Goal: Transaction & Acquisition: Purchase product/service

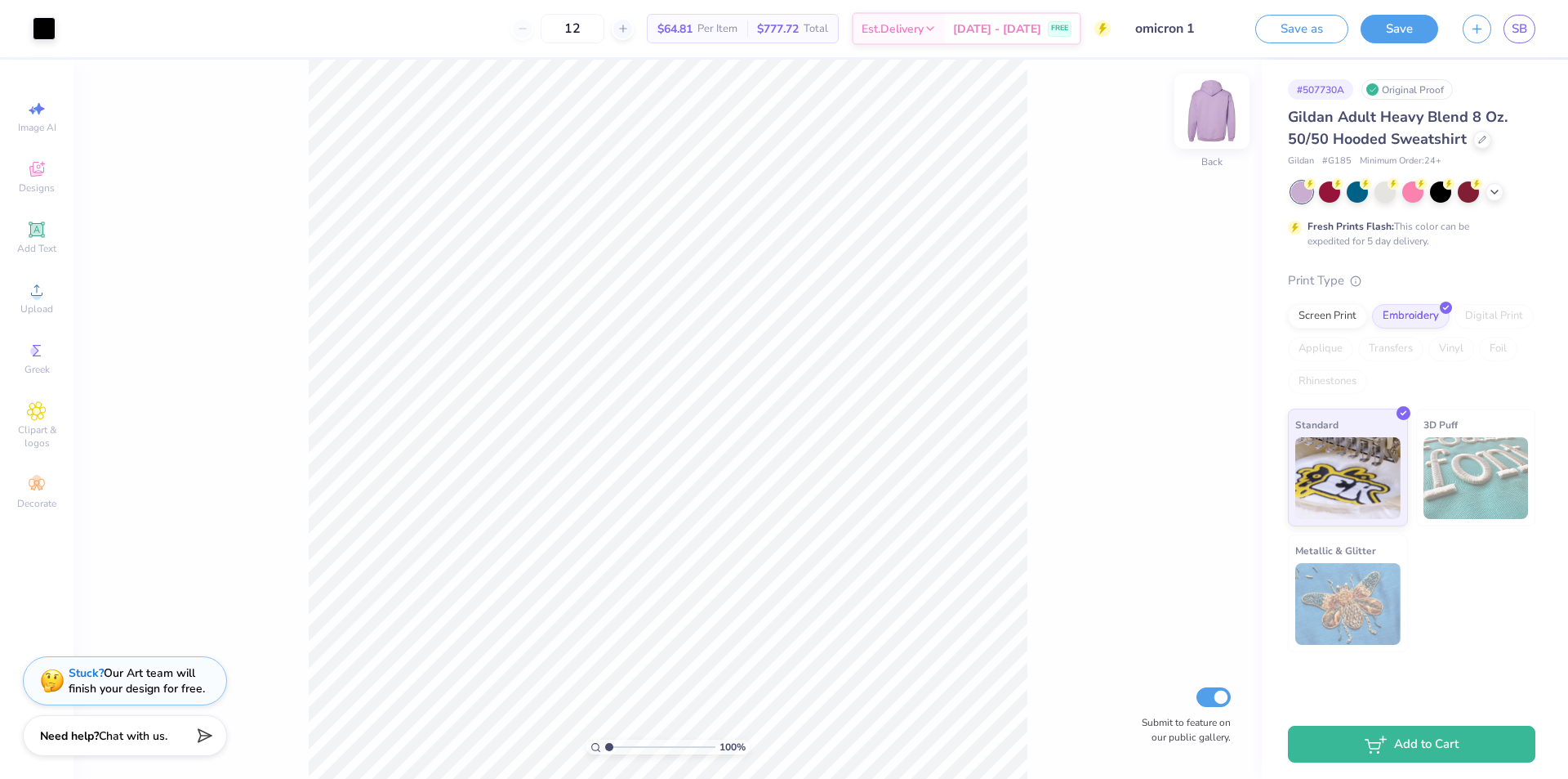
click at [1229, 110] on img at bounding box center [1212, 111] width 65 height 65
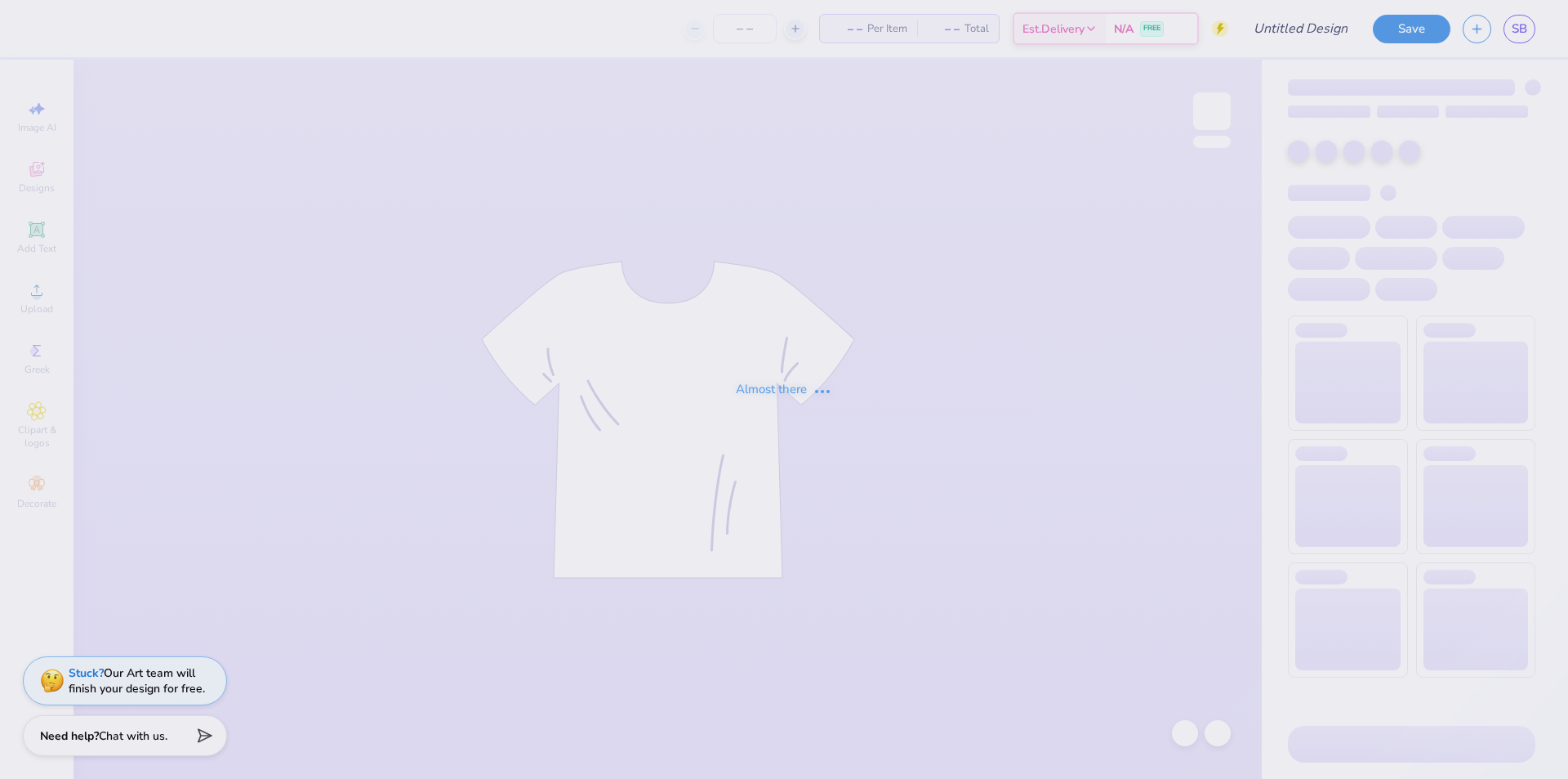
type input "DKD fall merch"
type input "24"
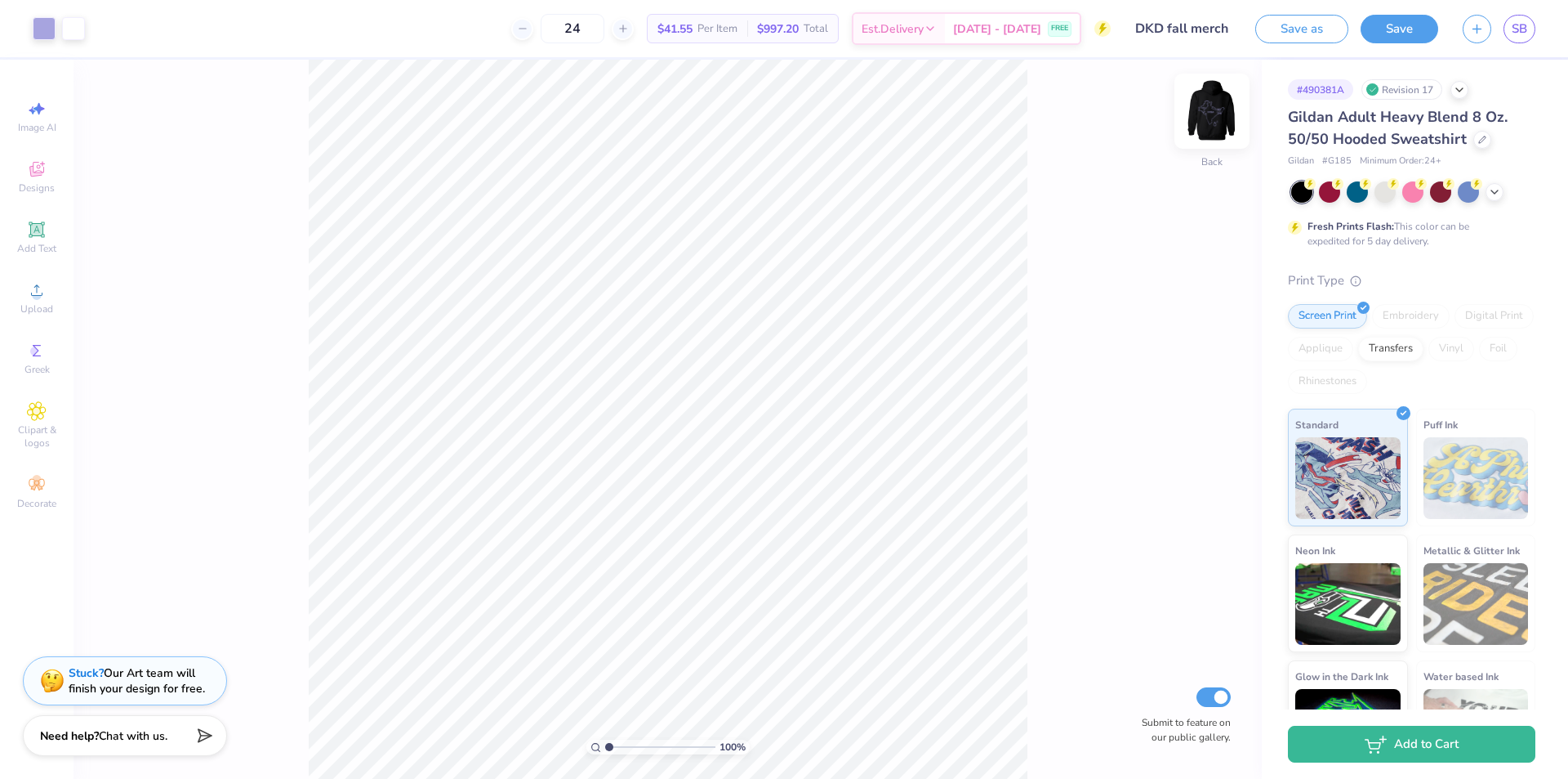
click at [1194, 111] on img at bounding box center [1212, 111] width 65 height 65
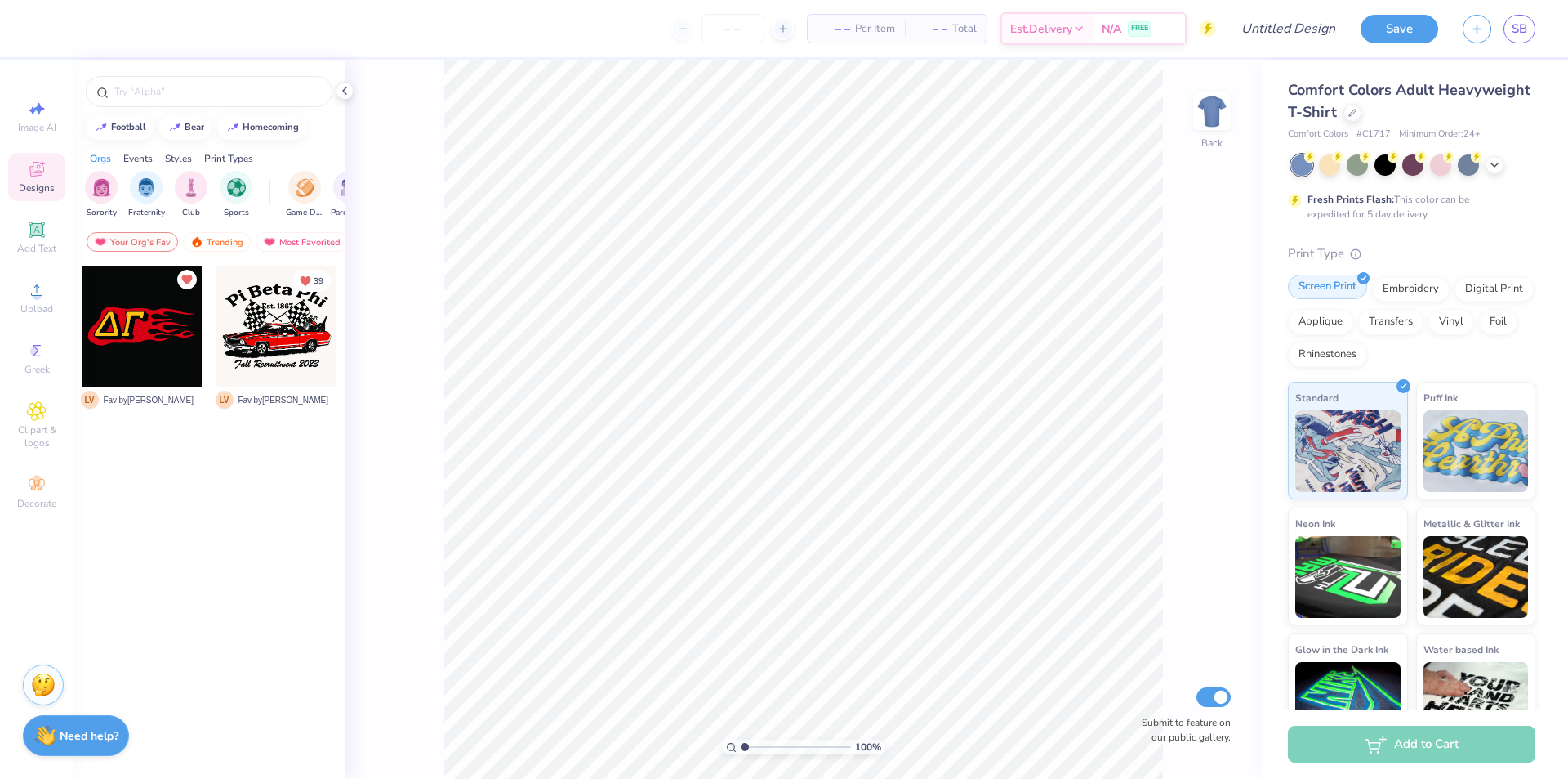
click at [1344, 286] on div "Screen Print" at bounding box center [1328, 287] width 80 height 25
click at [1362, 114] on div at bounding box center [1353, 111] width 18 height 18
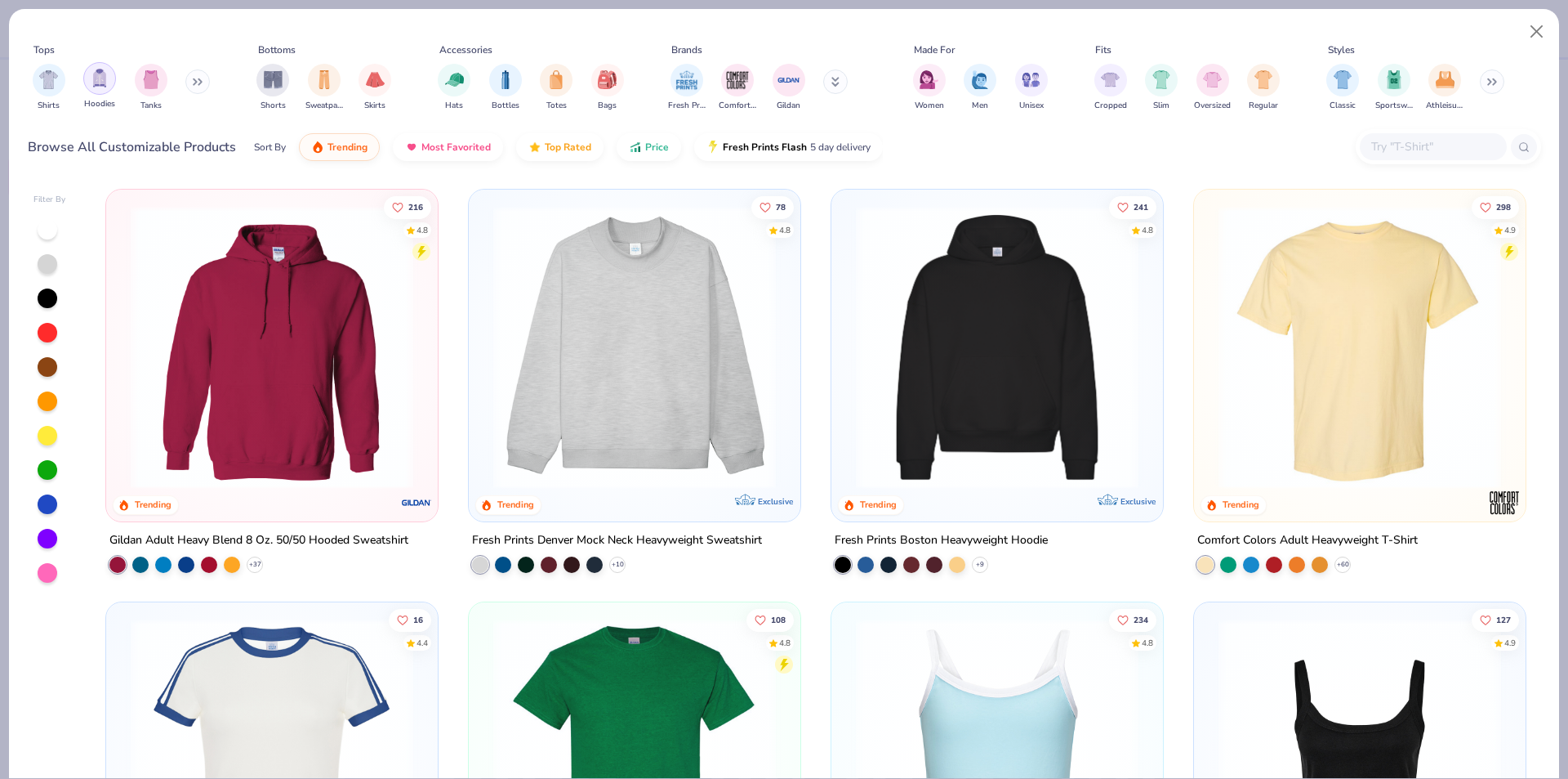
click at [97, 85] on img "filter for Hoodies" at bounding box center [100, 78] width 18 height 19
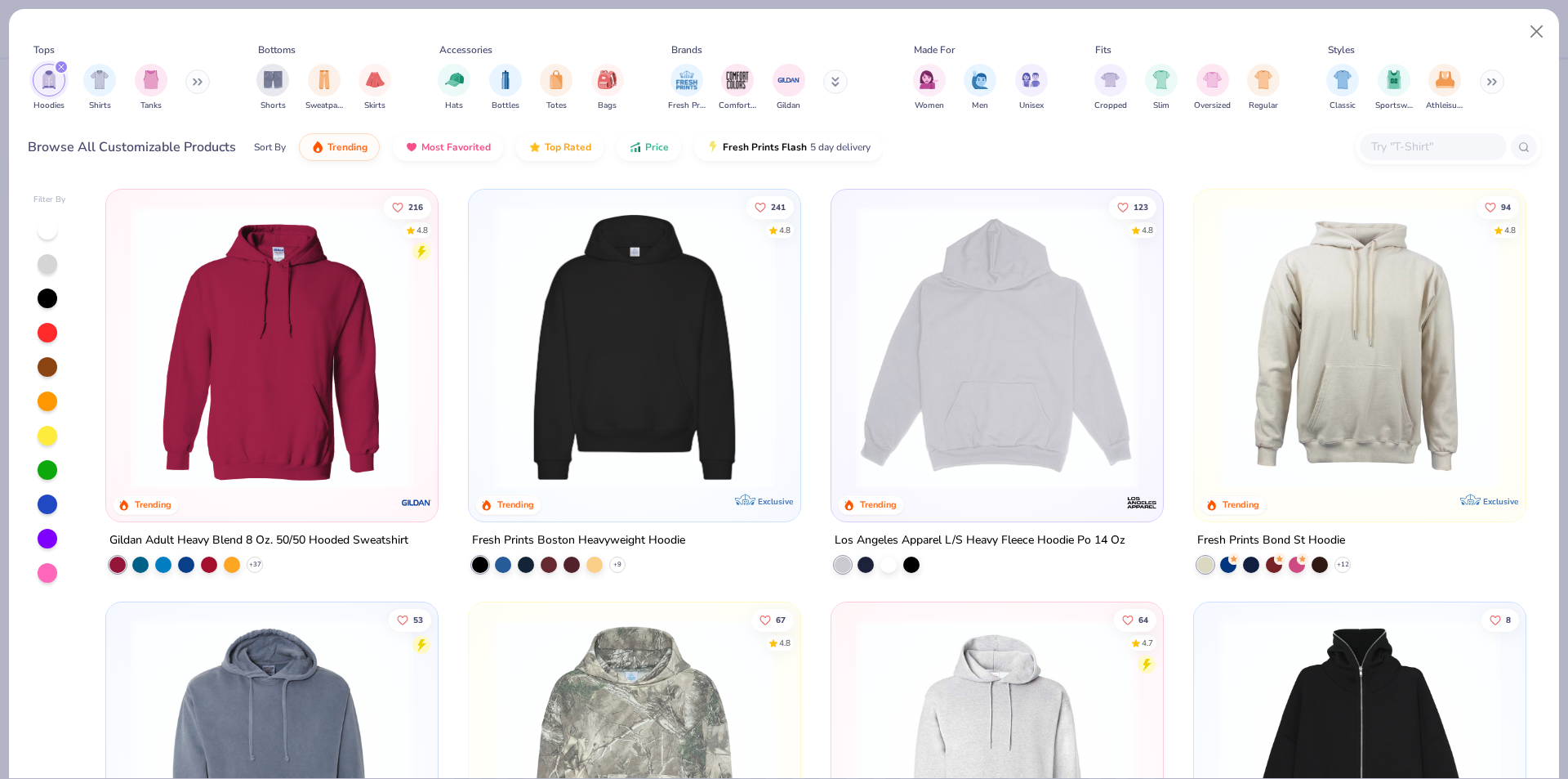
click at [156, 372] on img at bounding box center [271, 347] width 299 height 283
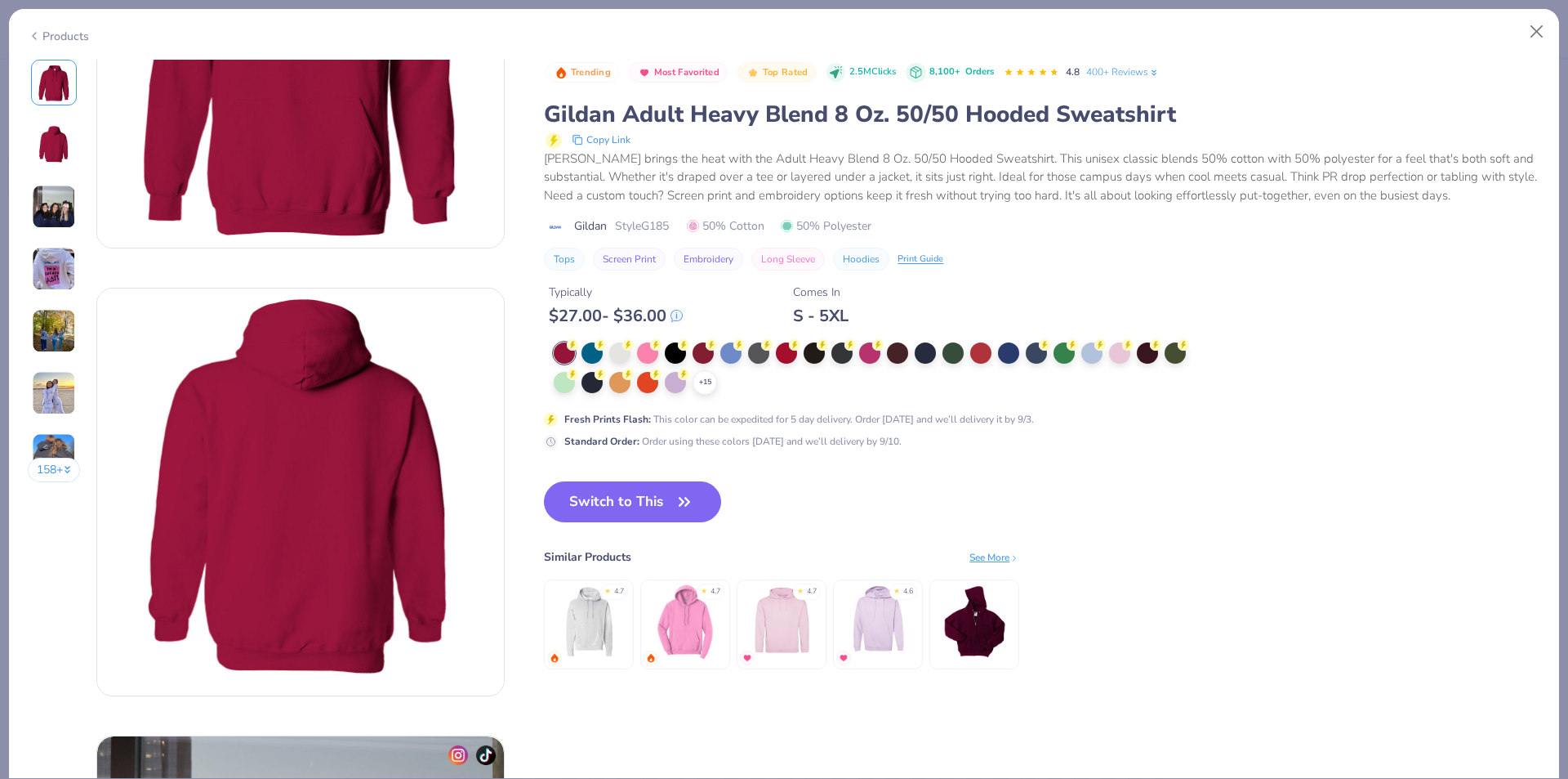
scroll to position [245, 0]
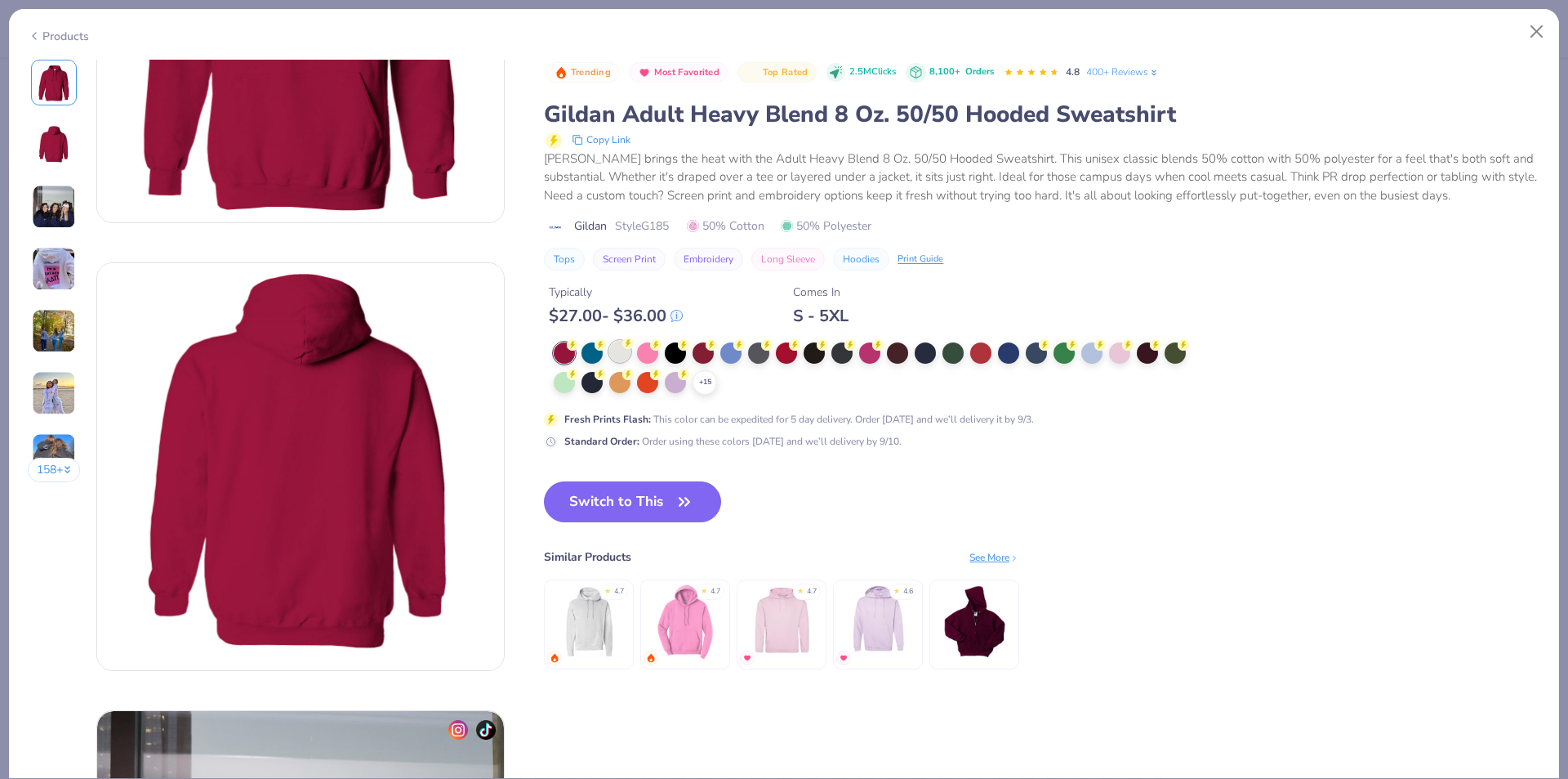
click at [617, 354] on div at bounding box center [619, 351] width 21 height 21
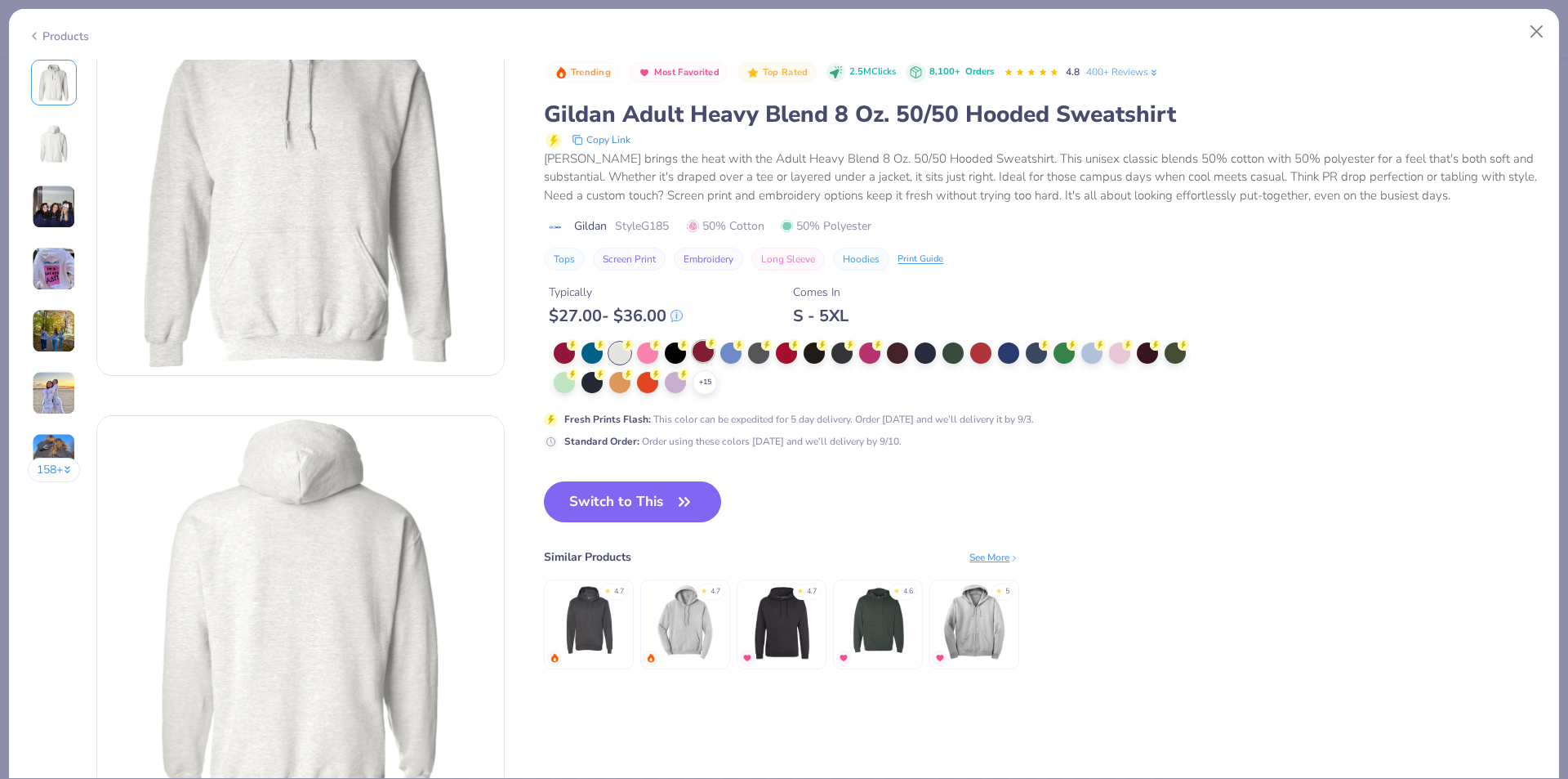
scroll to position [82, 0]
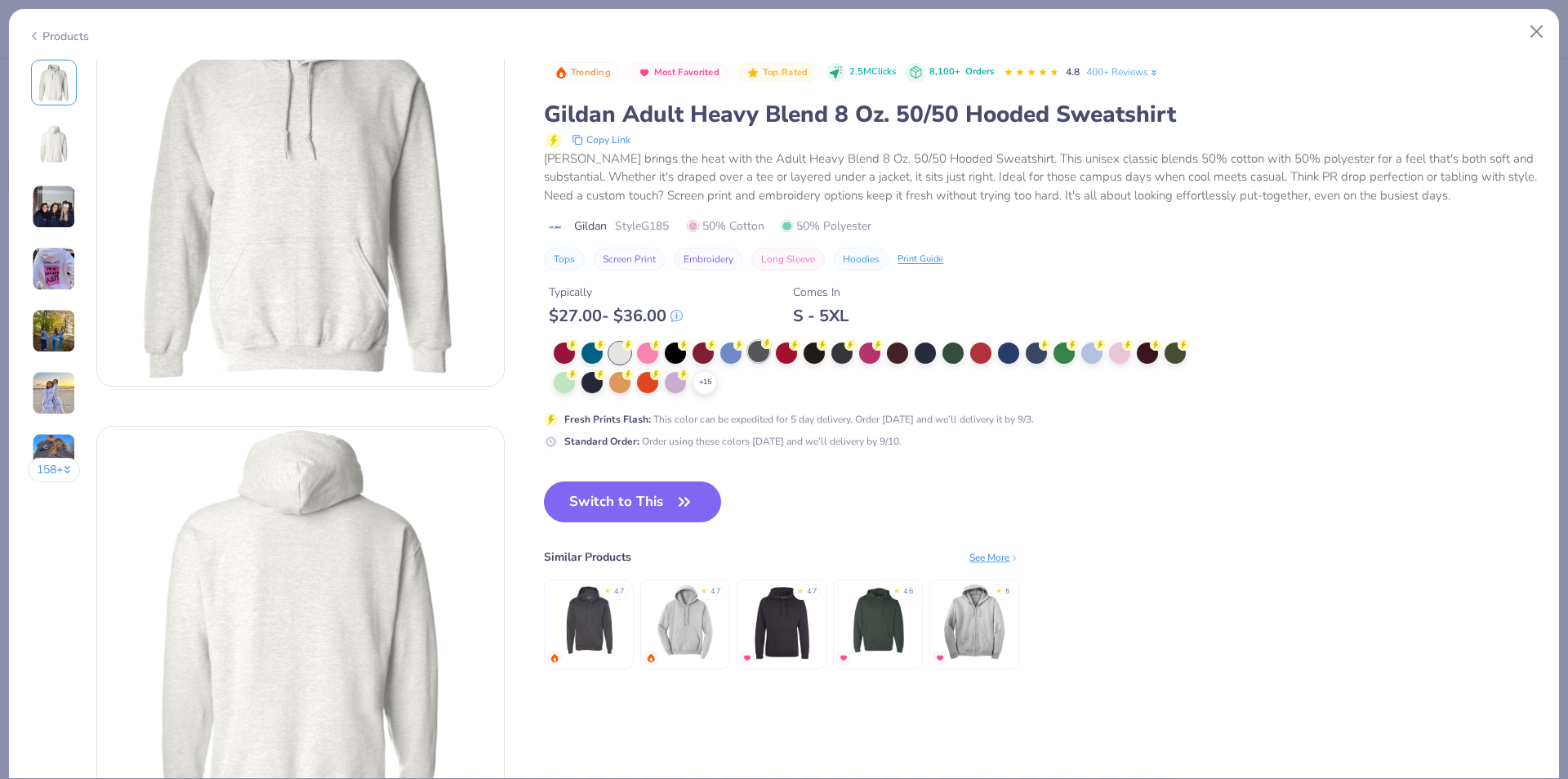
click at [762, 350] on div at bounding box center [759, 351] width 21 height 21
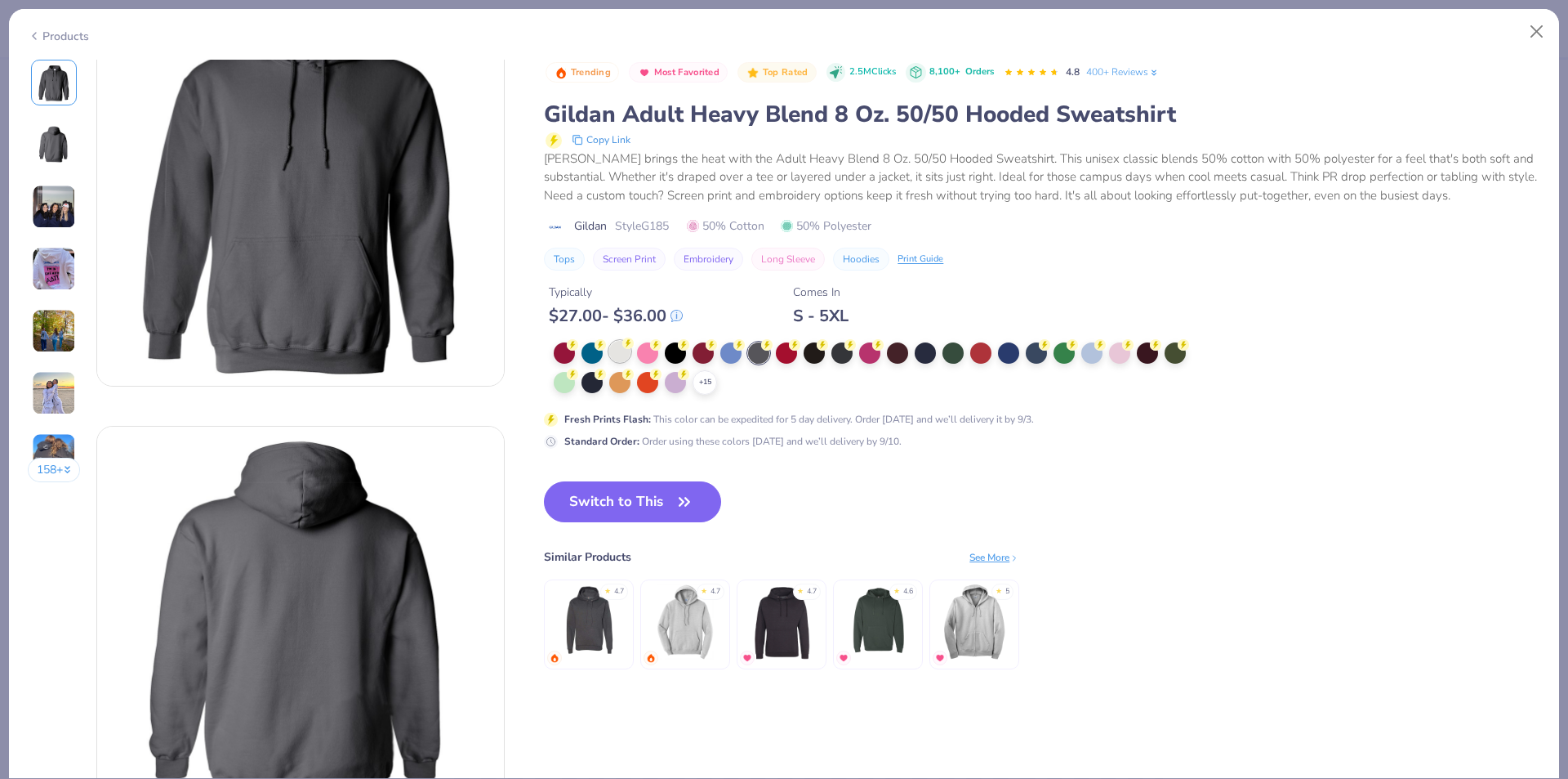
click at [625, 358] on div at bounding box center [619, 351] width 21 height 21
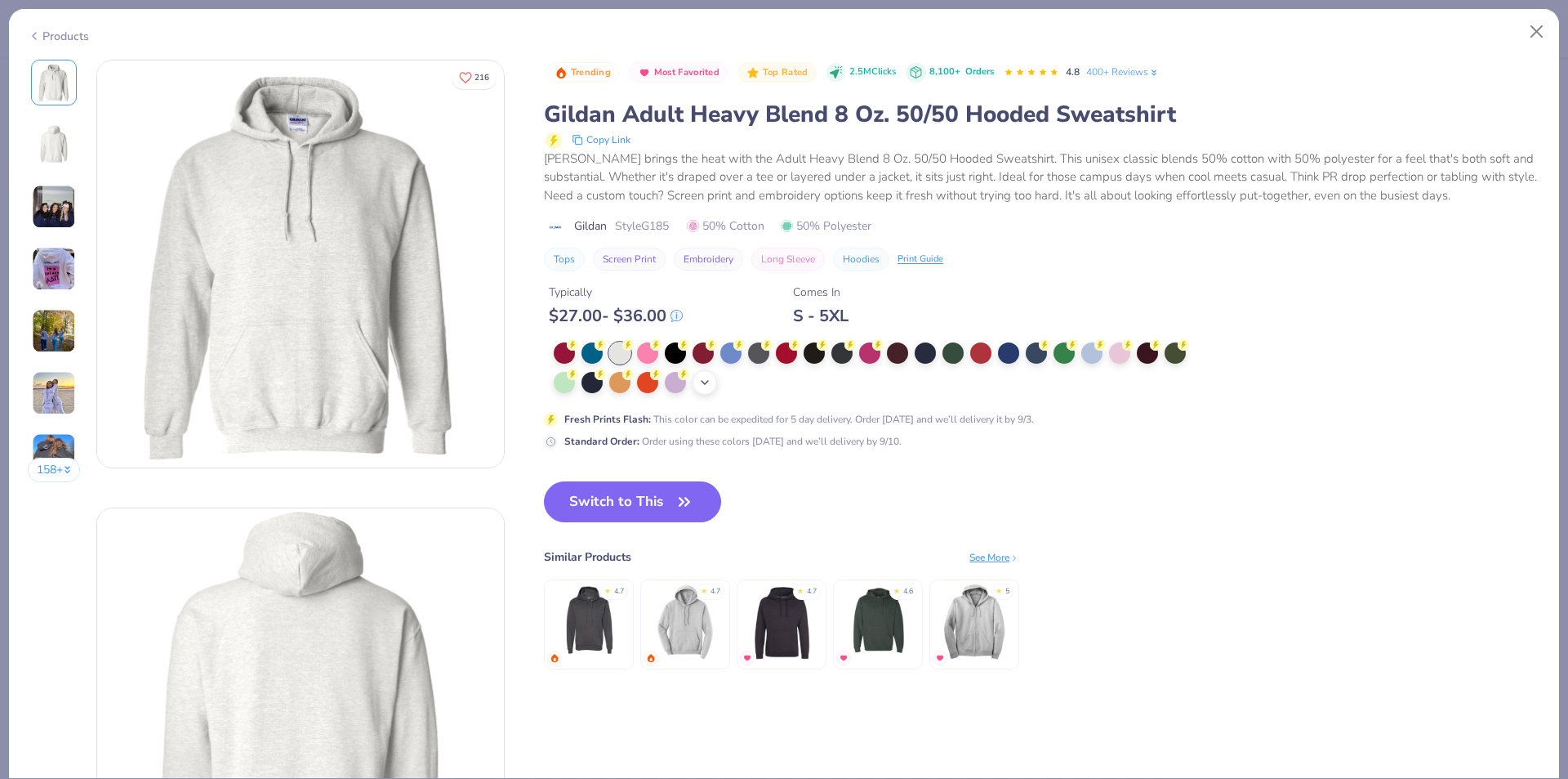
click at [708, 390] on div "+ 15" at bounding box center [705, 382] width 25 height 25
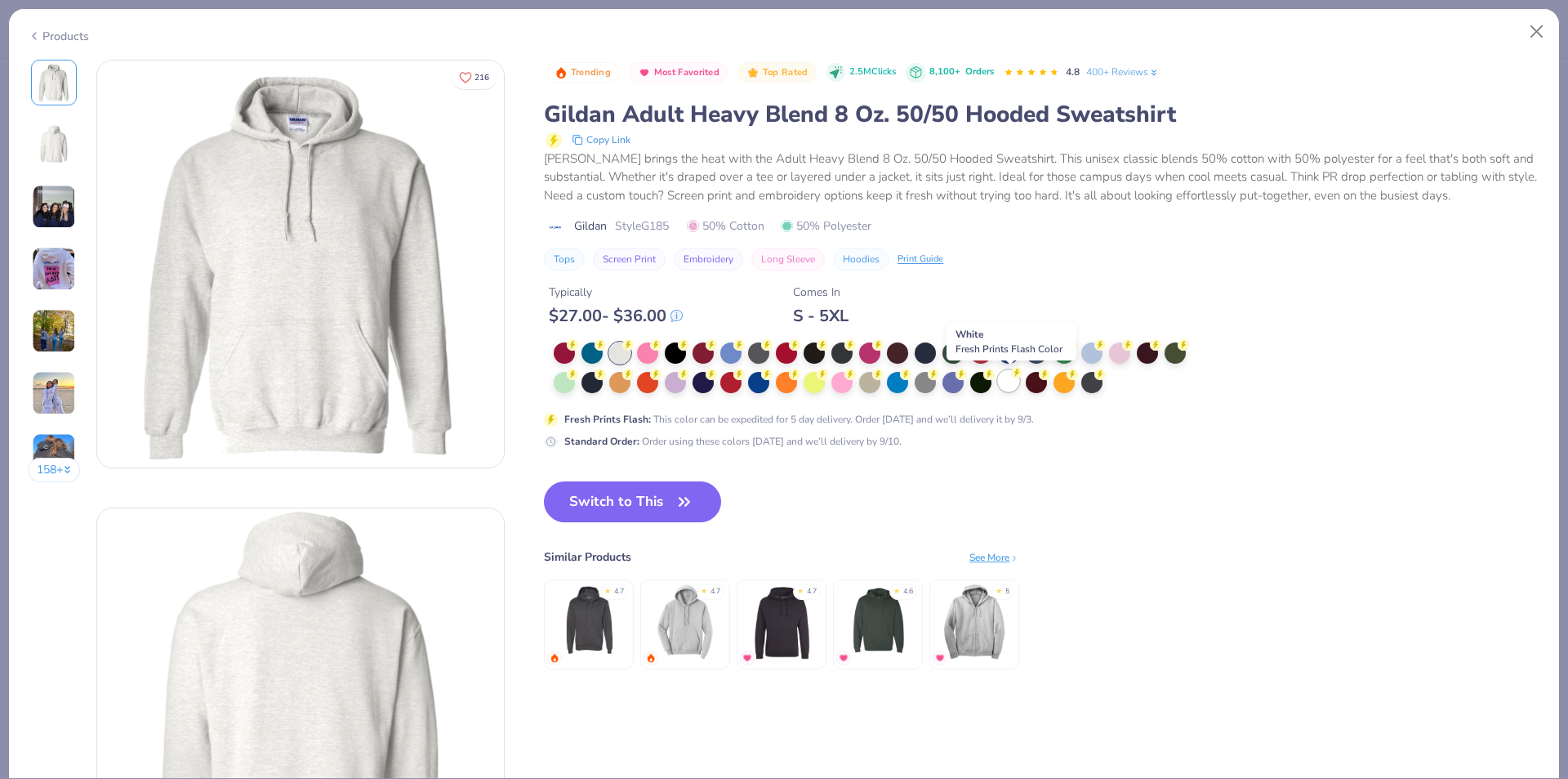
click at [1005, 381] on div at bounding box center [1008, 380] width 21 height 21
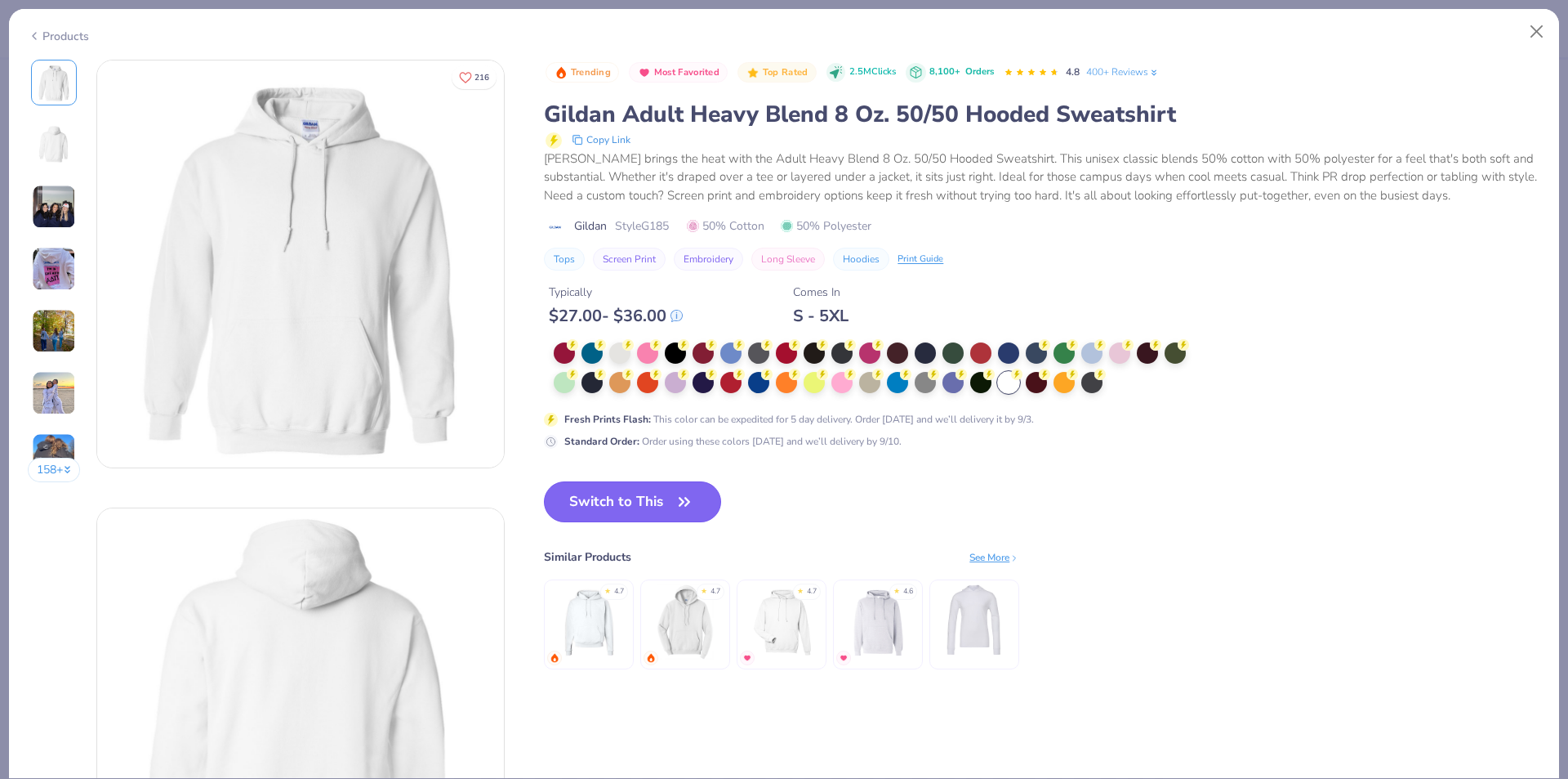
click at [606, 497] on button "Switch to This" at bounding box center [633, 501] width 177 height 41
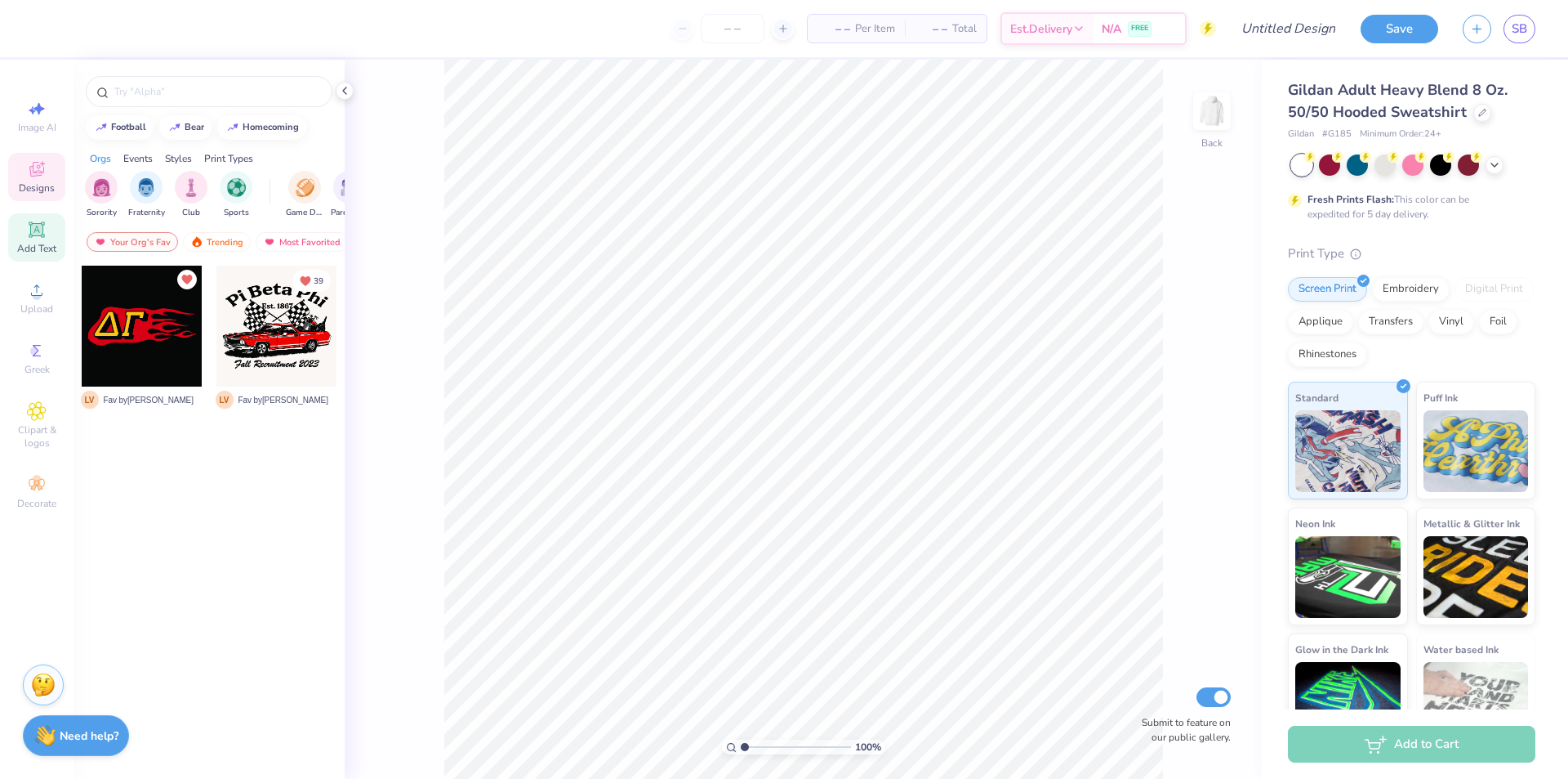
click at [37, 236] on icon at bounding box center [36, 229] width 15 height 15
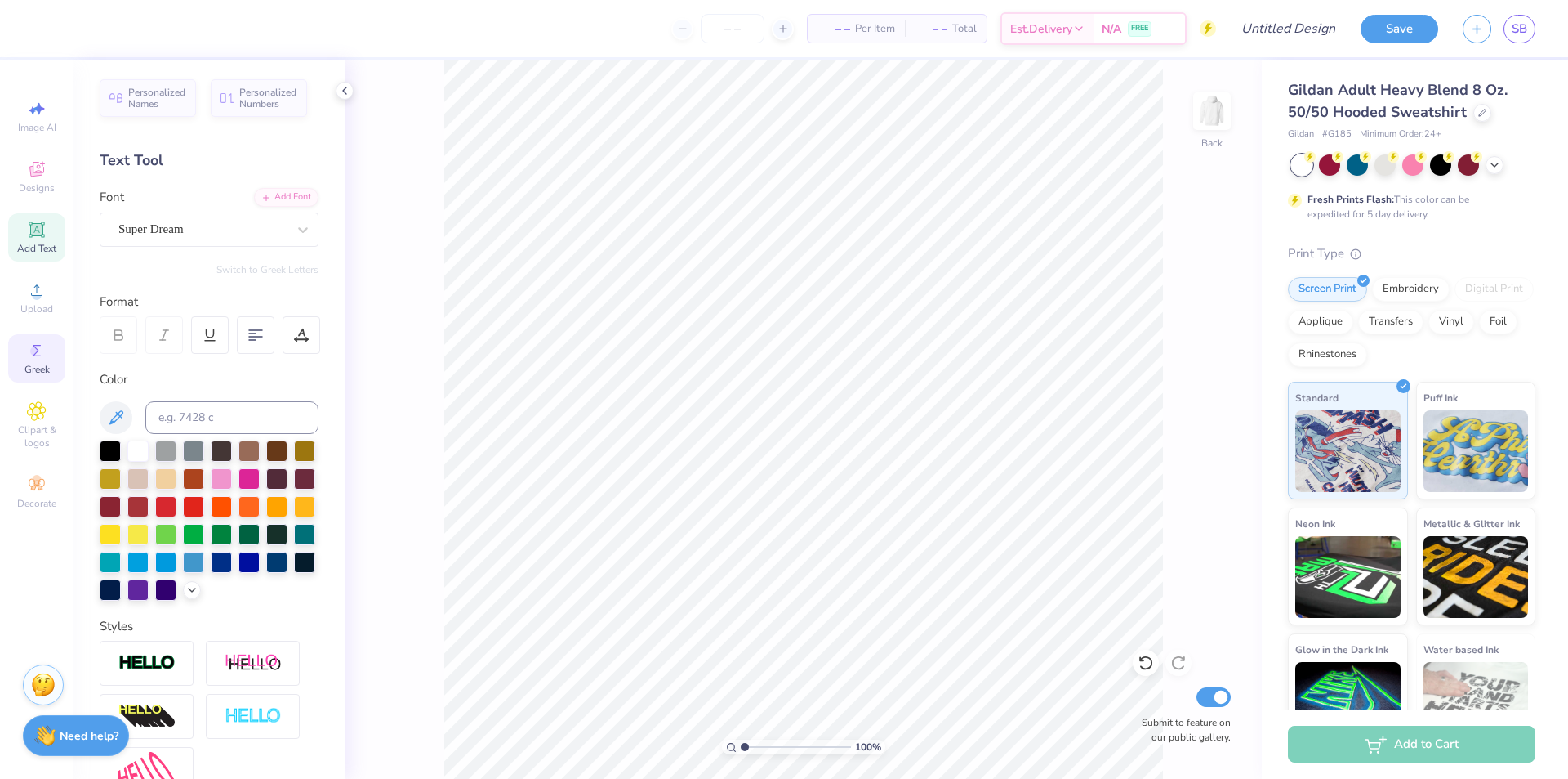
click at [37, 357] on icon at bounding box center [36, 350] width 20 height 20
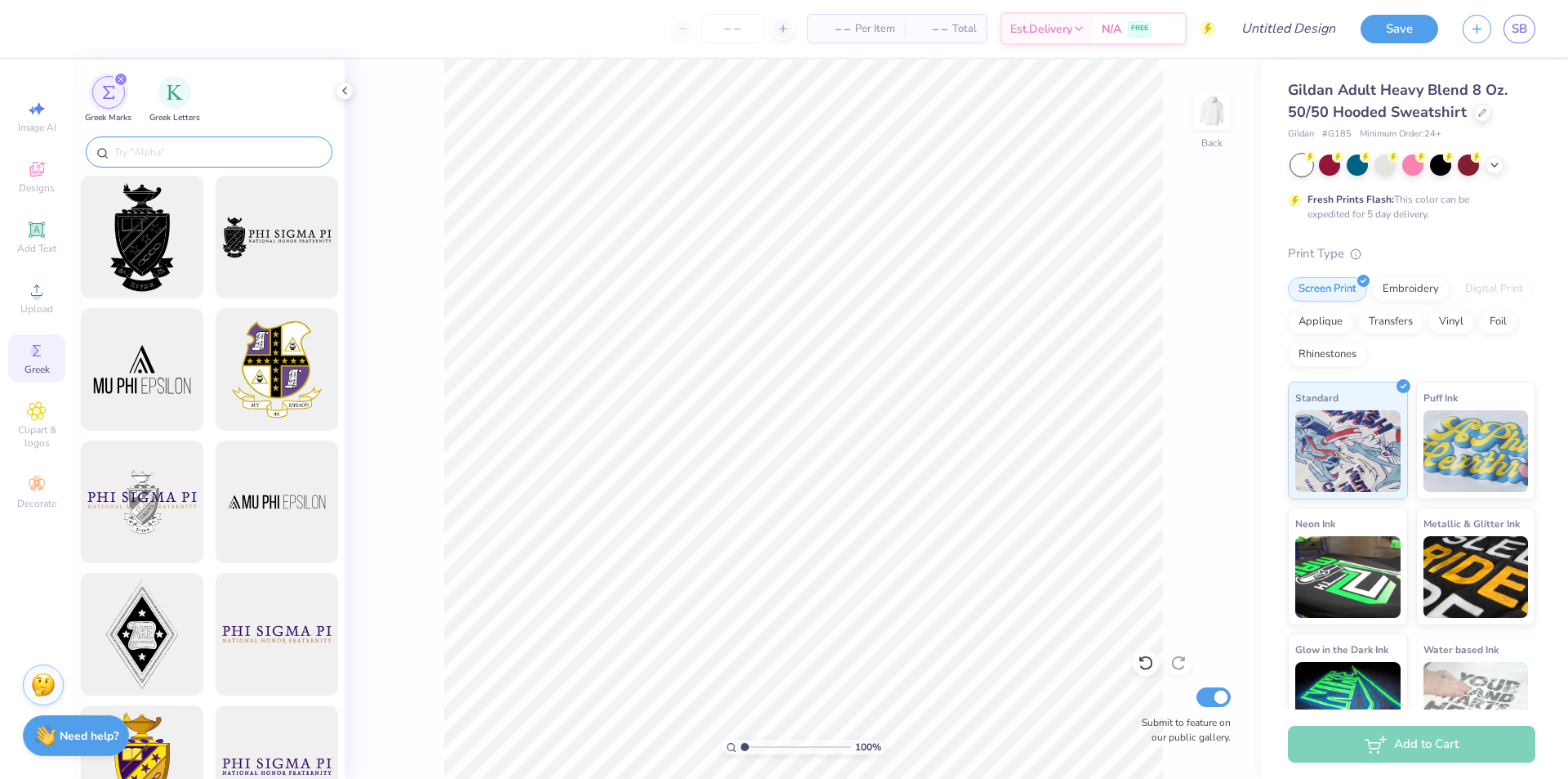
click at [179, 150] on input "text" at bounding box center [217, 152] width 209 height 16
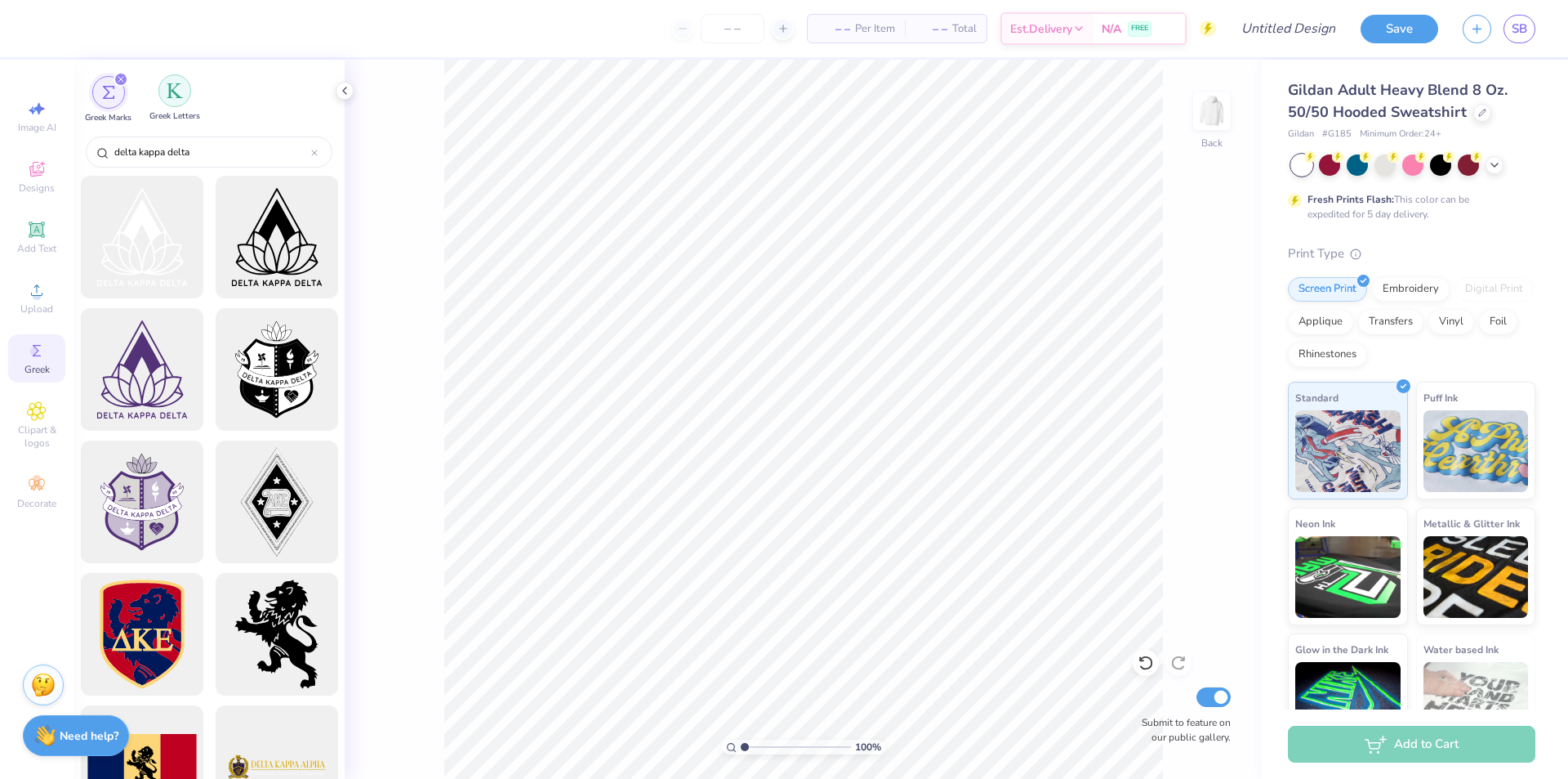
type input "delta kappa delta"
click at [173, 94] on img "filter for Greek Letters" at bounding box center [175, 90] width 16 height 16
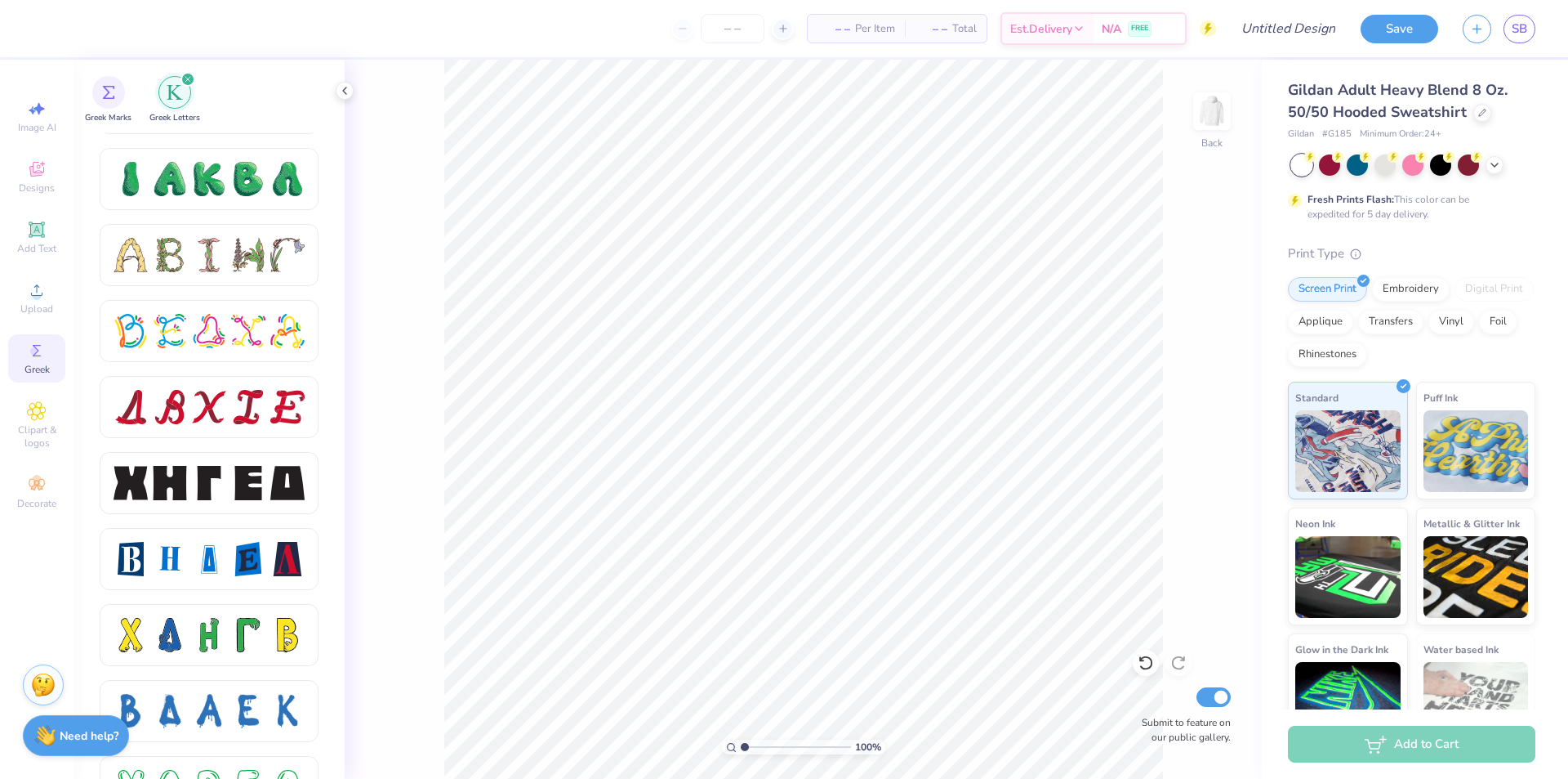
scroll to position [1883, 0]
click at [250, 497] on div at bounding box center [249, 484] width 34 height 34
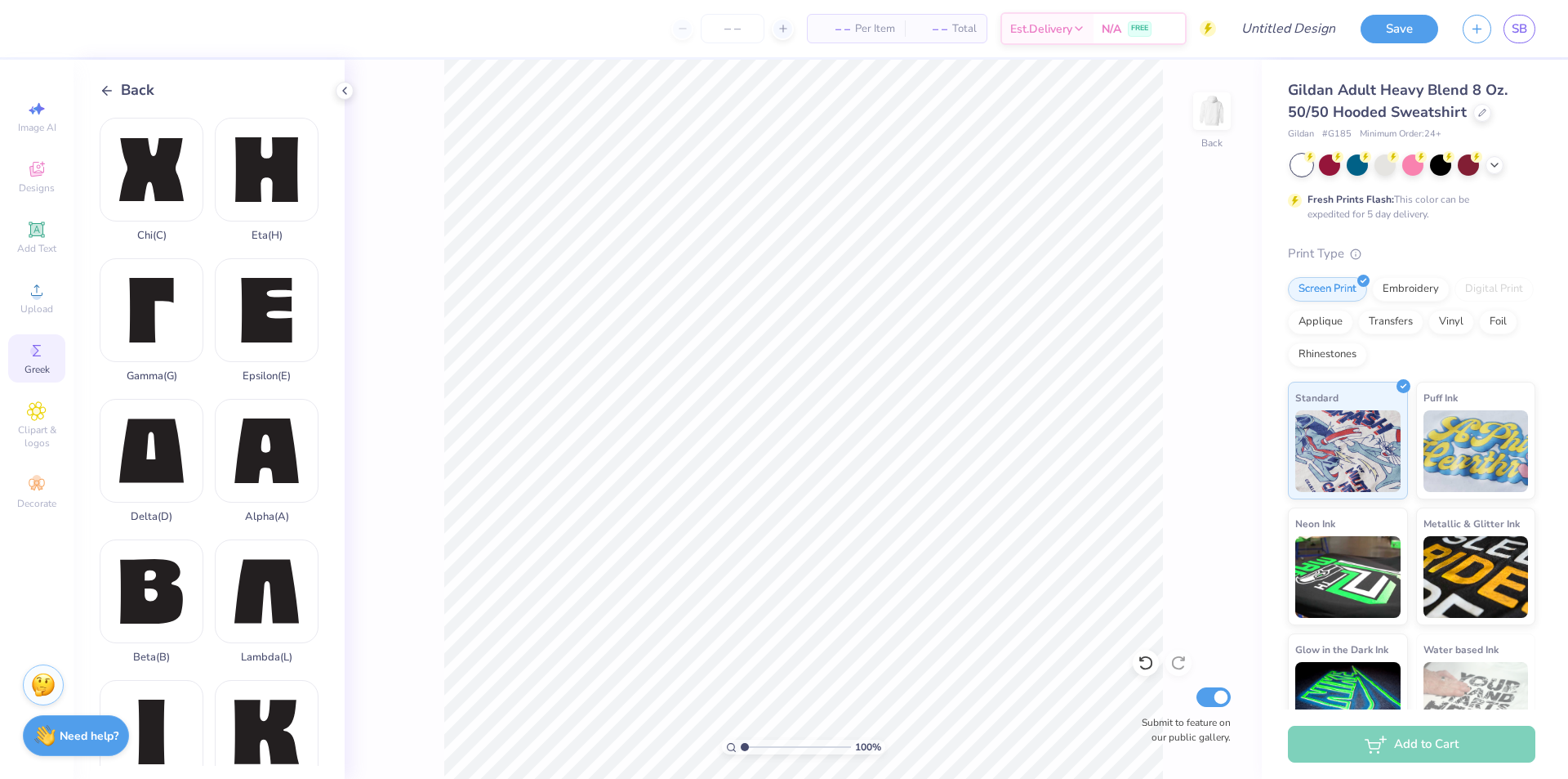
click at [115, 87] on div "Back" at bounding box center [127, 90] width 55 height 22
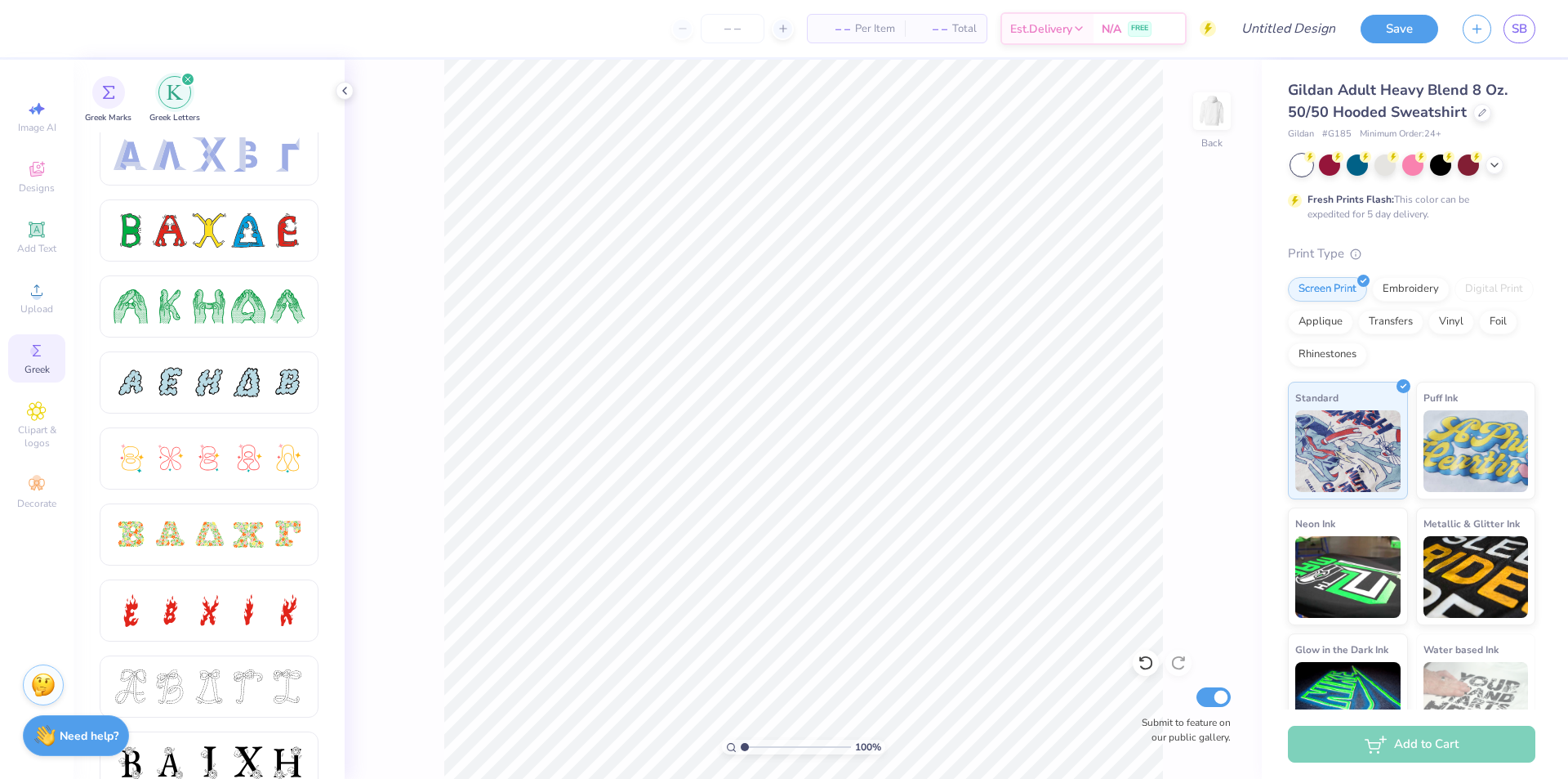
scroll to position [163, 0]
click at [276, 454] on div at bounding box center [287, 455] width 34 height 34
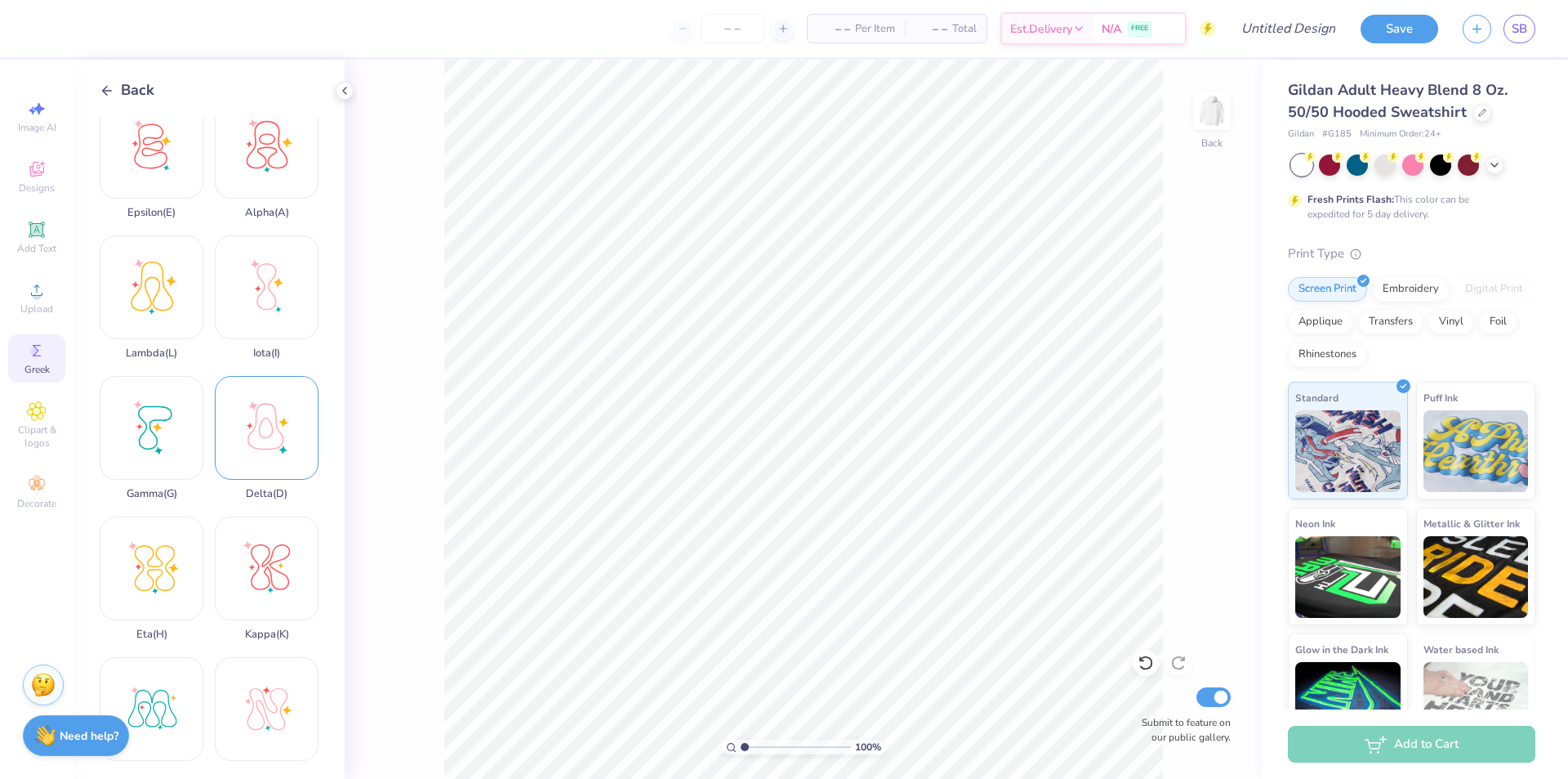
click at [265, 423] on div "Delta ( D )" at bounding box center [266, 437] width 103 height 124
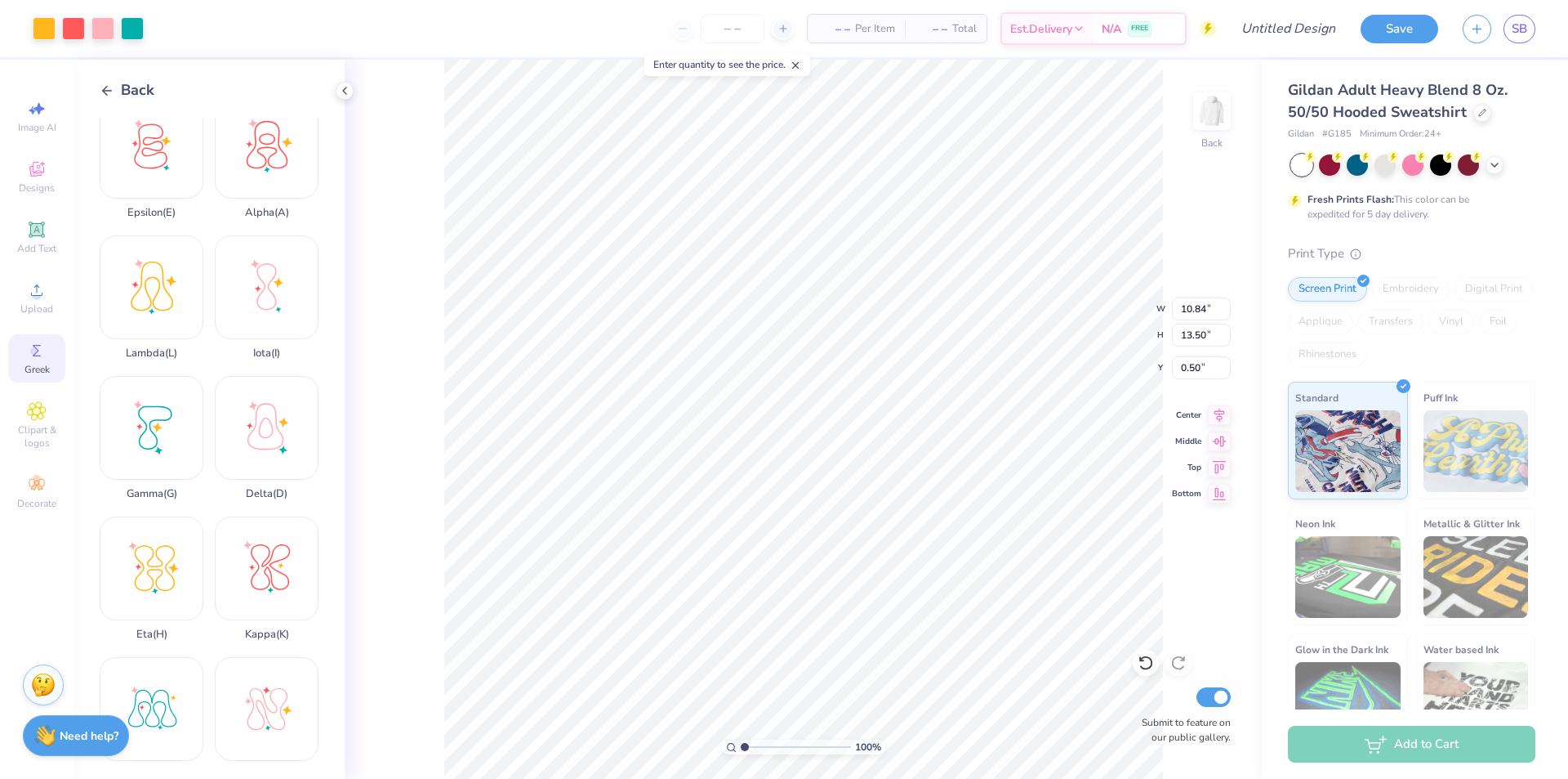
type input "3.31"
type input "4.12"
type input "0.50"
click at [269, 554] on div "Kappa ( K )" at bounding box center [266, 578] width 103 height 124
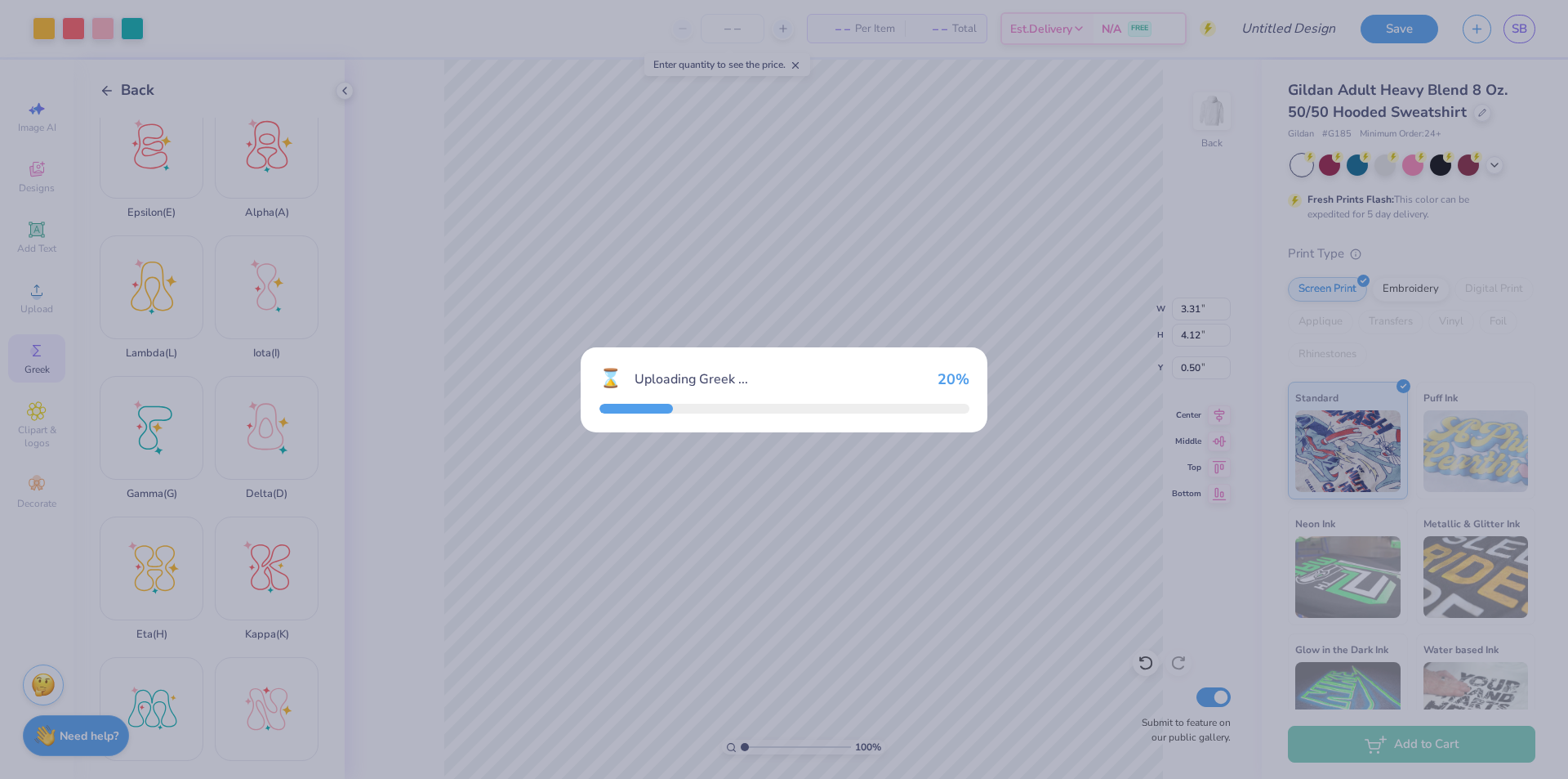
type input "12.00"
type input "13.50"
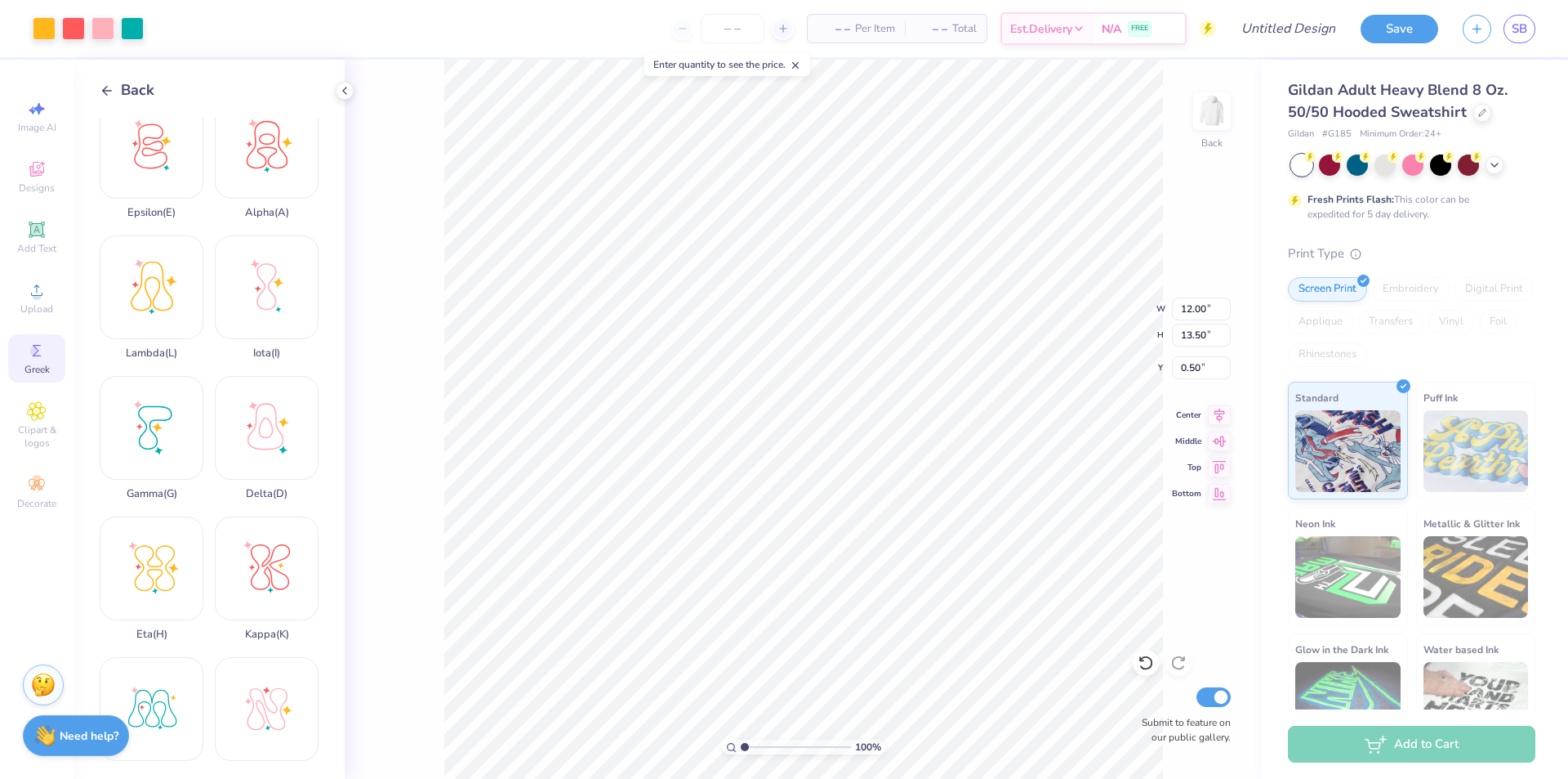
type input "3.20"
type input "3.60"
type input "10.40"
type input "3.31"
type input "4.12"
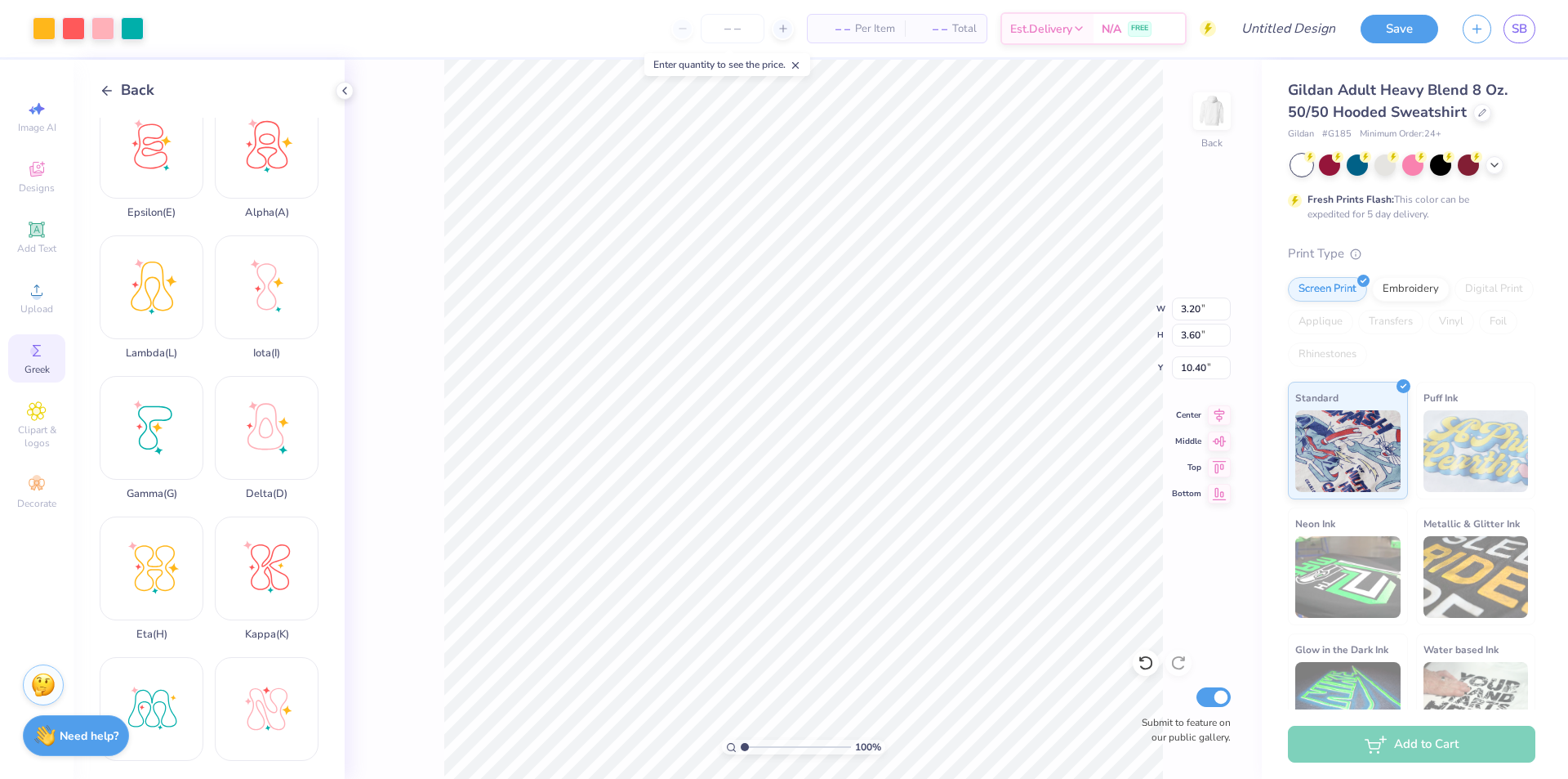
type input "0.50"
type input "3.20"
type input "3.60"
type input "10.40"
type input "3.31"
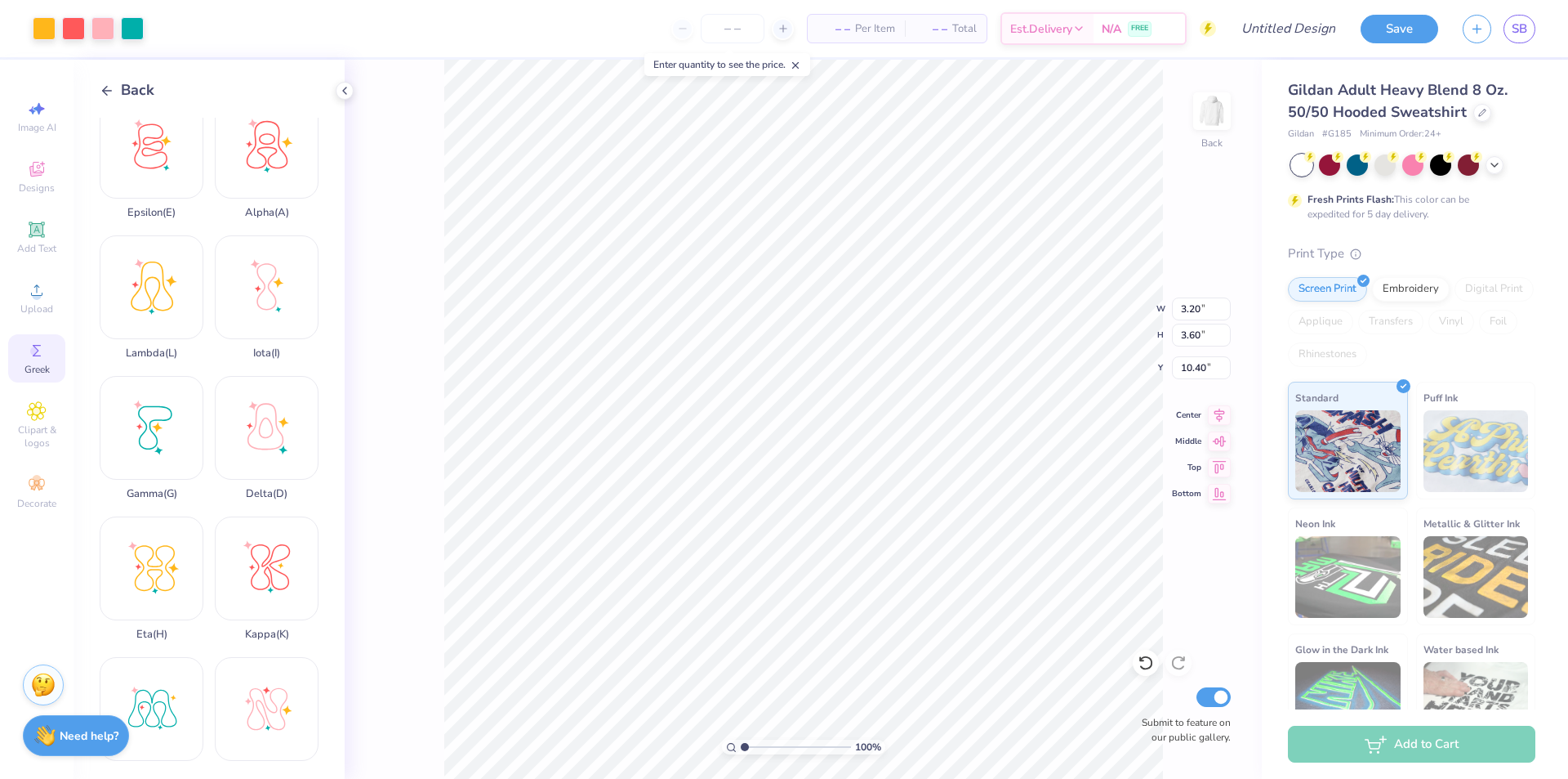
type input "4.12"
type input "0.50"
click at [1190, 301] on input "3.31" at bounding box center [1202, 308] width 59 height 23
type input "3.00"
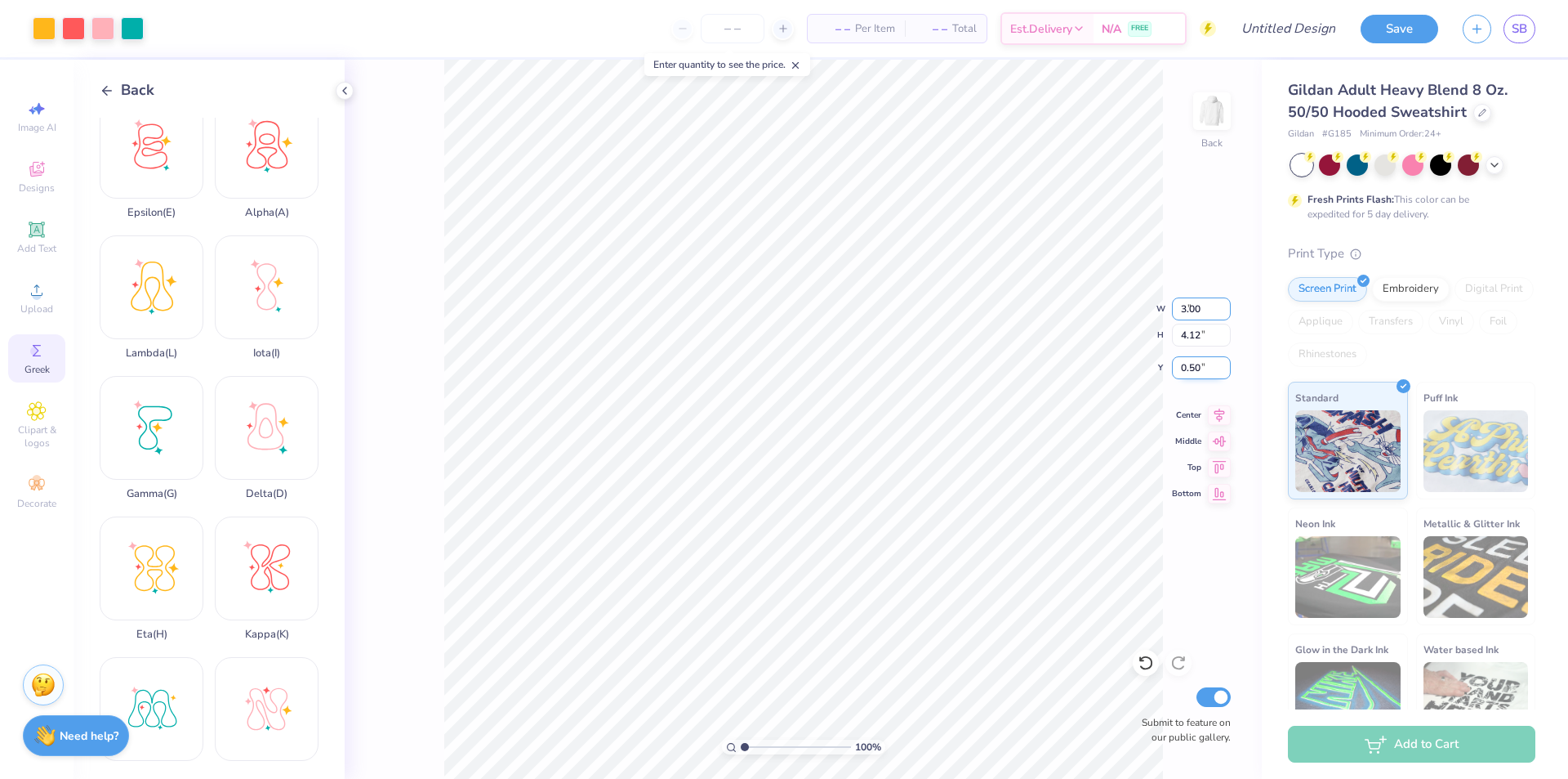
type input "3.74"
type input "0.69"
click at [1188, 335] on input "3.74" at bounding box center [1202, 335] width 59 height 23
click at [1186, 336] on input "3.74" at bounding box center [1202, 335] width 59 height 23
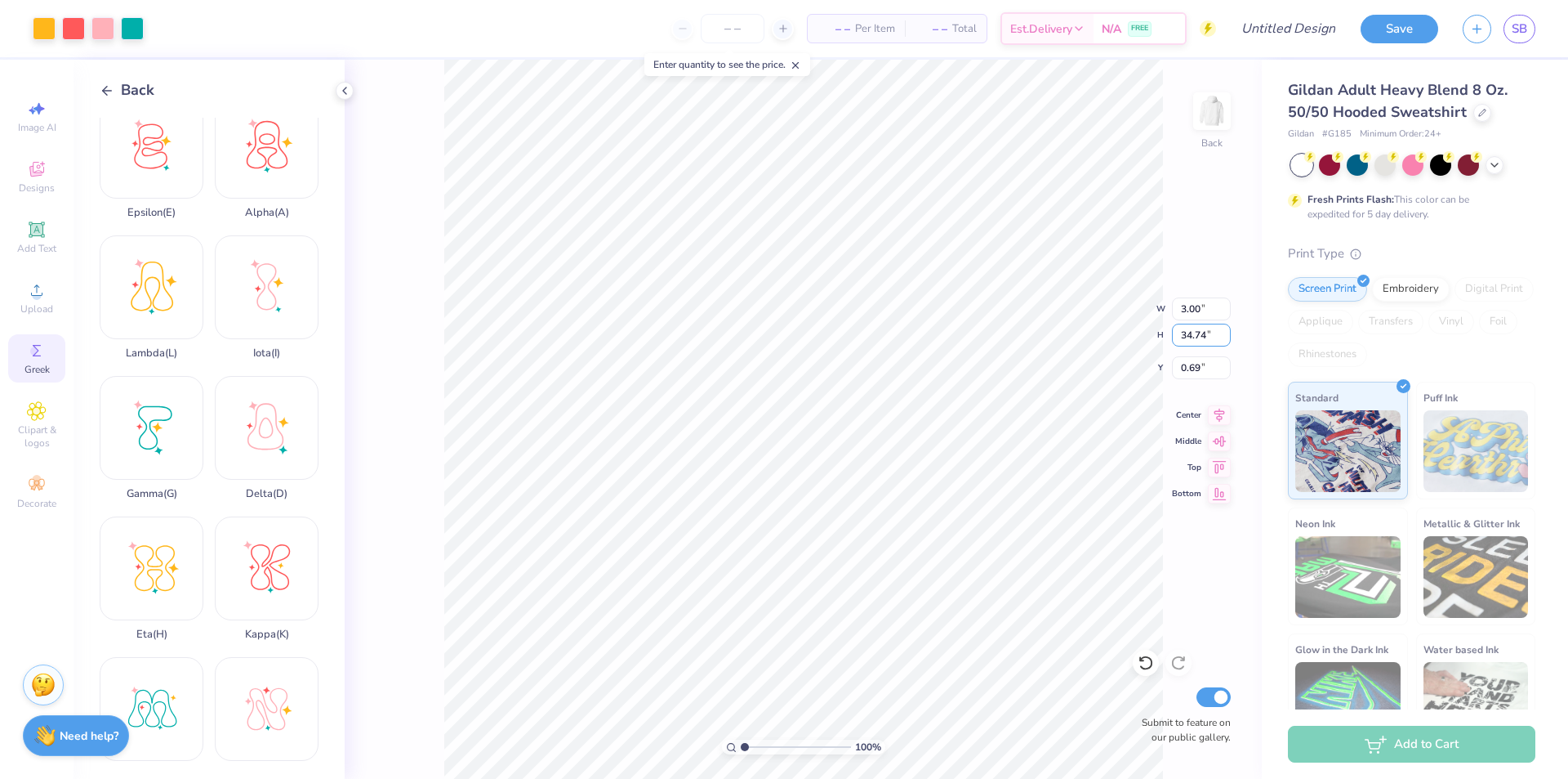
type input "34.74"
type input "10.84"
type input "13.50"
type input "0.50"
click at [1181, 330] on input "13.50" at bounding box center [1202, 335] width 59 height 23
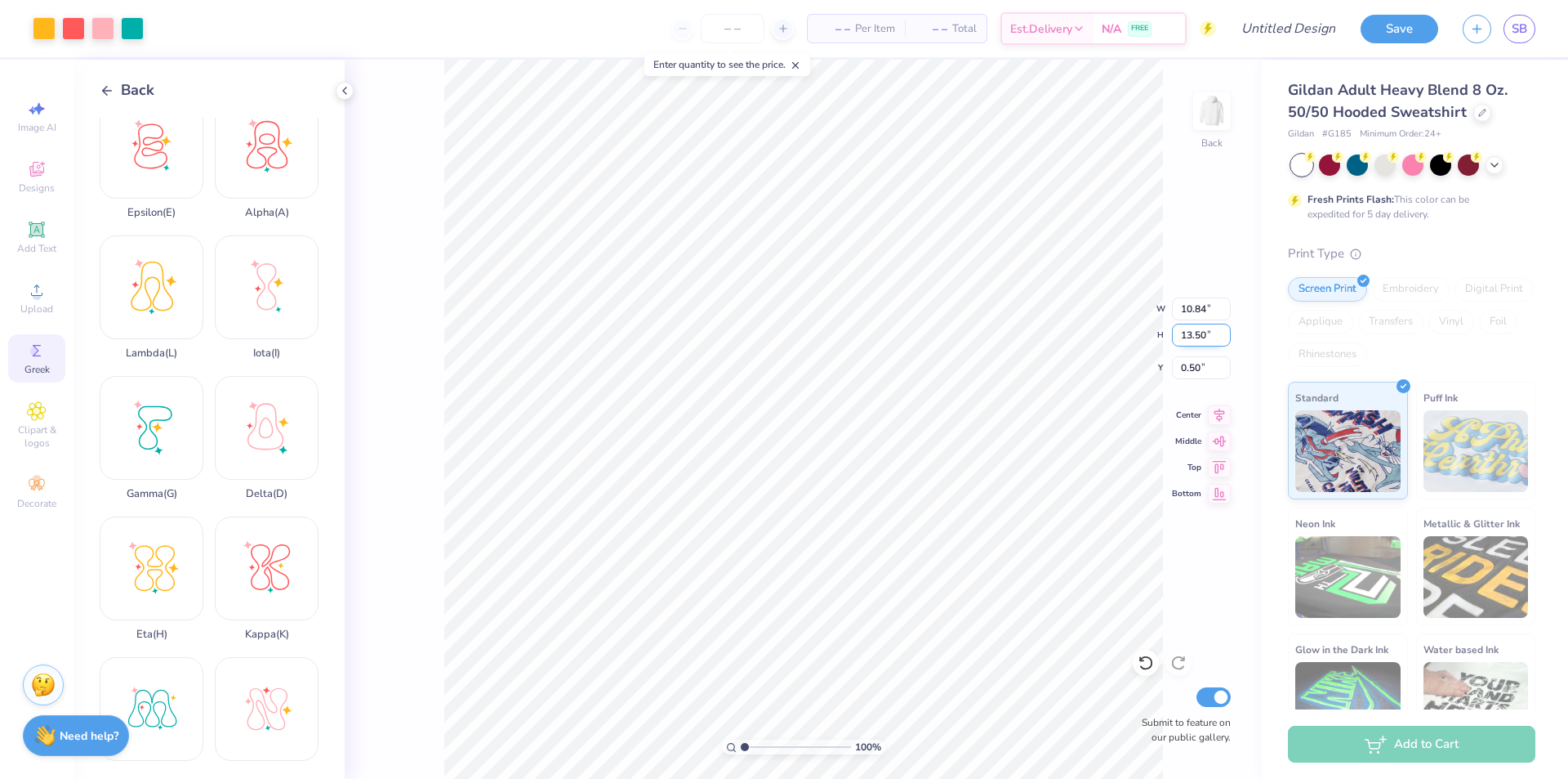
click at [1181, 330] on input "13.50" at bounding box center [1202, 335] width 59 height 23
type input "4.00"
type input "3.21"
type input "5.25"
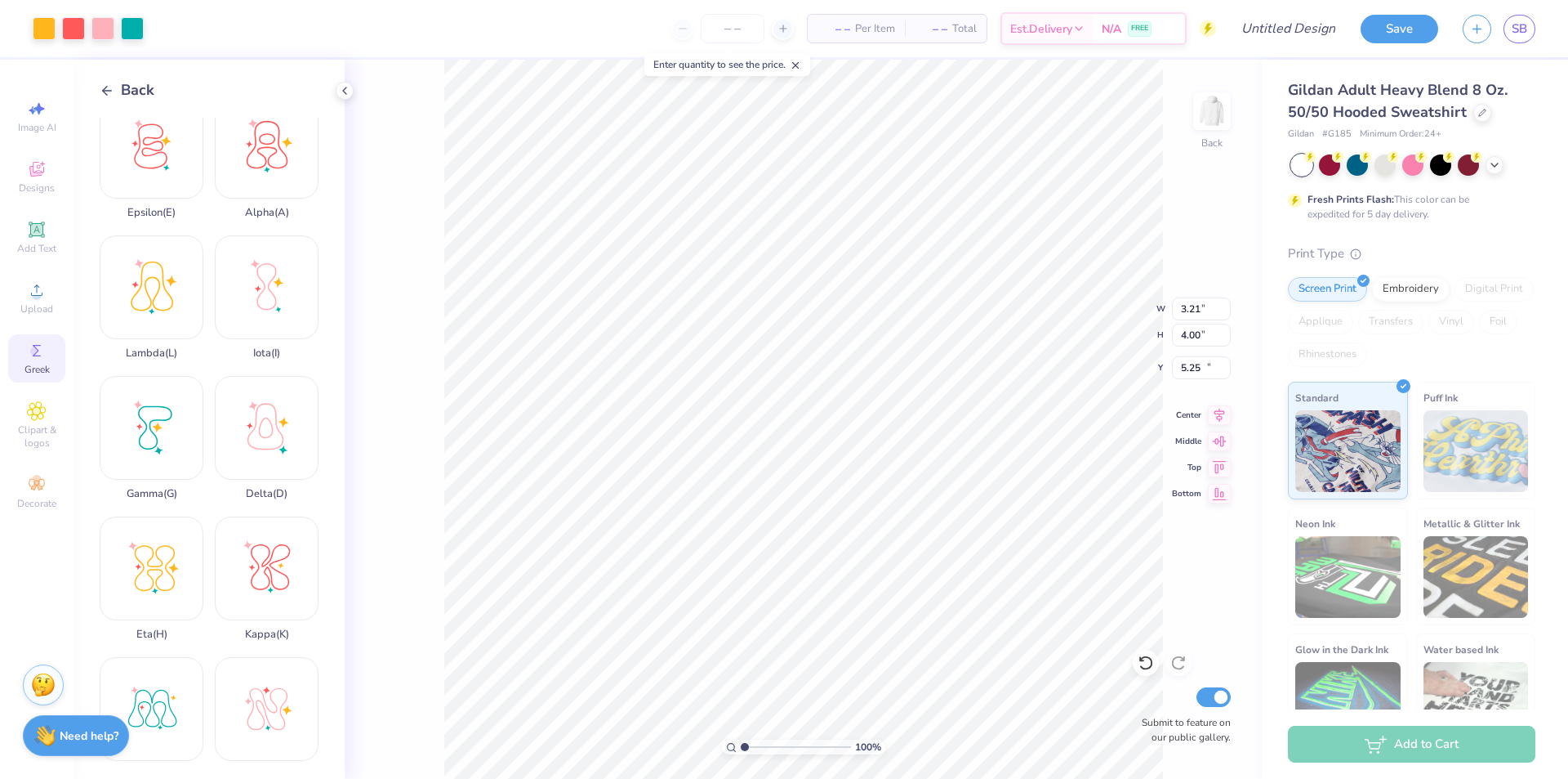
type input "3.20"
type input "3.60"
type input "10.40"
click at [1200, 332] on input "3.60" at bounding box center [1202, 335] width 59 height 23
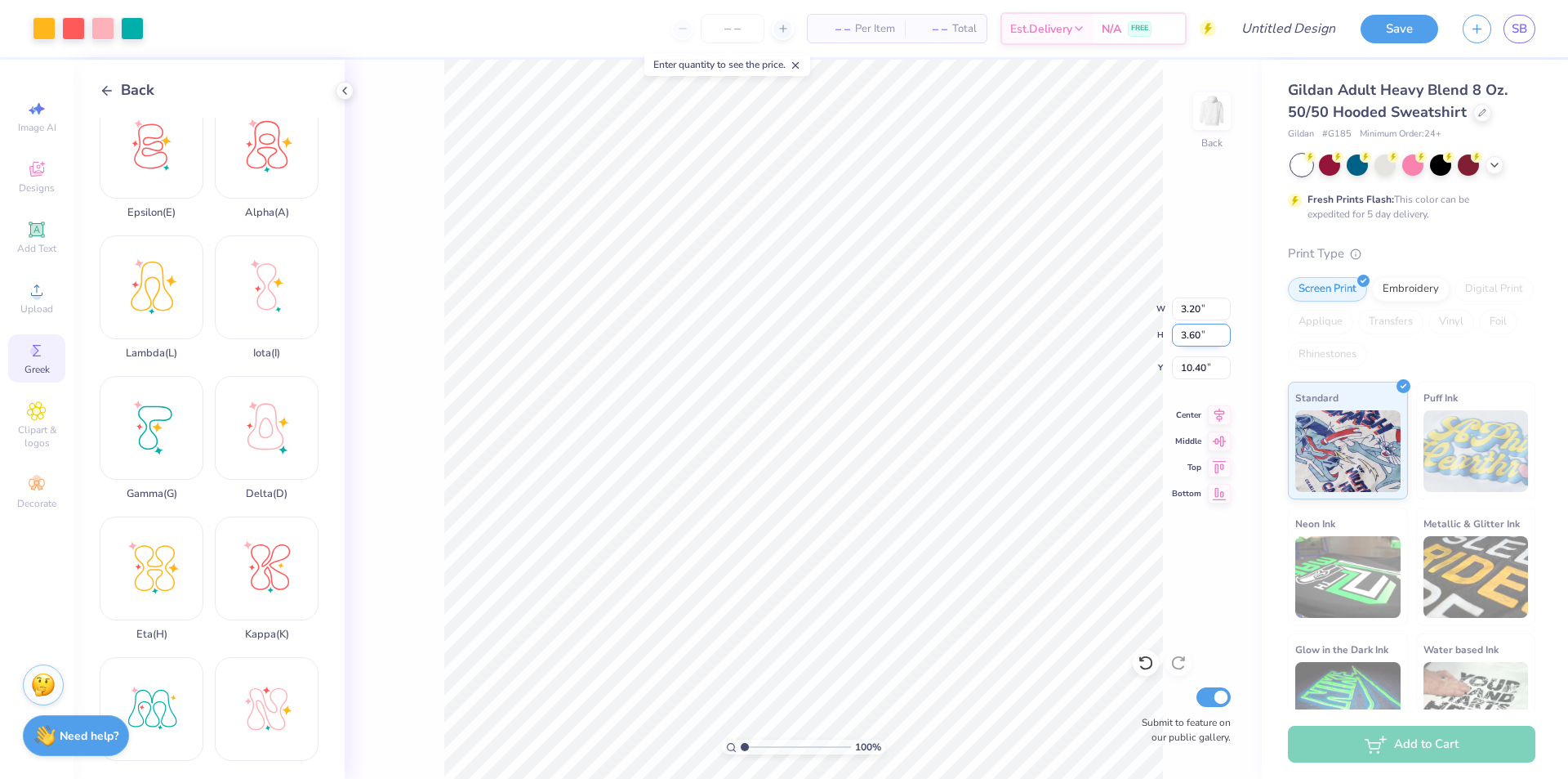
click at [1200, 332] on input "3.60" at bounding box center [1202, 335] width 59 height 23
type input "4"
type input "3.56"
type input "4.00"
type input "10.00"
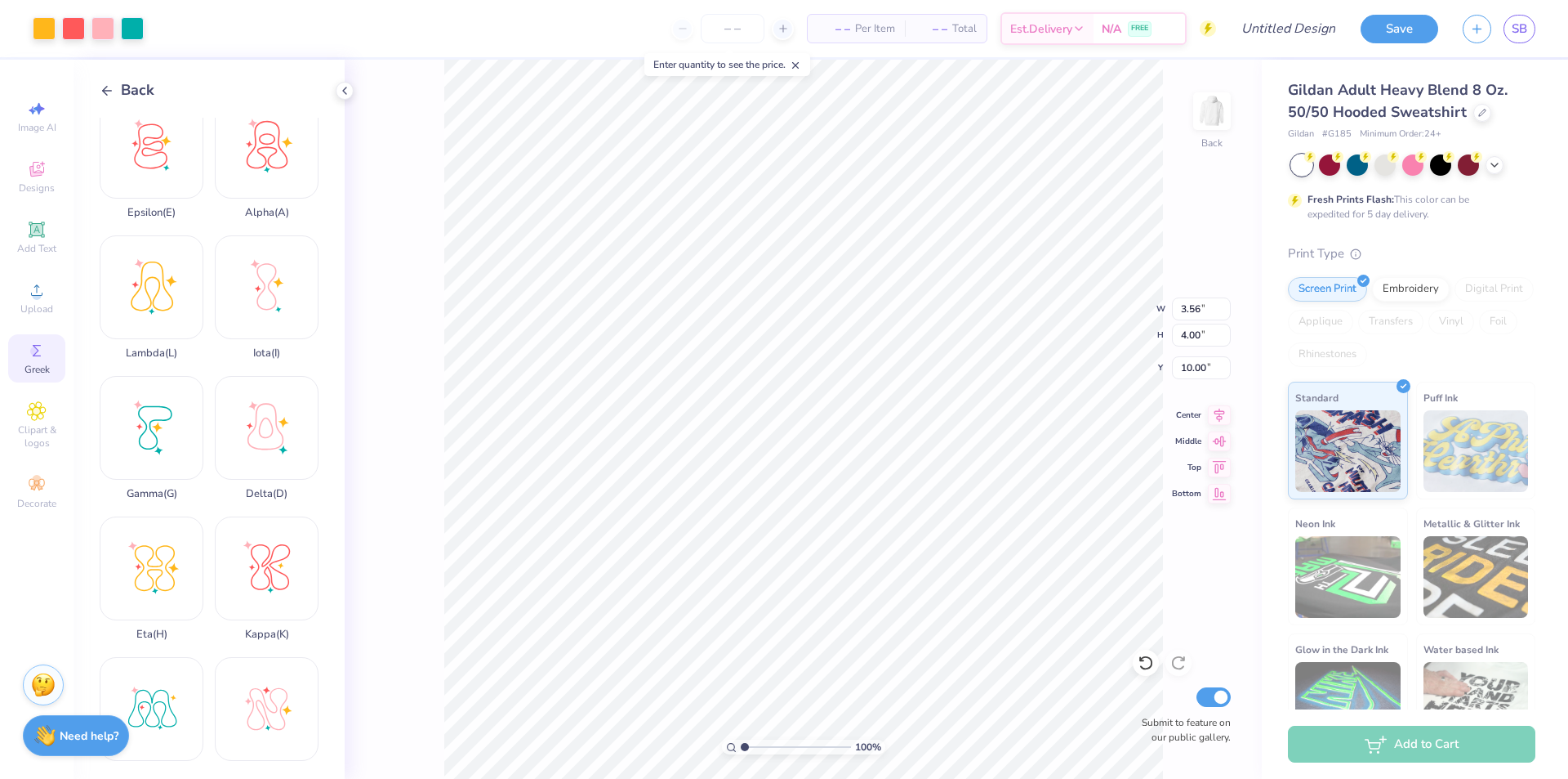
type input "3.21"
type input "0.76"
type input "3.56"
type input "4.76"
click at [261, 390] on div "Delta ( D )" at bounding box center [266, 437] width 103 height 124
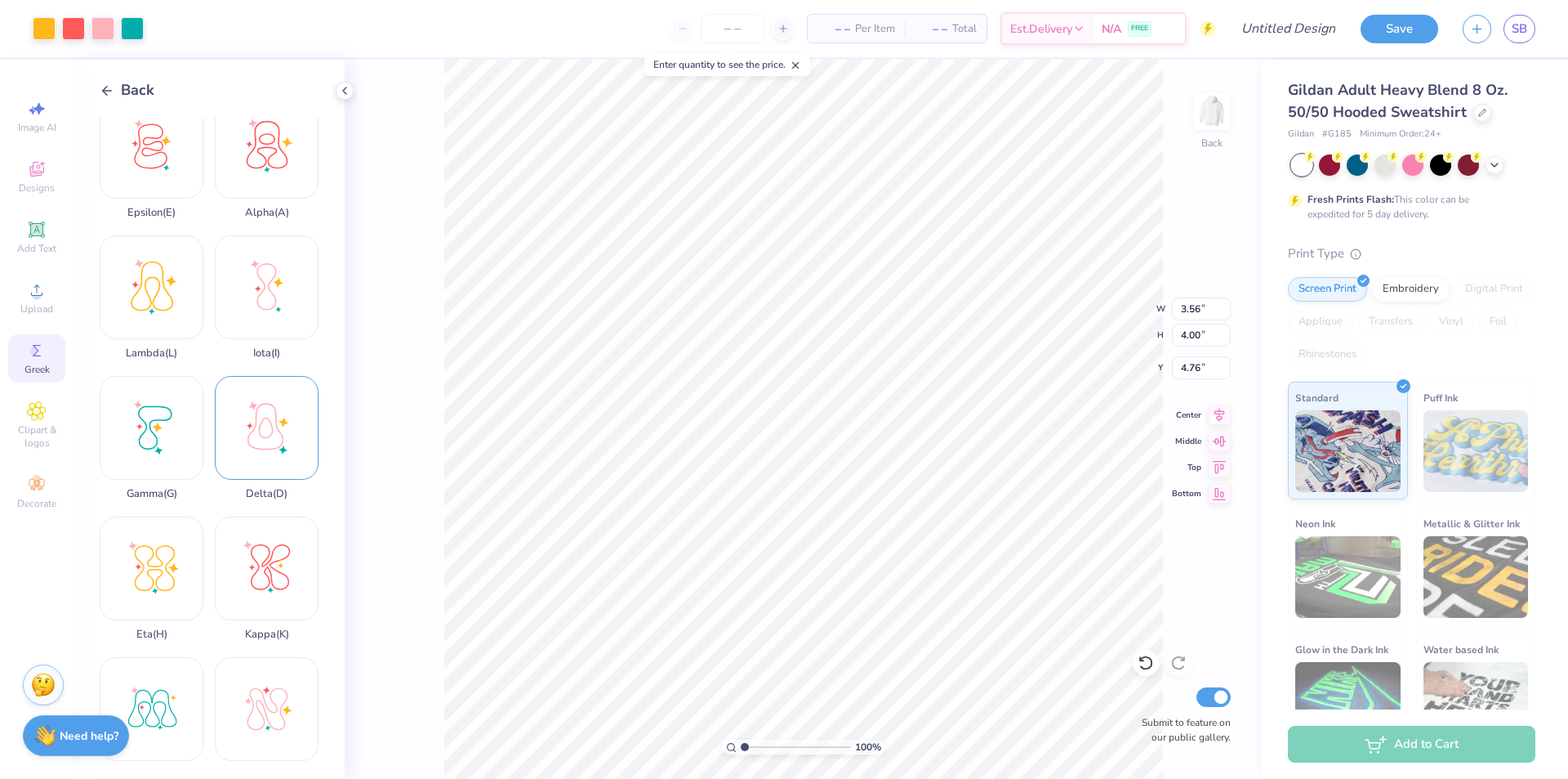
type input "10.84"
type input "13.50"
type input "0.50"
click at [1180, 338] on input "13.50" at bounding box center [1202, 335] width 59 height 23
click at [1177, 340] on input "13.50" at bounding box center [1202, 335] width 59 height 23
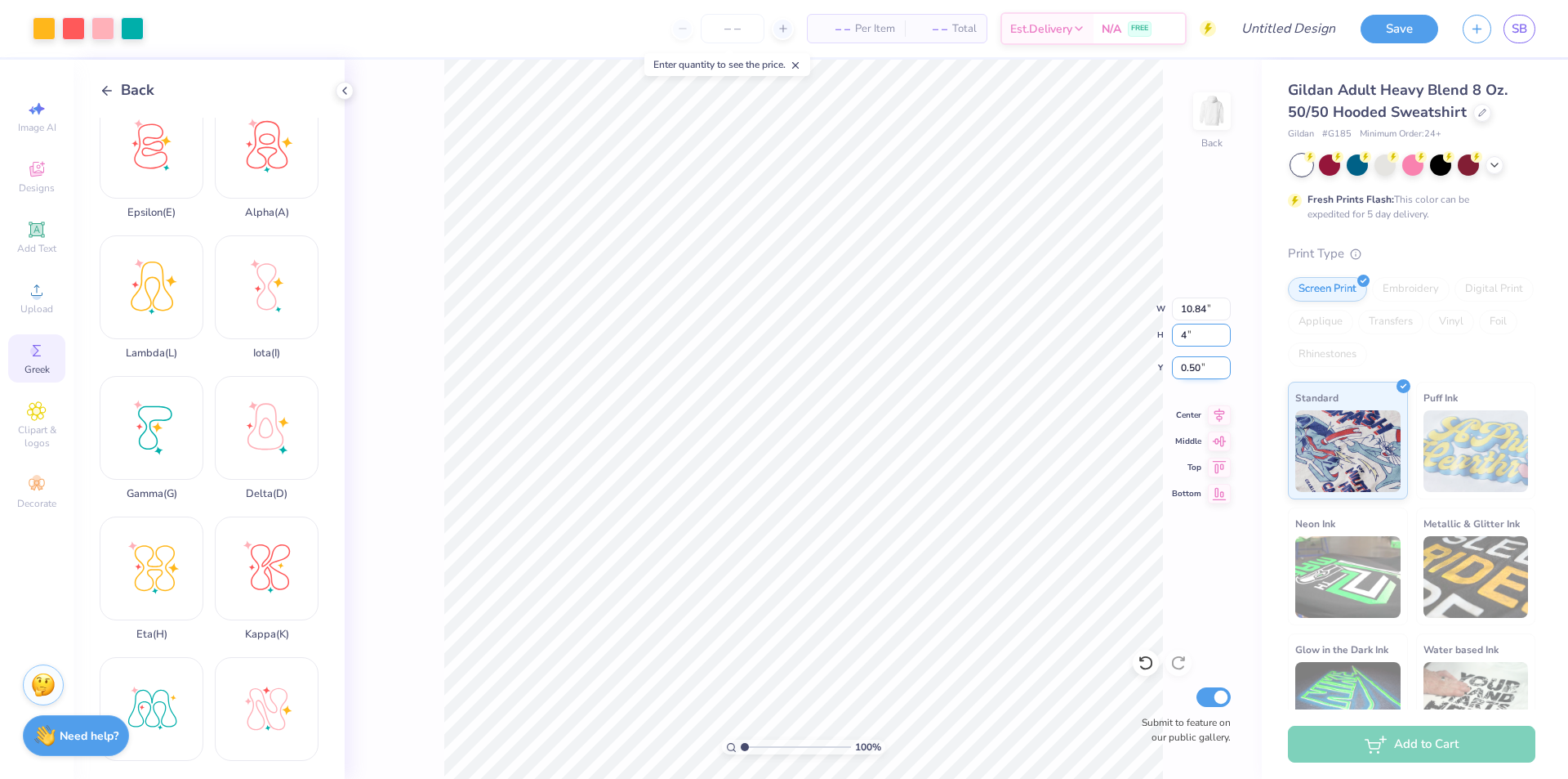
type input "4"
type input "3.21"
type input "4.00"
type input "8.76"
click at [1199, 331] on input "12.00" at bounding box center [1202, 335] width 59 height 23
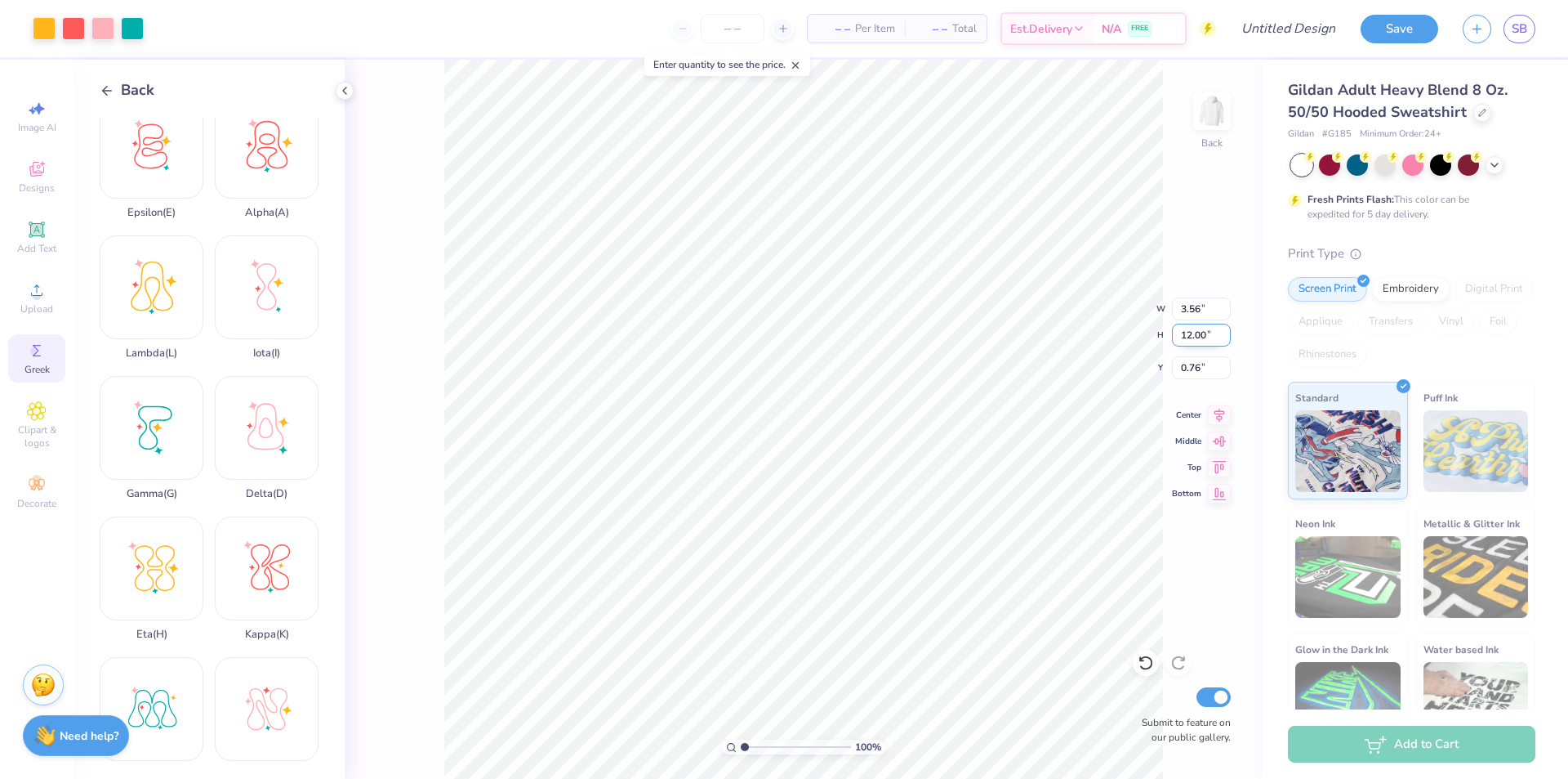
click at [1199, 332] on input "12.00" at bounding box center [1202, 335] width 59 height 23
type input "9"
type input "2.67"
type input "9.00"
type input "2.26"
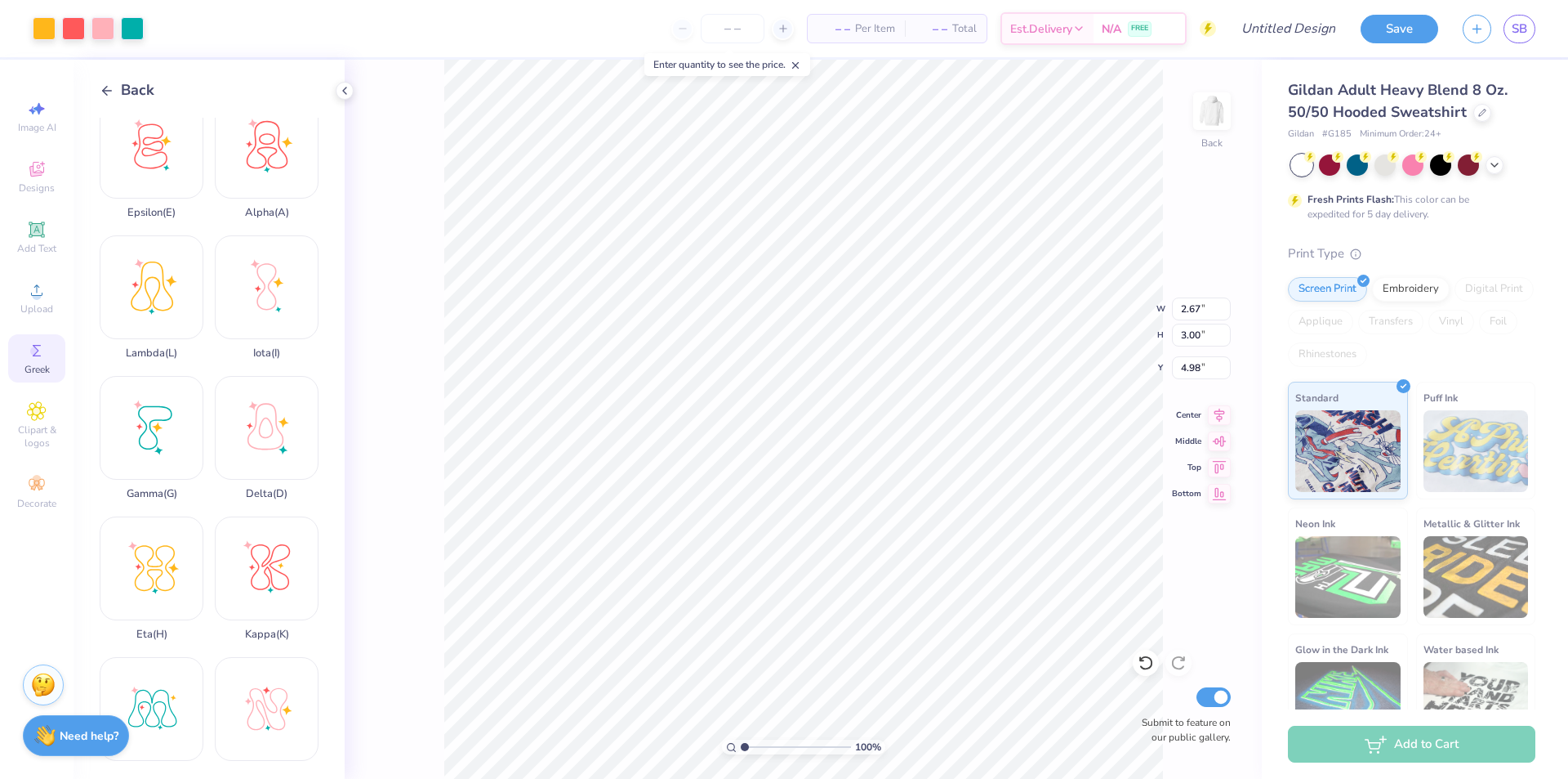
type input "5.26"
type input "0.94"
click at [116, 97] on div "Back" at bounding box center [127, 90] width 55 height 22
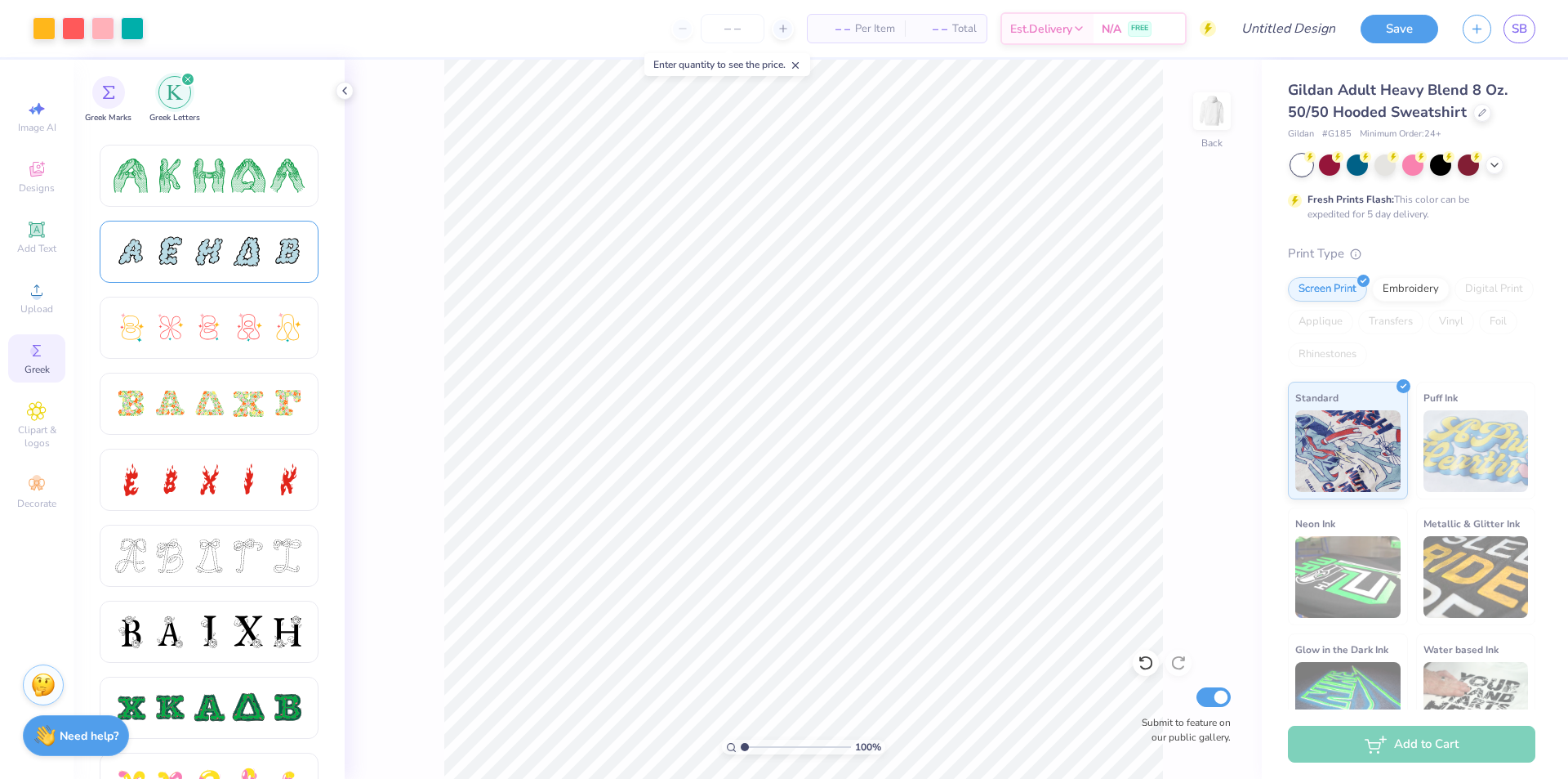
scroll to position [326, 0]
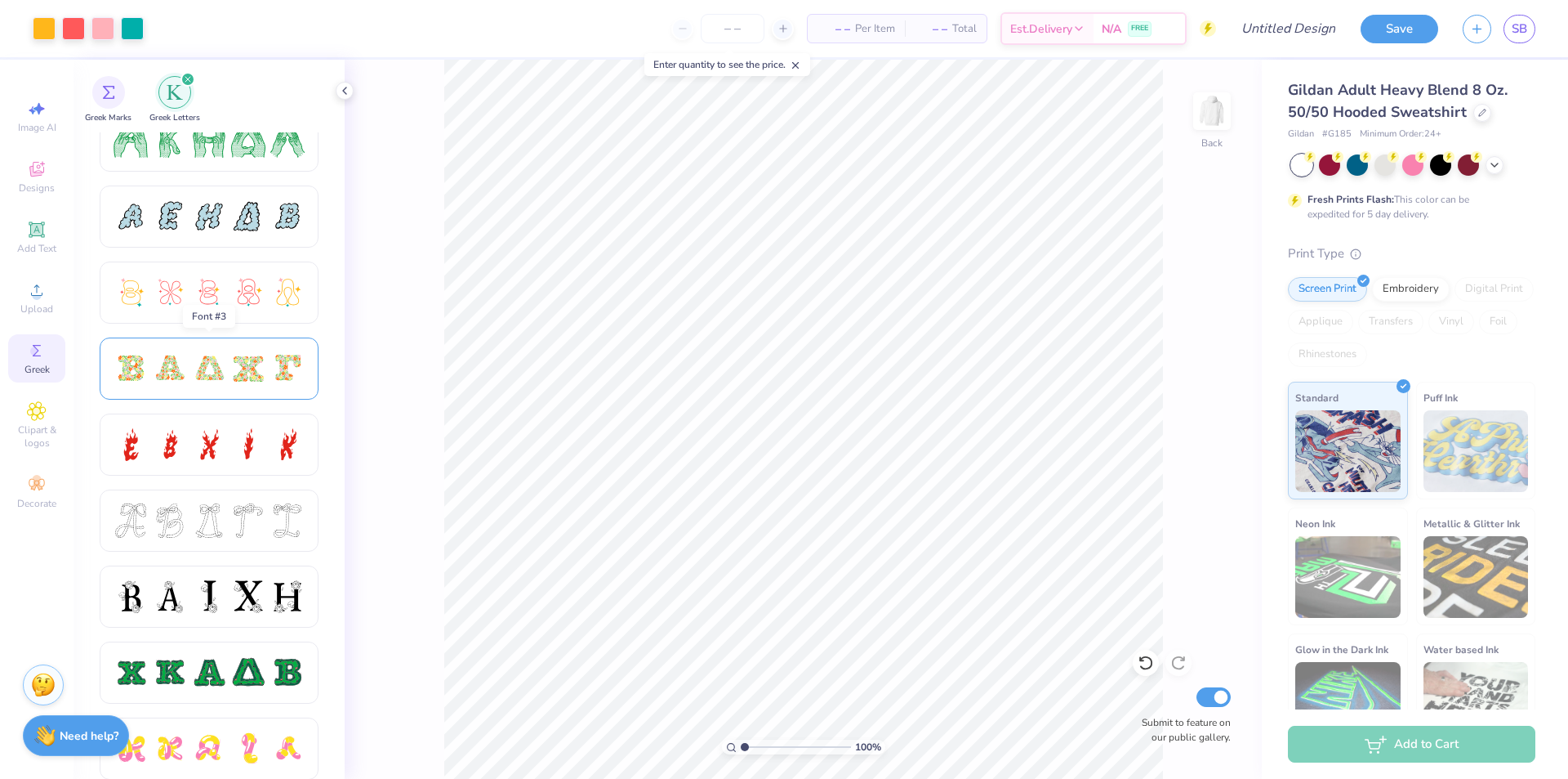
click at [219, 361] on div at bounding box center [209, 368] width 34 height 34
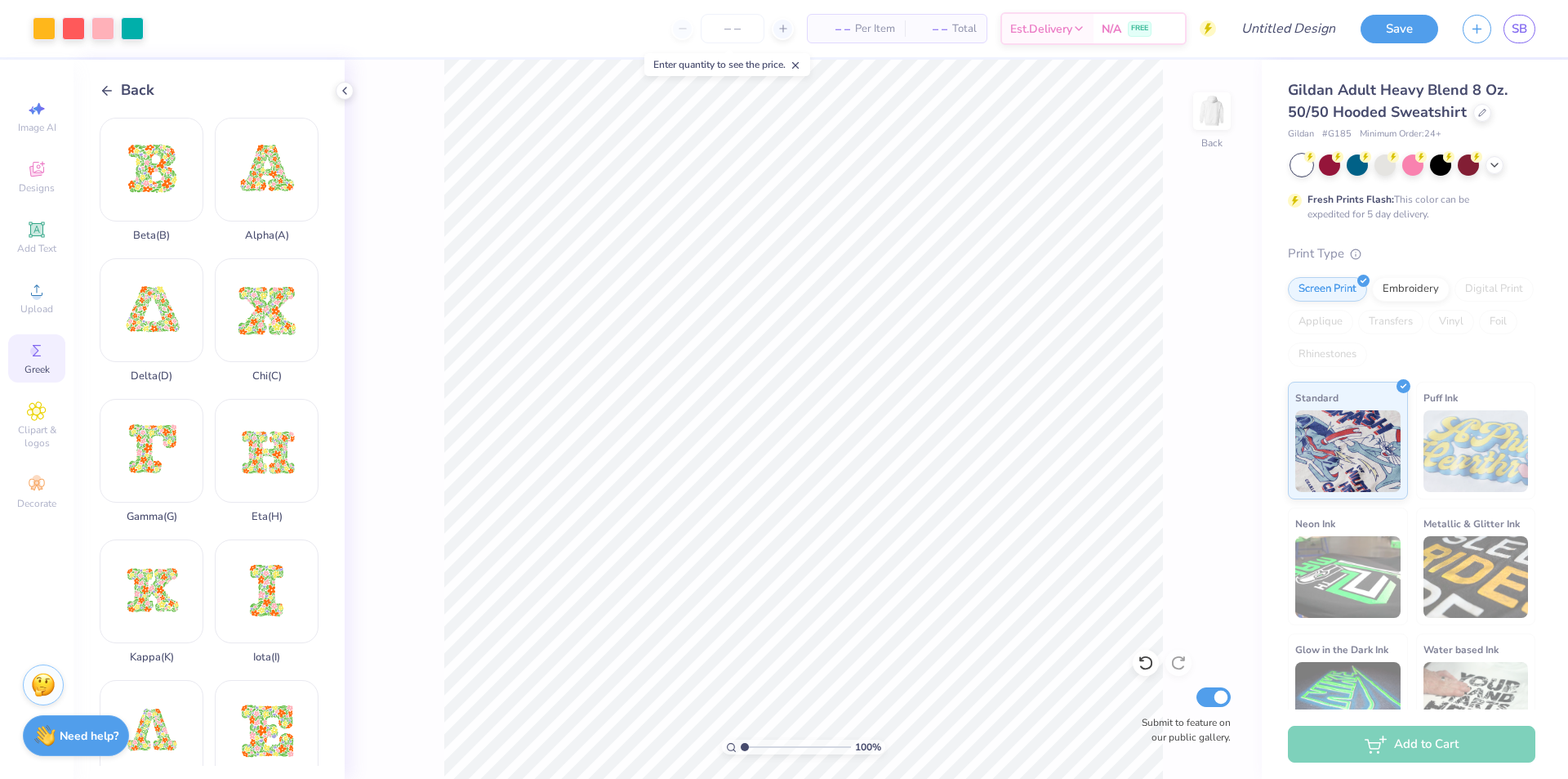
click at [136, 98] on span "Back" at bounding box center [137, 90] width 33 height 22
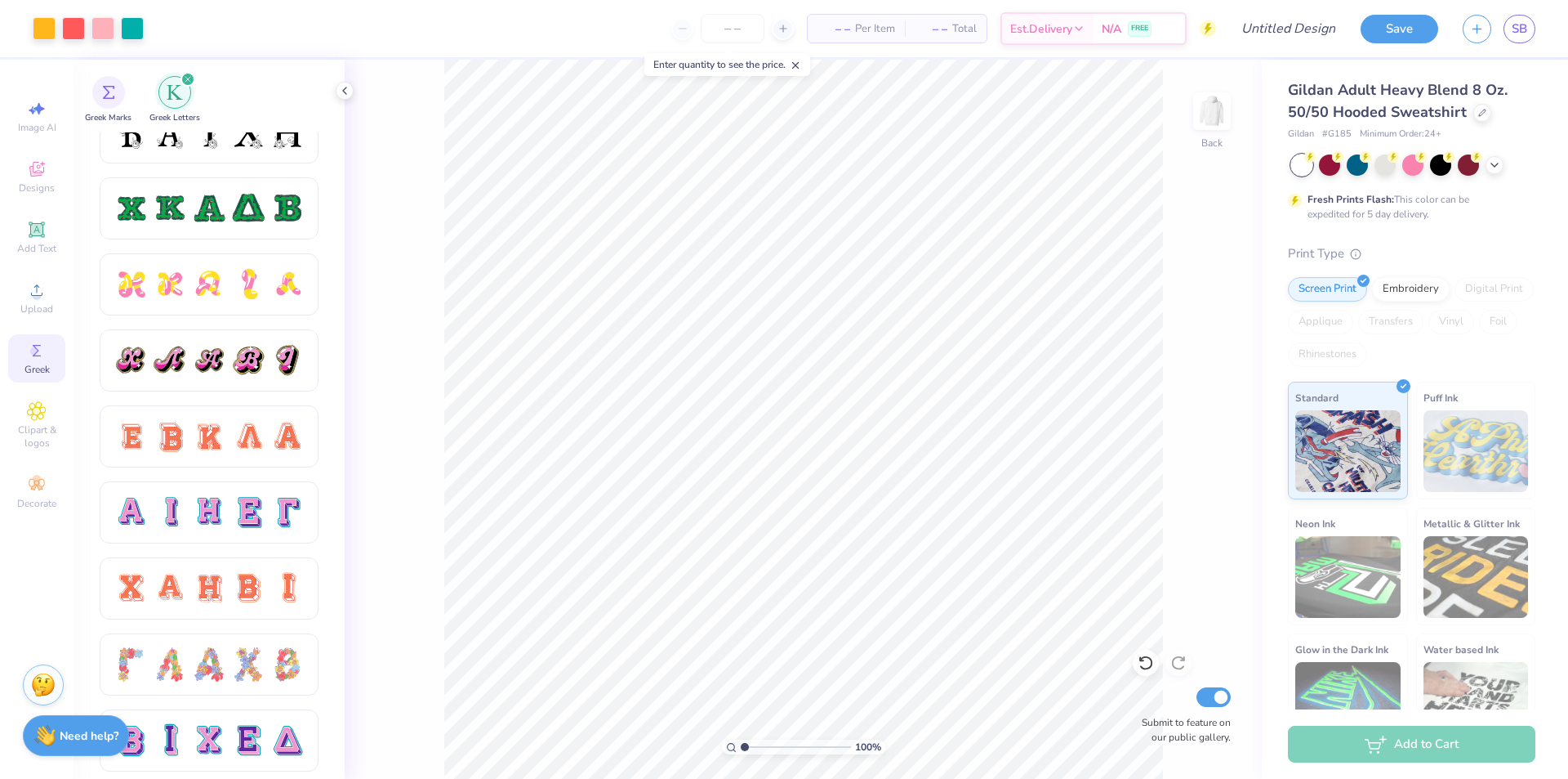
scroll to position [817, 0]
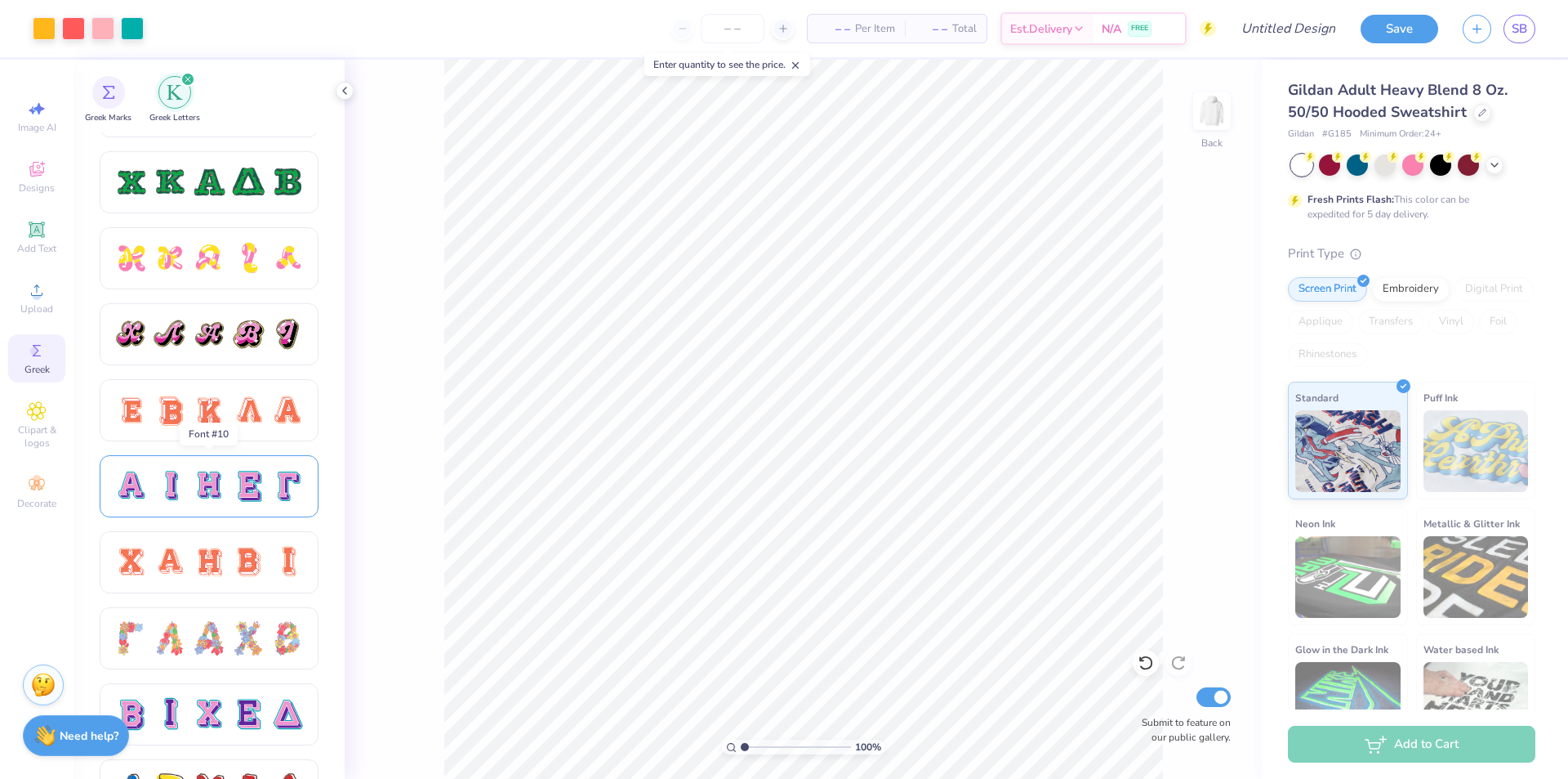
click at [239, 485] on div at bounding box center [249, 486] width 34 height 34
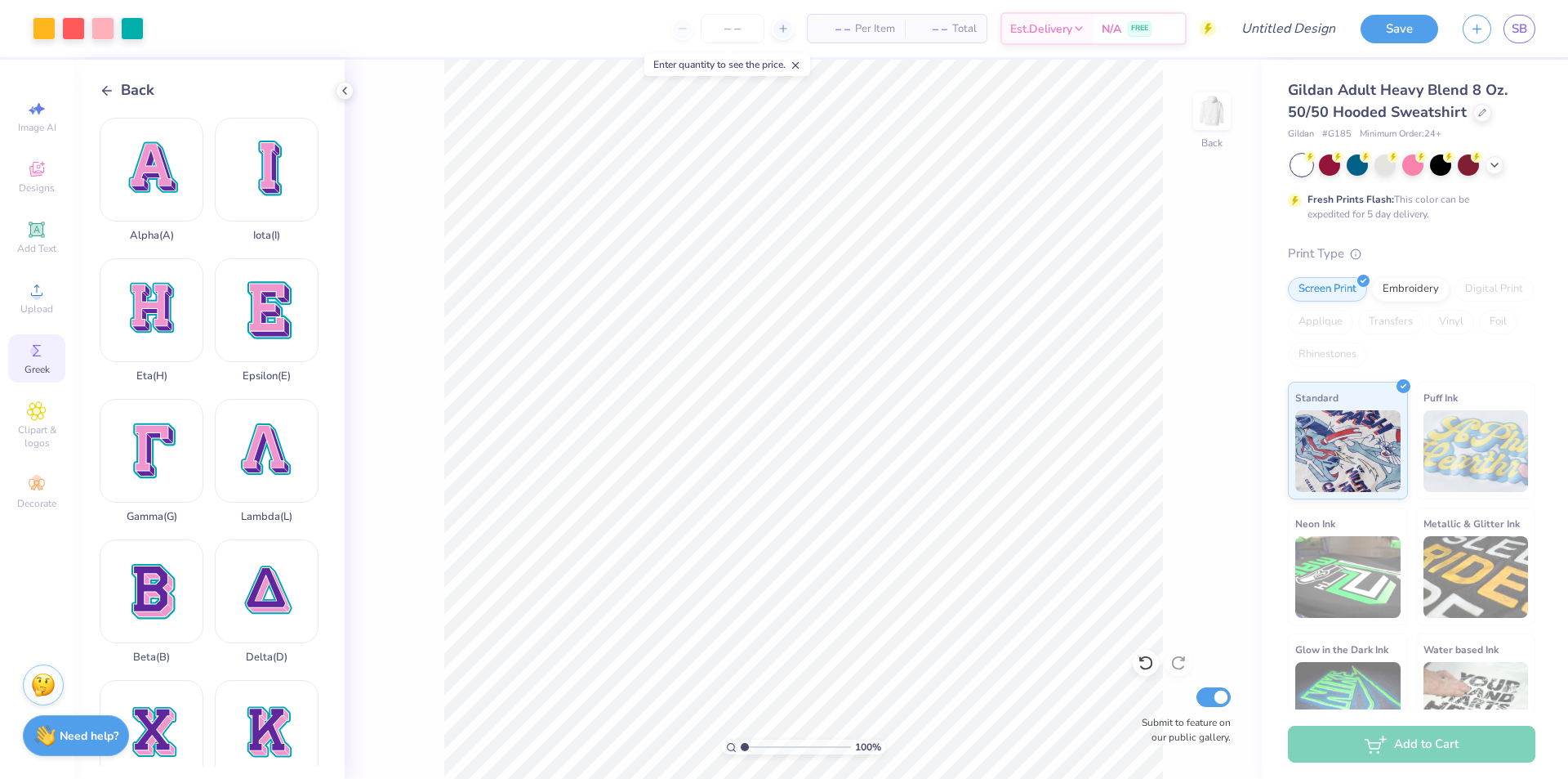
click at [427, 55] on div "Art colors – – Per Item – – Total Est. Delivery N/A FREE Design Title Save SB I…" at bounding box center [784, 389] width 1568 height 779
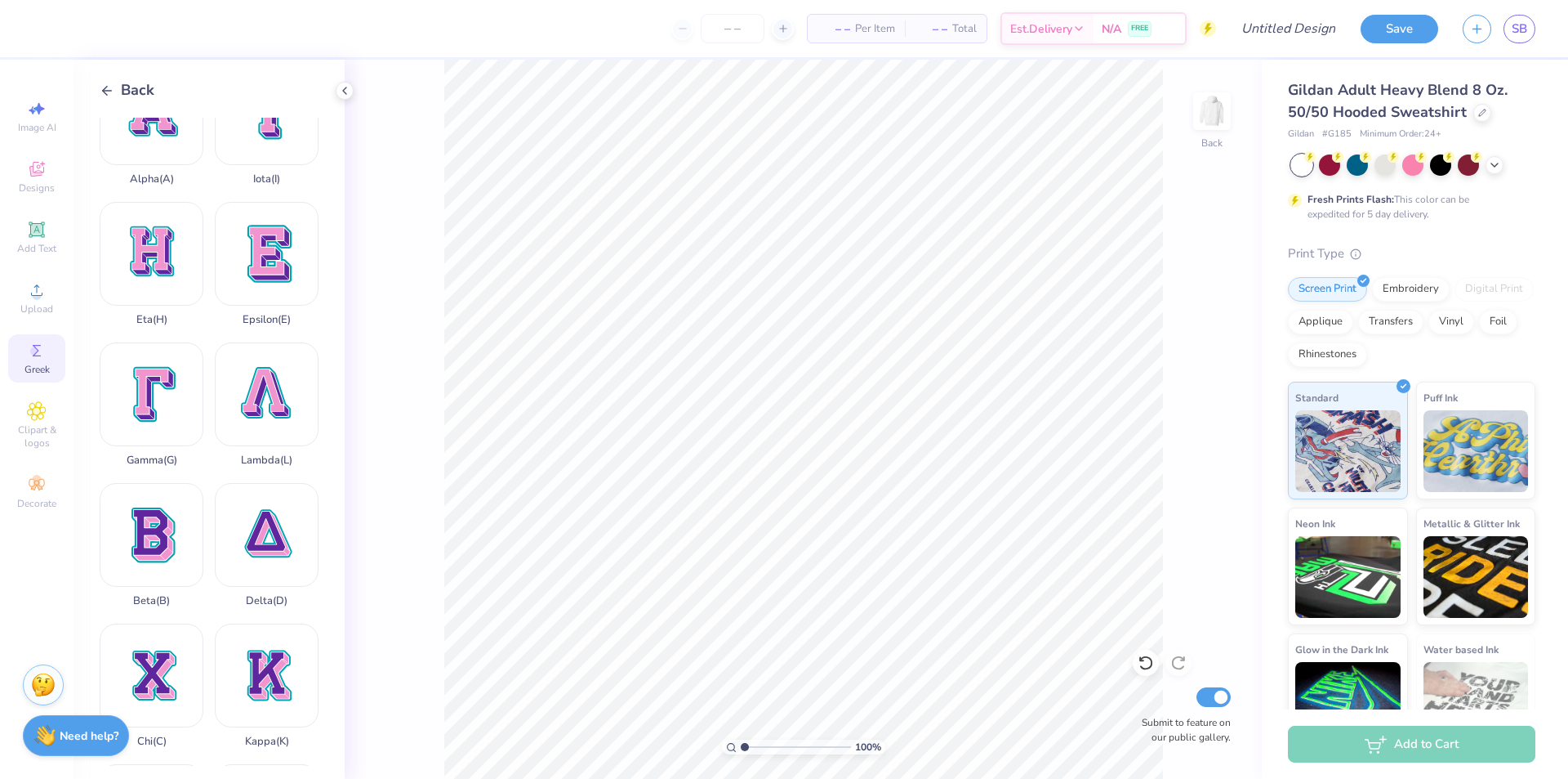
scroll to position [163, 0]
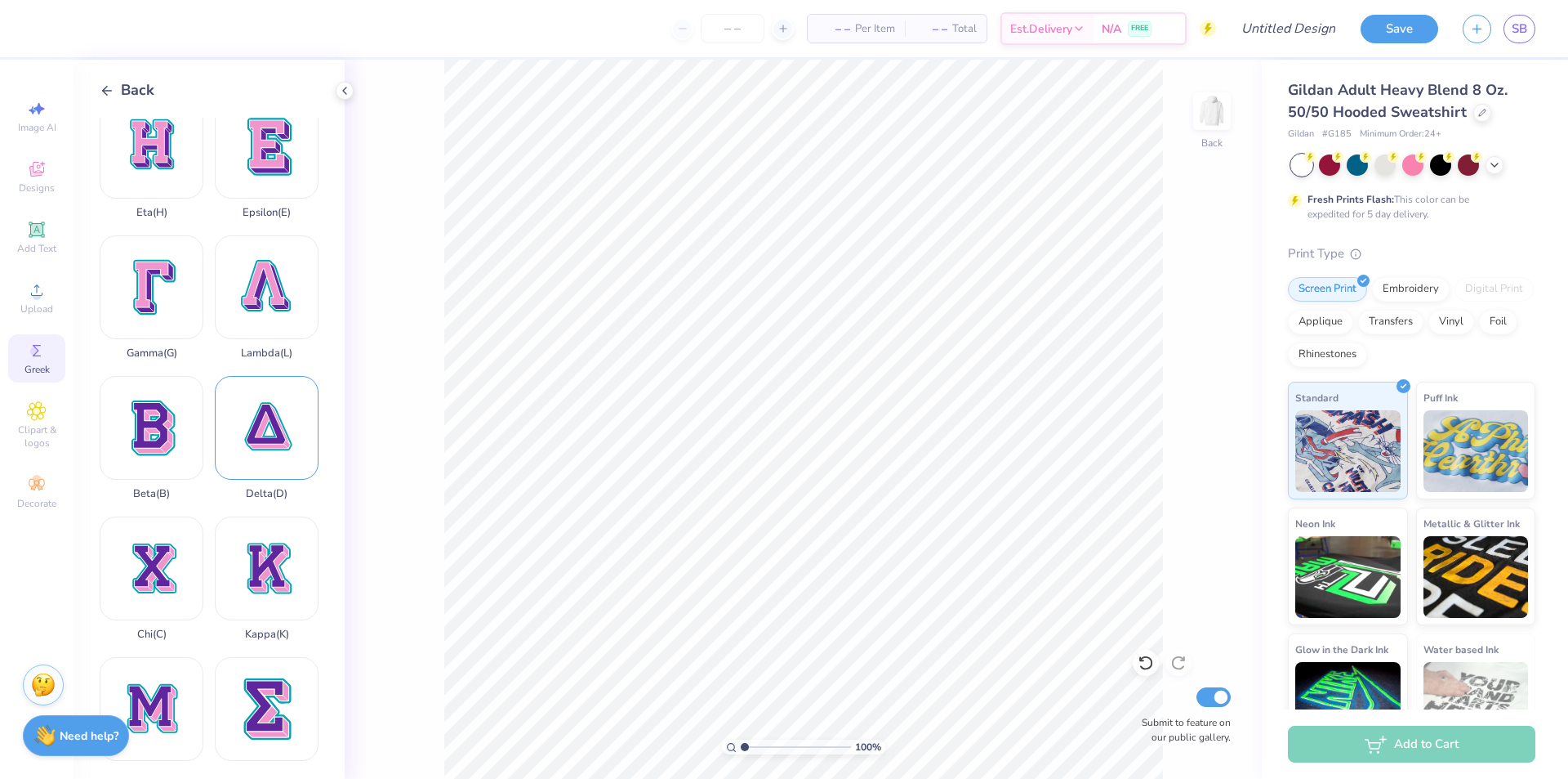
click at [247, 408] on div "Delta ( D )" at bounding box center [266, 437] width 103 height 124
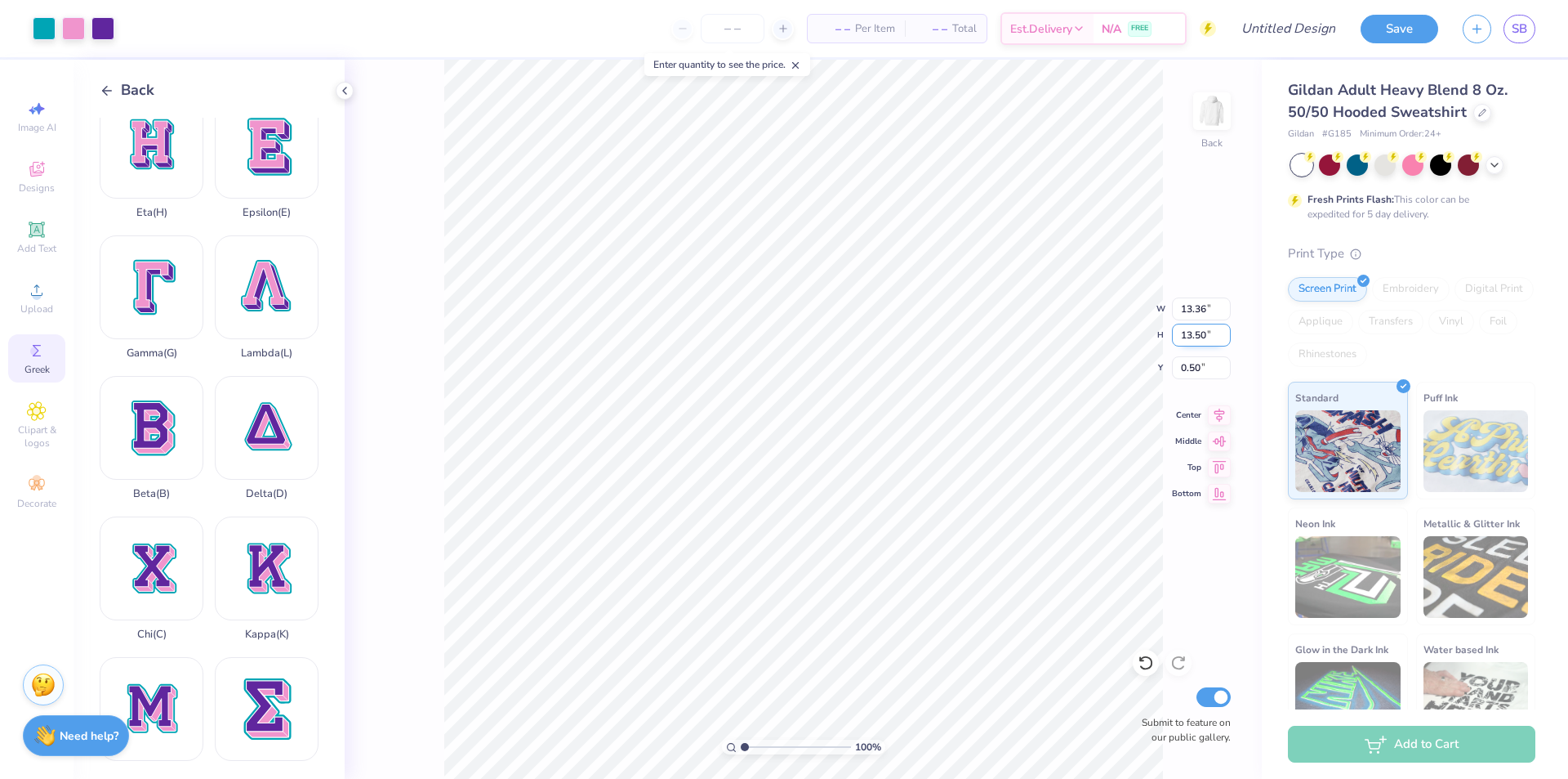
click at [1190, 326] on input "13.50" at bounding box center [1202, 335] width 59 height 23
type input "3"
type input "2.97"
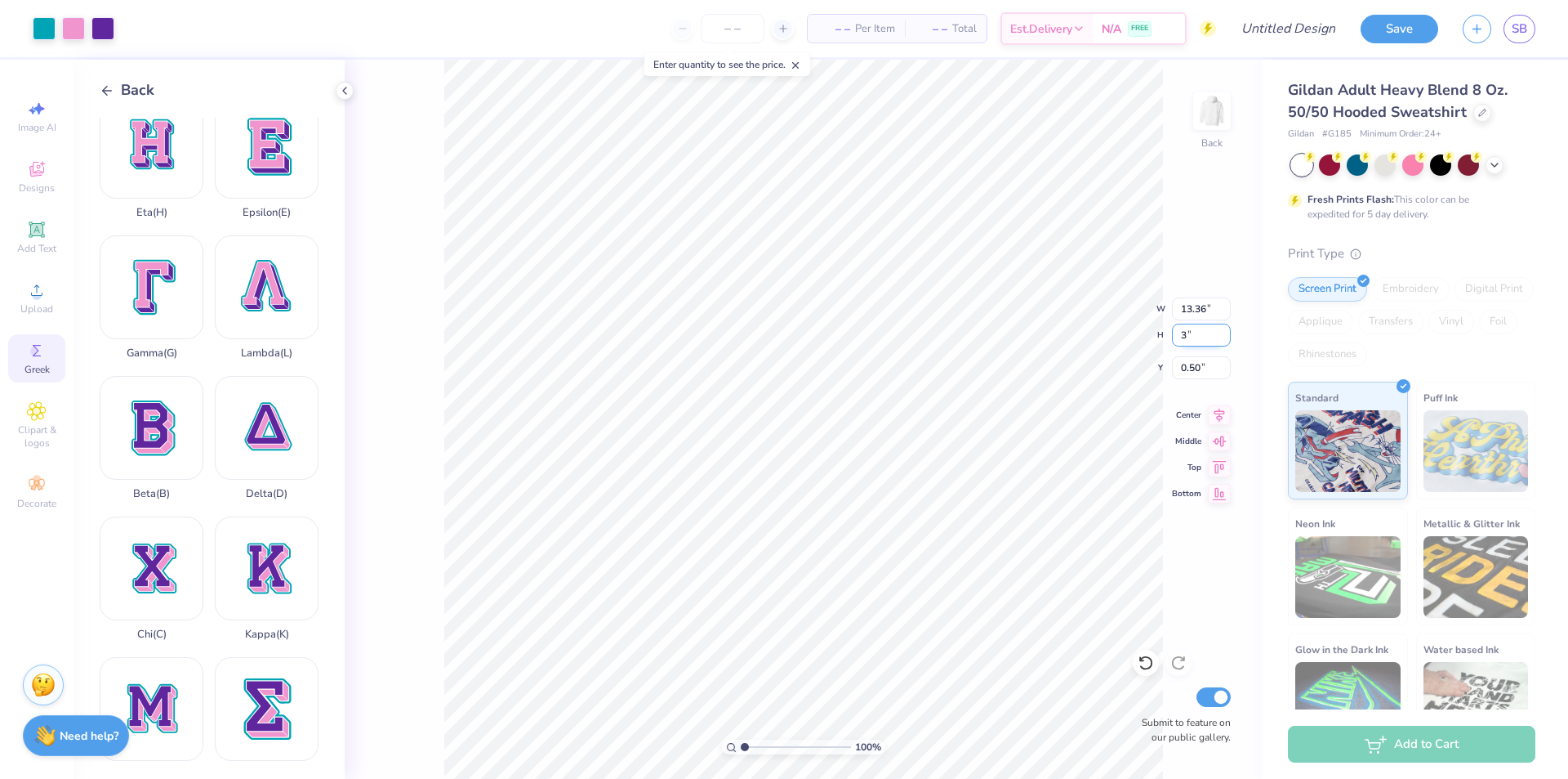
type input "3.00"
type input "5.75"
click at [256, 416] on div "Delta ( D )" at bounding box center [266, 437] width 103 height 124
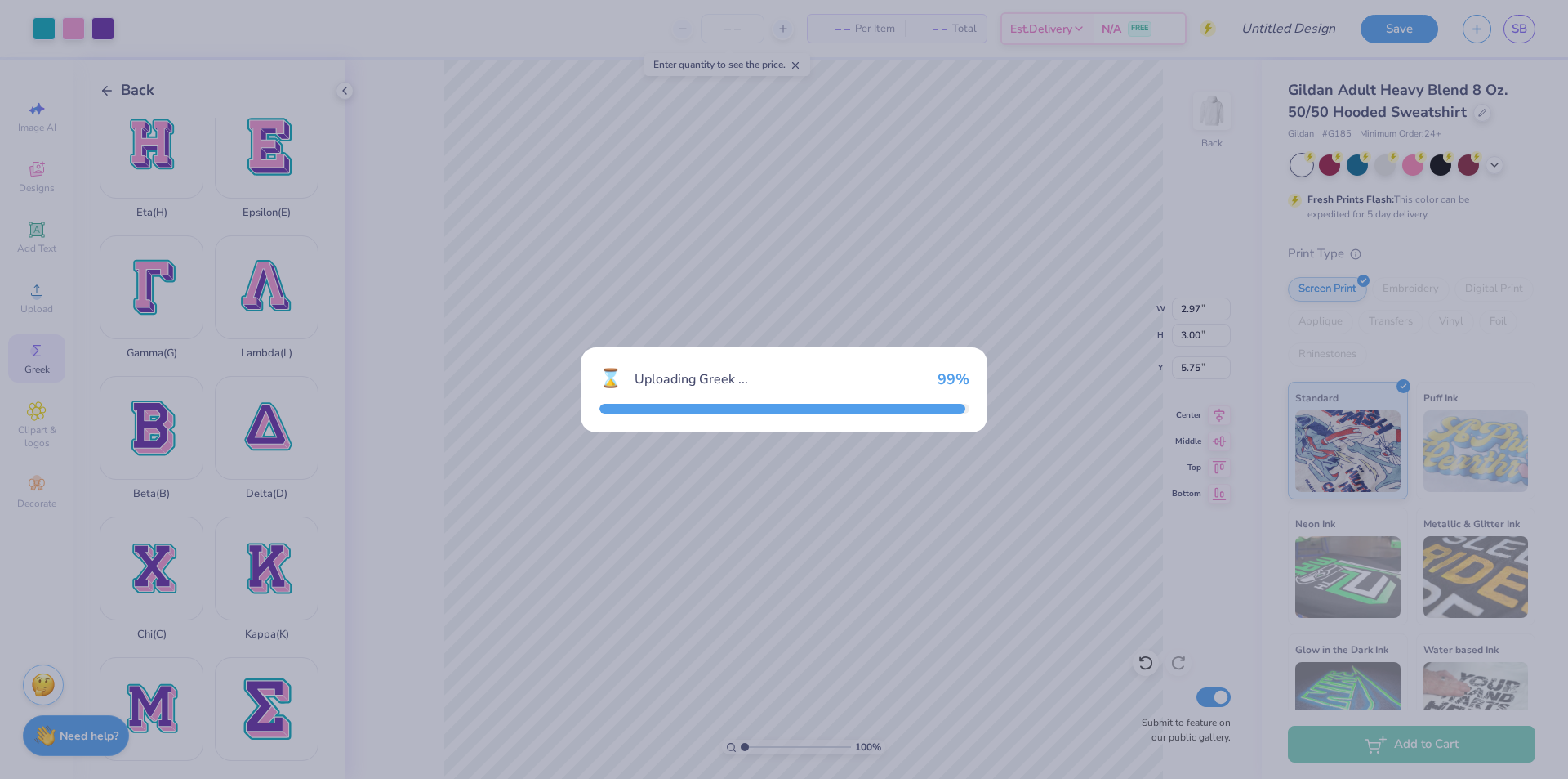
type input "13.36"
type input "13.50"
type input "0.50"
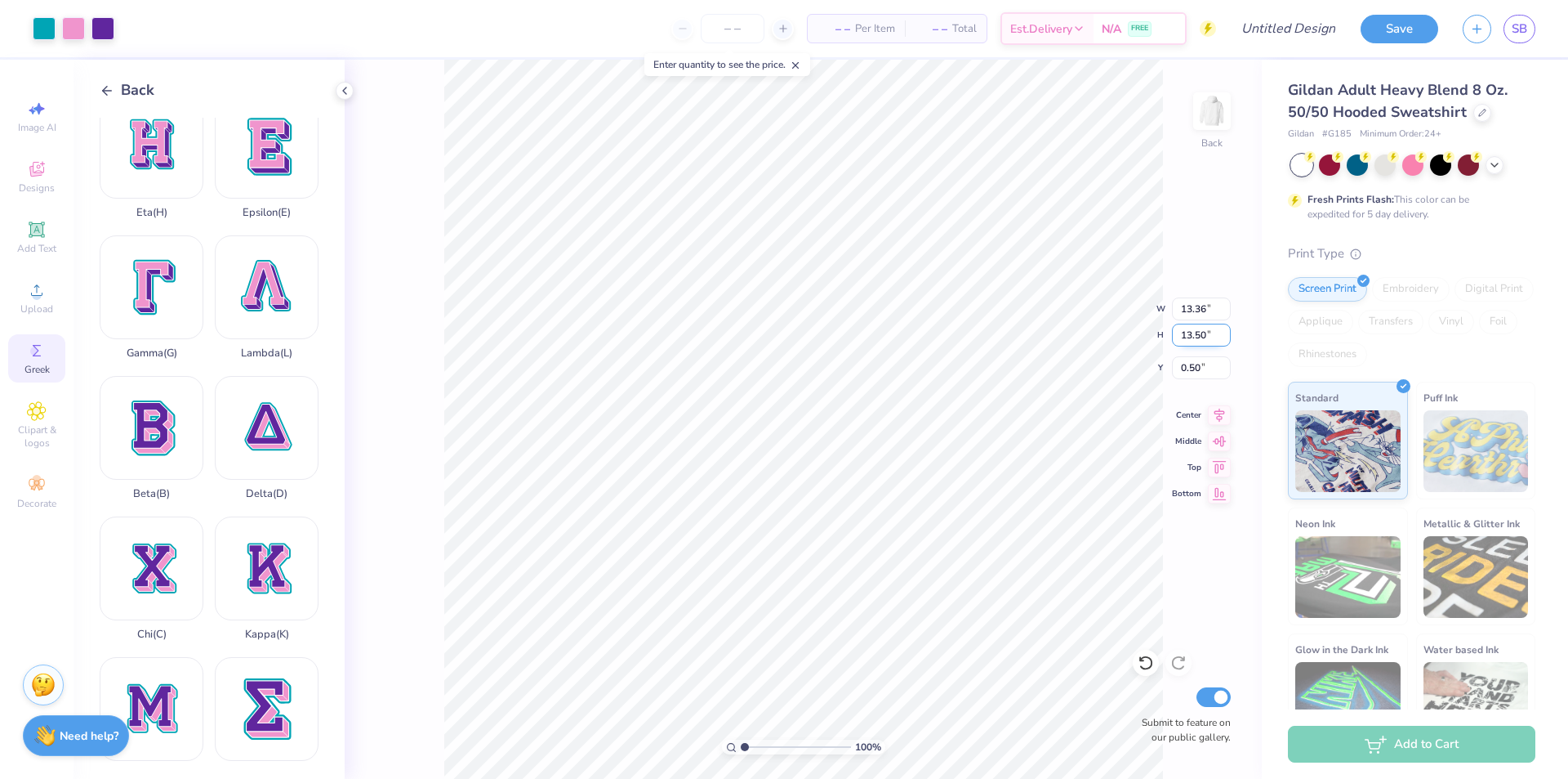
click at [1187, 326] on input "13.50" at bounding box center [1202, 335] width 59 height 23
type input "3"
type input "2.97"
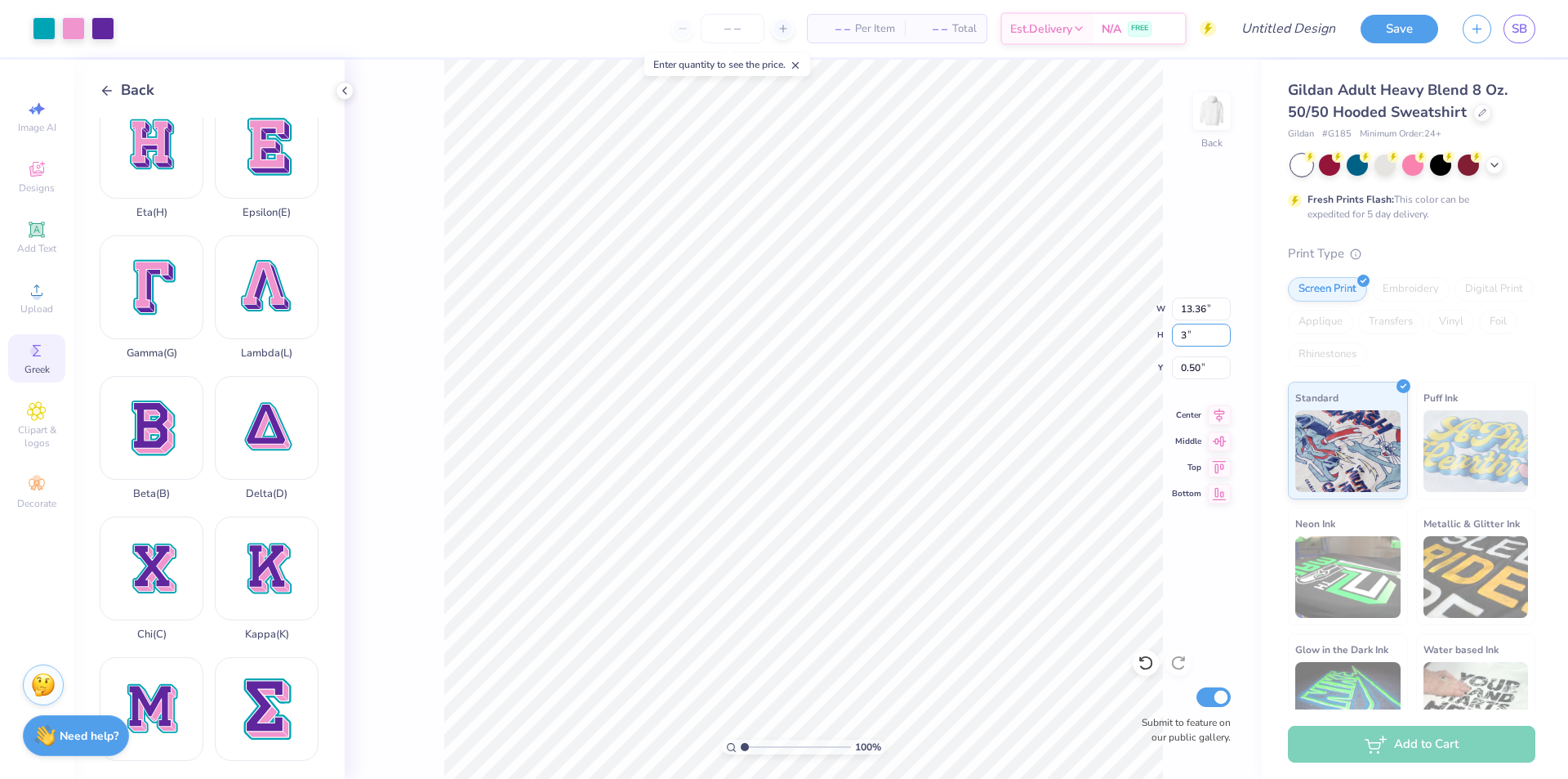
type input "3.00"
type input "5.75"
click at [260, 563] on div "Kappa ( K )" at bounding box center [266, 578] width 103 height 124
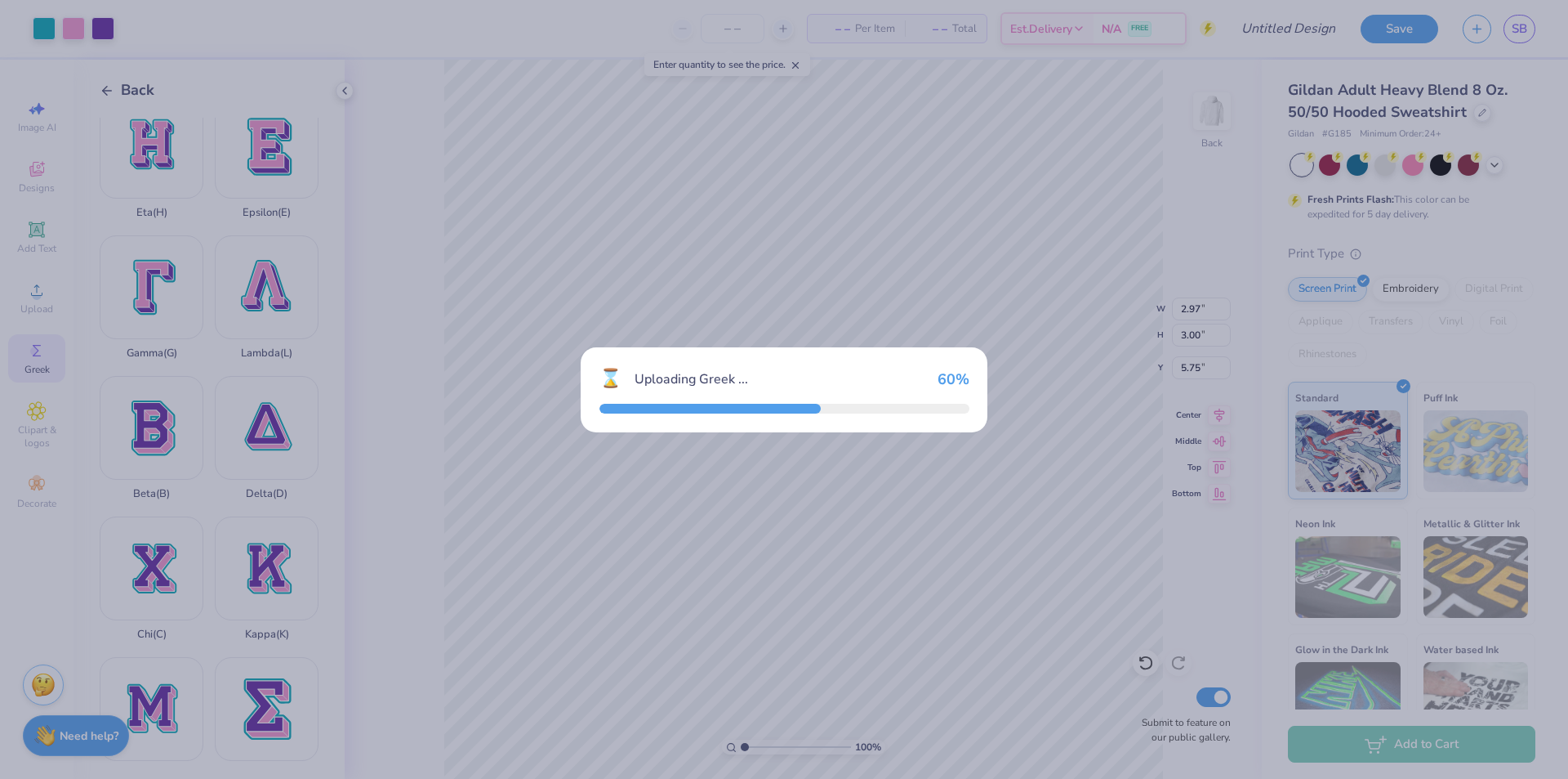
type input "11.84"
type input "13.50"
type input "0.50"
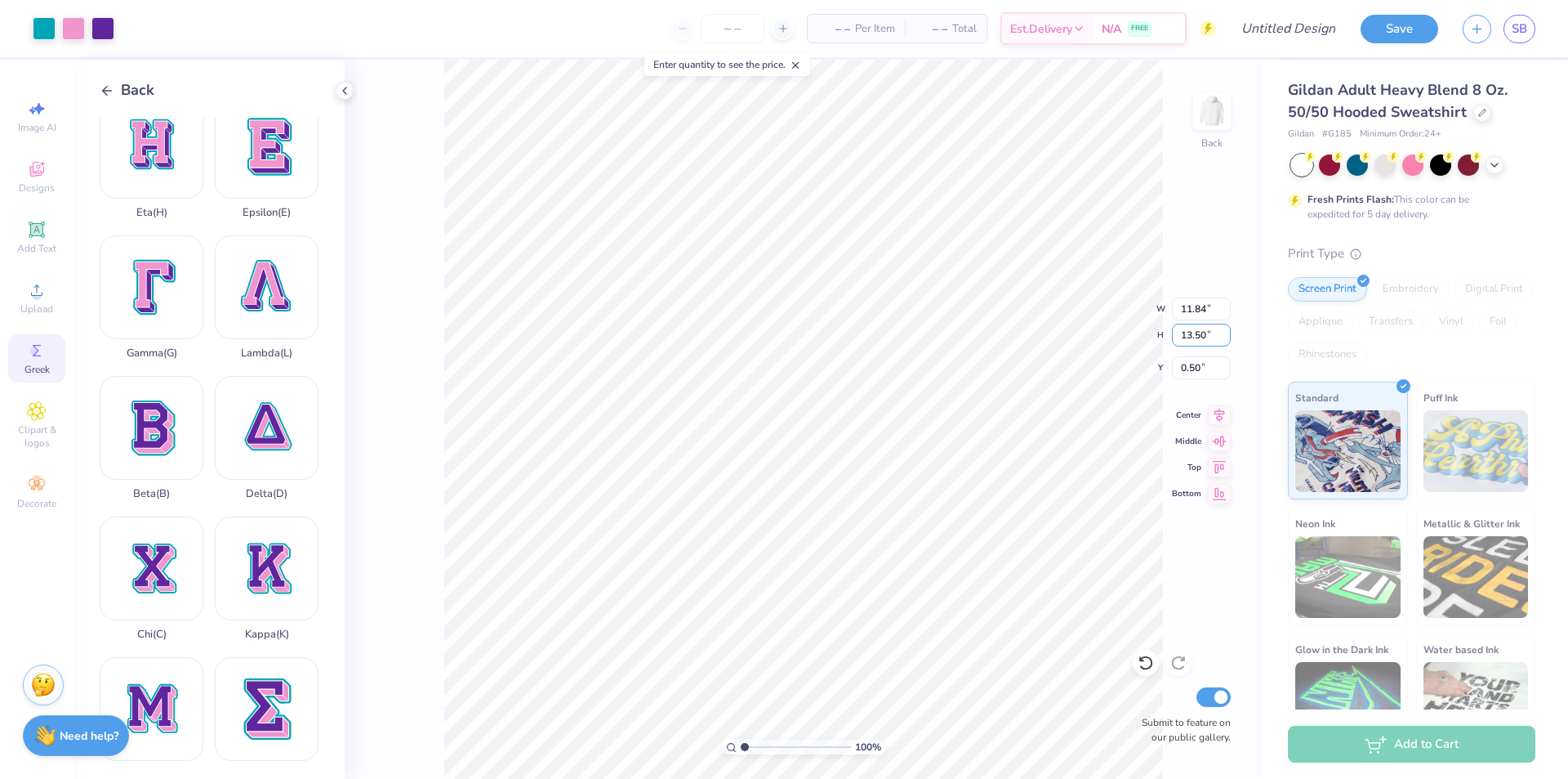
click at [1191, 333] on input "13.50" at bounding box center [1202, 335] width 59 height 23
type input "3"
type input "2.63"
type input "3.00"
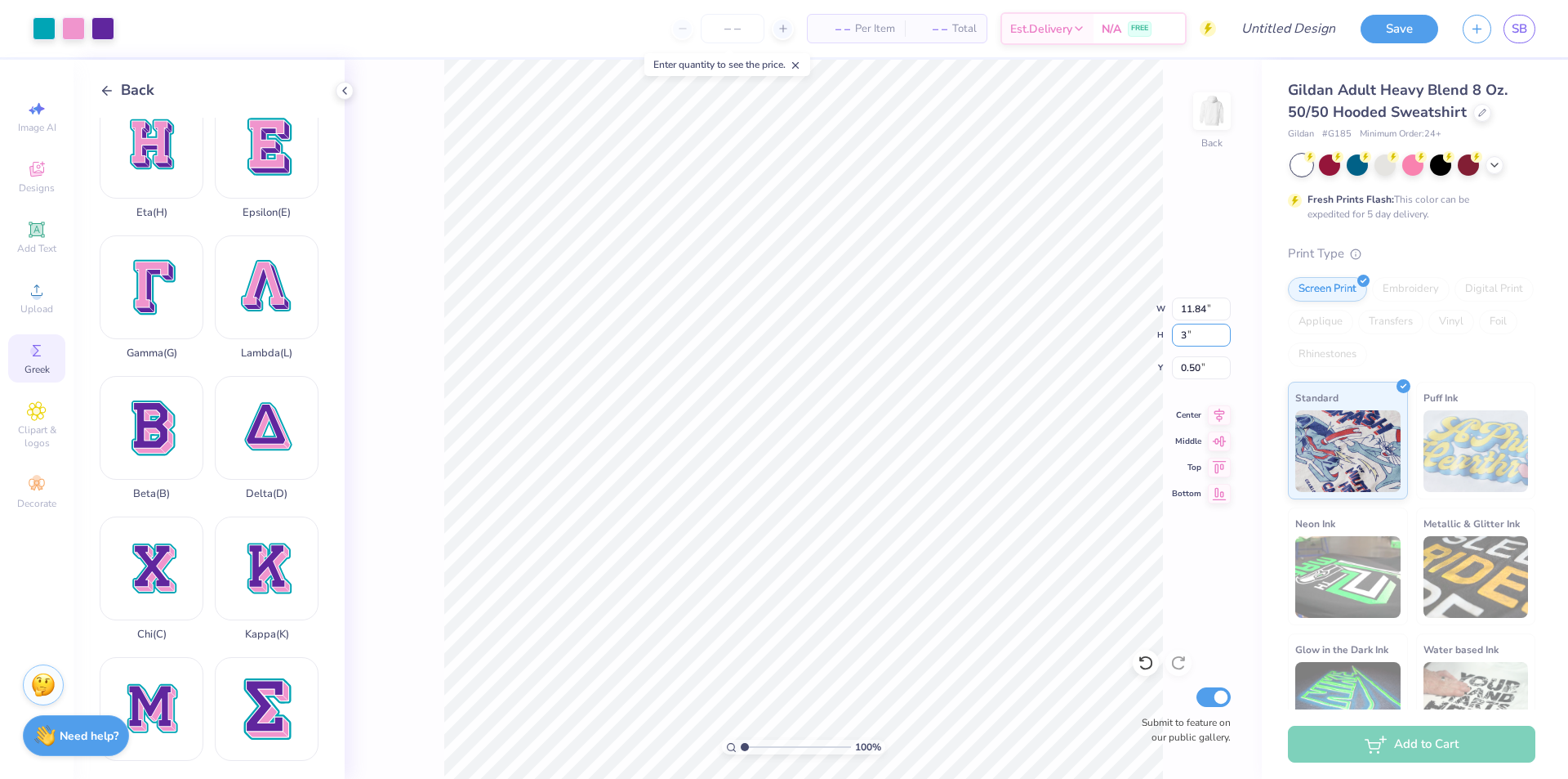
type input "5.75"
type input "6.79"
type input "2.97"
type input "0.90"
type input "2.63"
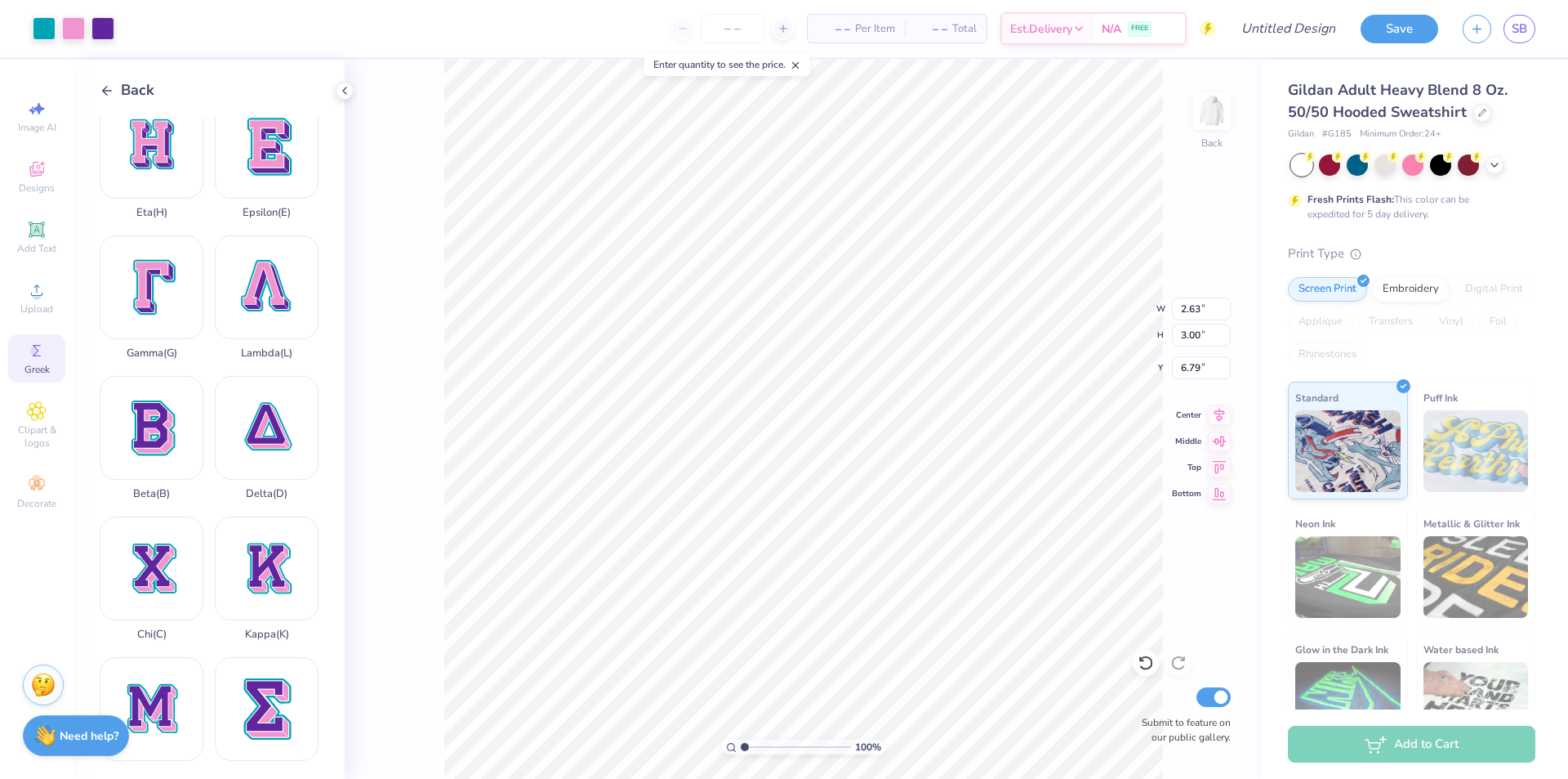
type input "4.25"
type input "2.97"
type input "7.59"
click at [1167, 344] on div "100 % Back W 2.97 2.97 " H 9.69 9.69 " Y 0.90 0.90 " Center Middle Top Bottom S…" at bounding box center [802, 419] width 917 height 719
click at [1171, 338] on div "100 % Back W 2.97 H 9.69 Y 0.90 Center Middle Top Bottom Submit to feature on o…" at bounding box center [802, 419] width 917 height 719
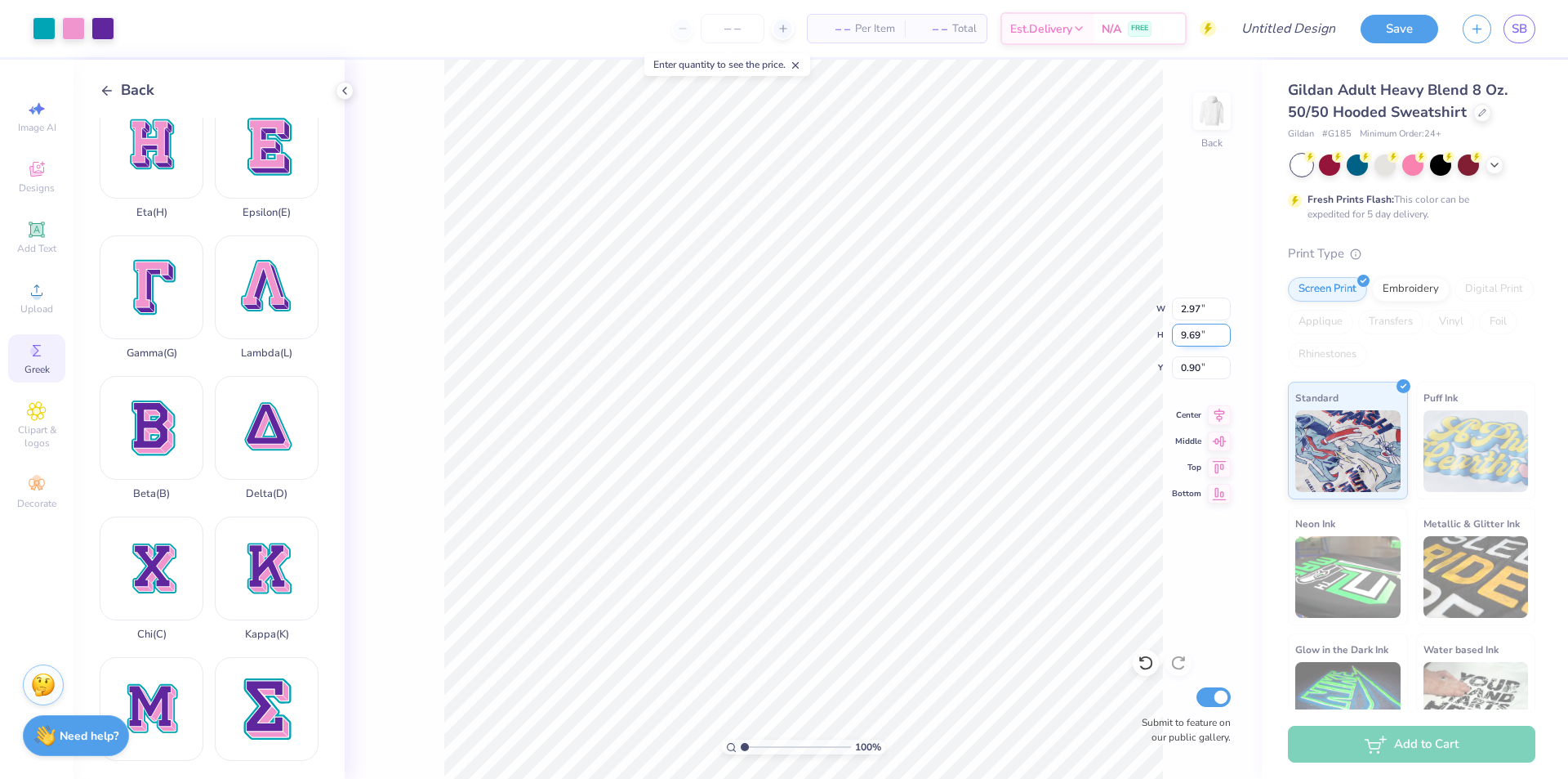
click at [1197, 339] on input "9.69" at bounding box center [1202, 335] width 59 height 23
type input "7"
type input "2.14"
type input "7.00"
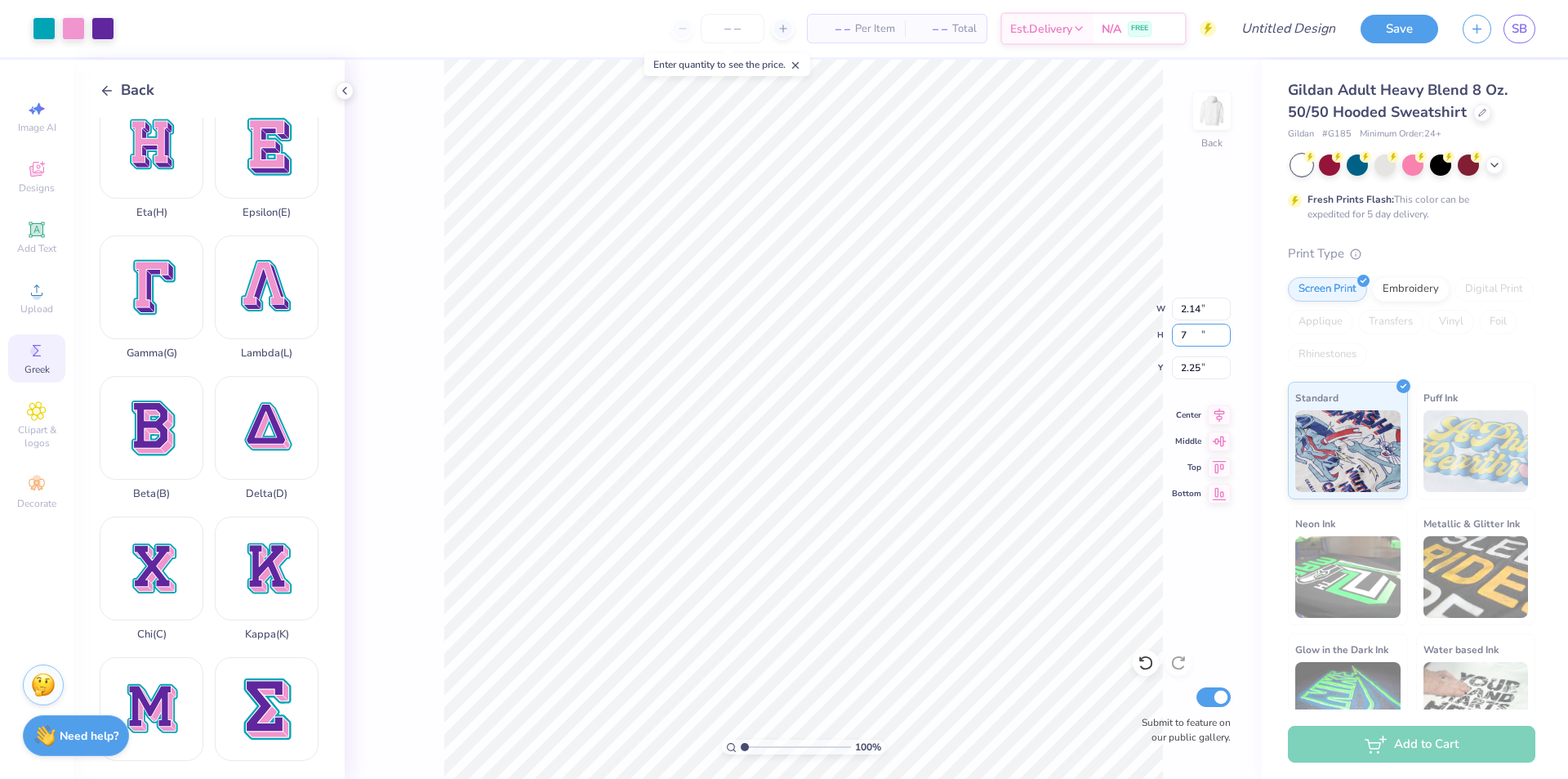
type input "2.25"
click at [40, 32] on div at bounding box center [44, 27] width 23 height 23
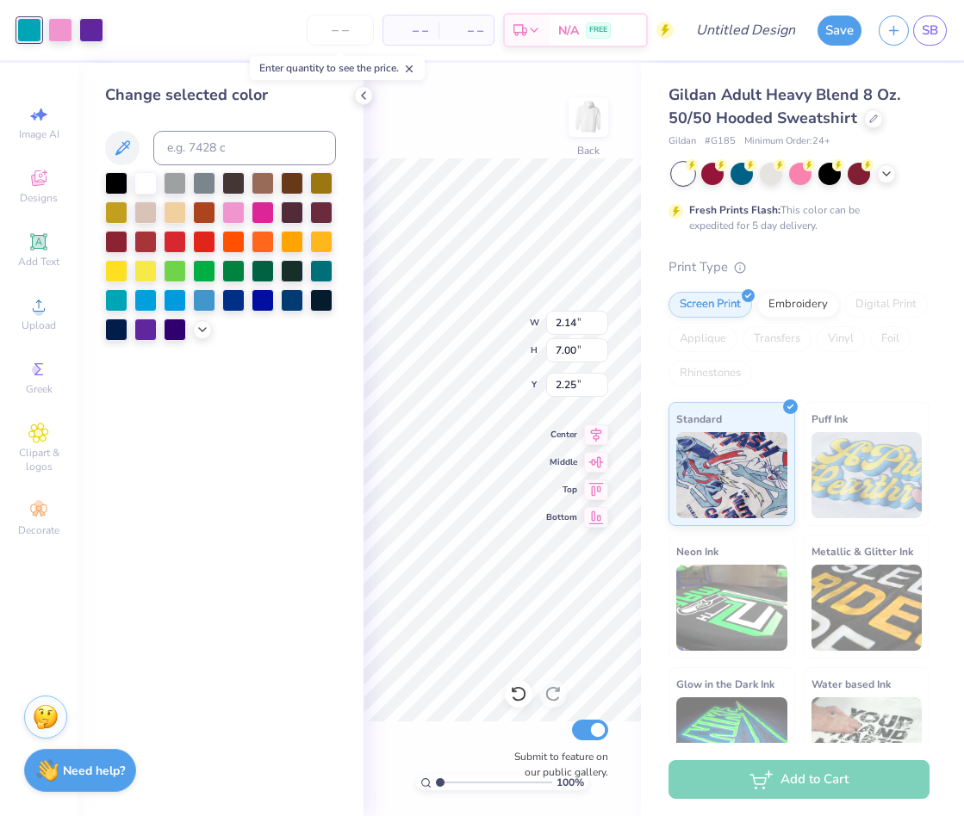
click at [36, 28] on div at bounding box center [29, 30] width 24 height 24
click at [18, 28] on div at bounding box center [29, 30] width 24 height 24
click at [124, 145] on icon at bounding box center [122, 147] width 15 height 15
click at [132, 143] on icon at bounding box center [122, 148] width 21 height 21
click at [121, 145] on icon at bounding box center [122, 148] width 21 height 21
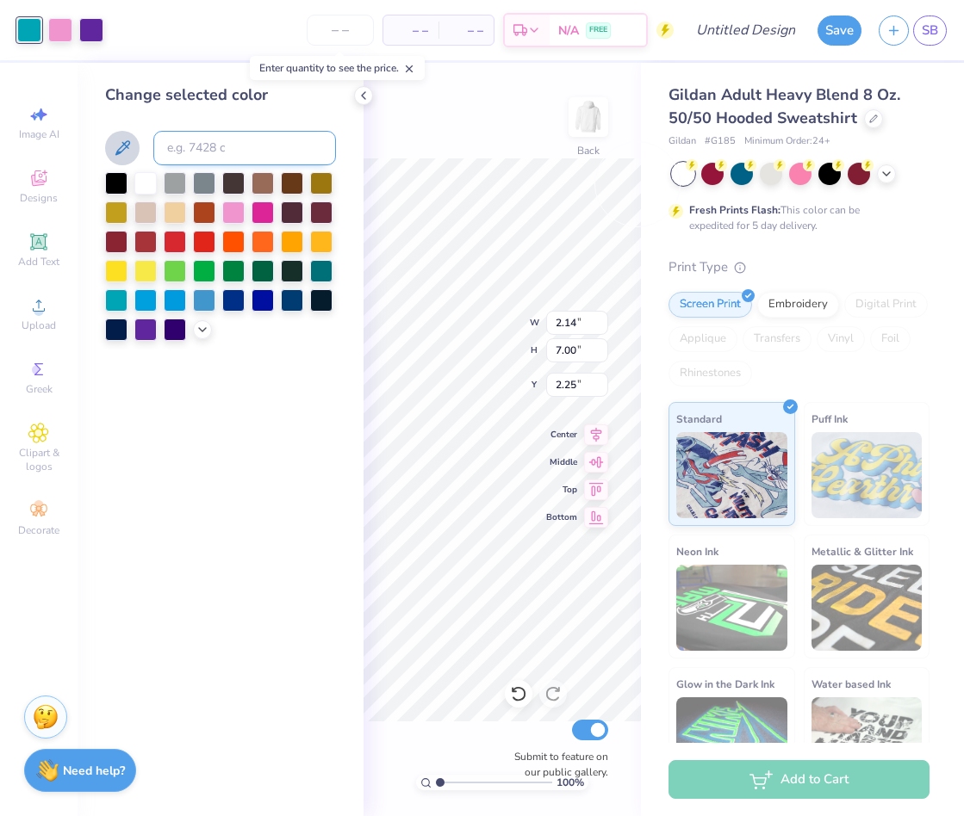
click at [207, 137] on input at bounding box center [244, 148] width 183 height 34
click at [206, 129] on div "Change selected color" at bounding box center [220, 212] width 231 height 257
type input "2.15"
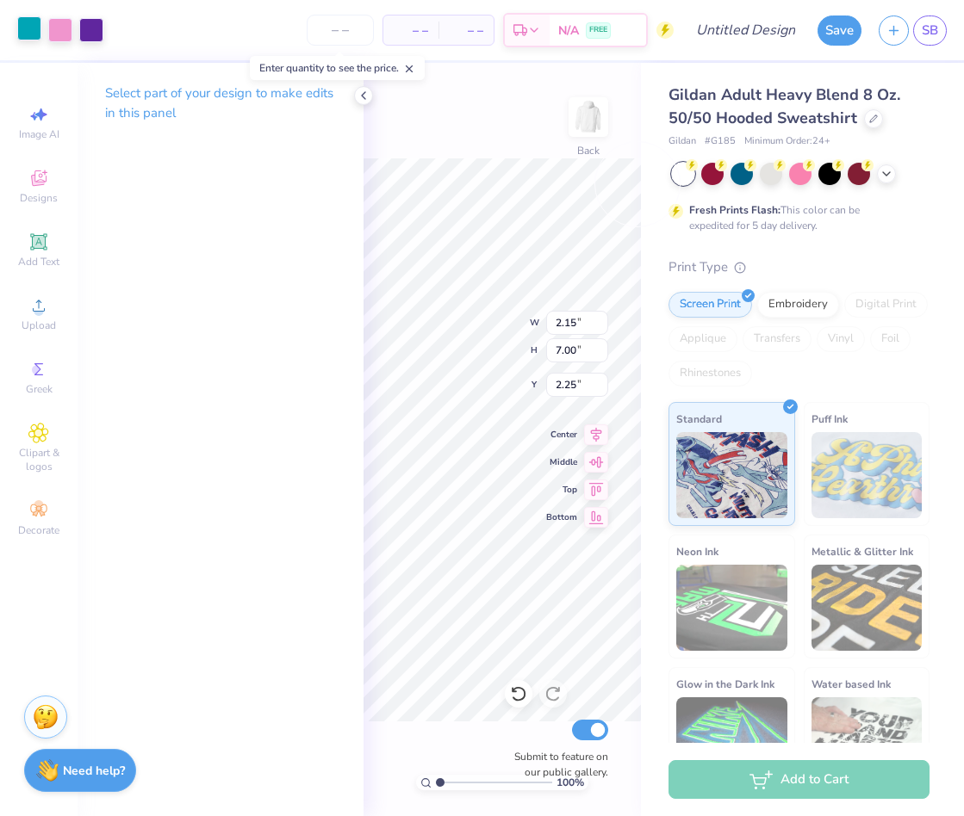
click at [30, 23] on div at bounding box center [29, 28] width 24 height 24
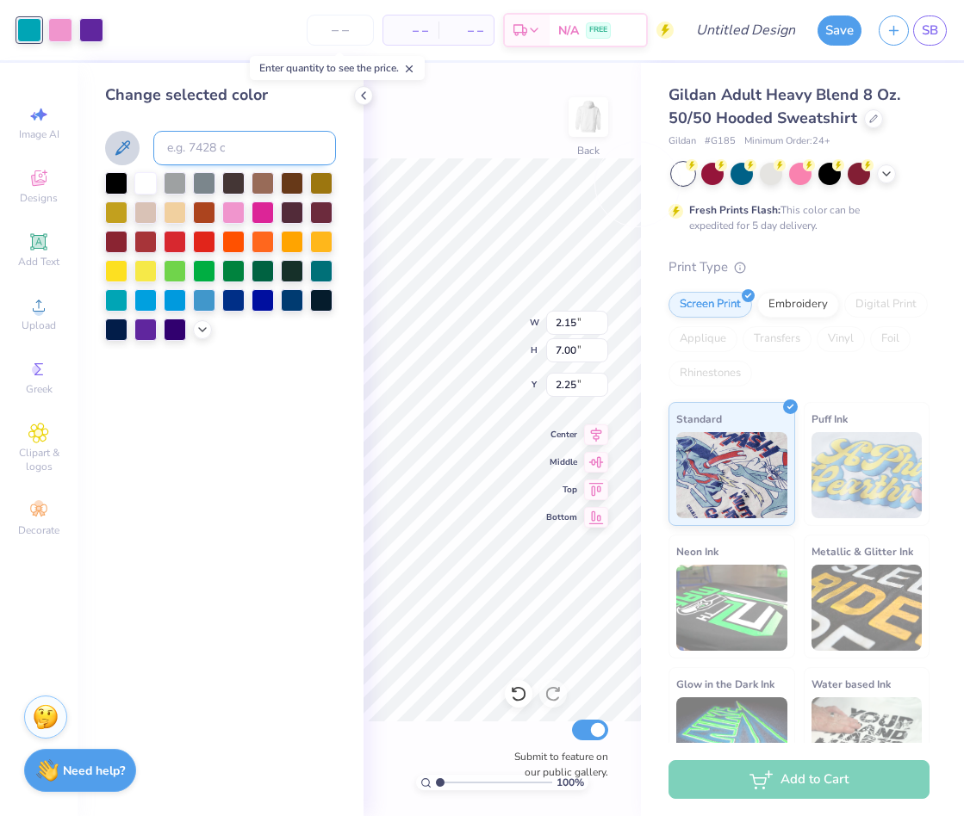
click at [200, 142] on input at bounding box center [244, 148] width 183 height 34
click at [200, 326] on icon at bounding box center [202, 328] width 14 height 14
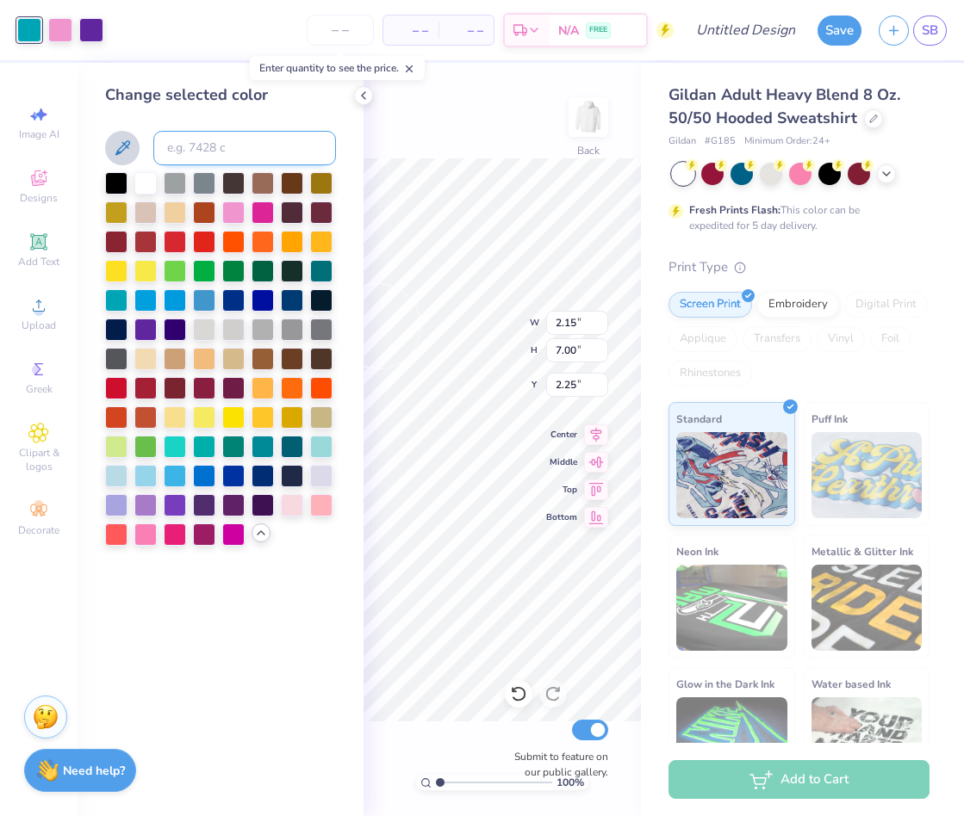
click at [228, 135] on input at bounding box center [244, 148] width 183 height 34
paste input "#303030"
type input "#303030"
click at [164, 179] on div at bounding box center [175, 182] width 22 height 22
click at [326, 329] on div at bounding box center [321, 328] width 22 height 22
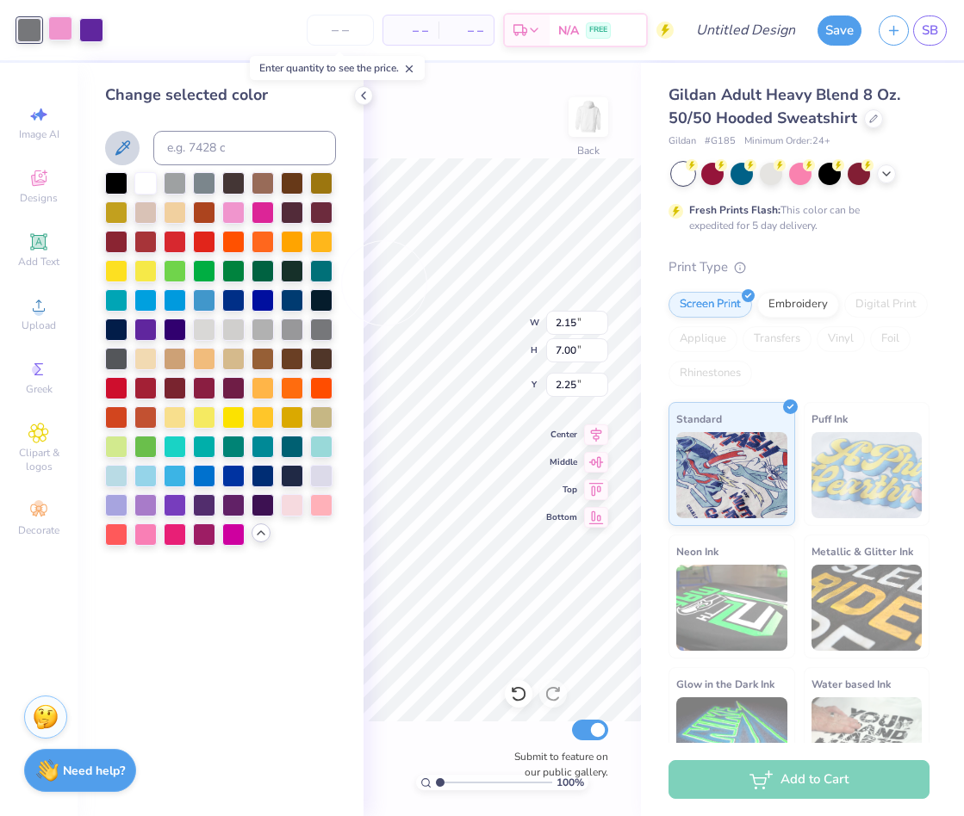
click at [73, 42] on div "Art colors" at bounding box center [51, 30] width 103 height 60
click at [66, 31] on div at bounding box center [60, 28] width 24 height 24
click at [118, 504] on div at bounding box center [116, 504] width 22 height 22
click at [90, 28] on div at bounding box center [91, 28] width 24 height 24
click at [171, 326] on div at bounding box center [175, 328] width 22 height 22
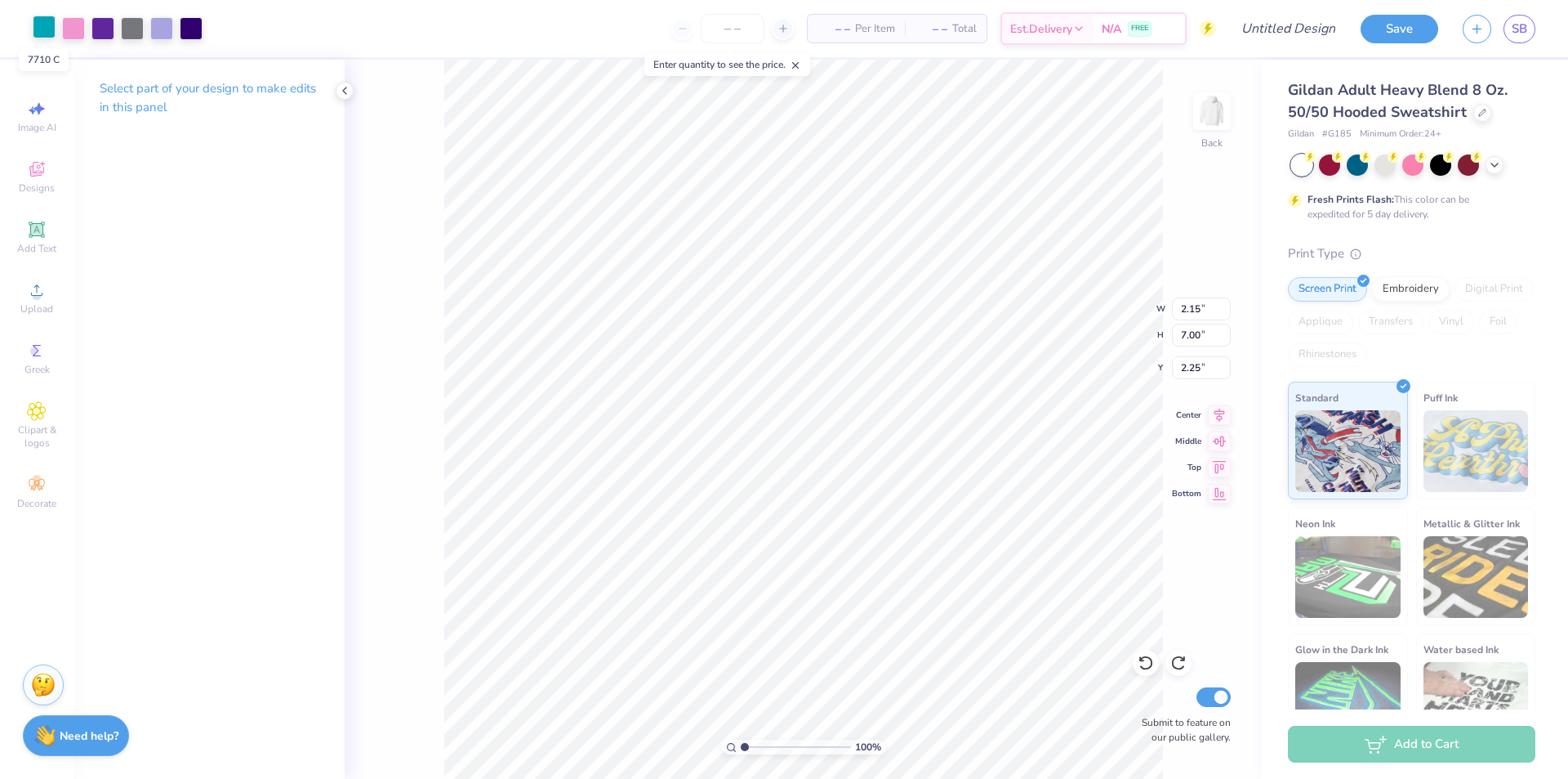
click at [38, 29] on div at bounding box center [44, 27] width 23 height 23
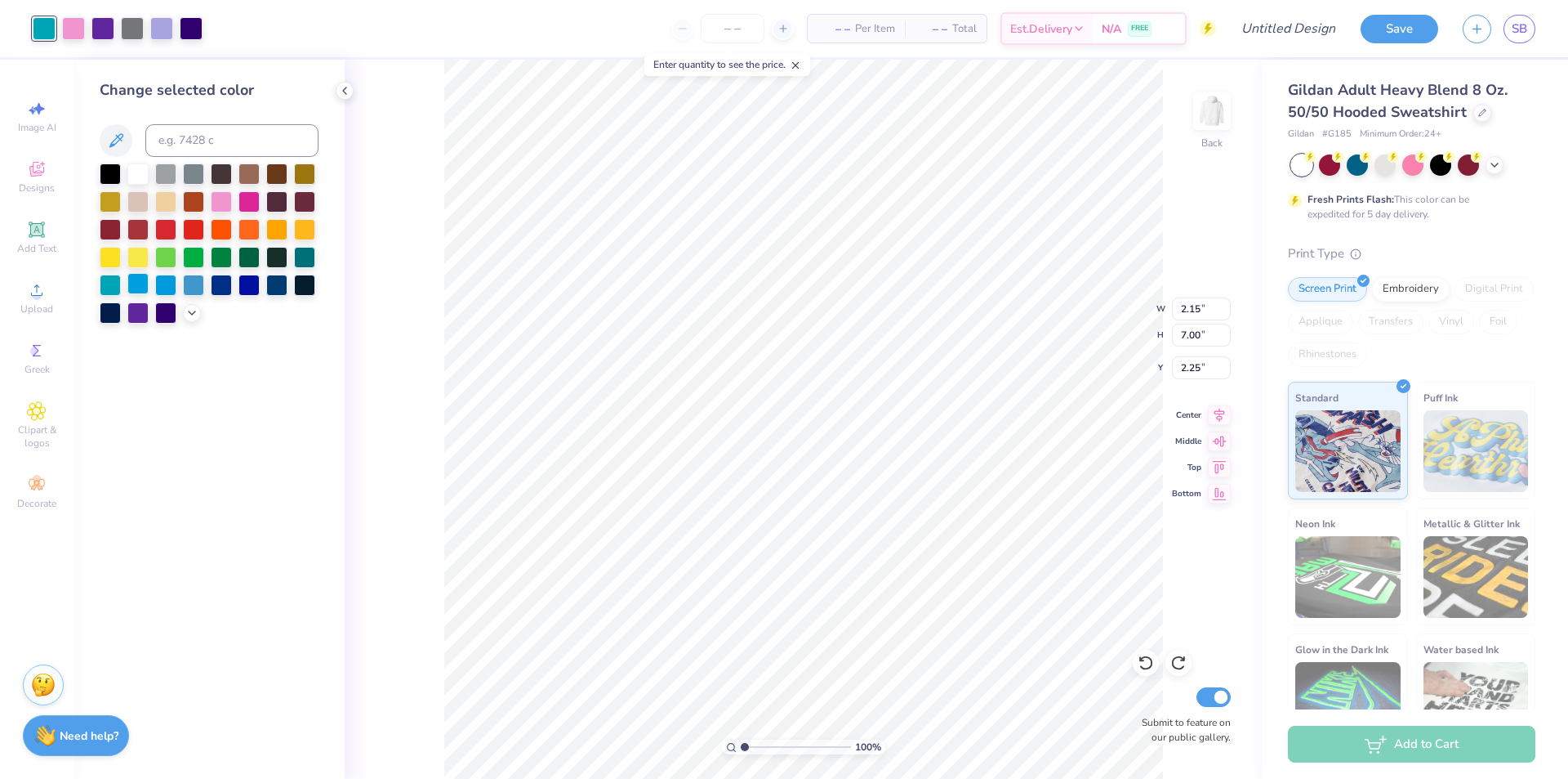
click at [149, 285] on div at bounding box center [138, 284] width 21 height 21
click at [162, 289] on div at bounding box center [166, 284] width 21 height 21
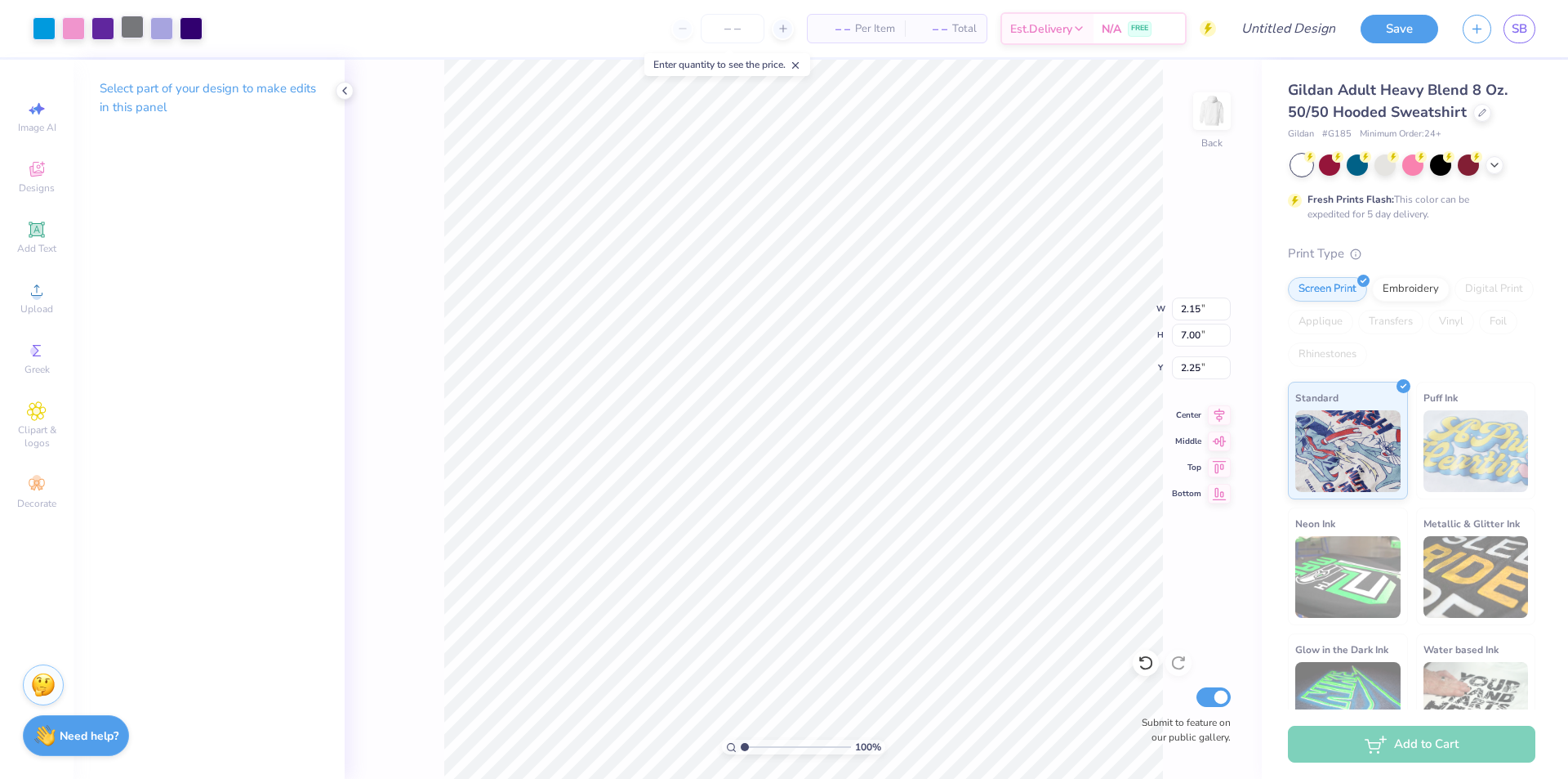
click at [144, 31] on div at bounding box center [132, 27] width 23 height 23
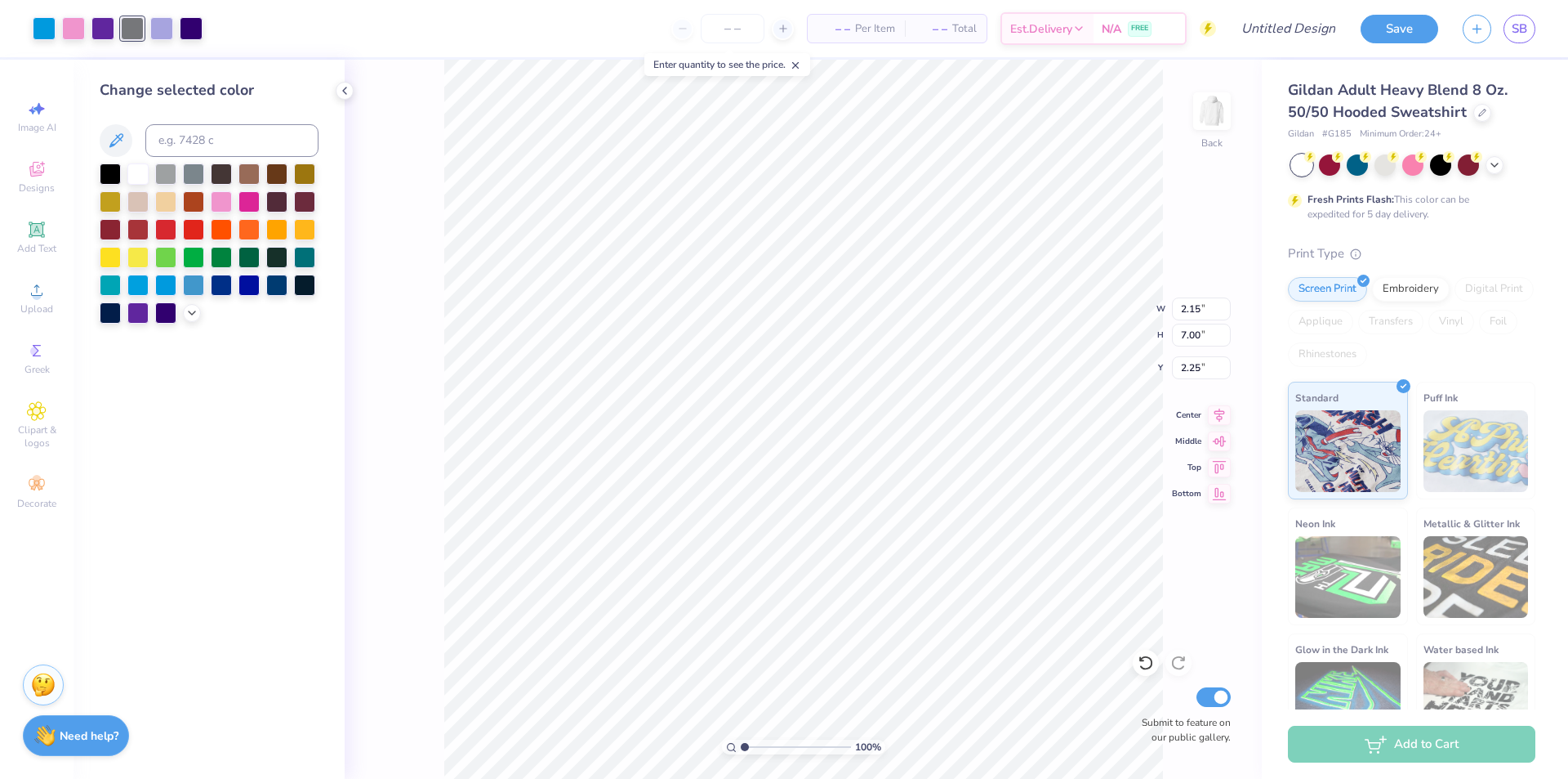
click at [196, 320] on div at bounding box center [209, 243] width 219 height 160
click at [200, 309] on div at bounding box center [192, 311] width 18 height 18
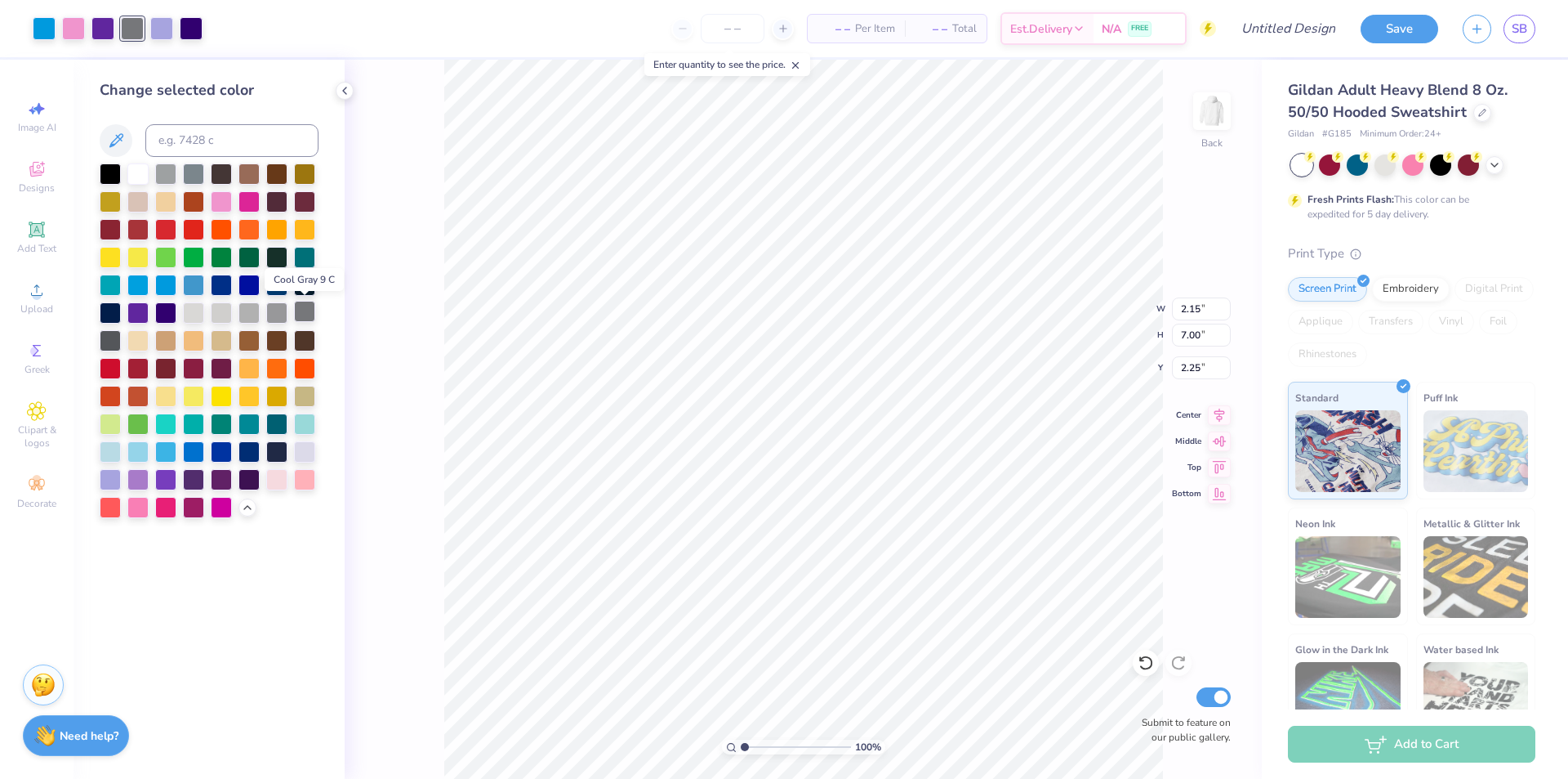
click at [309, 314] on div at bounding box center [304, 311] width 21 height 21
click at [306, 312] on div at bounding box center [304, 311] width 21 height 21
click at [169, 174] on div at bounding box center [166, 173] width 21 height 21
click at [158, 477] on div at bounding box center [166, 478] width 21 height 21
click at [184, 480] on div at bounding box center [194, 478] width 21 height 21
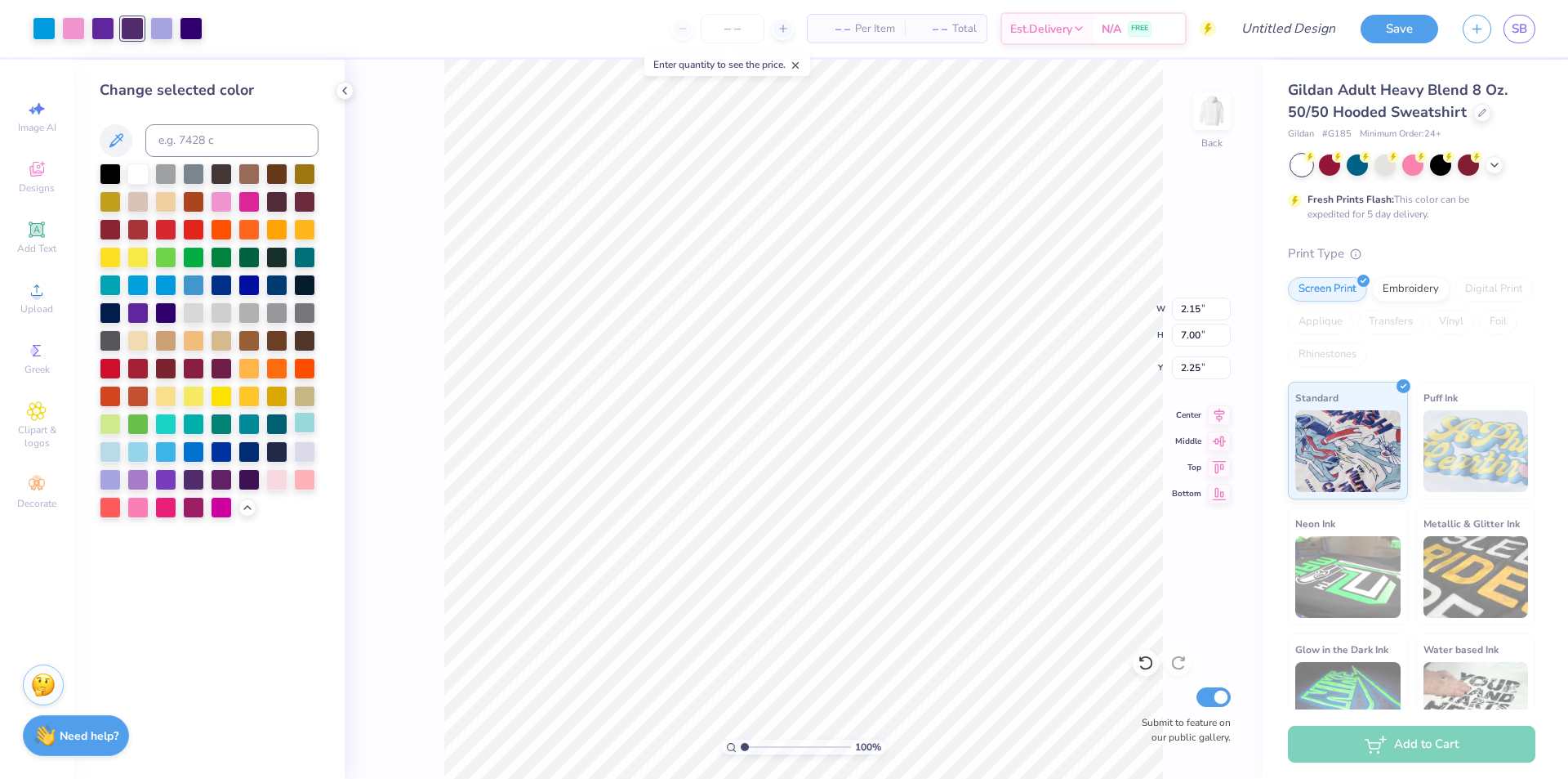
click at [303, 425] on div at bounding box center [304, 422] width 21 height 21
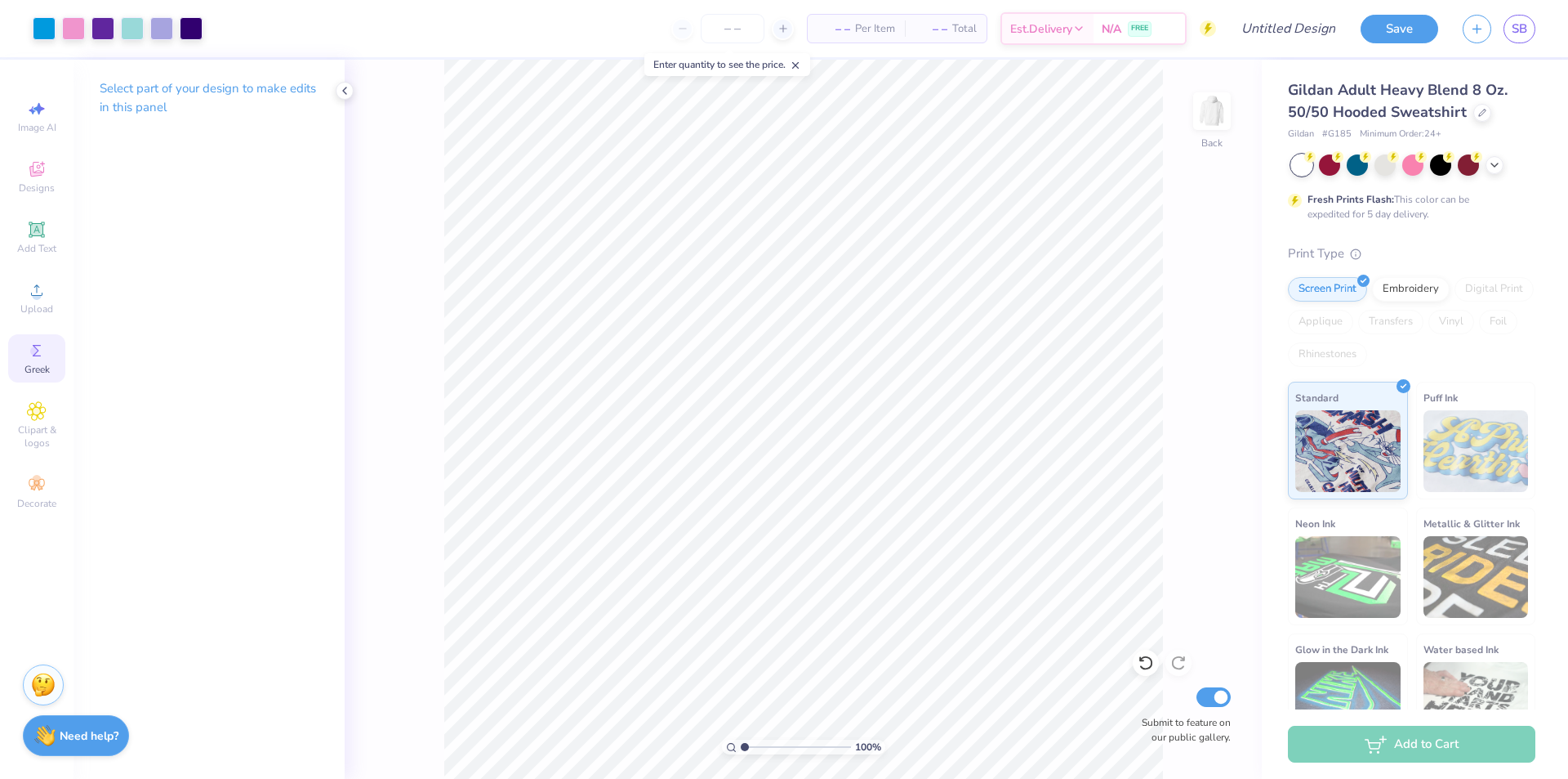
click at [58, 362] on div "Greek" at bounding box center [37, 358] width 57 height 48
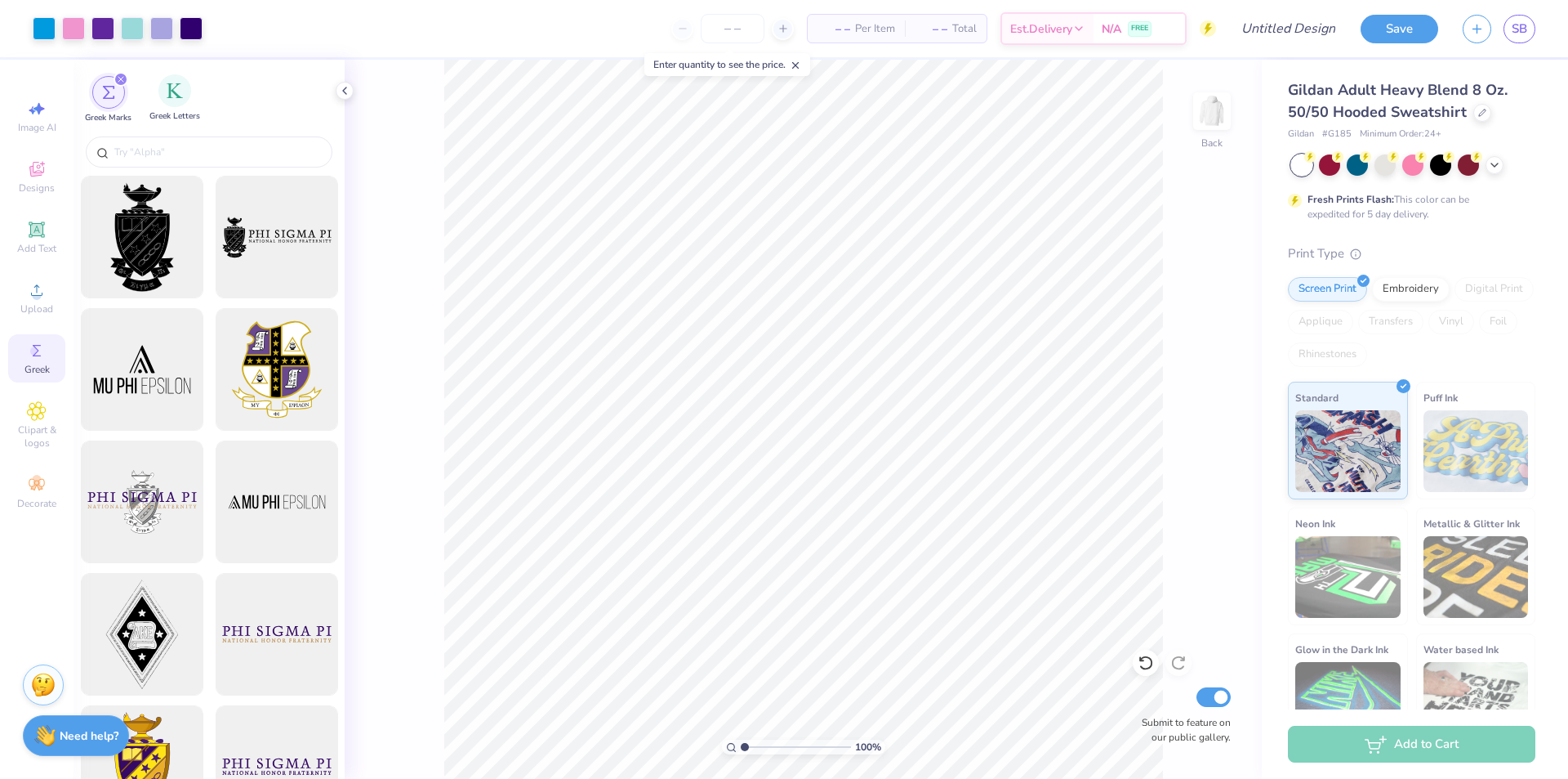
click at [175, 111] on span "Greek Letters" at bounding box center [175, 116] width 50 height 12
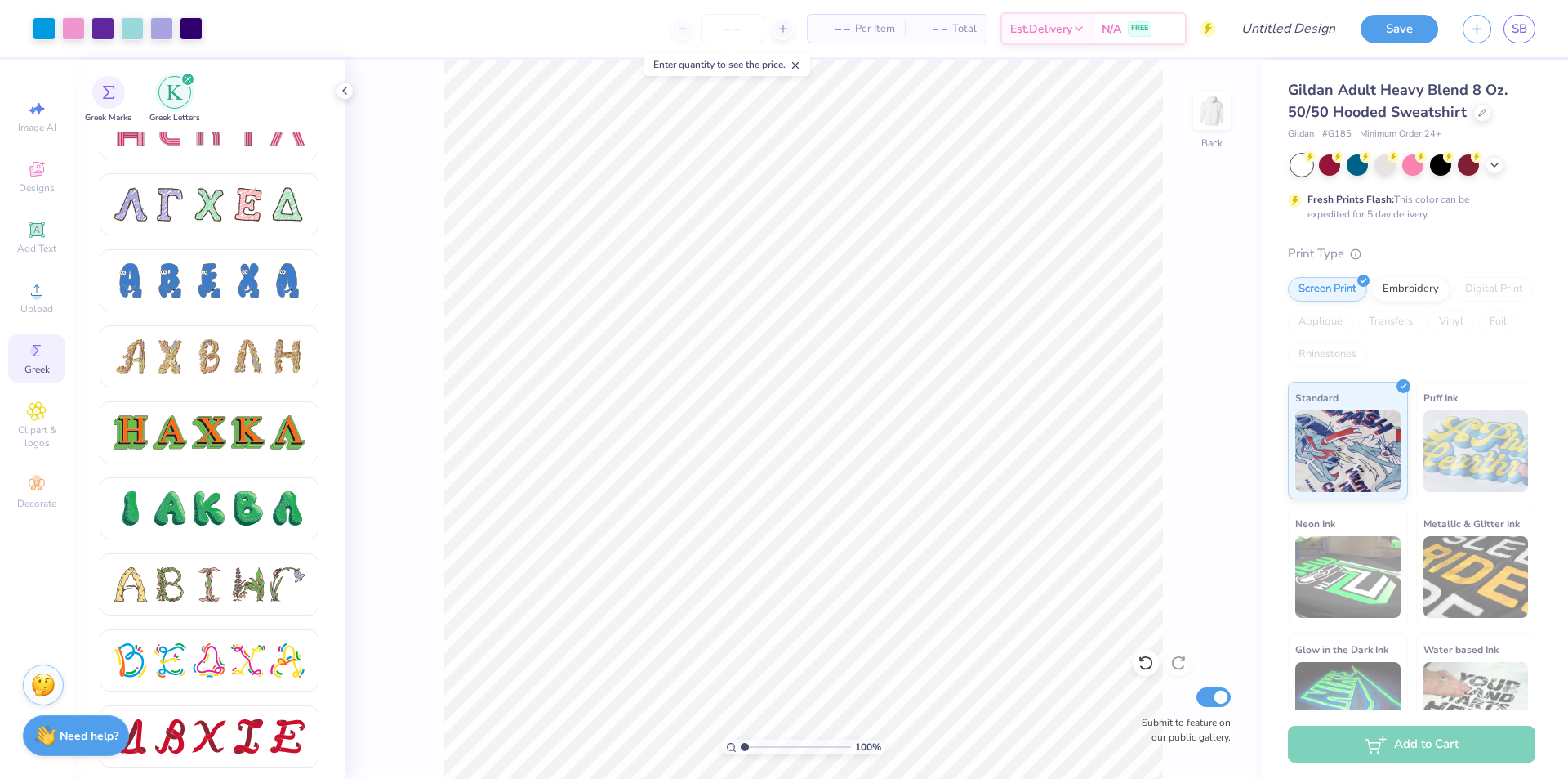
scroll to position [1572, 0]
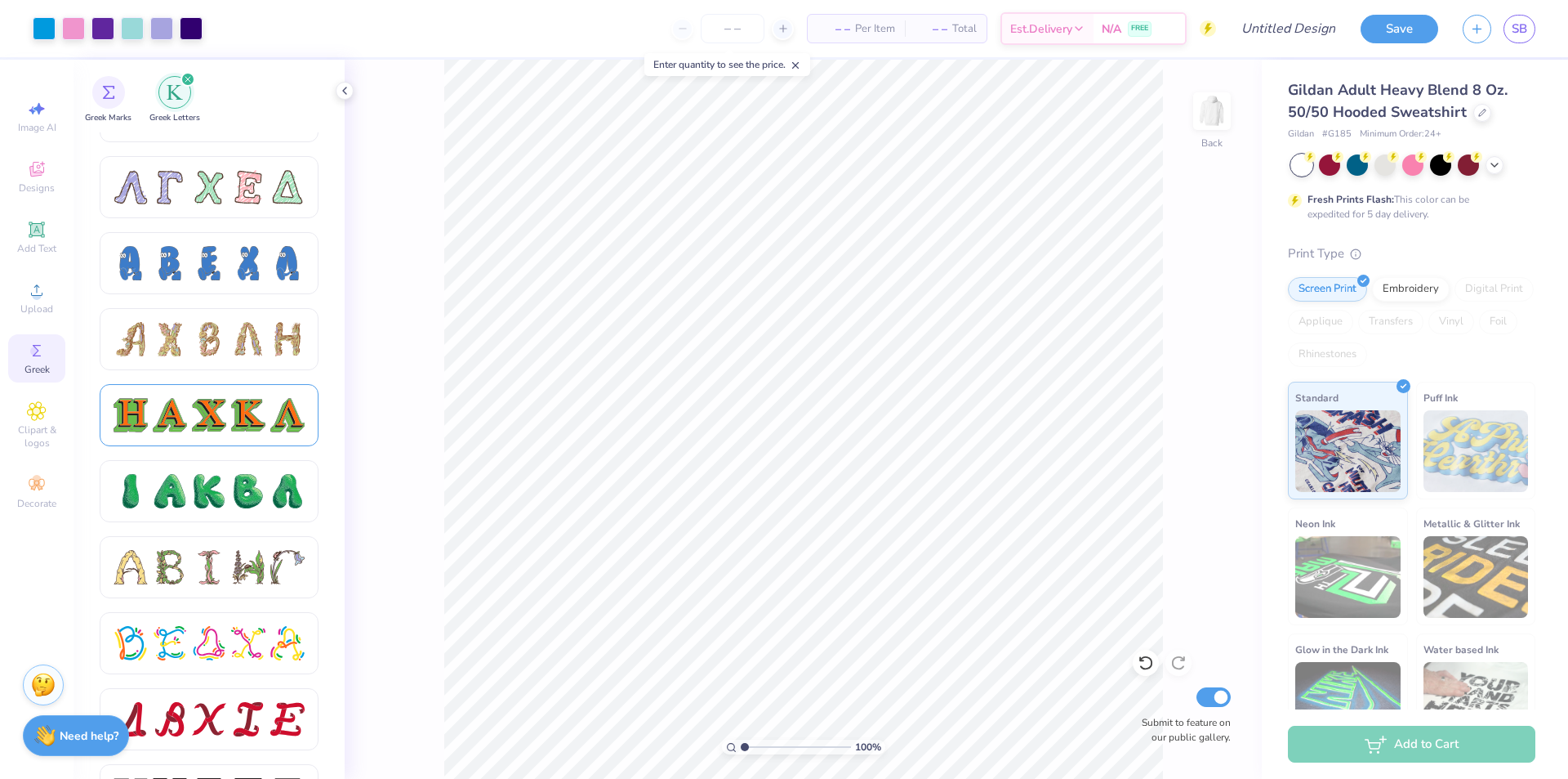
click at [220, 416] on div at bounding box center [209, 415] width 34 height 34
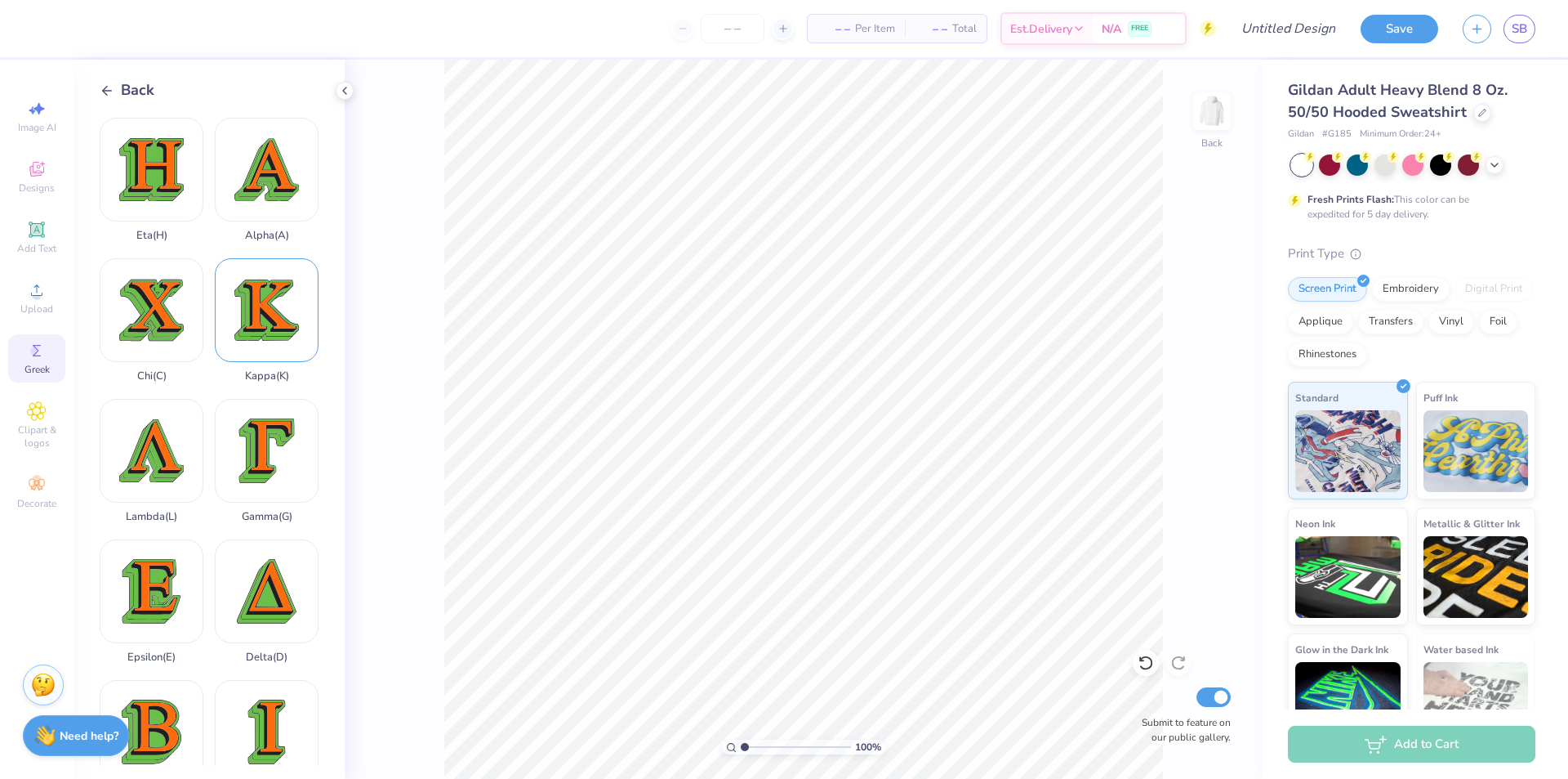
click at [254, 326] on div "Kappa ( K )" at bounding box center [266, 320] width 103 height 124
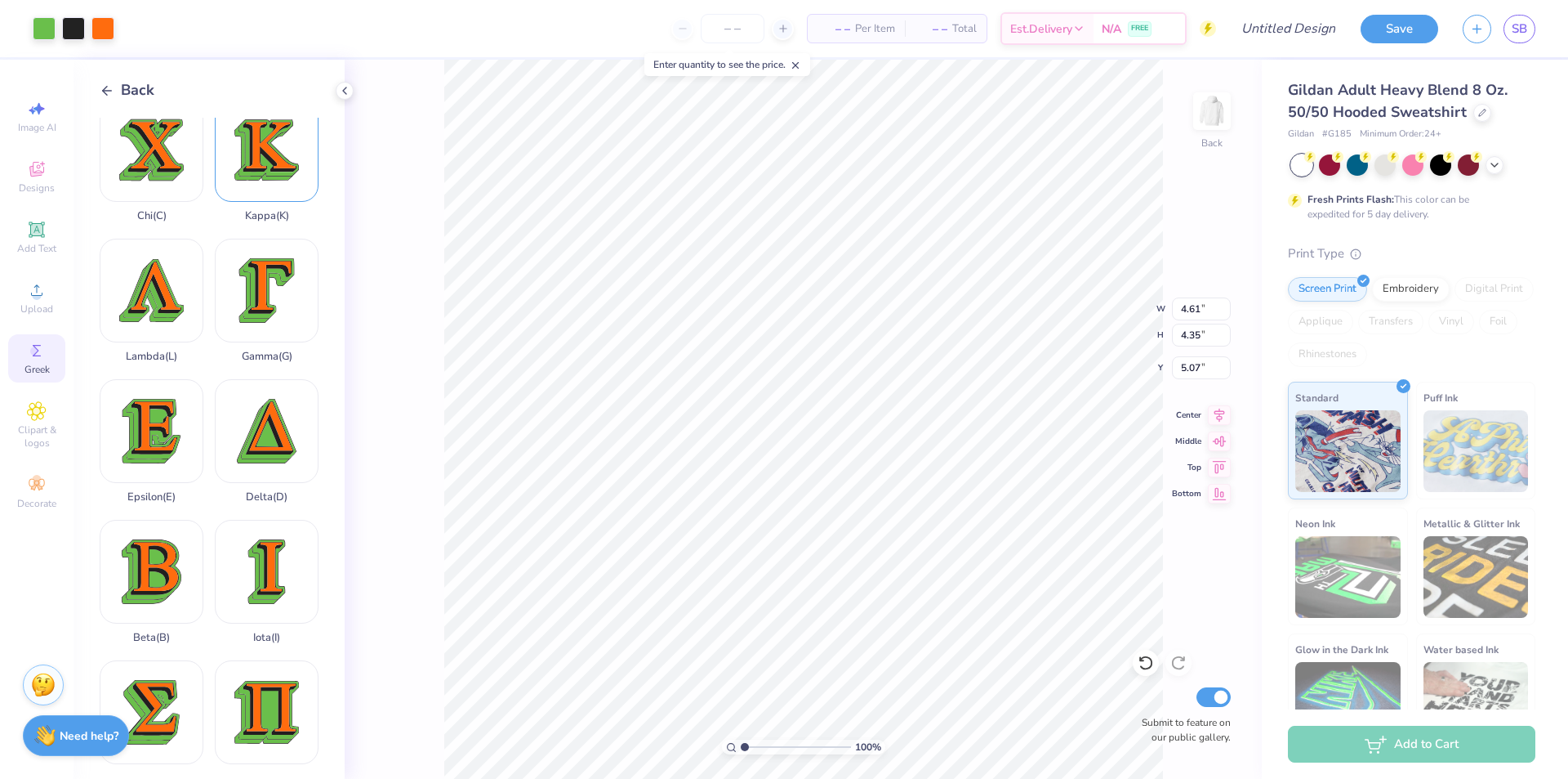
scroll to position [163, 0]
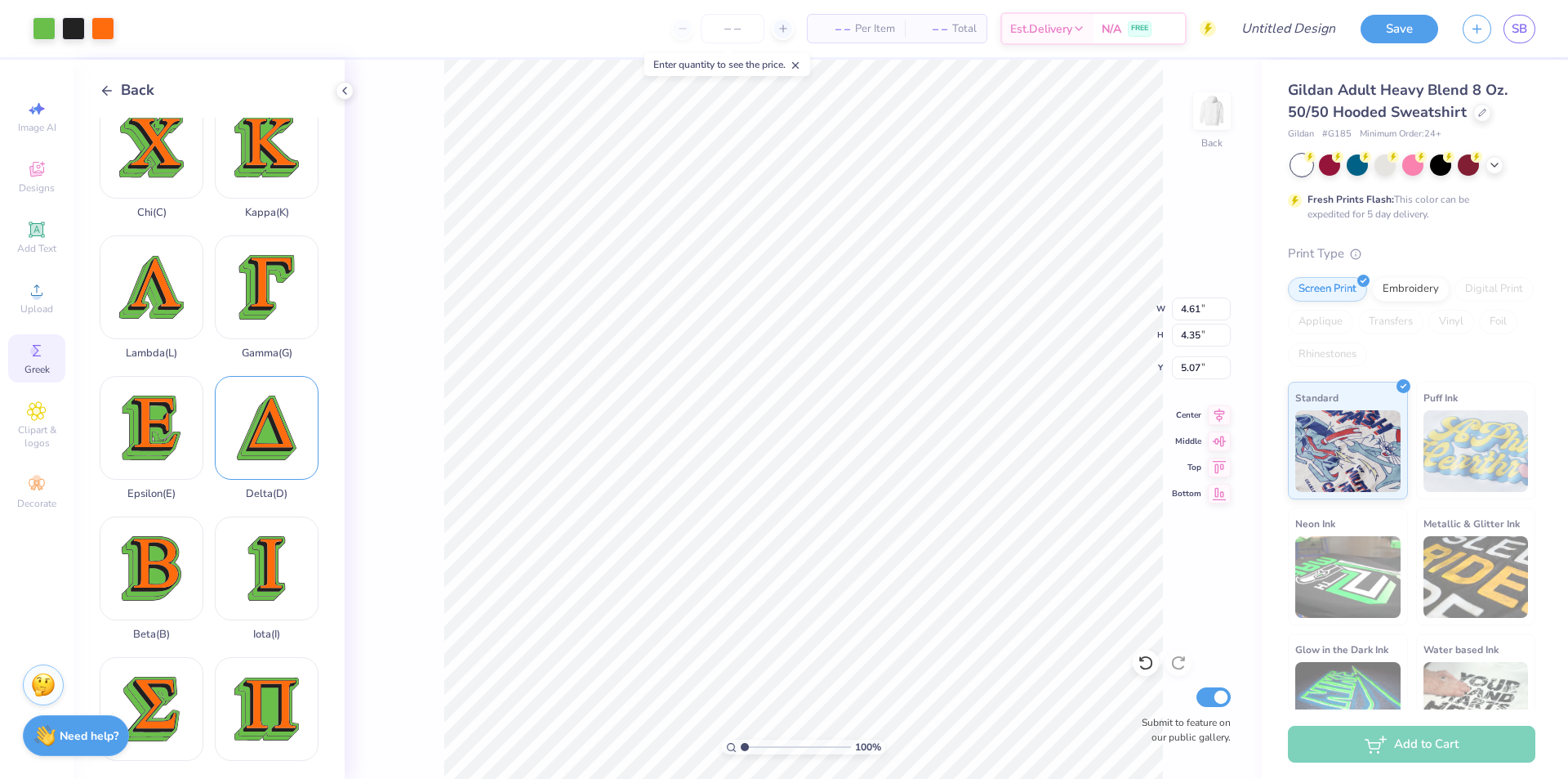
click at [267, 401] on div "Delta ( D )" at bounding box center [266, 437] width 103 height 124
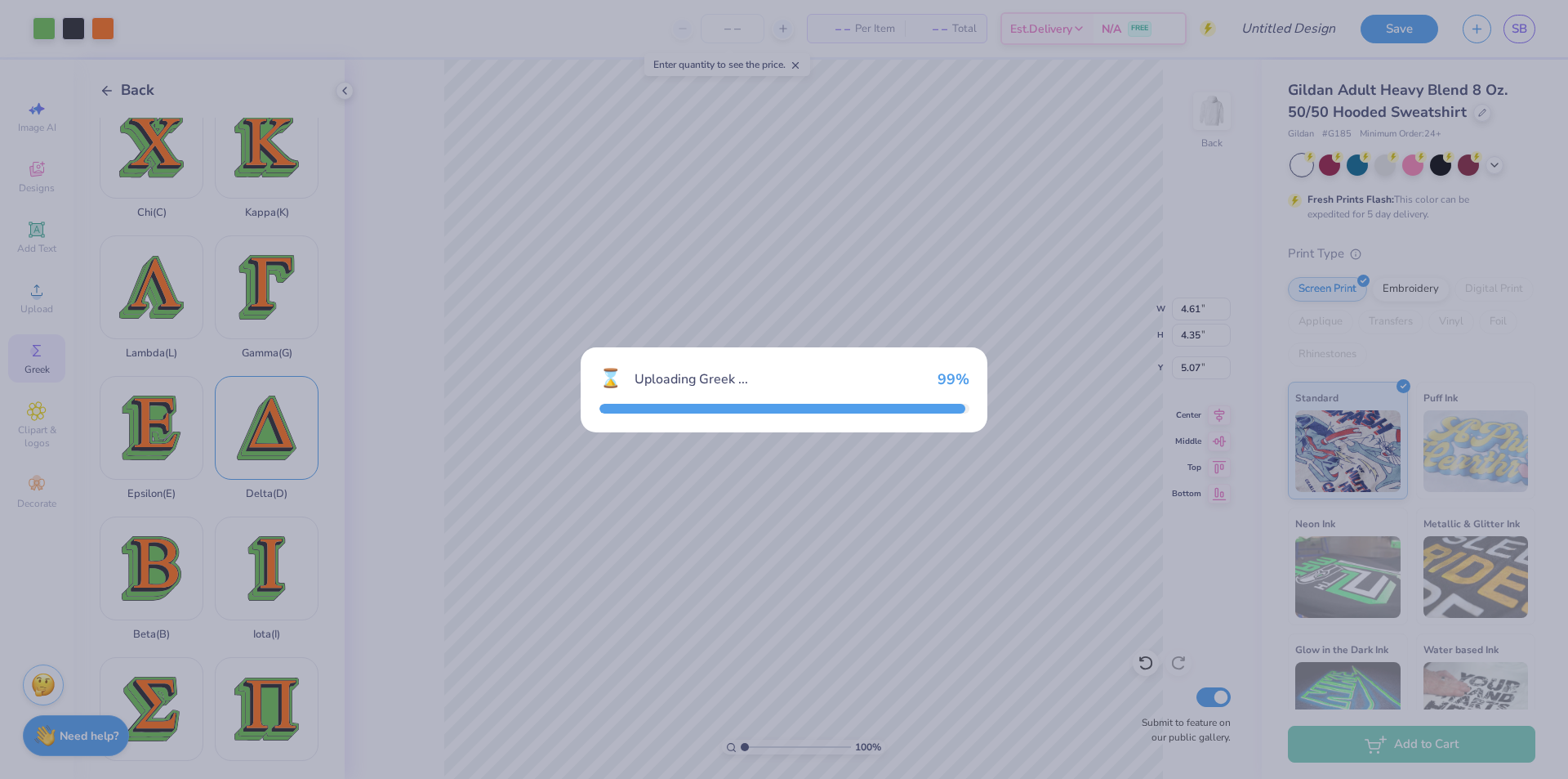
type input "4.08"
type input "4.42"
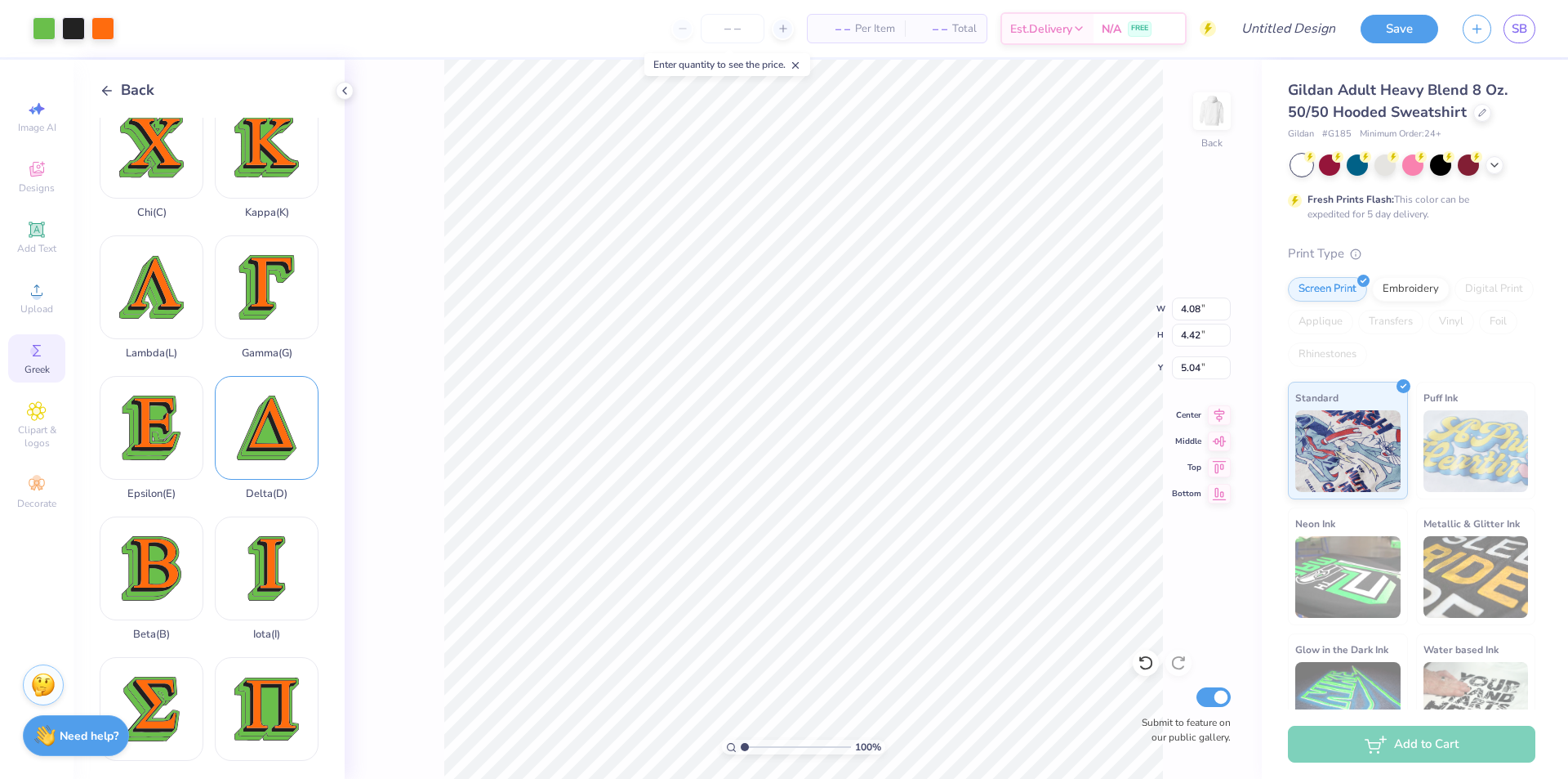
click at [266, 398] on div "Delta ( D )" at bounding box center [266, 437] width 103 height 124
type input "0.79"
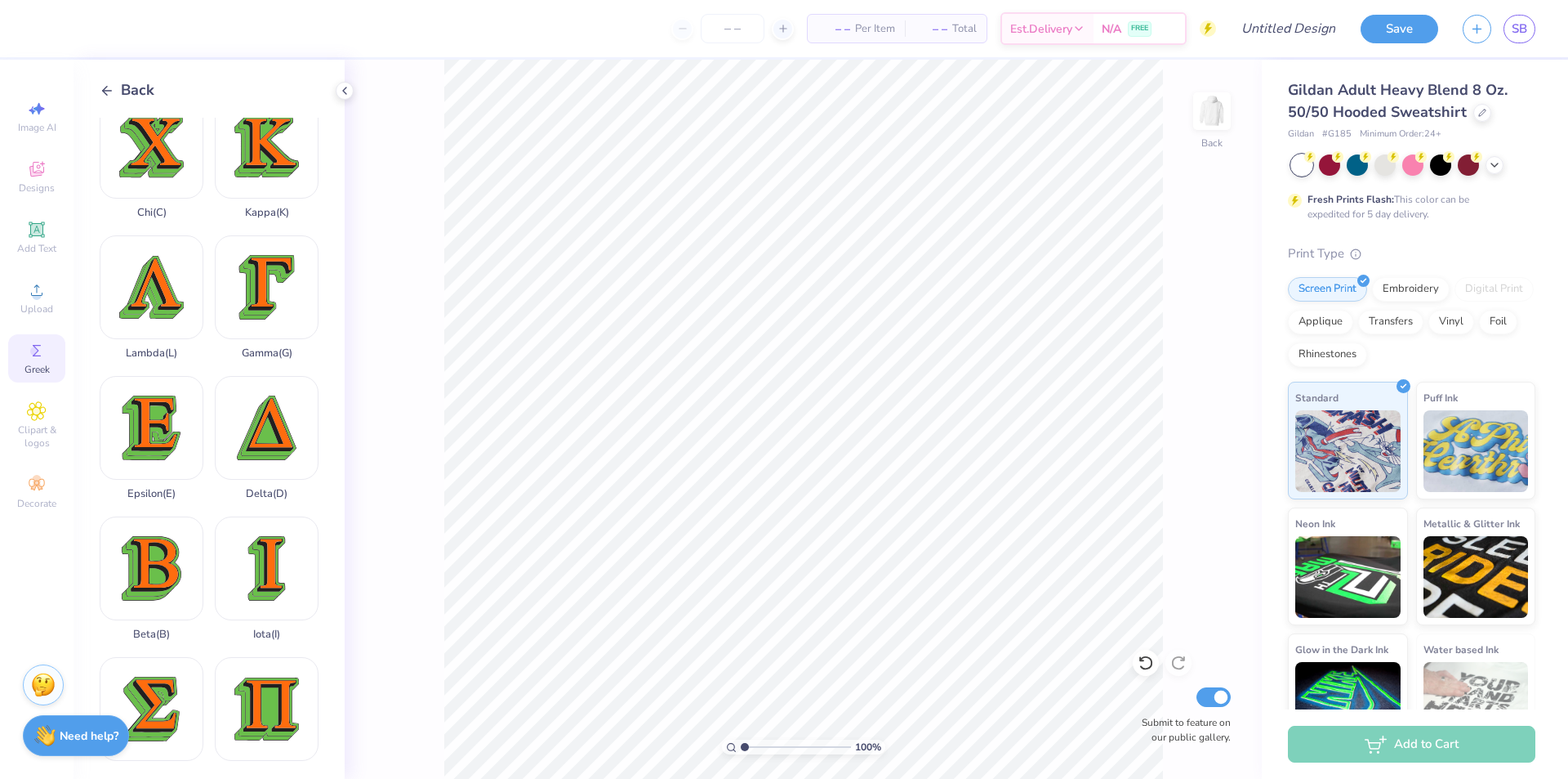
drag, startPoint x: 91, startPoint y: 77, endPoint x: 118, endPoint y: 85, distance: 28.2
click at [94, 78] on div "Back Eta ( H ) Alpha ( A ) Chi ( C ) Kappa ( K ) Lambda ( L ) Gamma ( G ) Epsil…" at bounding box center [210, 419] width 271 height 719
click at [118, 85] on div "Back" at bounding box center [127, 90] width 55 height 22
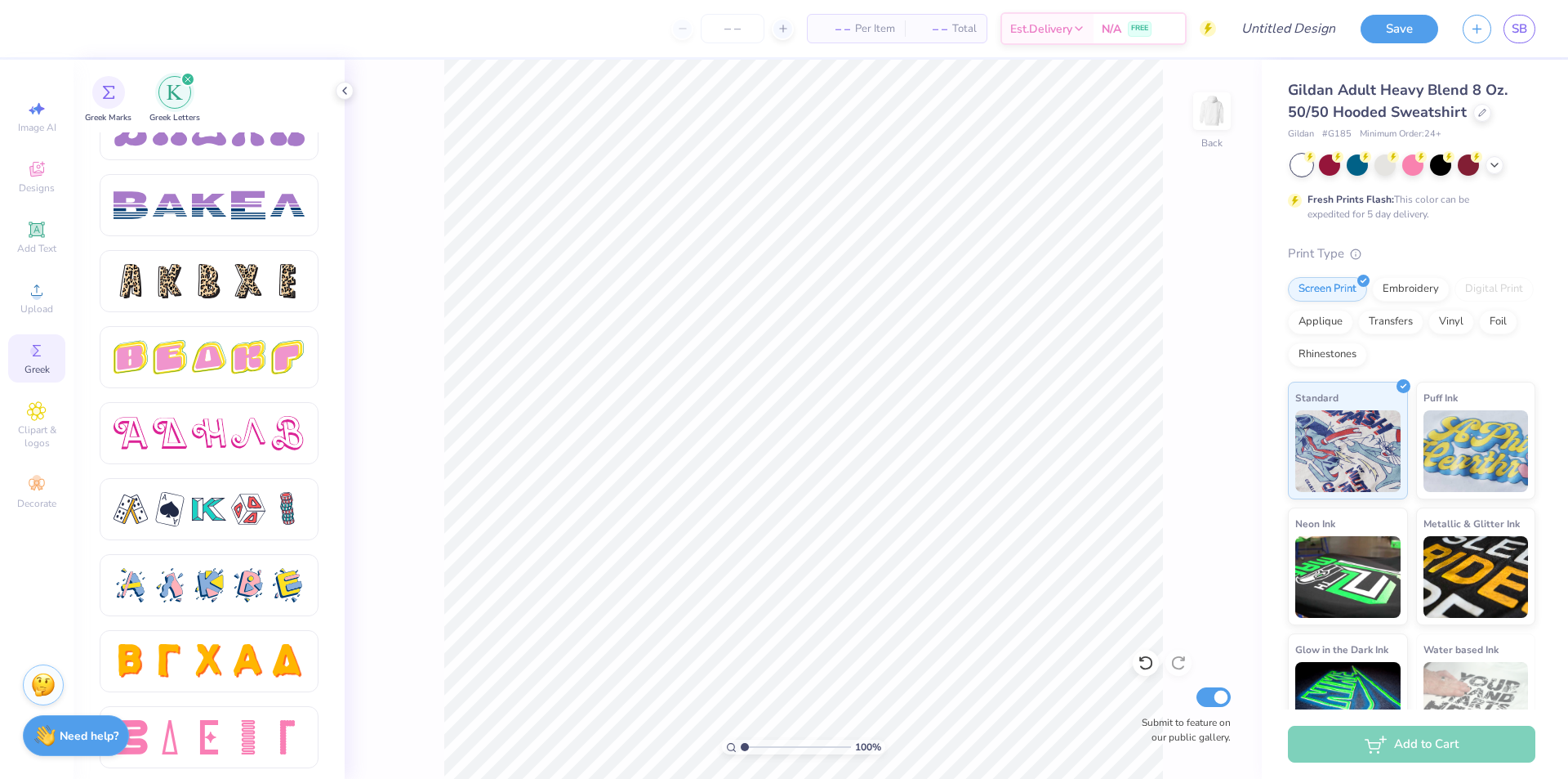
scroll to position [2619, 0]
click at [27, 227] on icon at bounding box center [36, 230] width 20 height 20
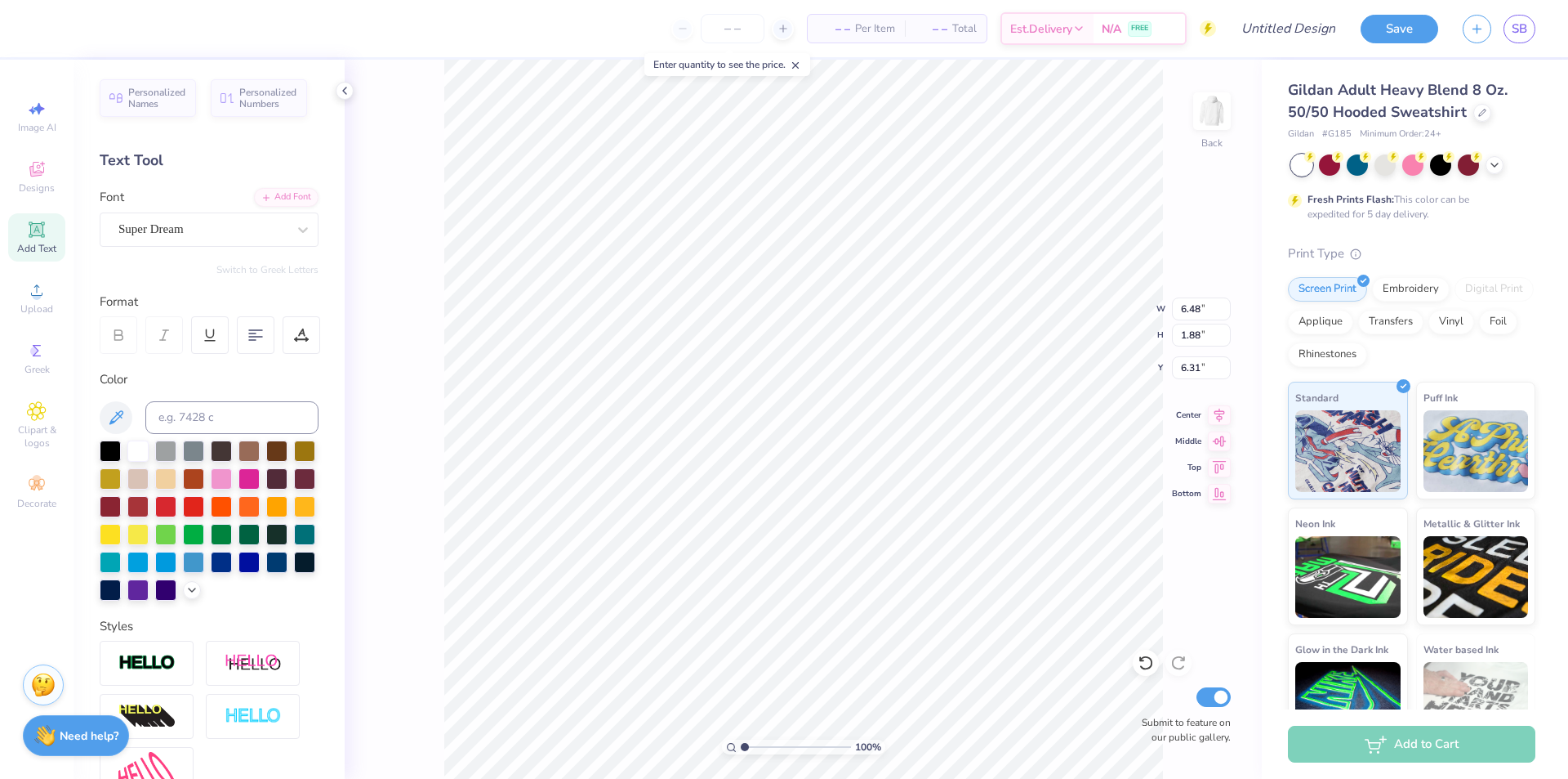
click at [45, 386] on div "Image AI Designs Add Text Upload Greek Clipart & logos Decorate" at bounding box center [37, 304] width 57 height 424
click at [46, 370] on span "Greek" at bounding box center [37, 369] width 26 height 13
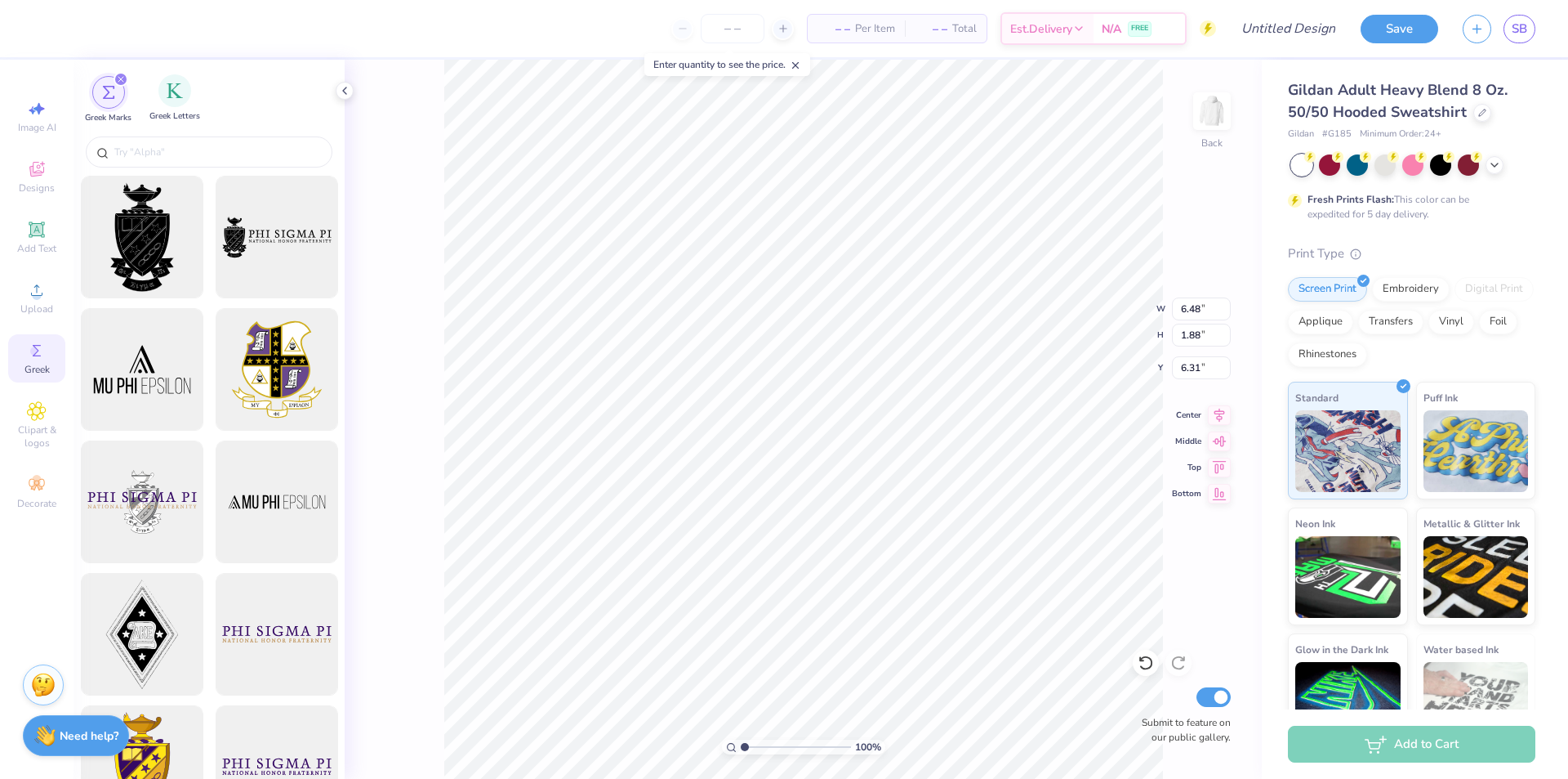
click at [172, 109] on div "Greek Letters" at bounding box center [175, 98] width 50 height 48
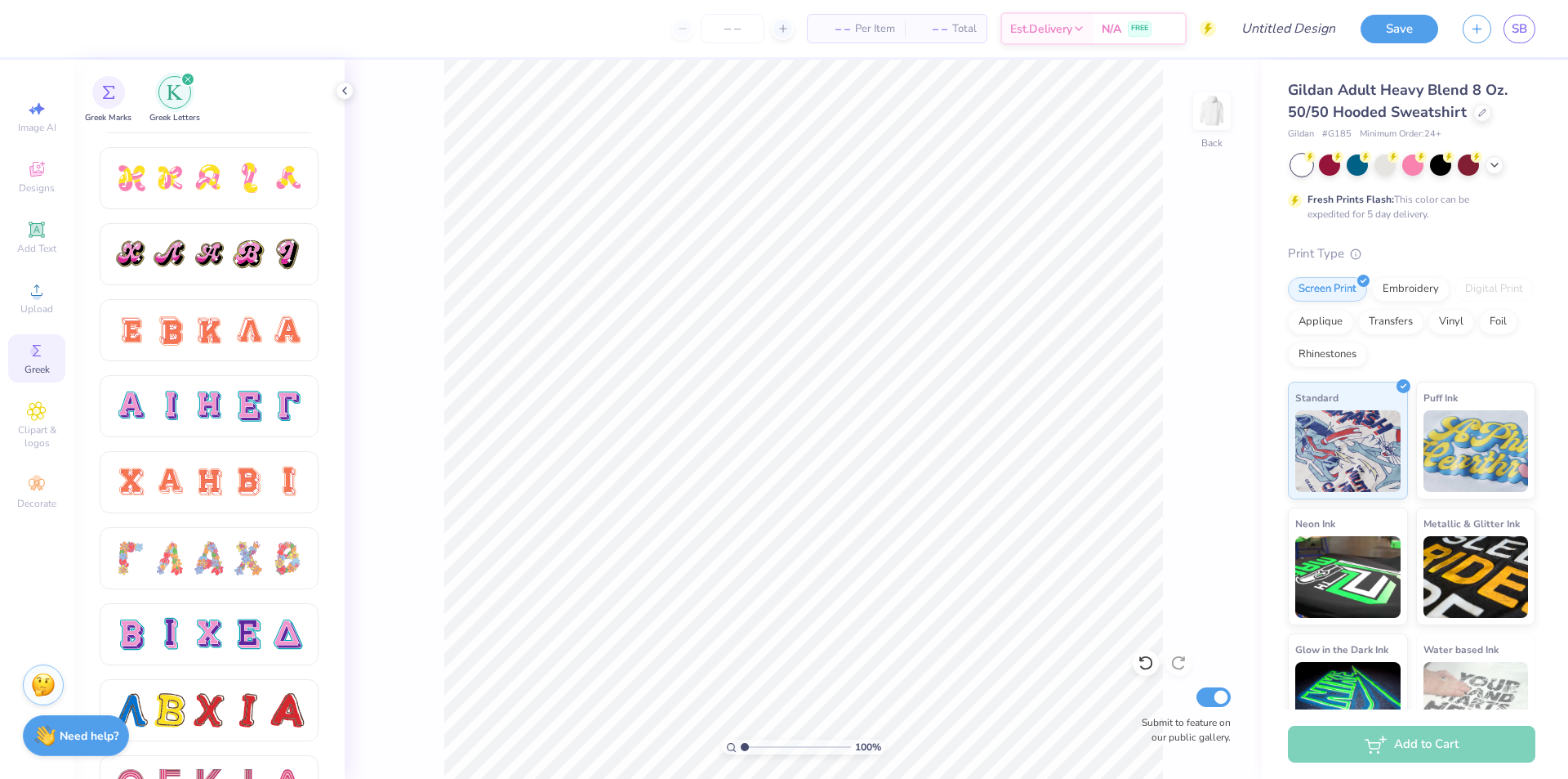
scroll to position [901, 0]
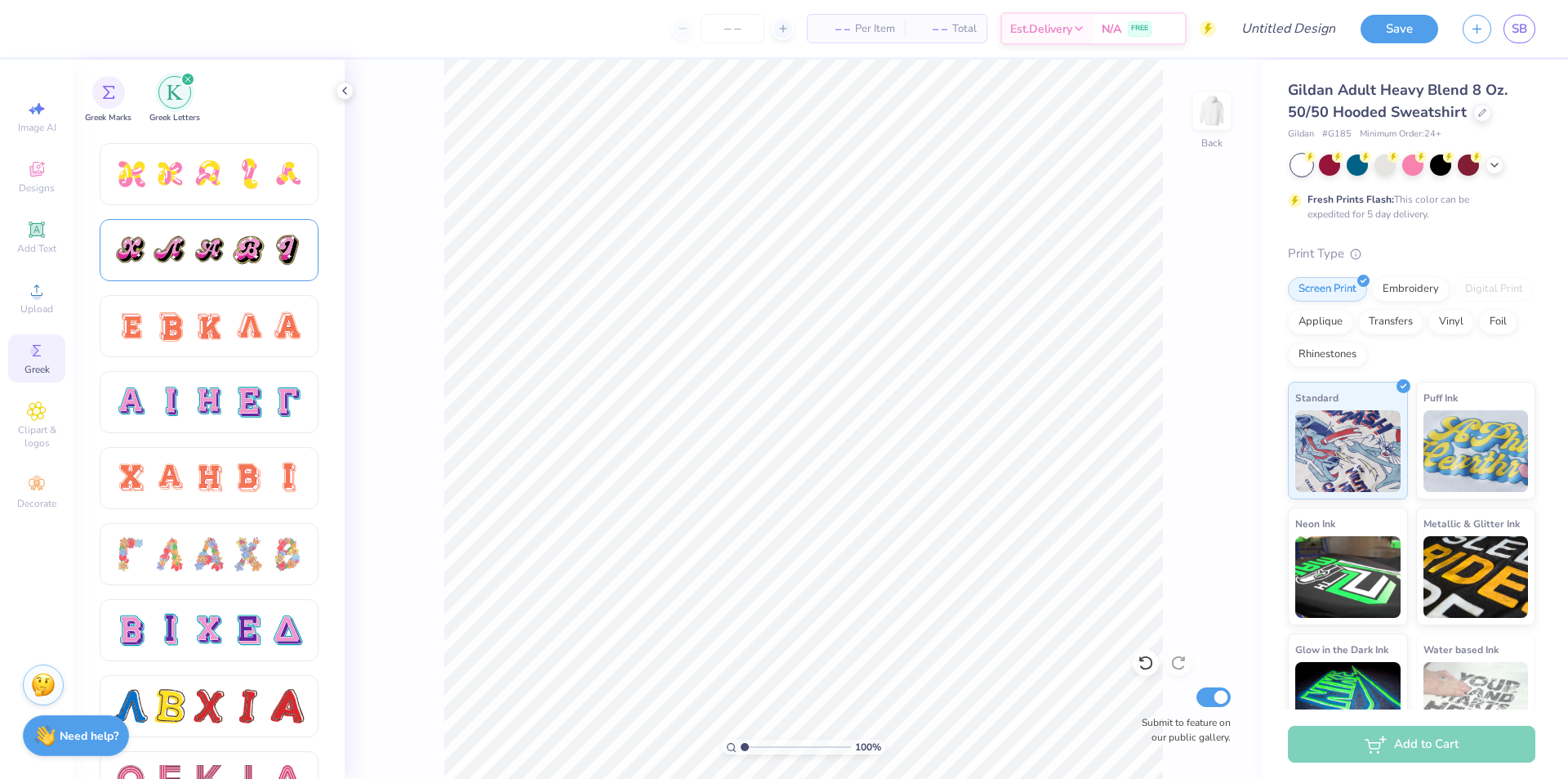
click at [260, 267] on div at bounding box center [249, 250] width 34 height 34
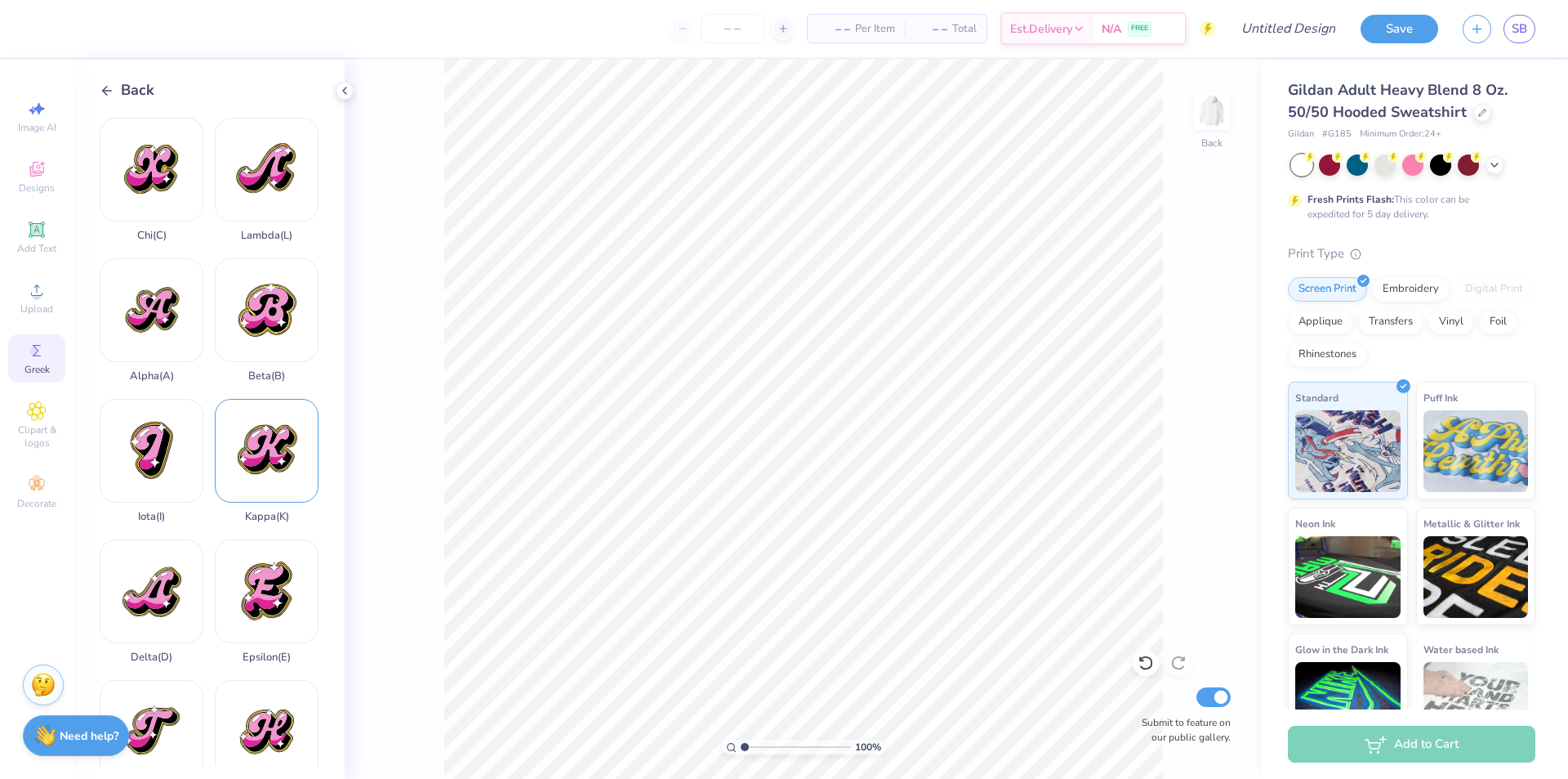
click at [267, 437] on div "Kappa ( K )" at bounding box center [266, 460] width 103 height 124
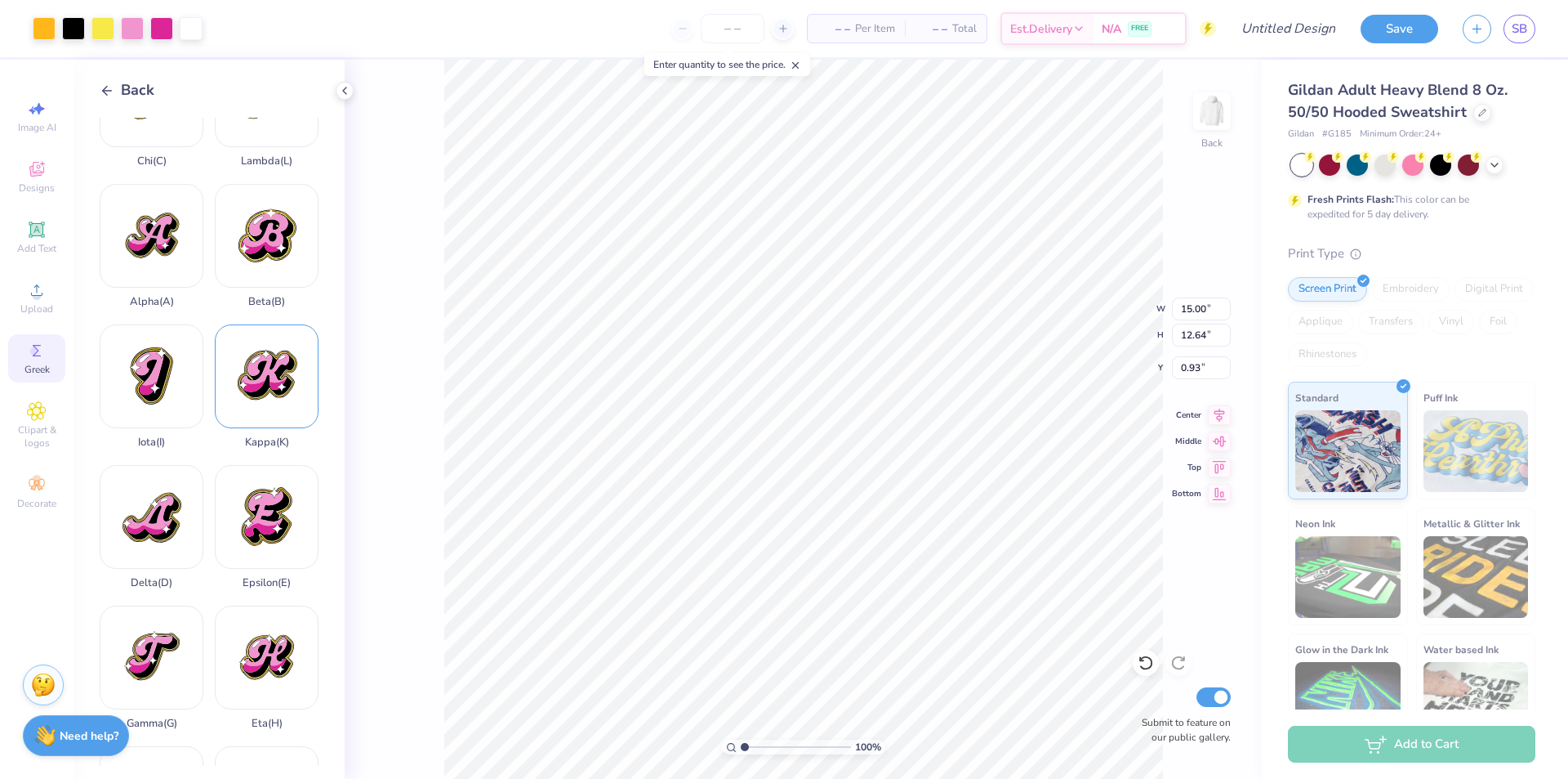
scroll to position [0, 0]
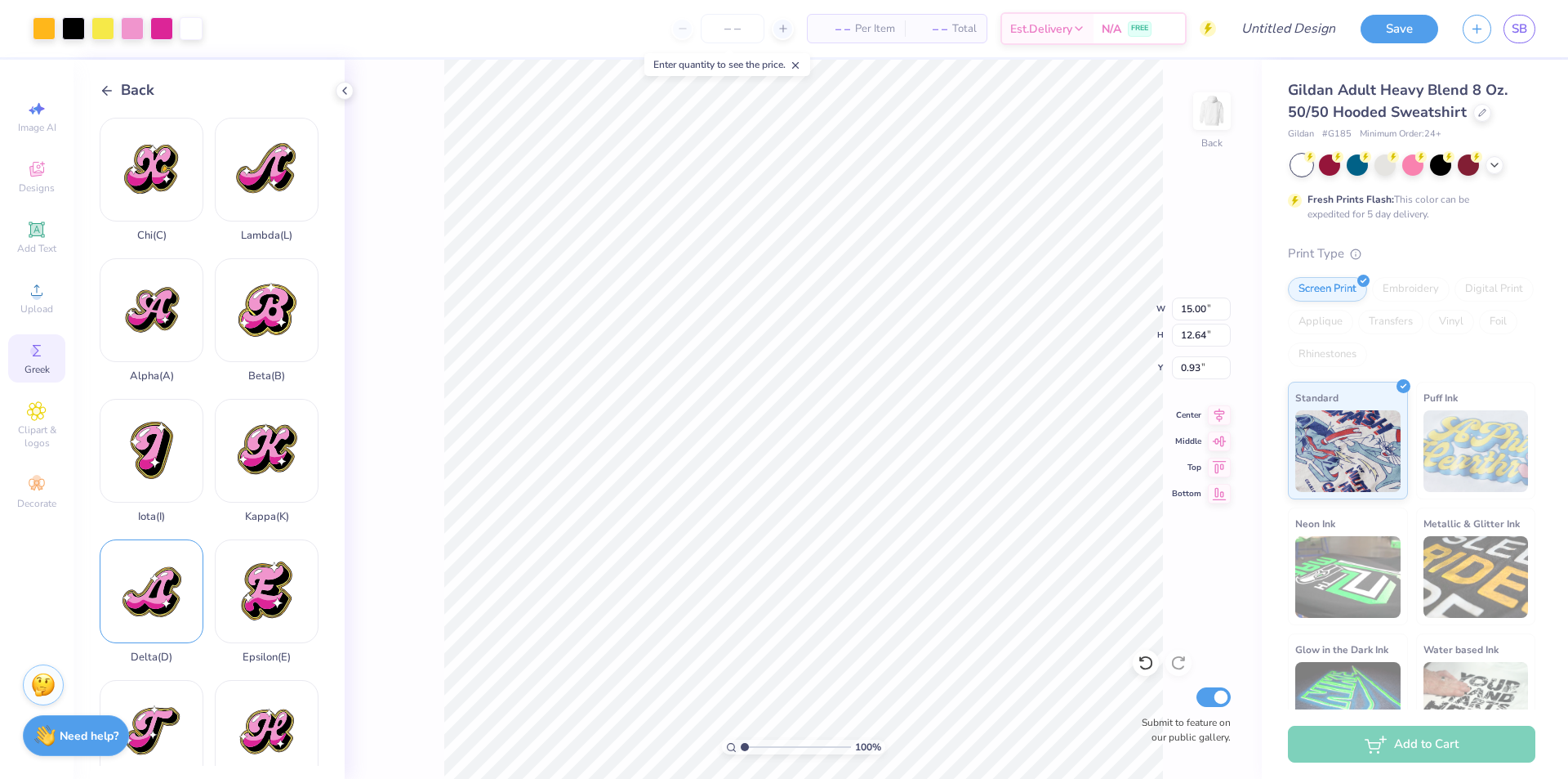
click at [150, 568] on div "Delta ( D )" at bounding box center [151, 601] width 103 height 124
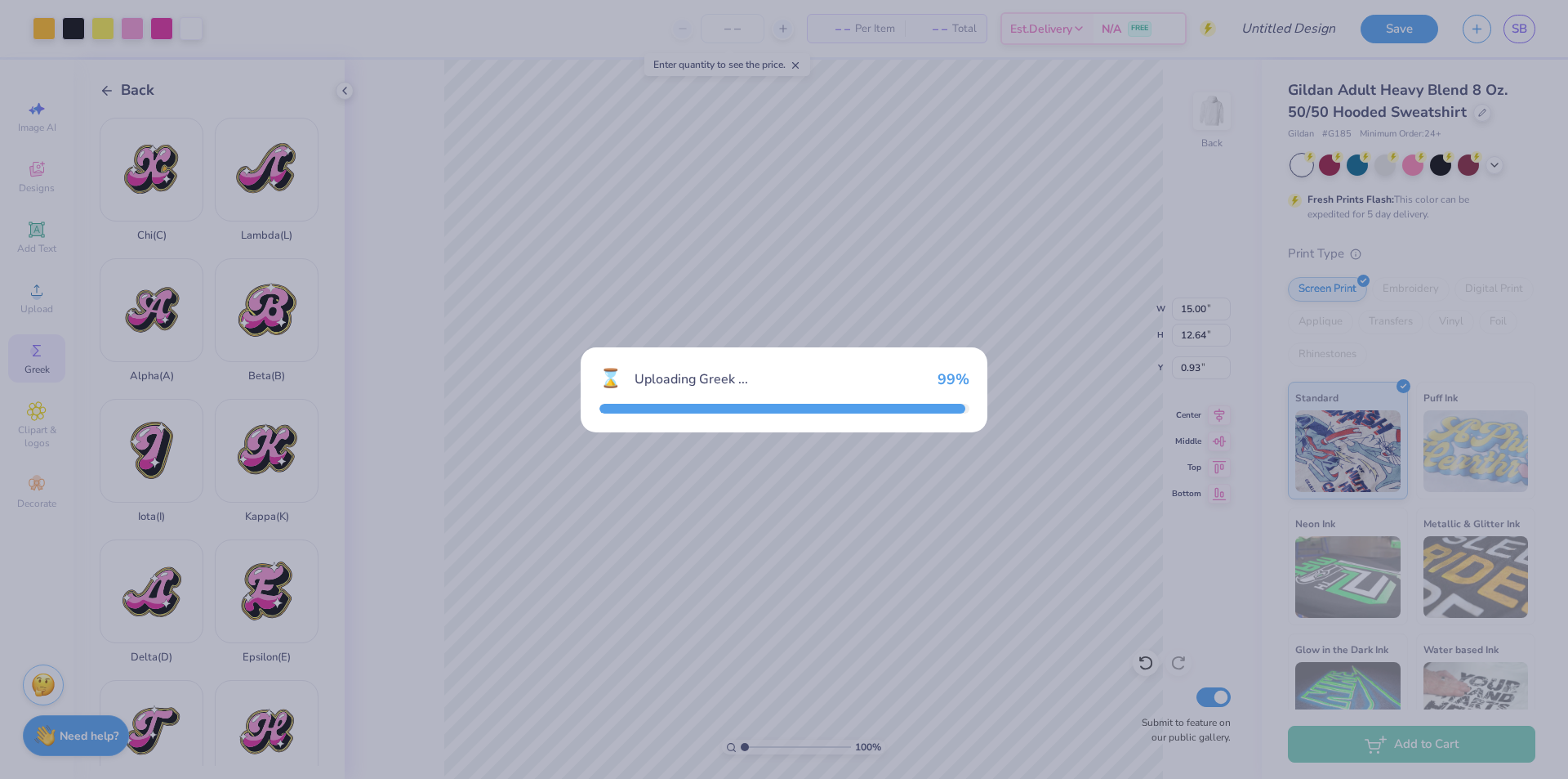
type input "12.67"
type input "0.92"
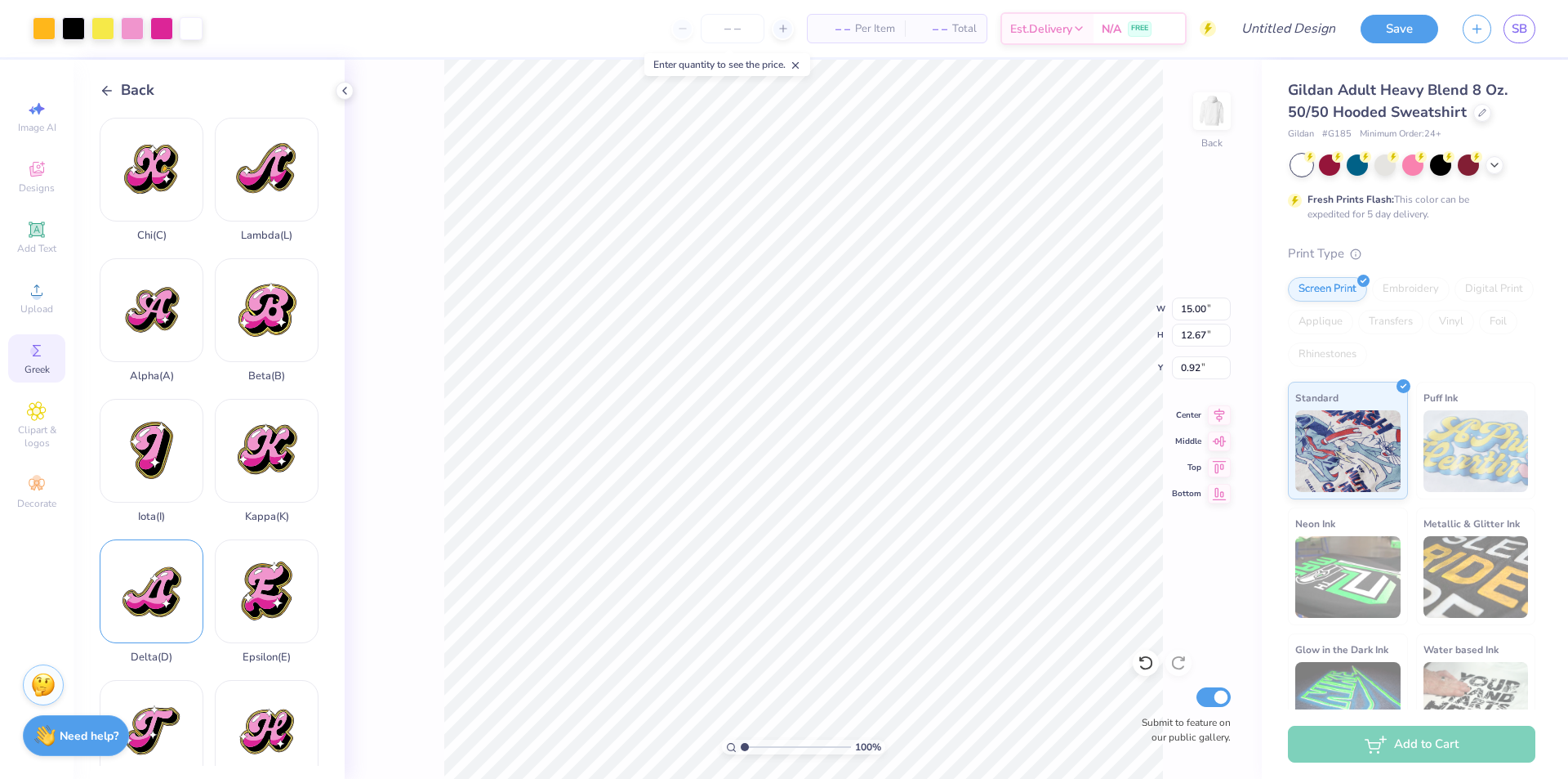
click at [155, 564] on div "Delta ( D )" at bounding box center [151, 601] width 103 height 124
click at [1188, 336] on input "12.67" at bounding box center [1202, 335] width 59 height 23
type input "3"
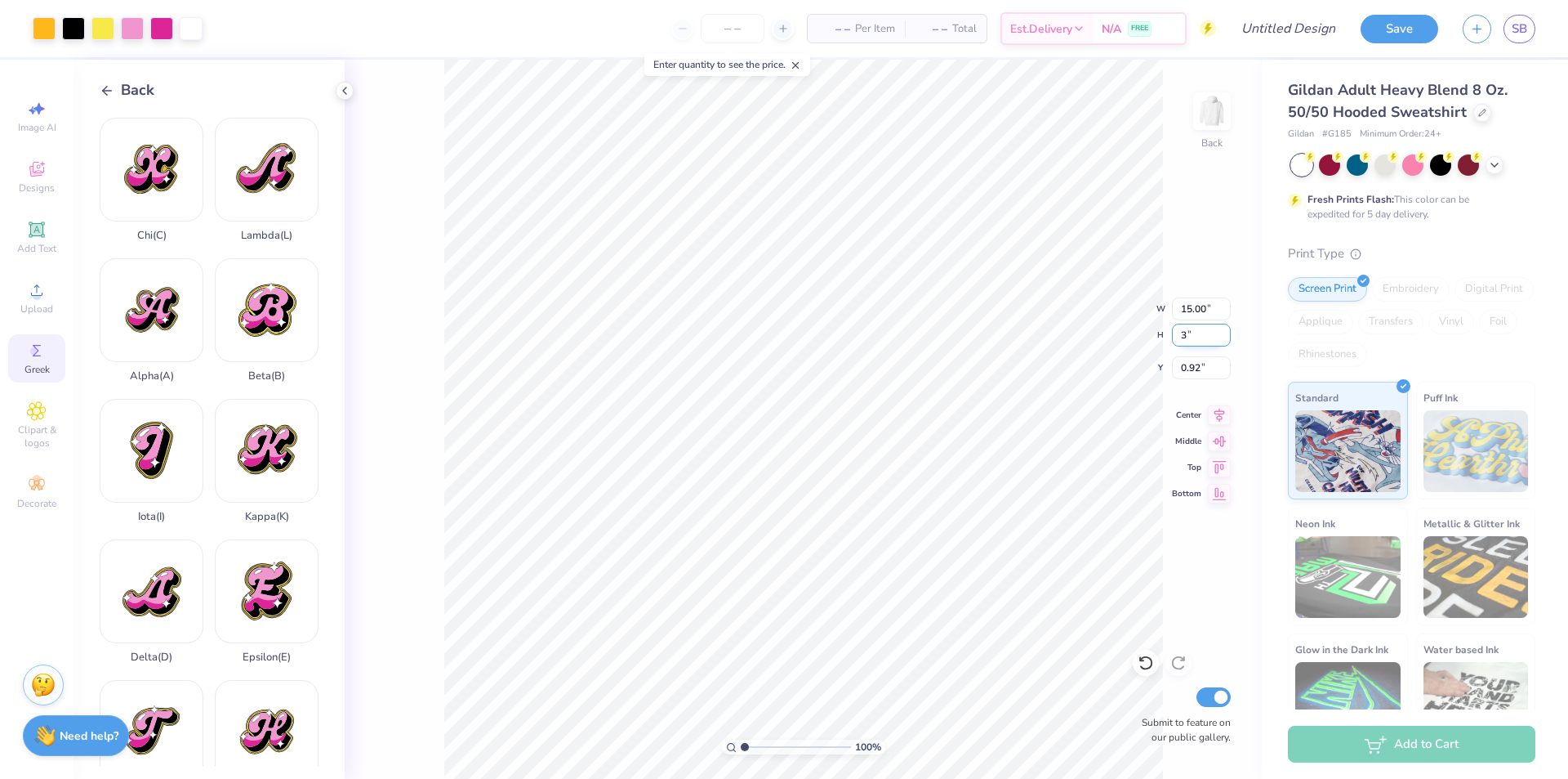
type input "3.55"
type input "3.00"
type input "5.75"
type input "7.51"
type input "2.99"
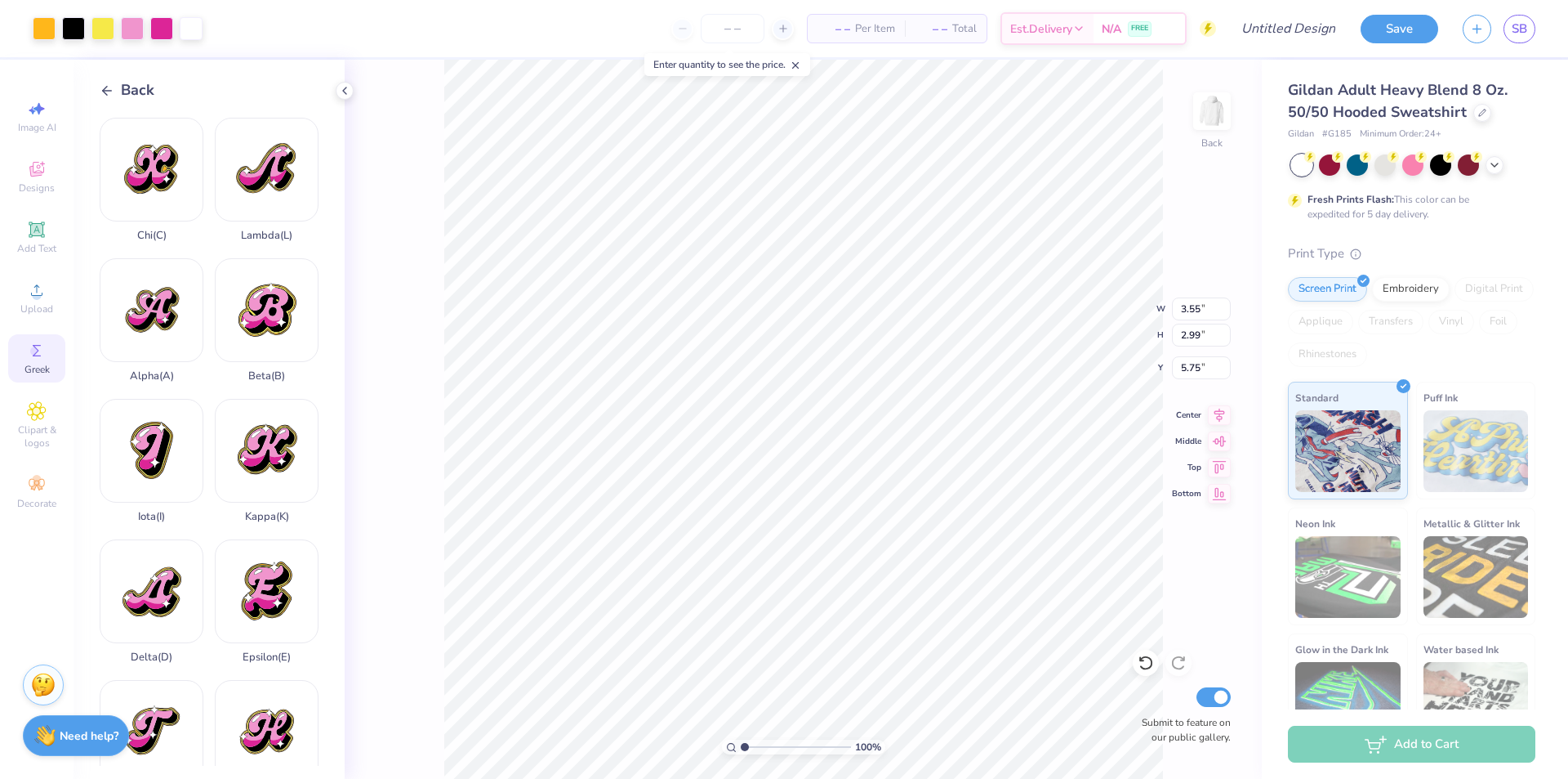
type input "3.87"
type input "3.00"
type input "7.25"
click at [1191, 339] on input "9.75" at bounding box center [1202, 335] width 59 height 23
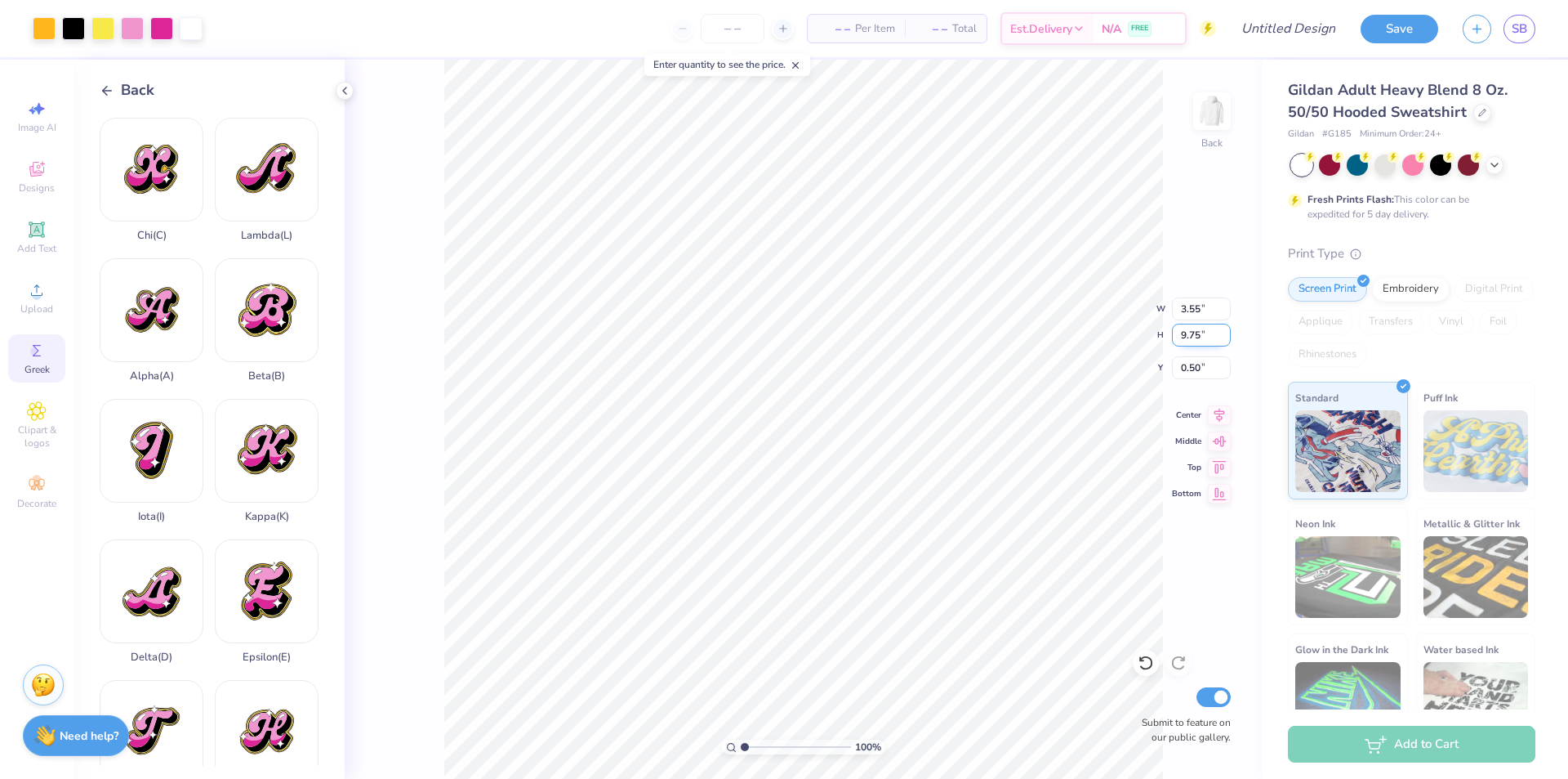
click at [1191, 339] on input "9.75" at bounding box center [1202, 335] width 59 height 23
type input "7"
type input "2.55"
type input "7.00"
type input "1.88"
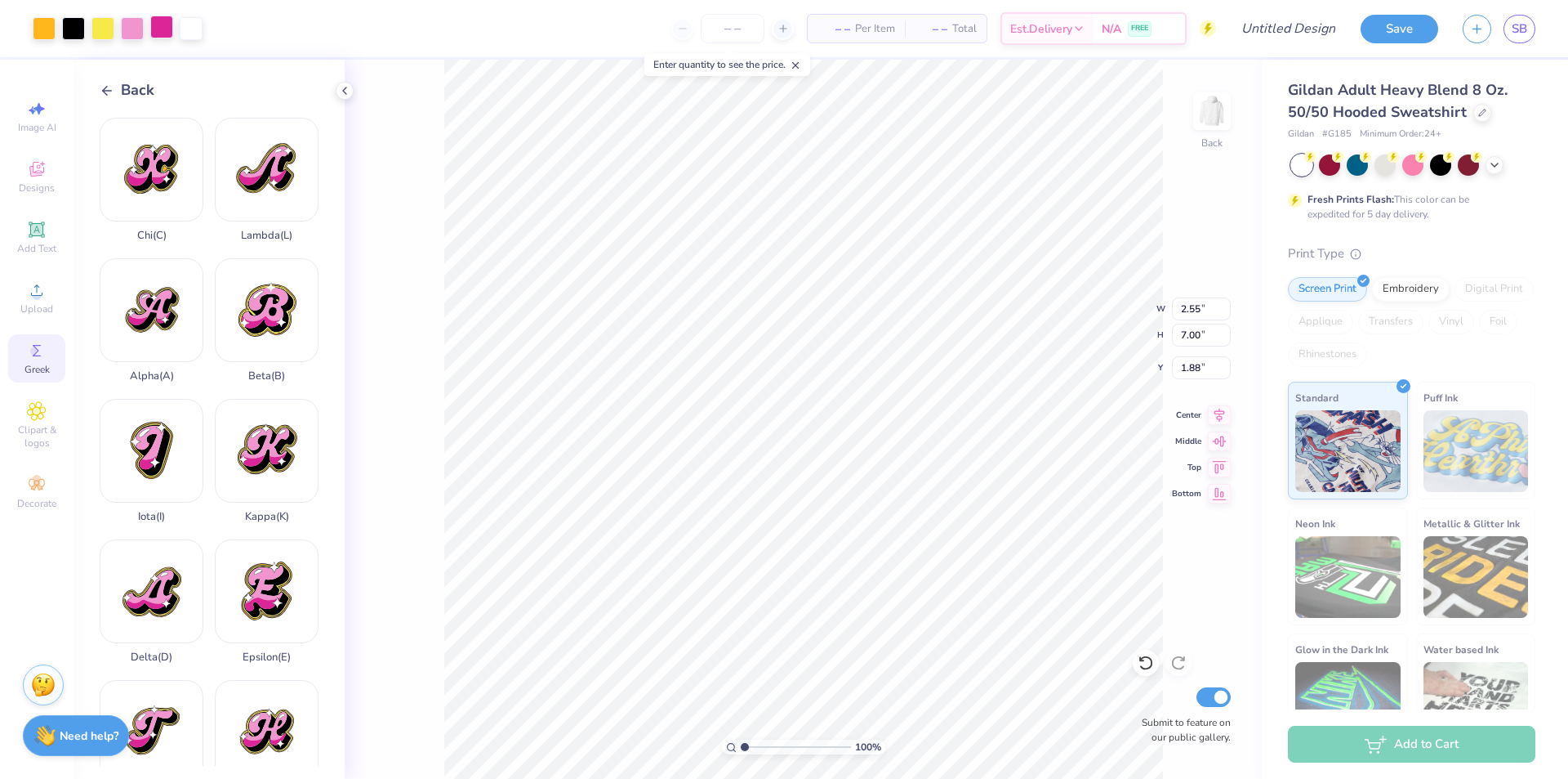
click at [161, 28] on div at bounding box center [161, 27] width 23 height 23
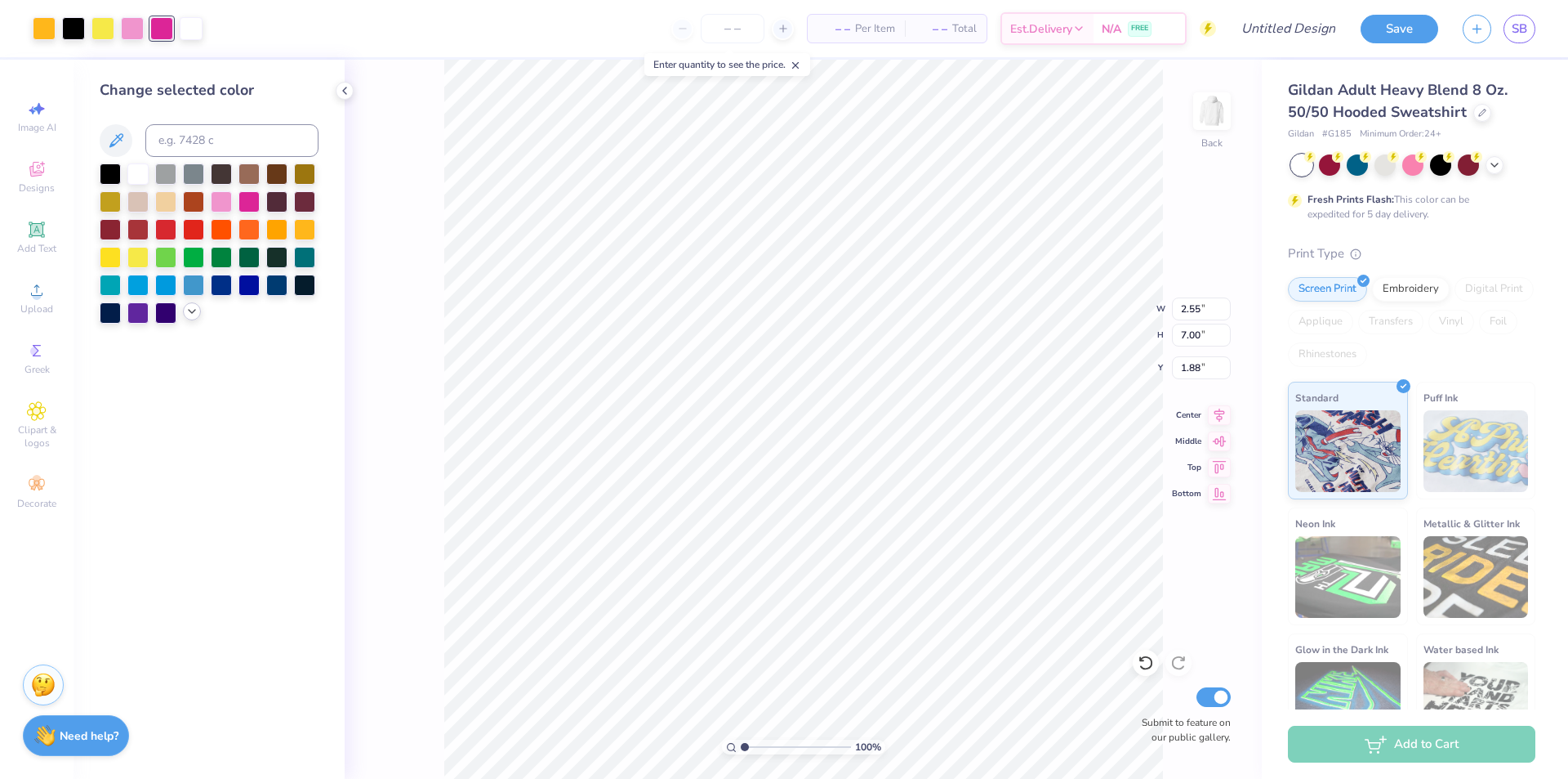
click at [192, 313] on icon at bounding box center [192, 311] width 13 height 13
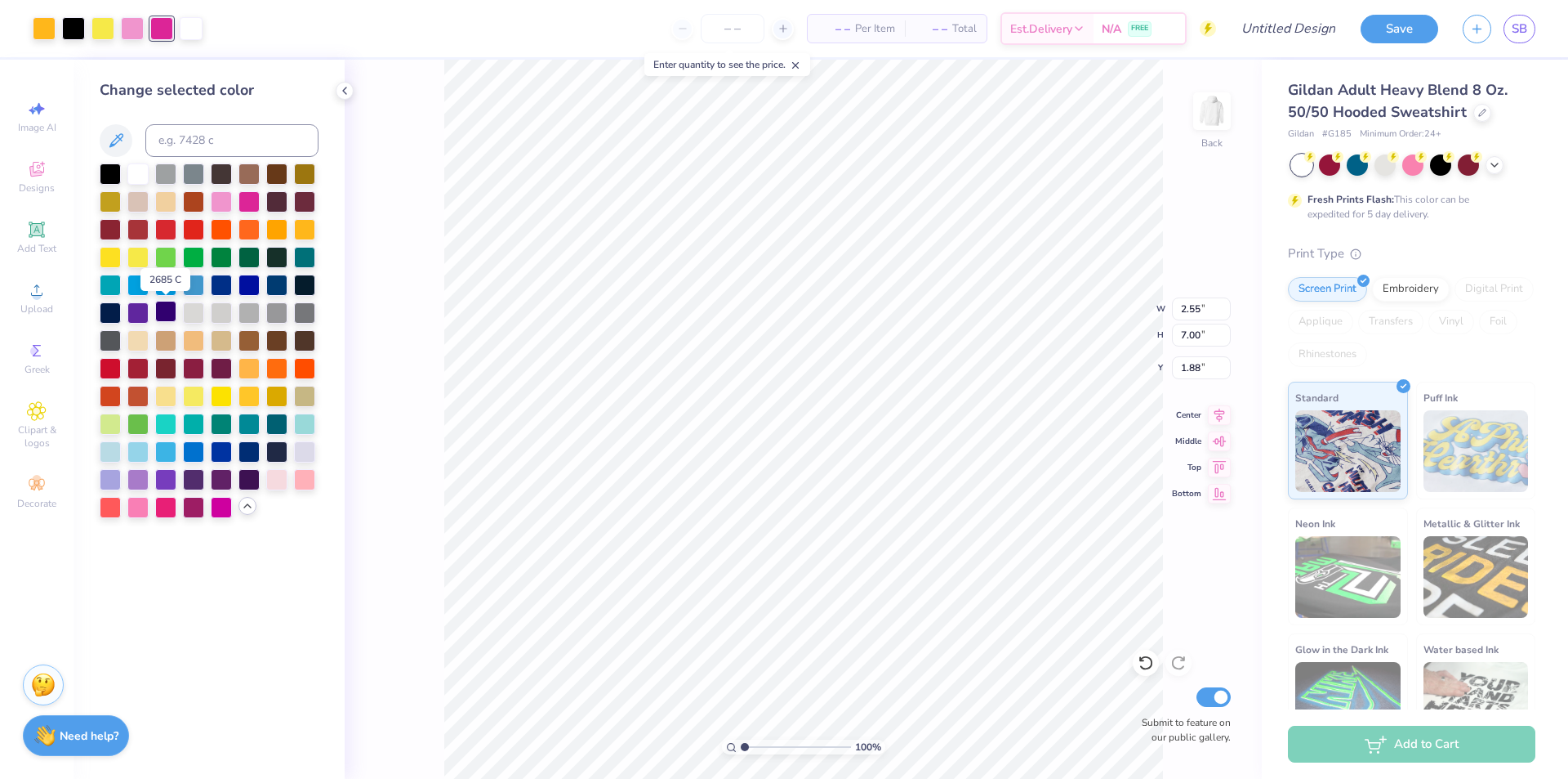
click at [157, 315] on div at bounding box center [166, 311] width 21 height 21
click at [133, 28] on div at bounding box center [132, 27] width 23 height 23
click at [138, 313] on div at bounding box center [138, 311] width 21 height 21
click at [118, 473] on div at bounding box center [110, 478] width 21 height 21
click at [168, 40] on div "Art colors" at bounding box center [101, 28] width 203 height 57
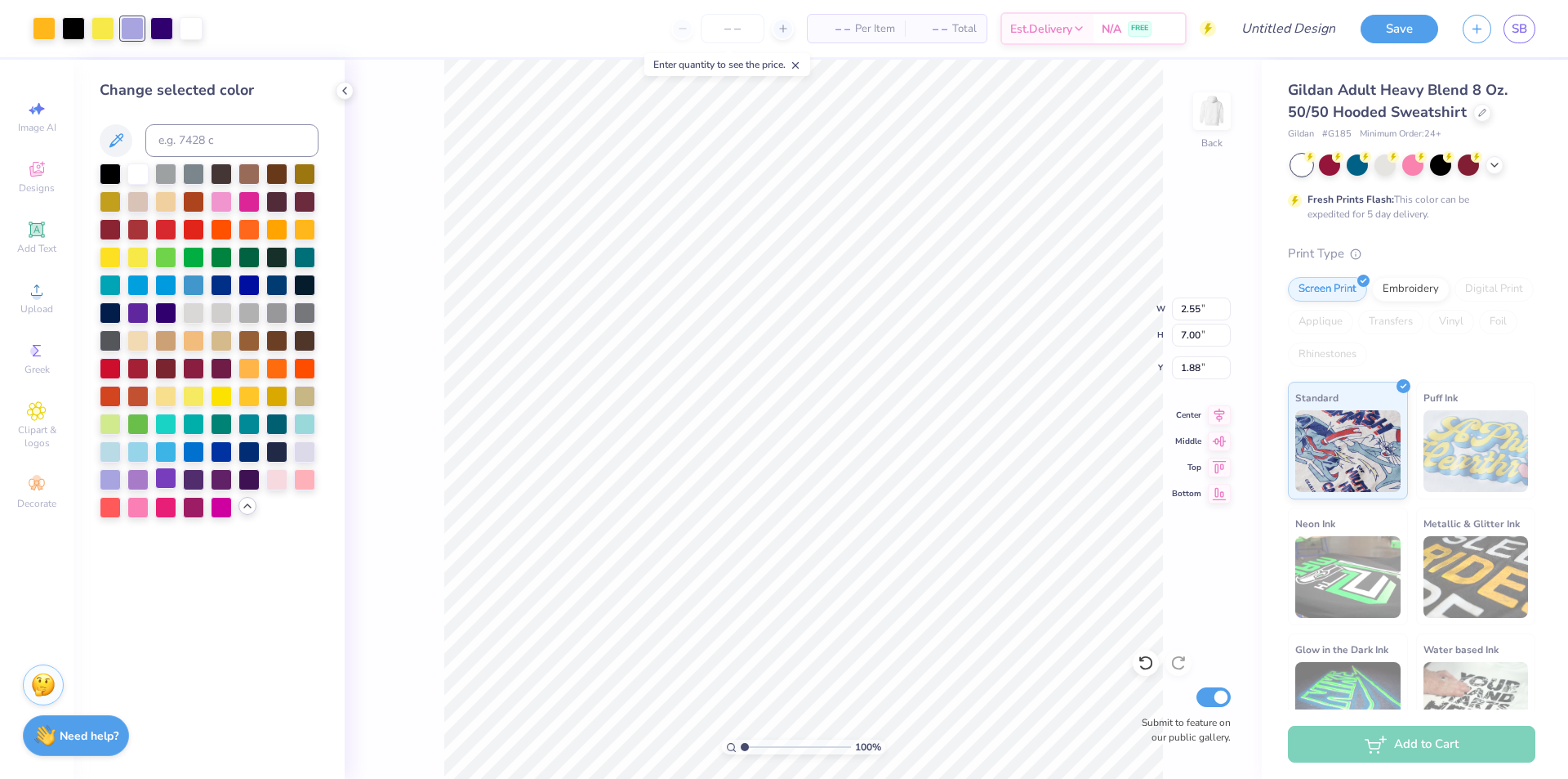
click at [167, 477] on div at bounding box center [166, 478] width 21 height 21
click at [108, 478] on div at bounding box center [110, 478] width 21 height 21
click at [160, 29] on div at bounding box center [161, 27] width 23 height 23
click at [164, 480] on div at bounding box center [166, 478] width 21 height 21
click at [103, 25] on div at bounding box center [102, 27] width 23 height 23
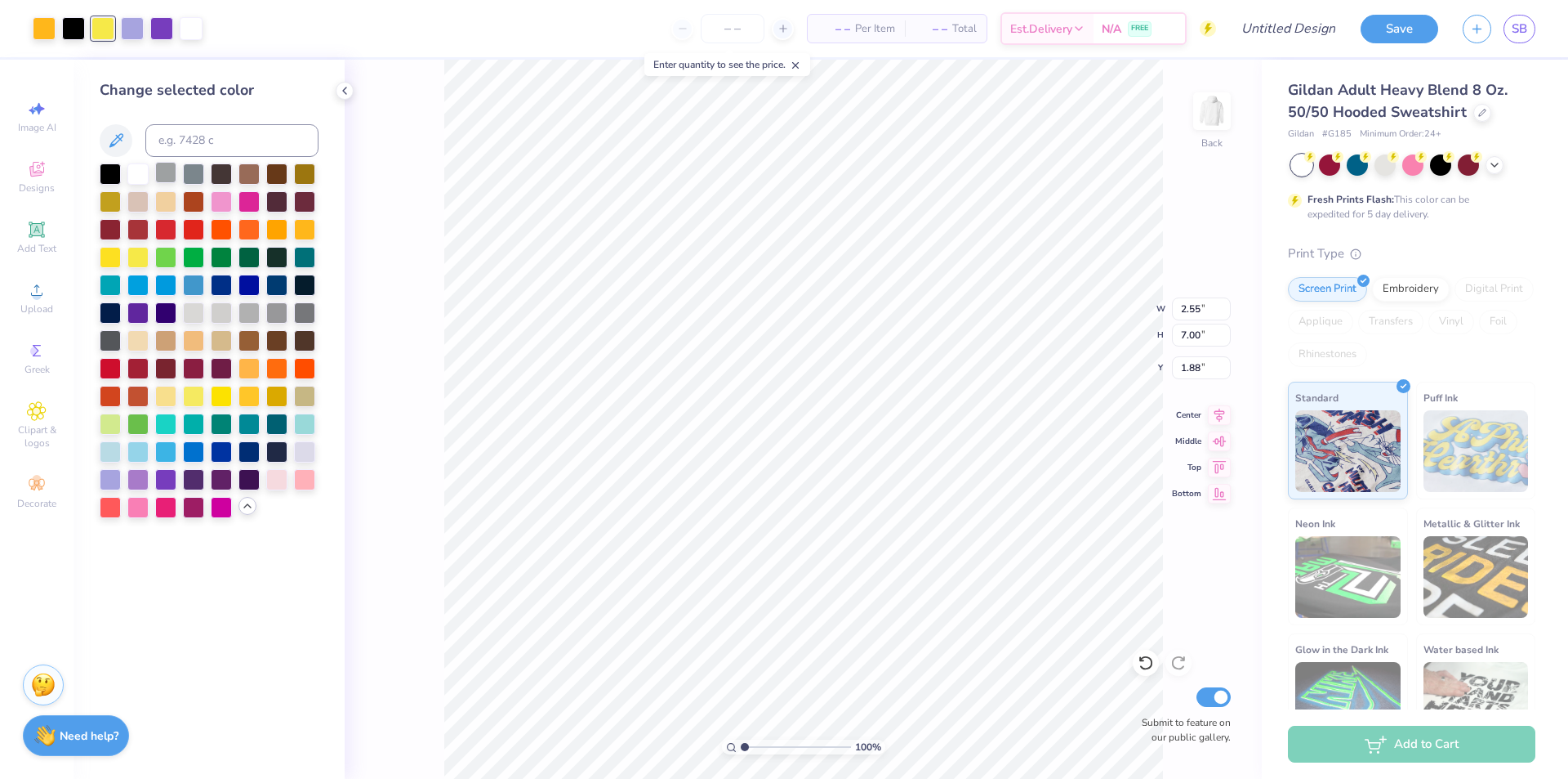
click at [161, 166] on div at bounding box center [166, 173] width 21 height 21
click at [40, 32] on div at bounding box center [44, 27] width 23 height 23
click at [109, 166] on div at bounding box center [110, 173] width 21 height 21
click at [156, 30] on div at bounding box center [161, 27] width 23 height 23
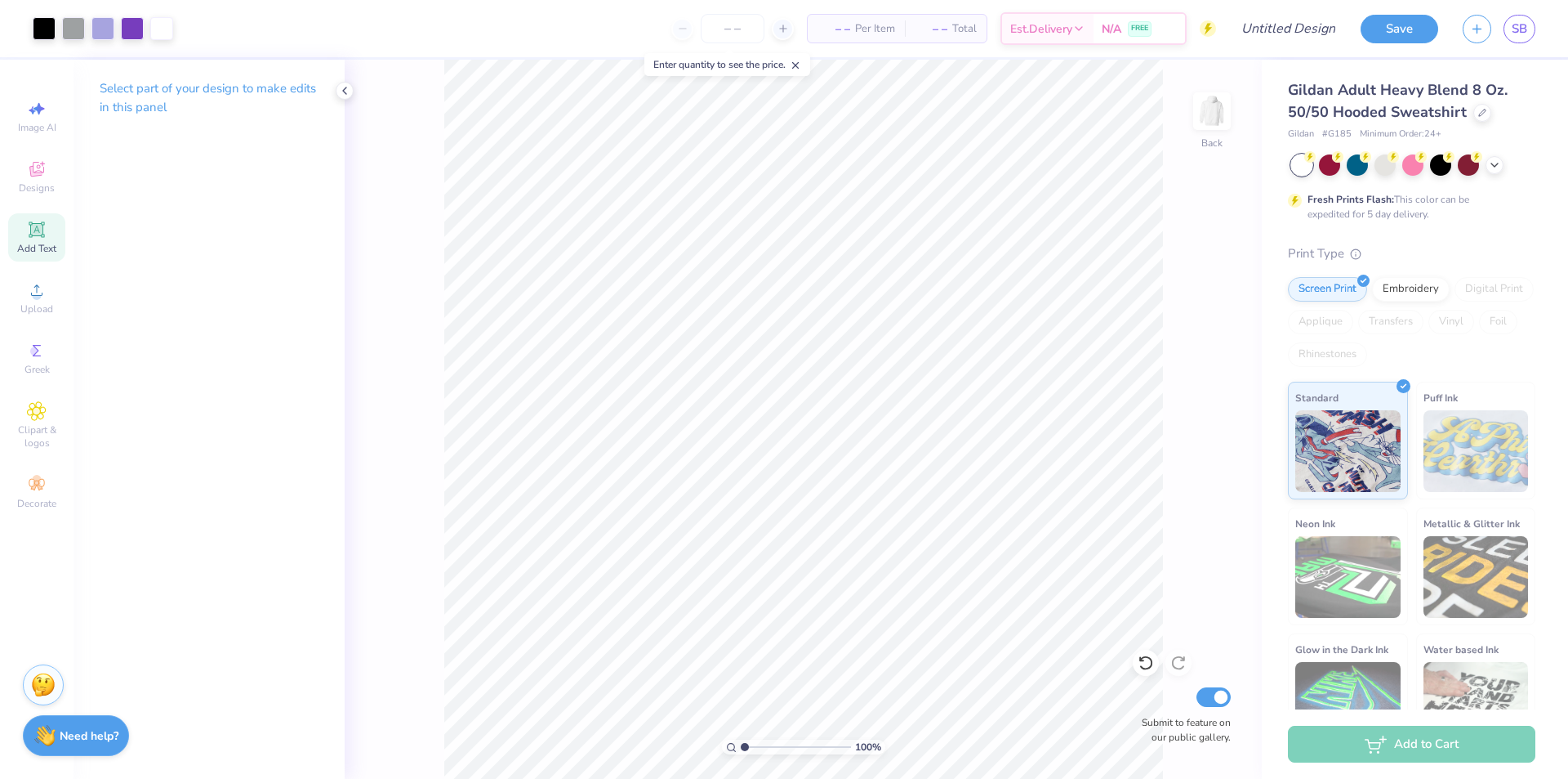
click at [47, 230] on div "Add Text" at bounding box center [37, 237] width 57 height 48
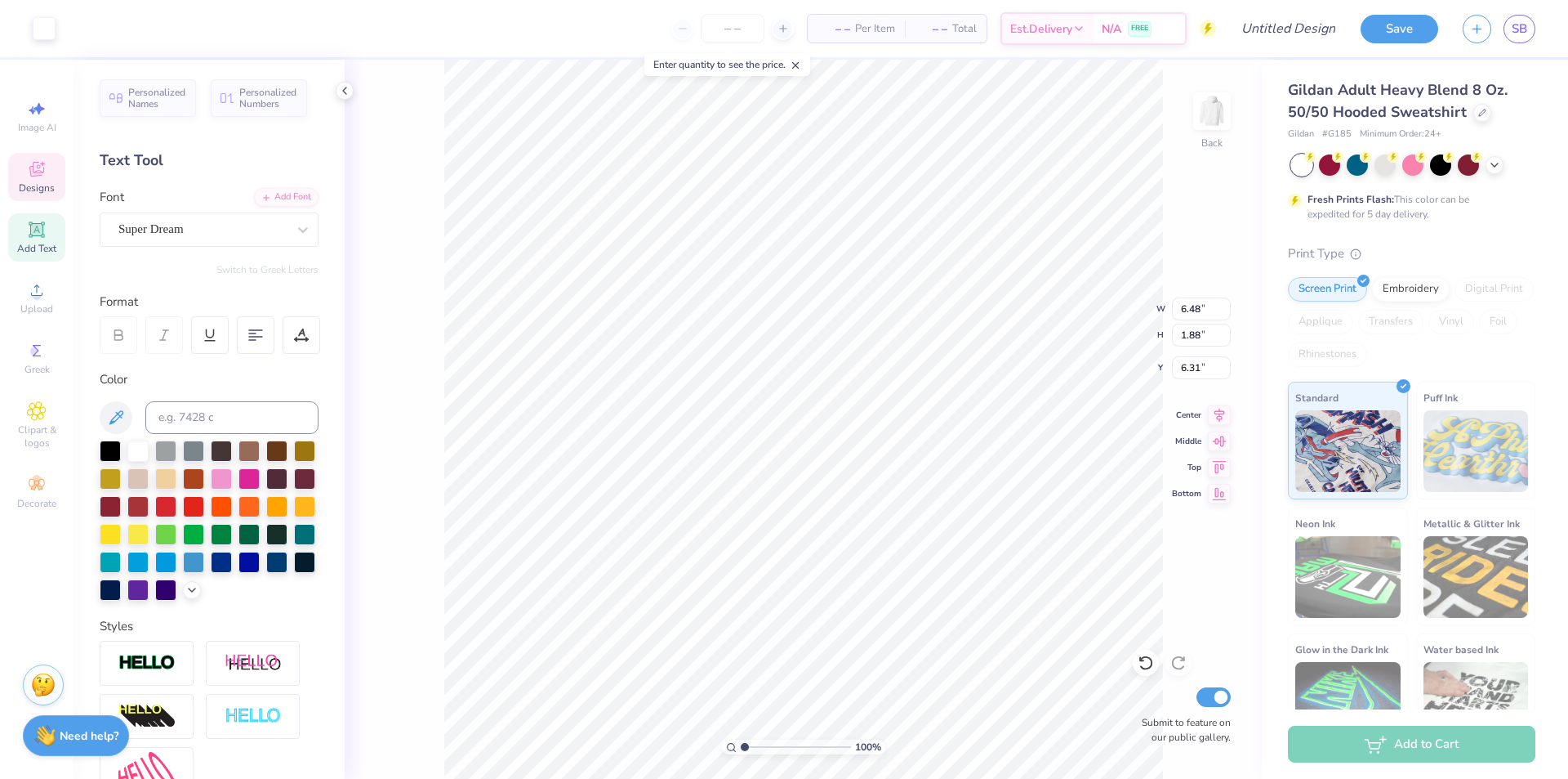
click at [45, 181] on span "Designs" at bounding box center [37, 188] width 36 height 13
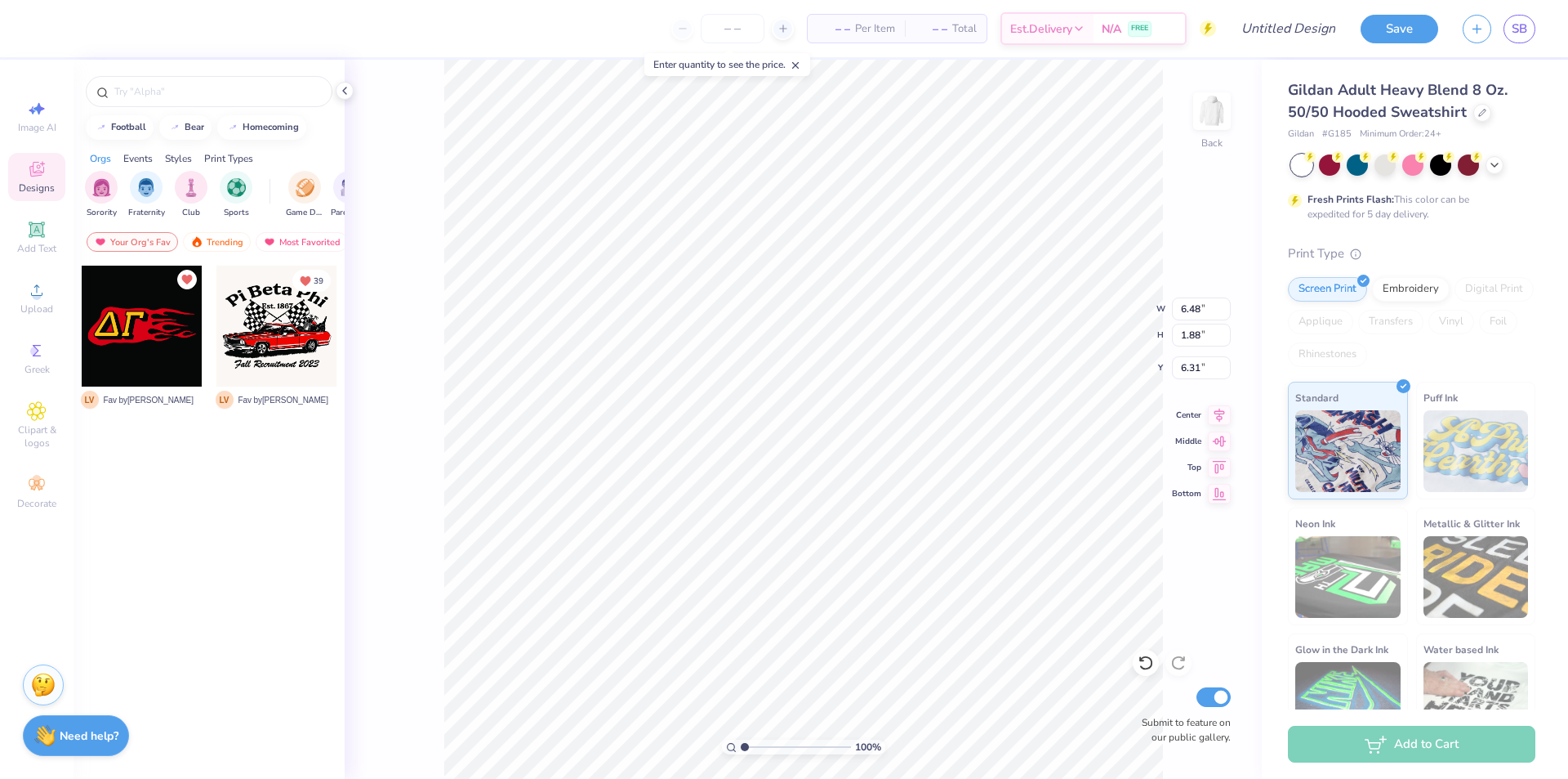
scroll to position [14, 3]
type textarea "TXT"
click at [158, 79] on div at bounding box center [209, 91] width 247 height 31
type input "4.98"
type input "1.87"
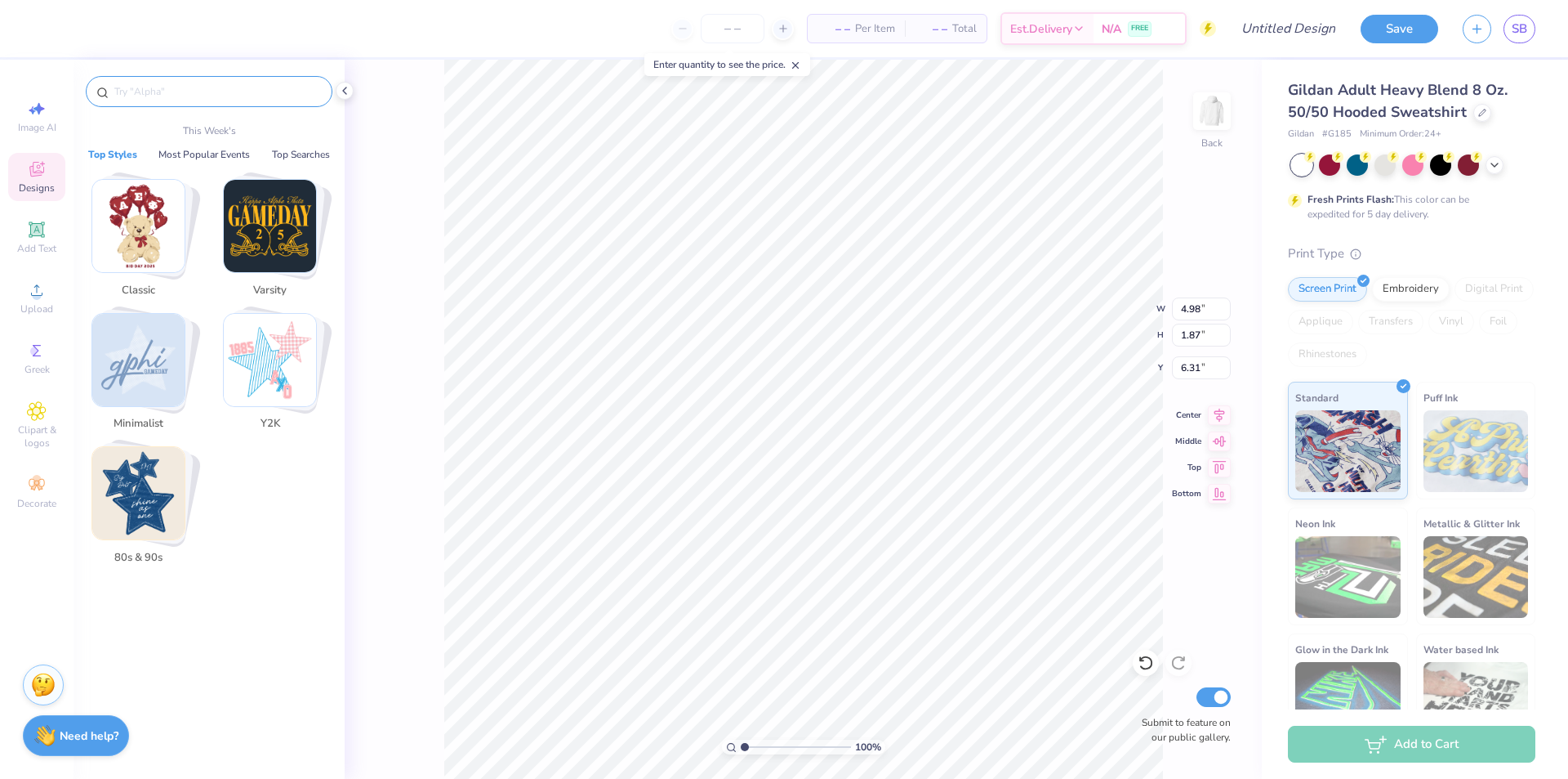
click at [175, 85] on input "text" at bounding box center [217, 91] width 209 height 16
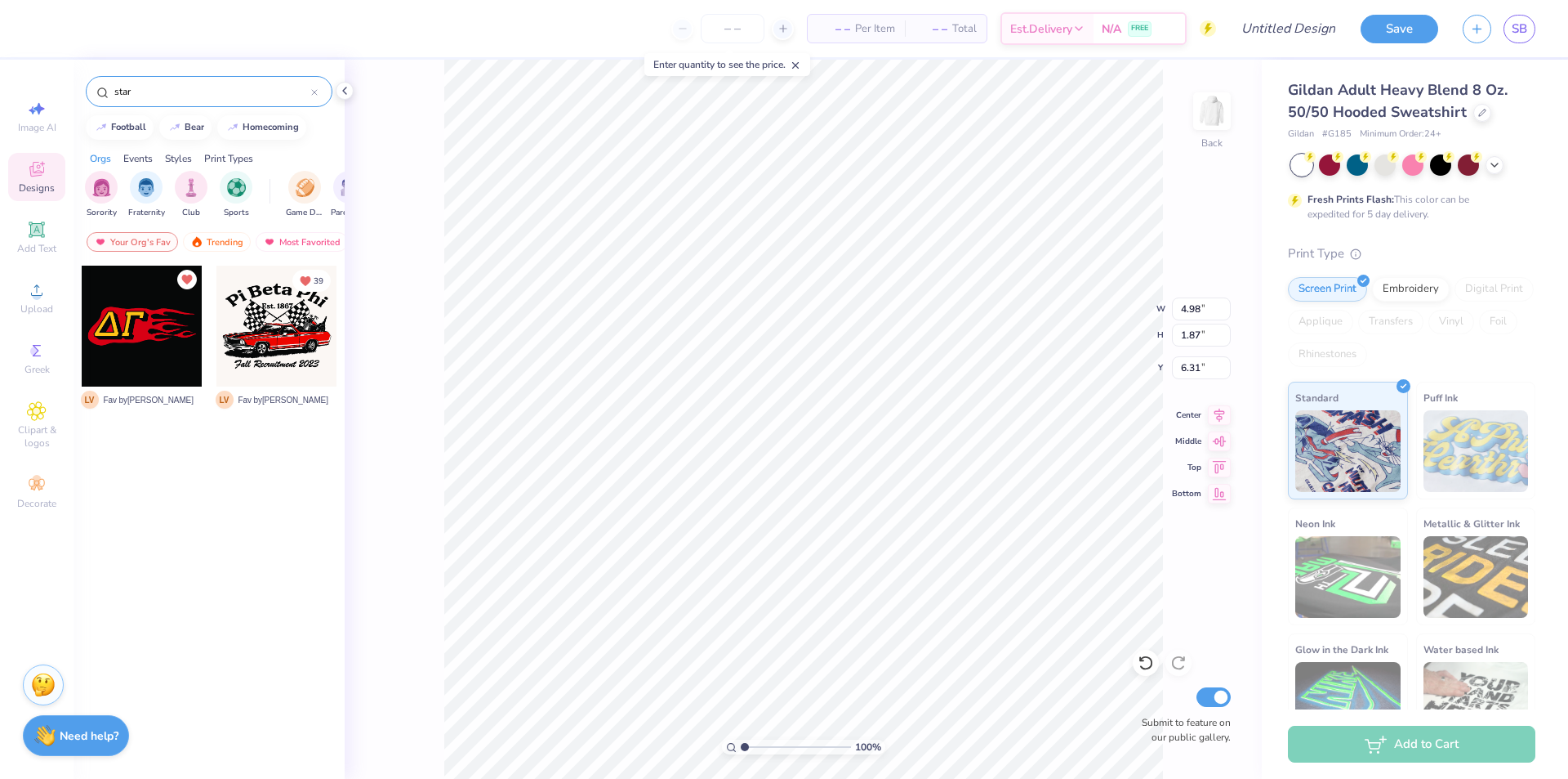
type input "star"
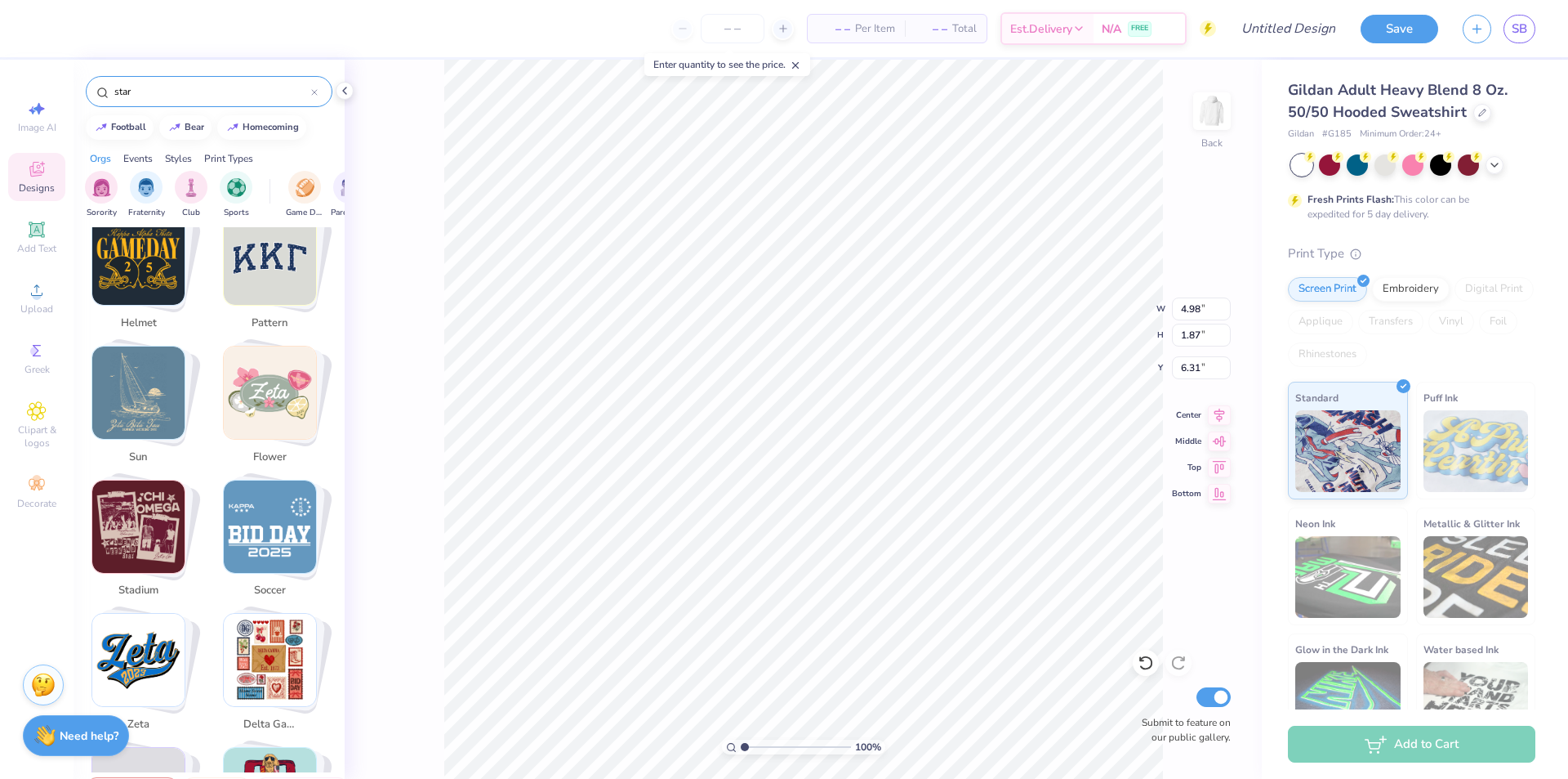
scroll to position [3023, 0]
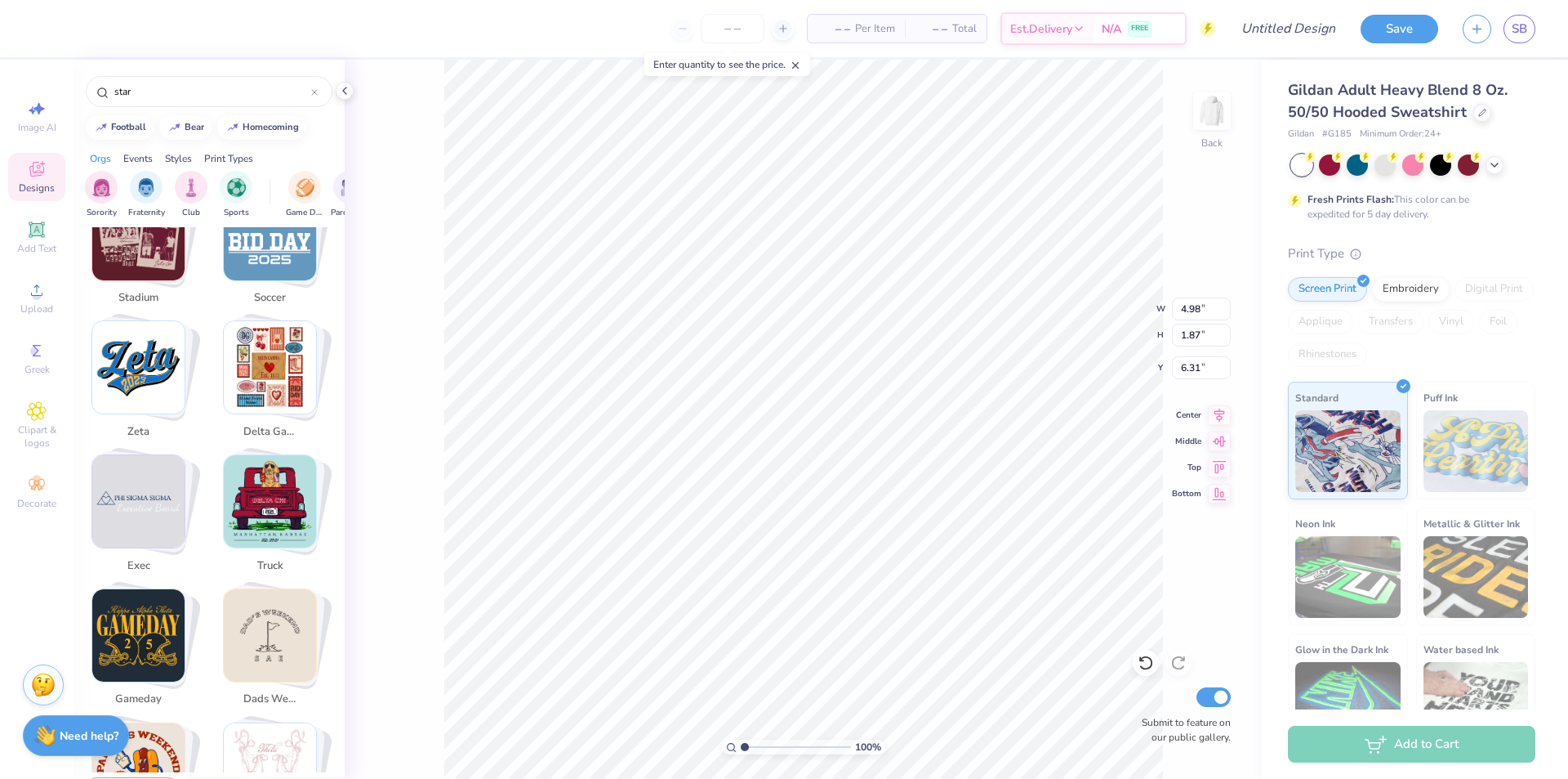
click at [206, 158] on div "Print Types" at bounding box center [229, 158] width 49 height 15
click at [228, 185] on img "filter for Patches" at bounding box center [236, 186] width 19 height 19
click at [118, 174] on icon "filter for Patches" at bounding box center [114, 174] width 7 height 7
click at [154, 192] on img "filter for Screen Print" at bounding box center [147, 186] width 19 height 19
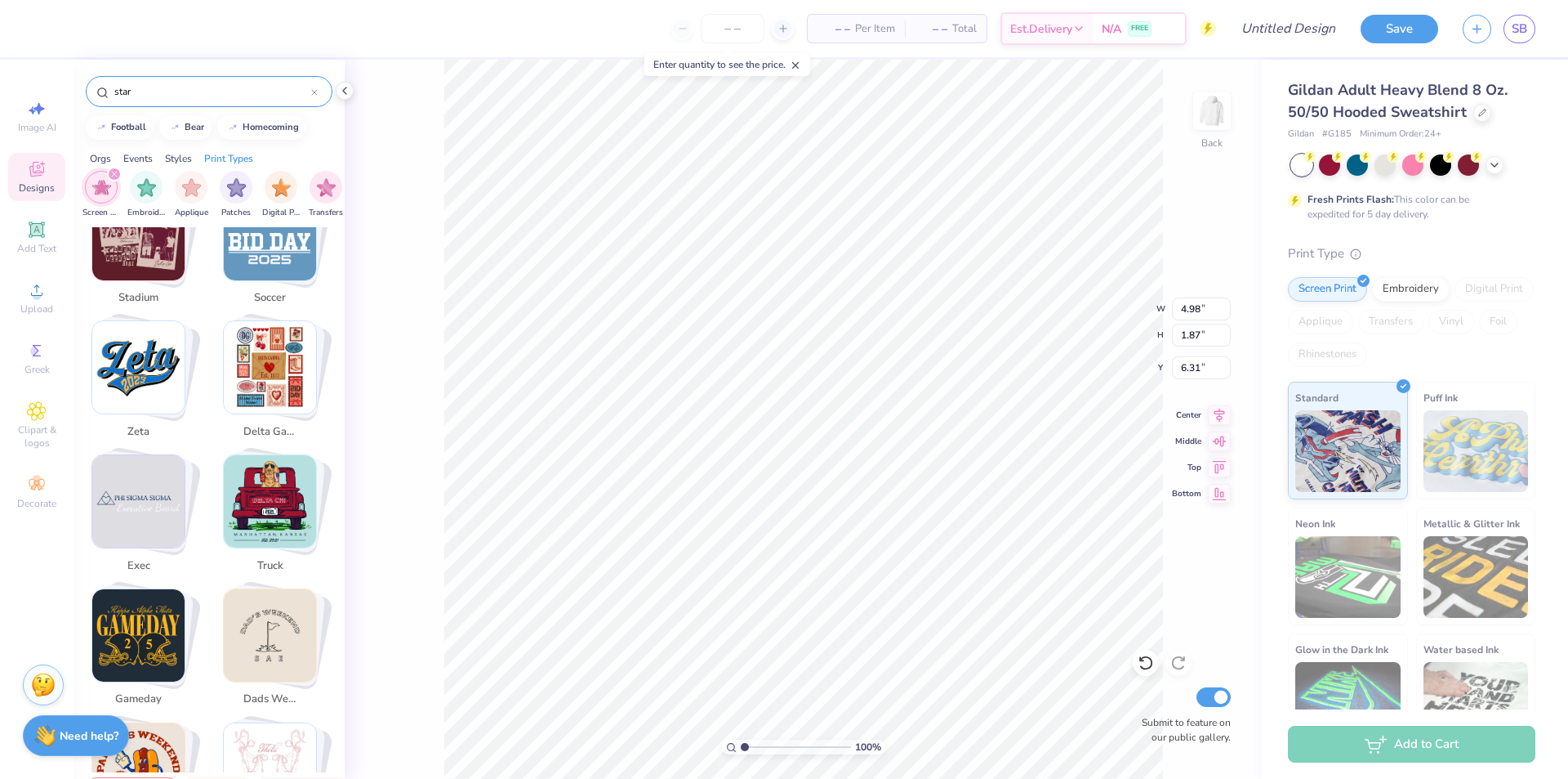
click at [147, 91] on input "star" at bounding box center [212, 91] width 198 height 16
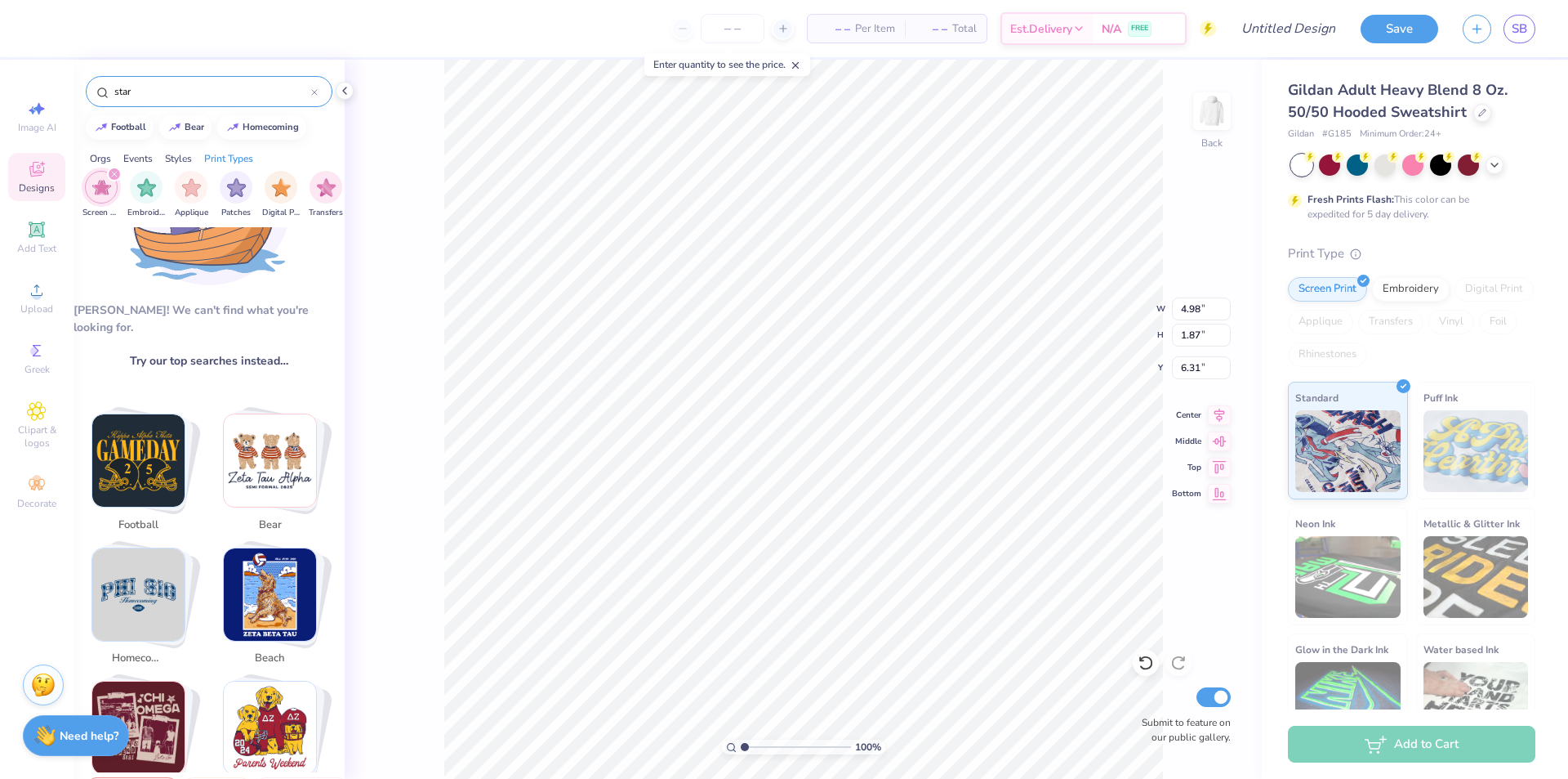
scroll to position [245, 0]
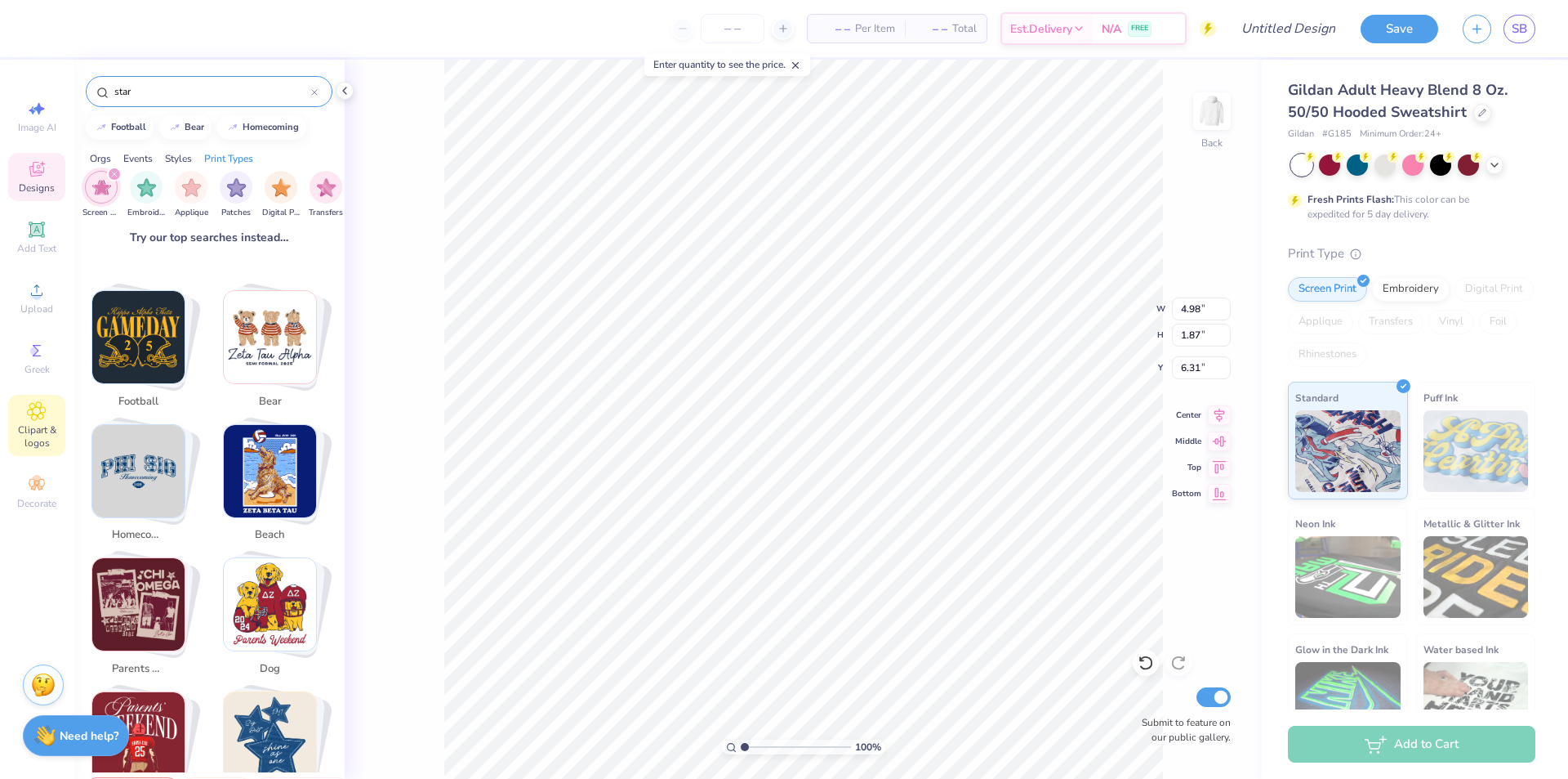
click at [46, 399] on div "Clipart & logos" at bounding box center [37, 425] width 57 height 62
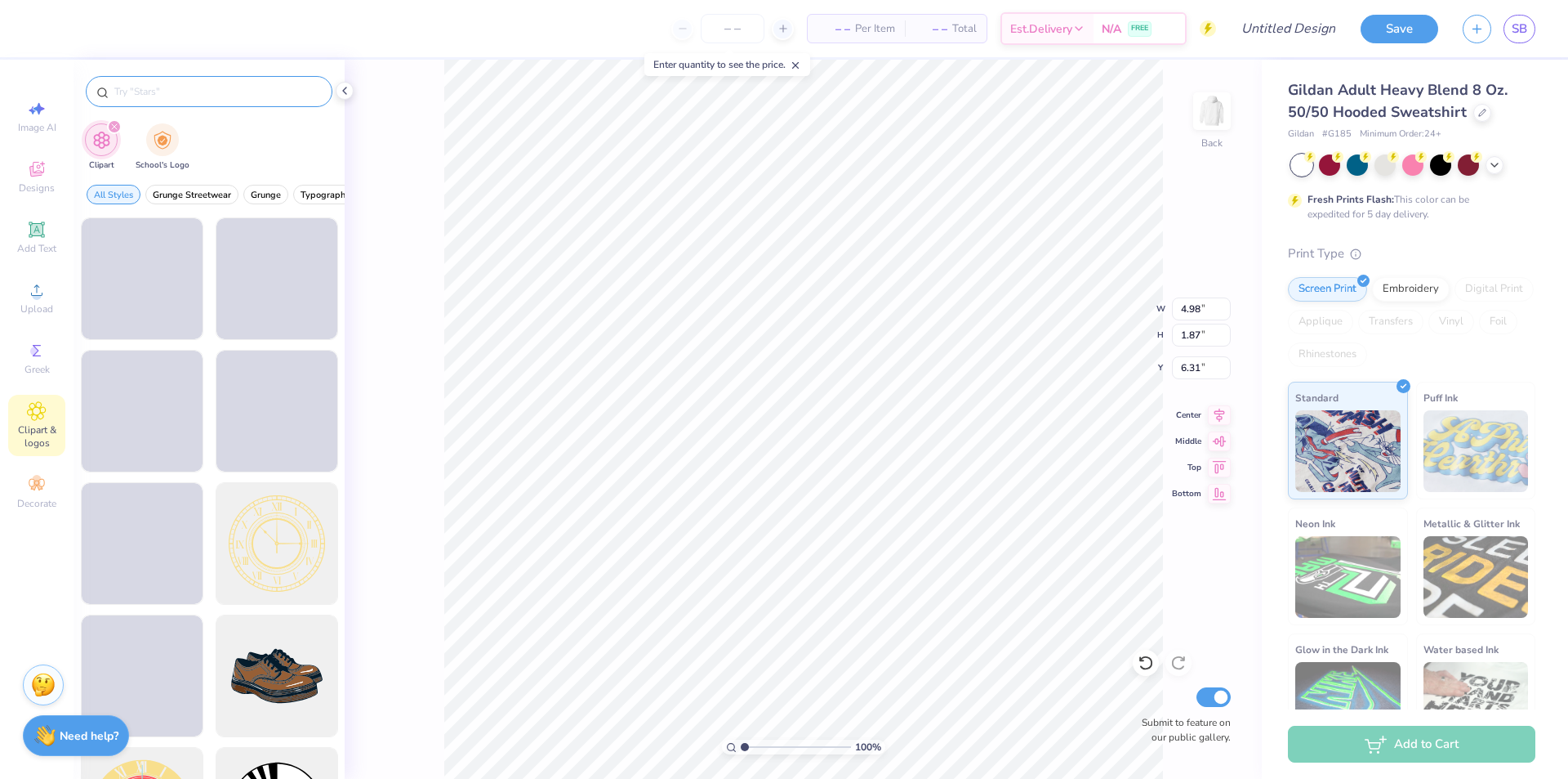
click at [168, 95] on input "text" at bounding box center [217, 91] width 209 height 16
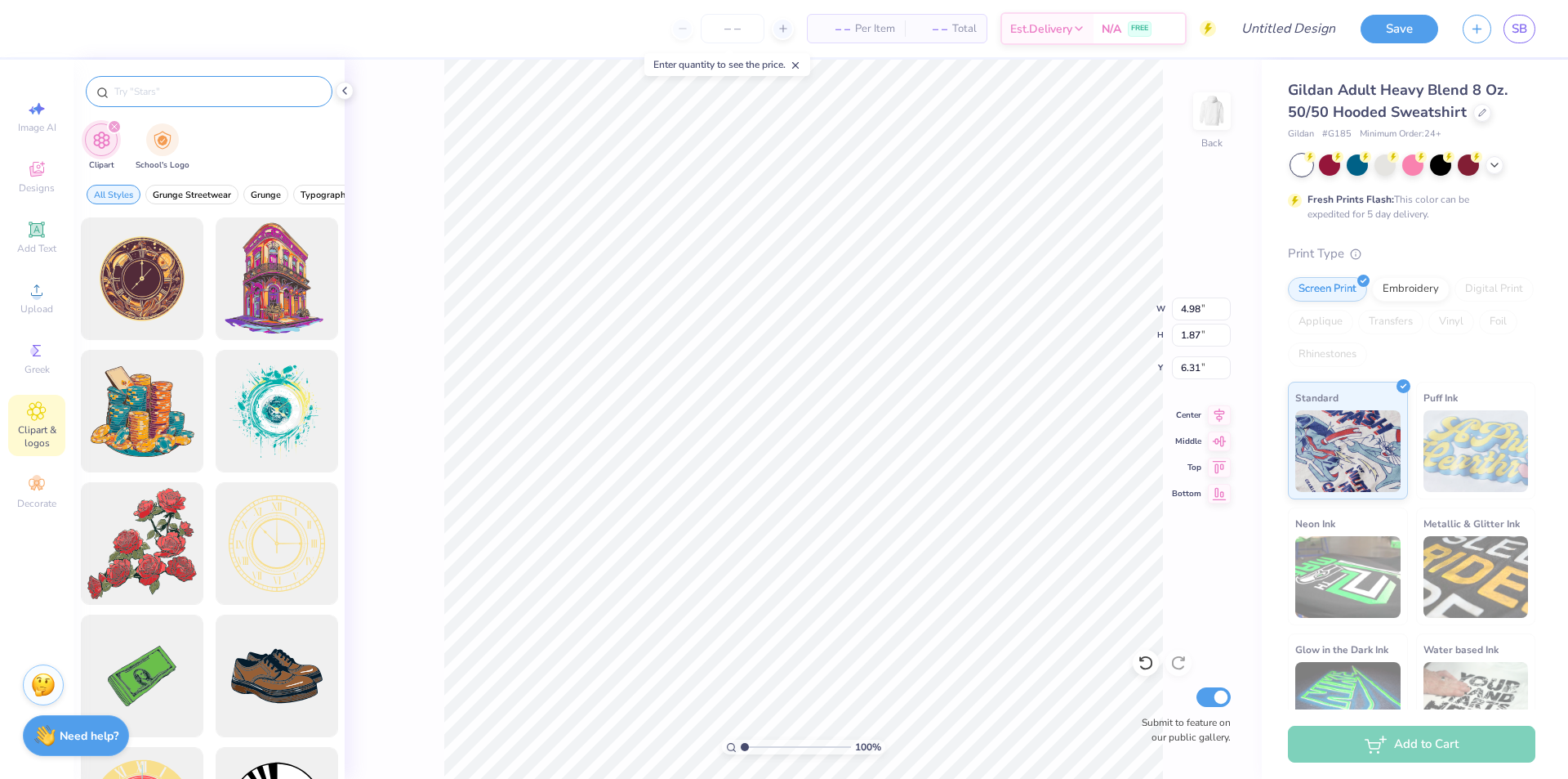
type input "s"
type input "star"
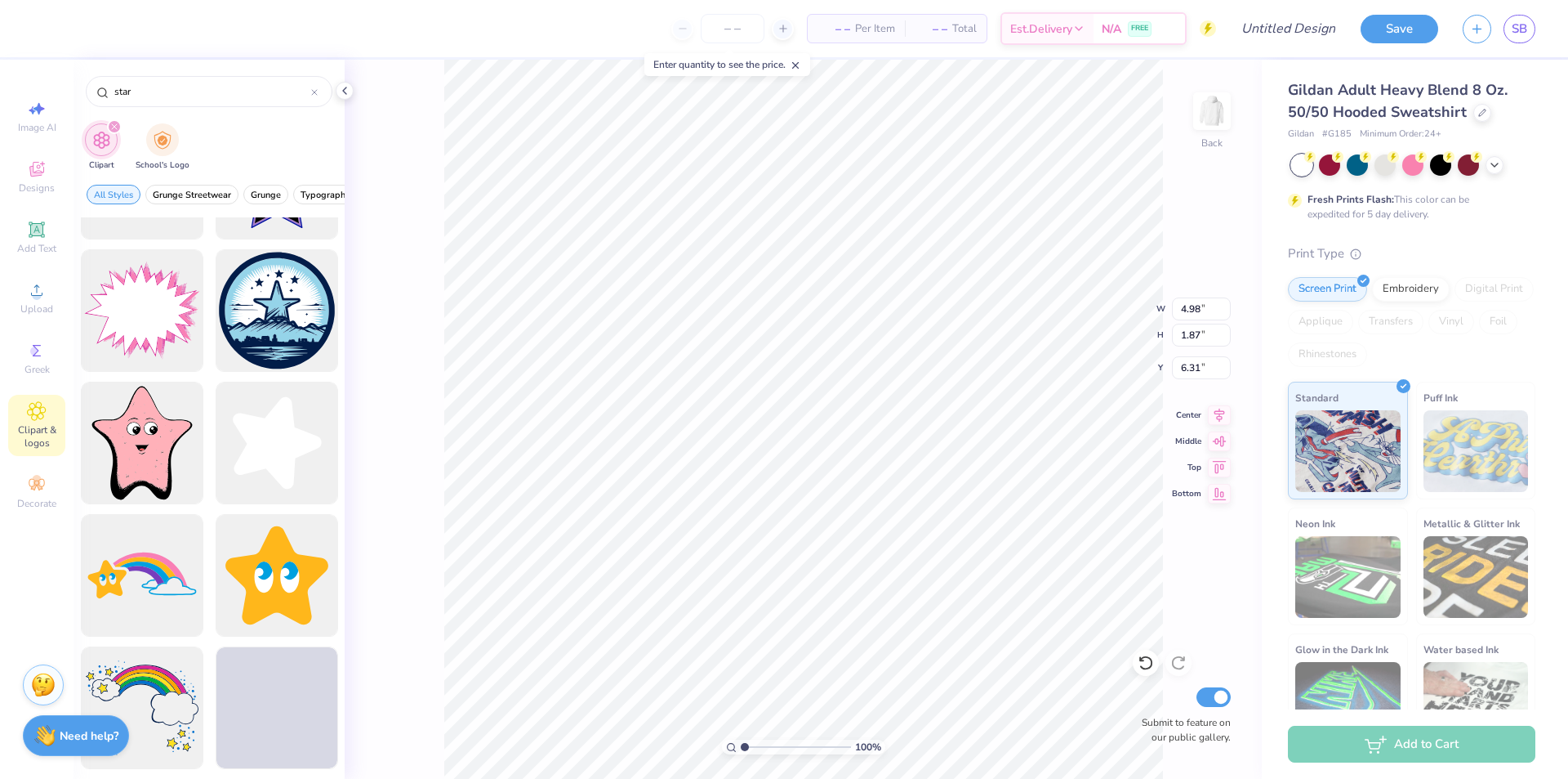
scroll to position [1144, 0]
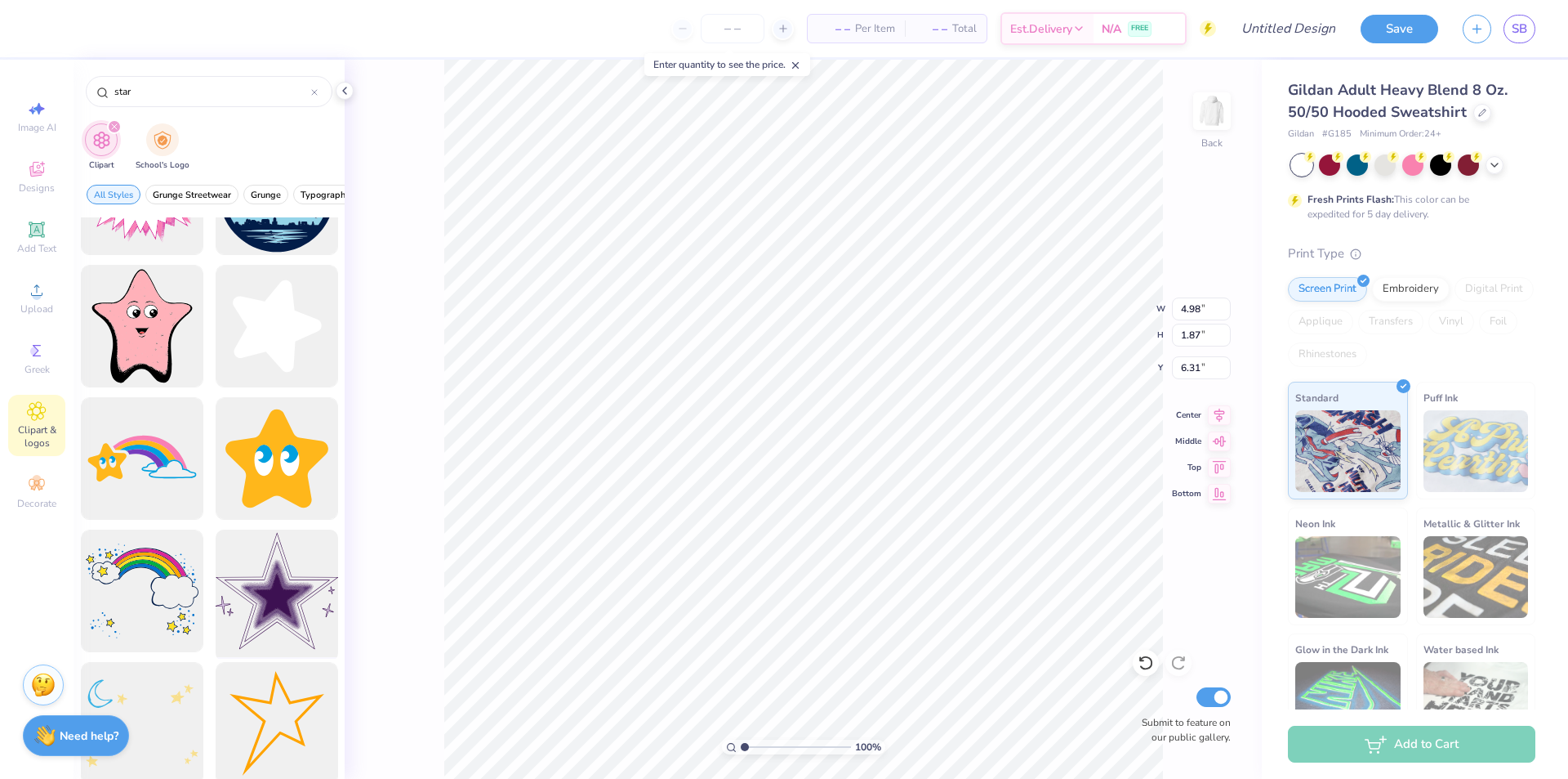
click at [267, 597] on div at bounding box center [276, 591] width 135 height 135
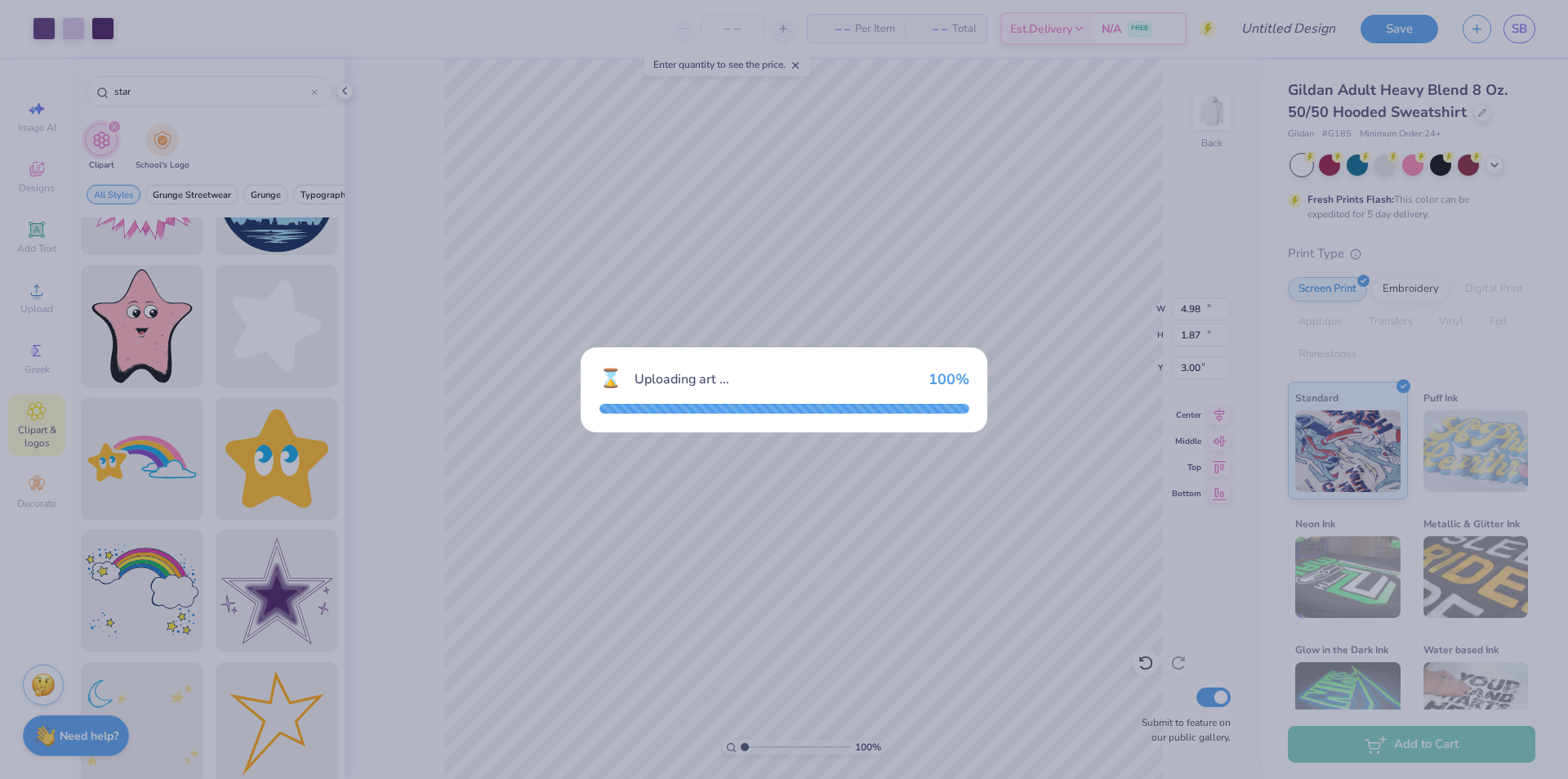
type input "11.56"
type input "10.96"
type input "3.00"
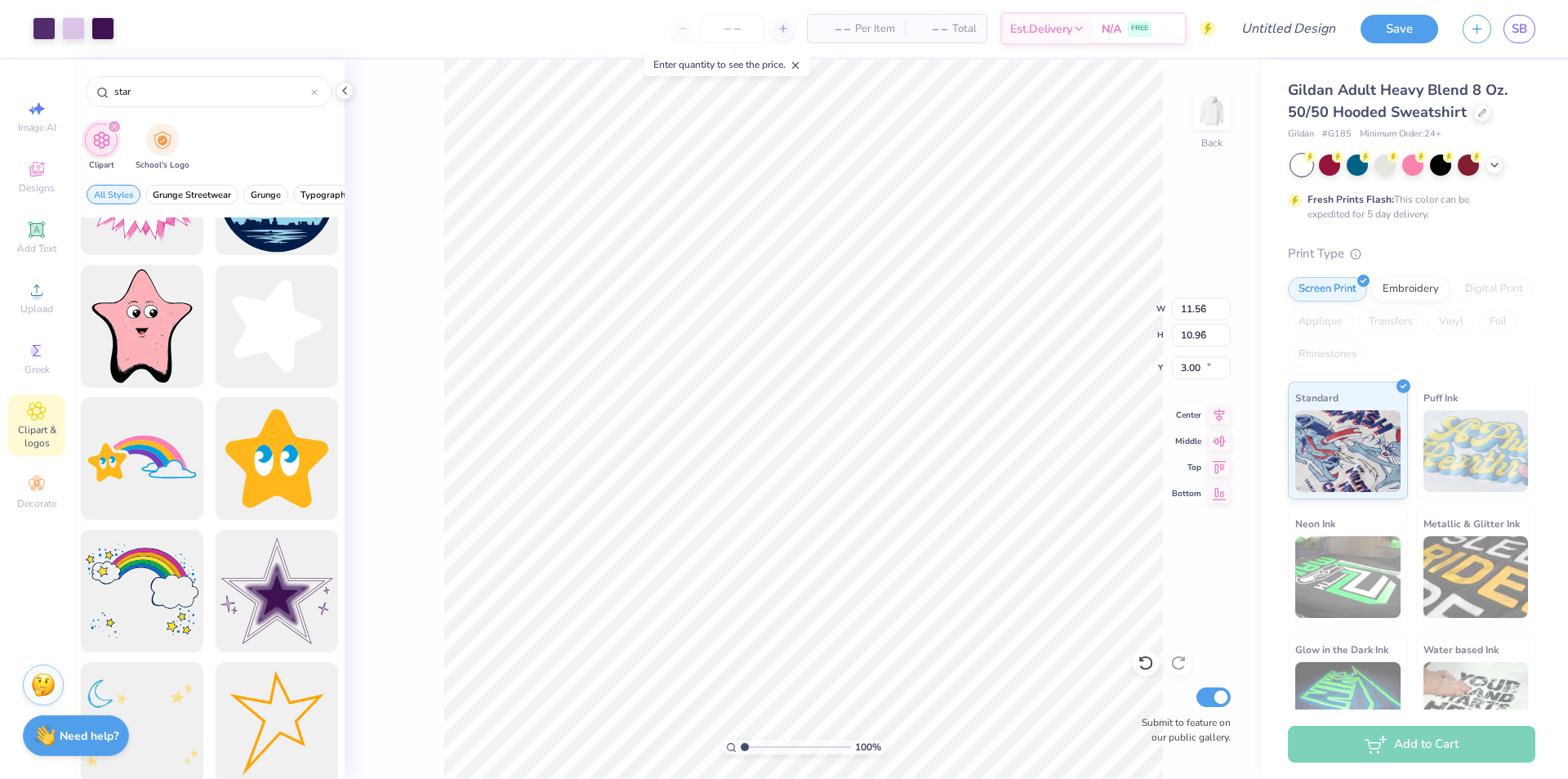
type input "2.64"
type input "2.51"
type input "11.46"
type input "4.98"
type input "1.87"
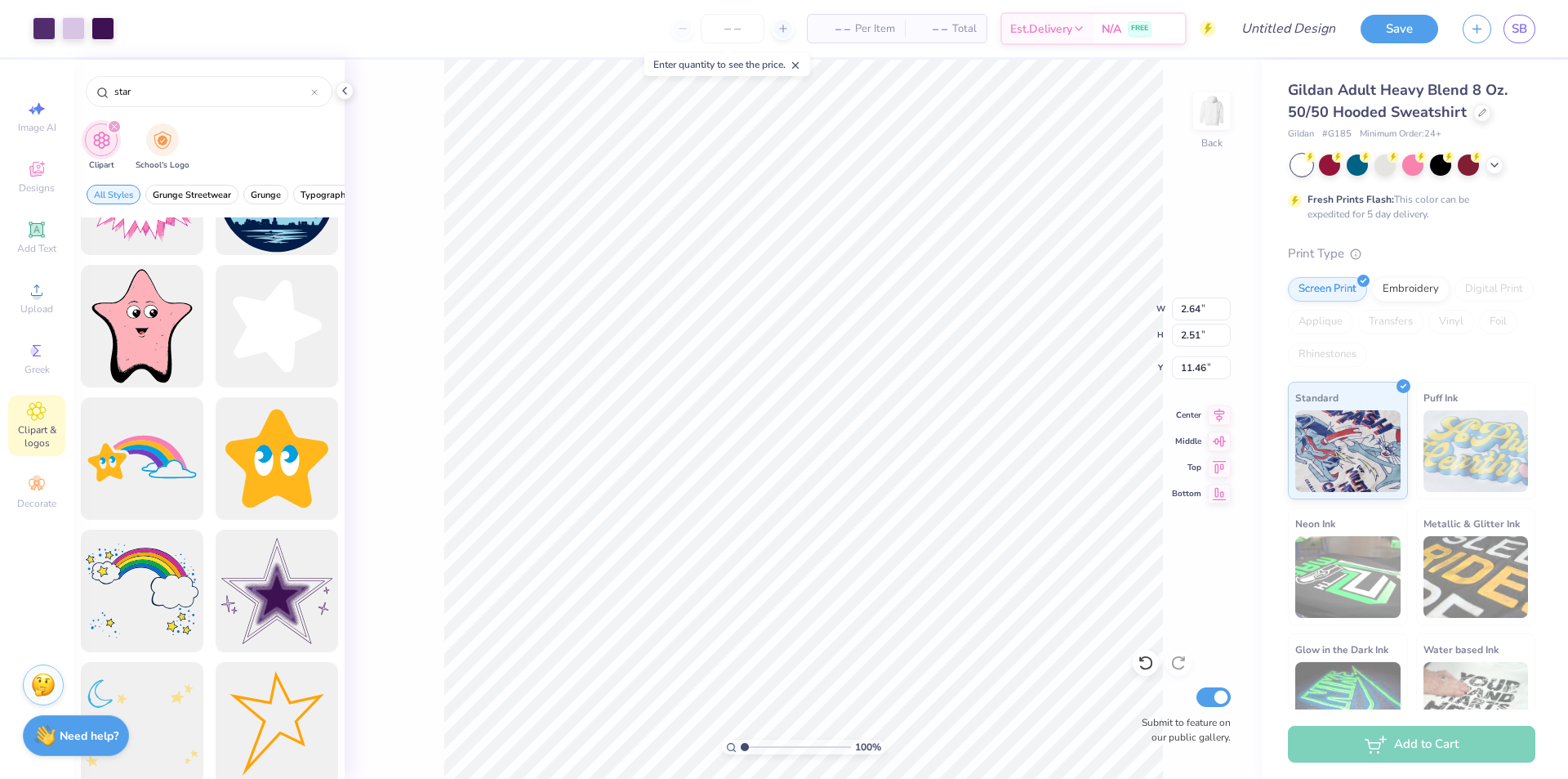
type input "6.31"
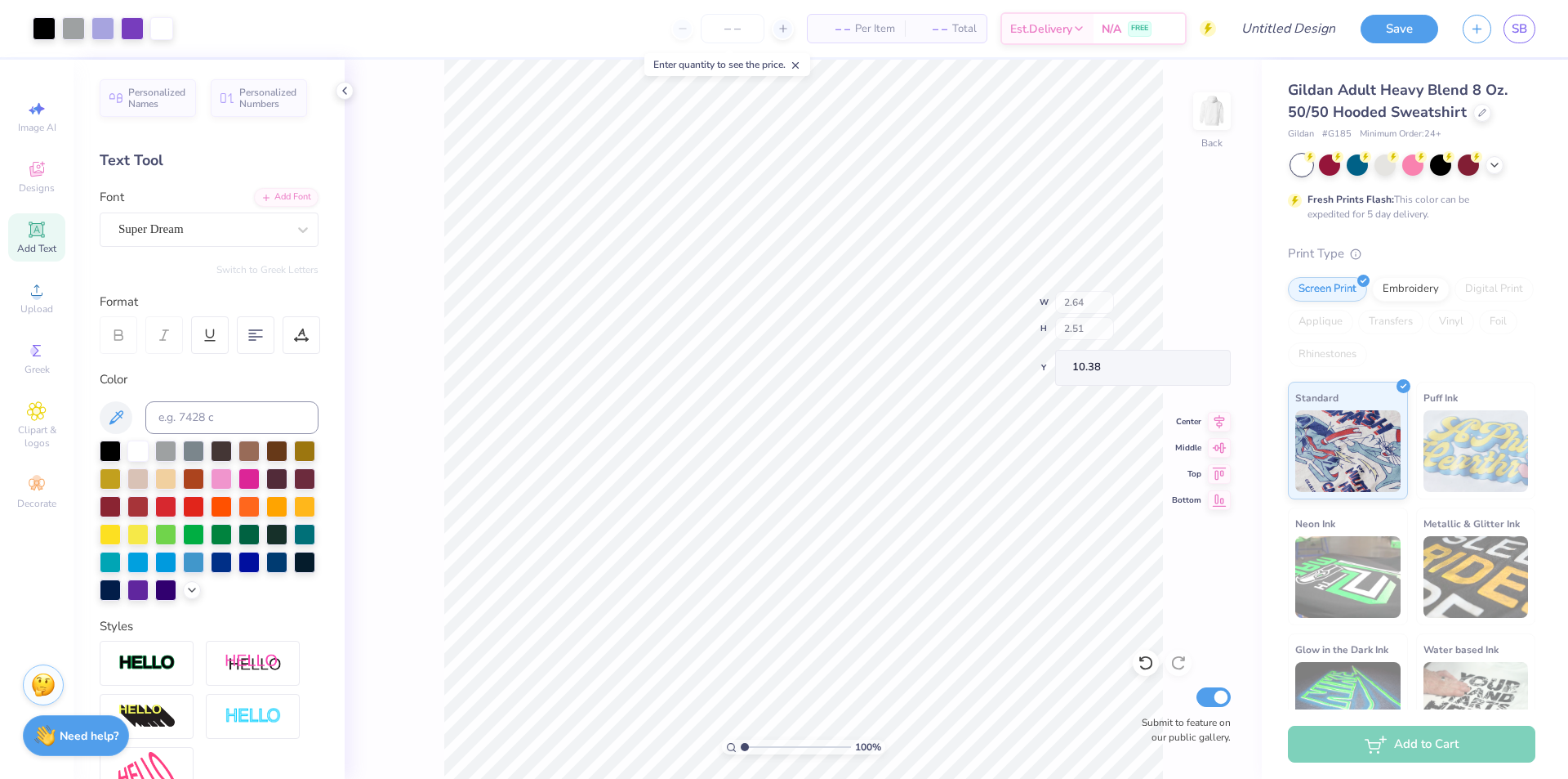
type input "10.38"
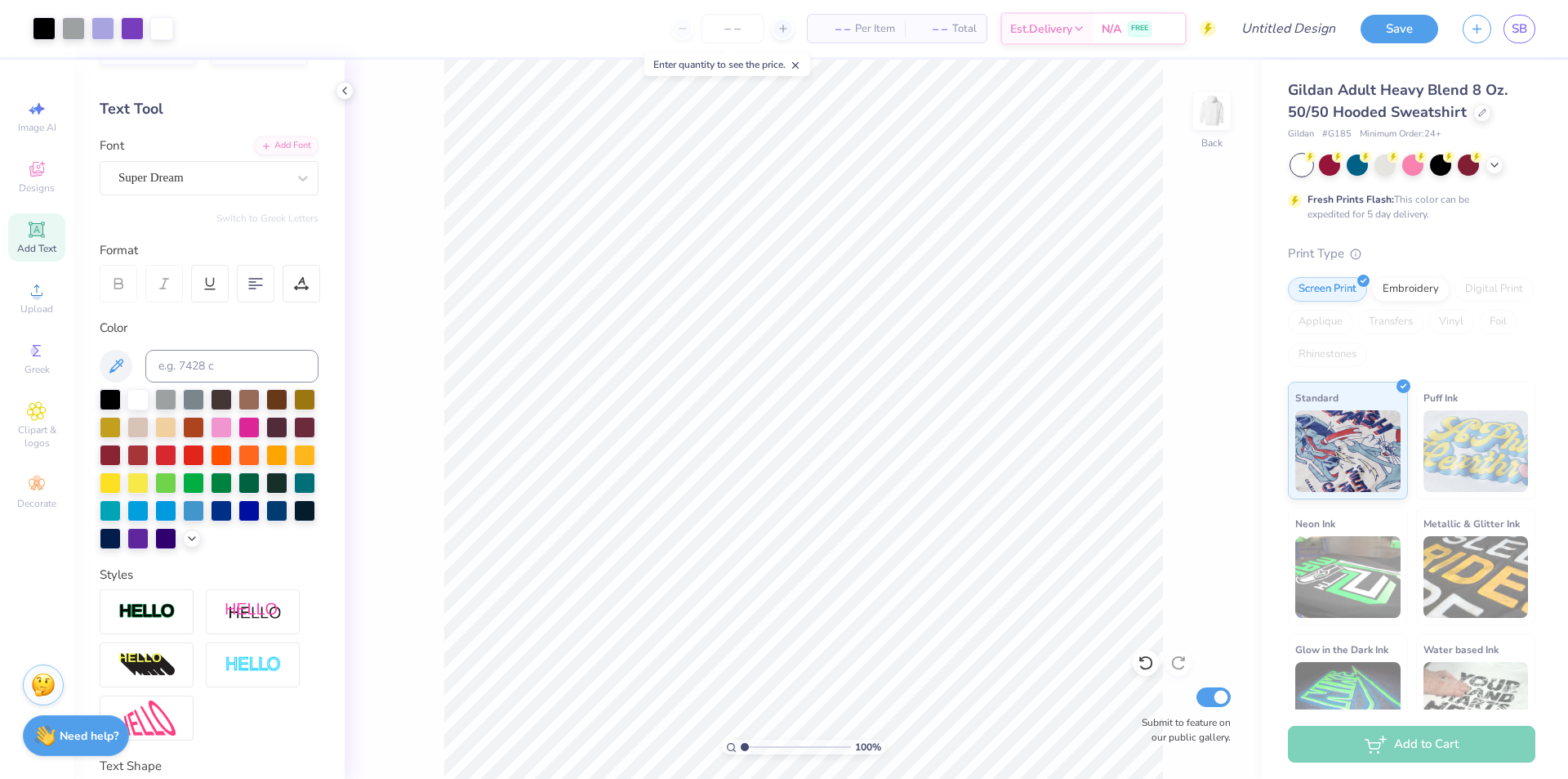
scroll to position [163, 0]
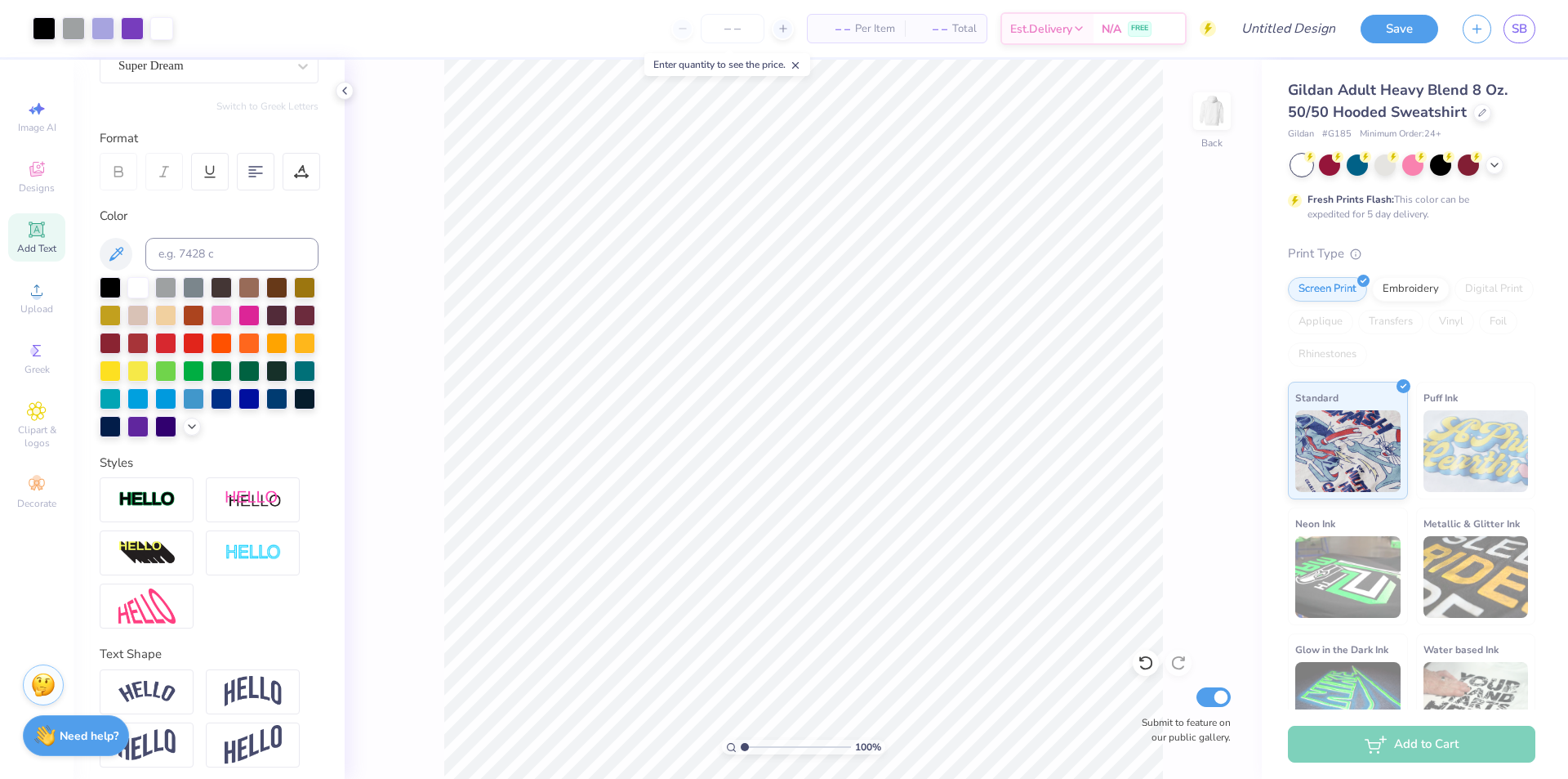
click at [1245, 187] on div "100 % Back Submit to feature on our public gallery." at bounding box center [802, 419] width 917 height 719
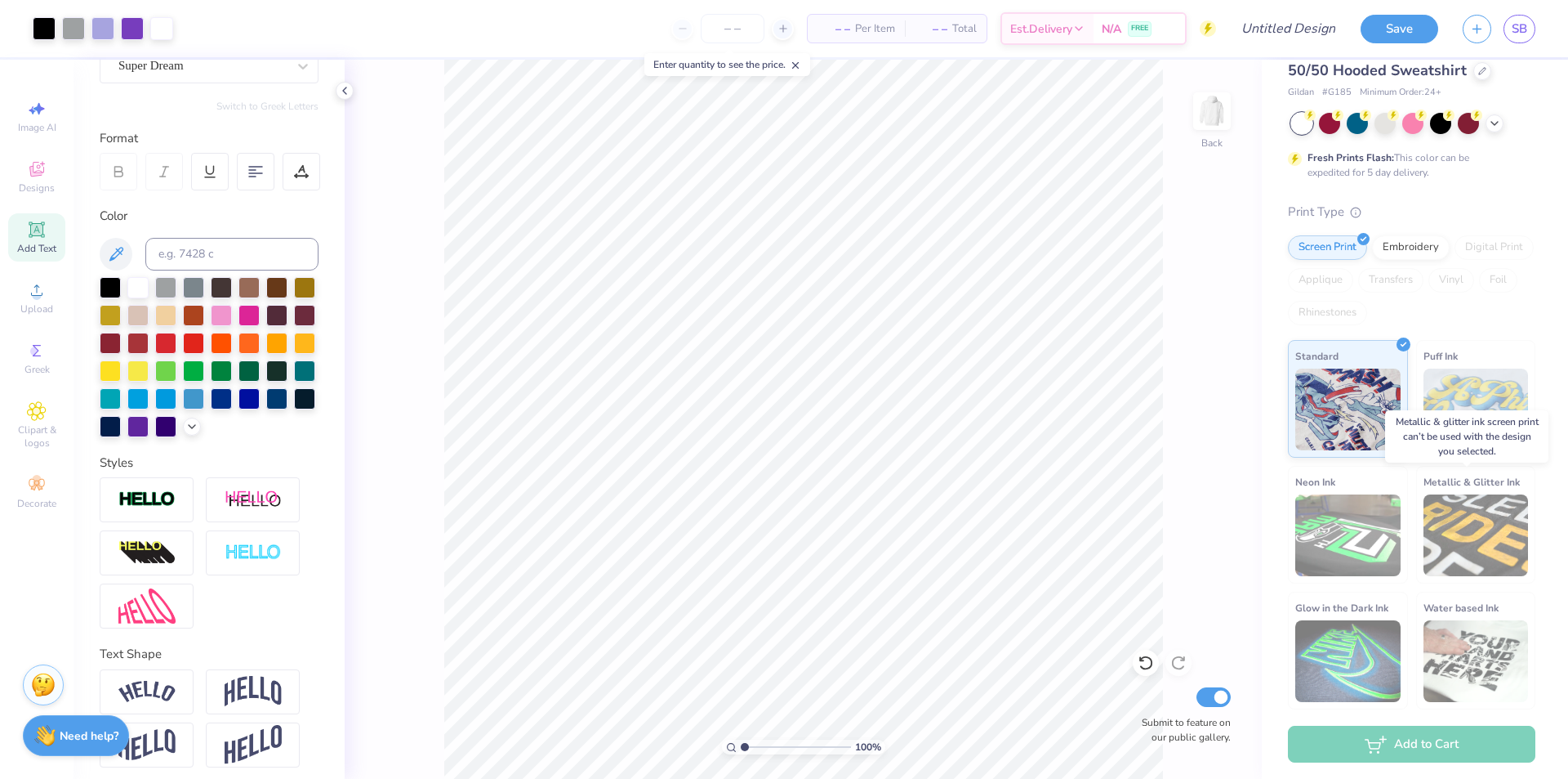
scroll to position [0, 0]
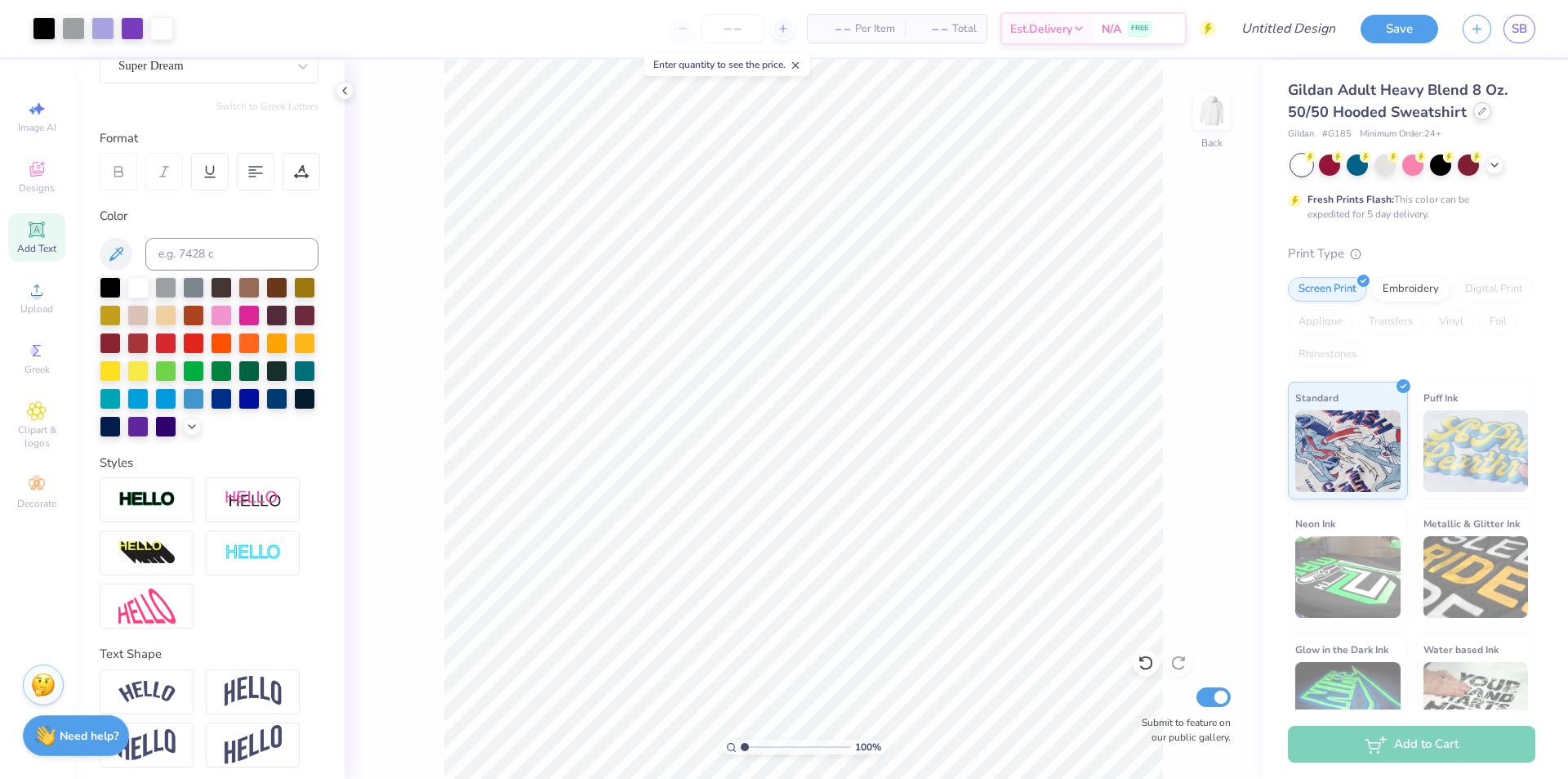
click at [1480, 117] on div at bounding box center [1483, 111] width 18 height 18
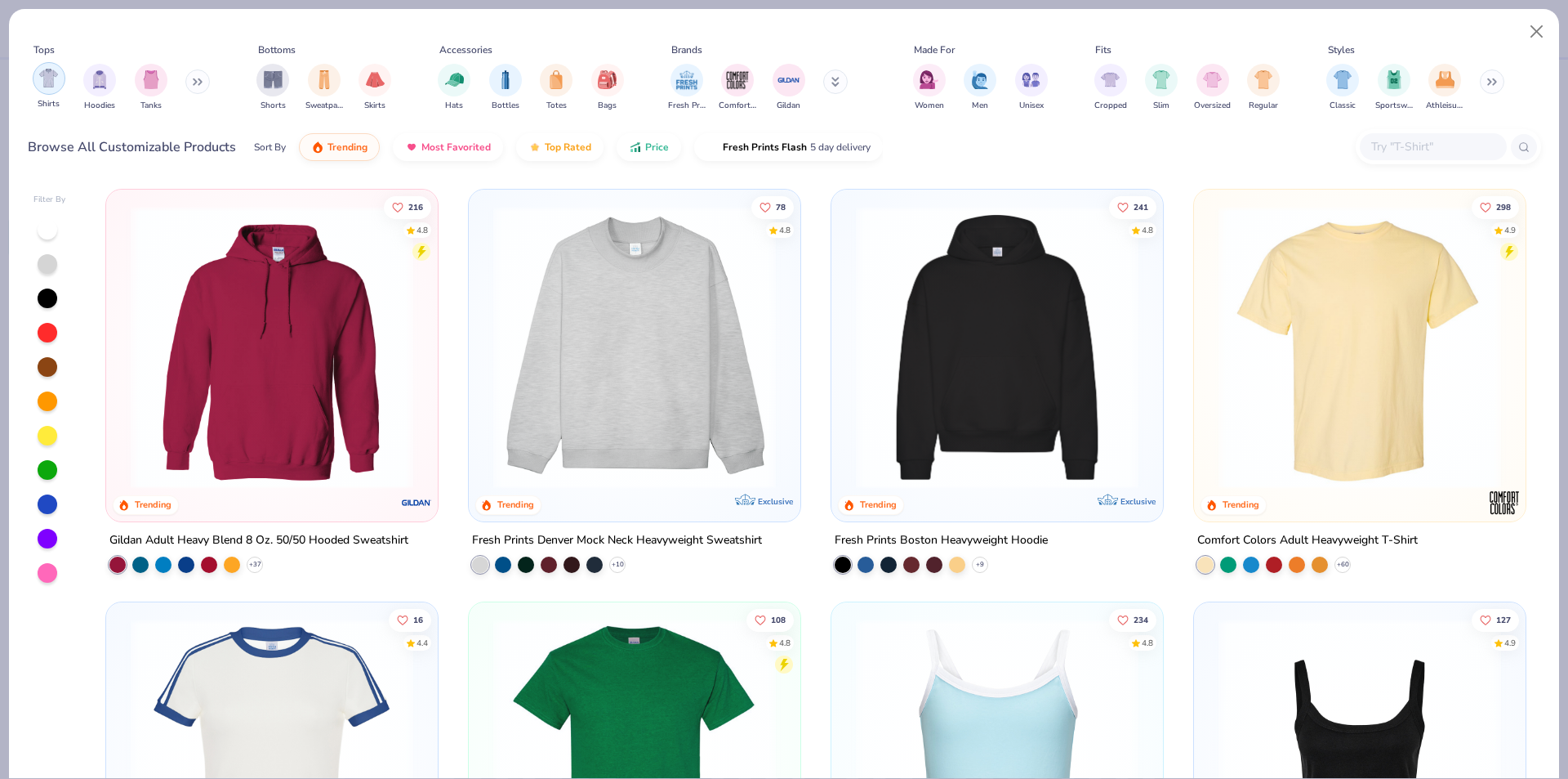
click at [107, 91] on div "filter for Hoodies" at bounding box center [100, 80] width 32 height 32
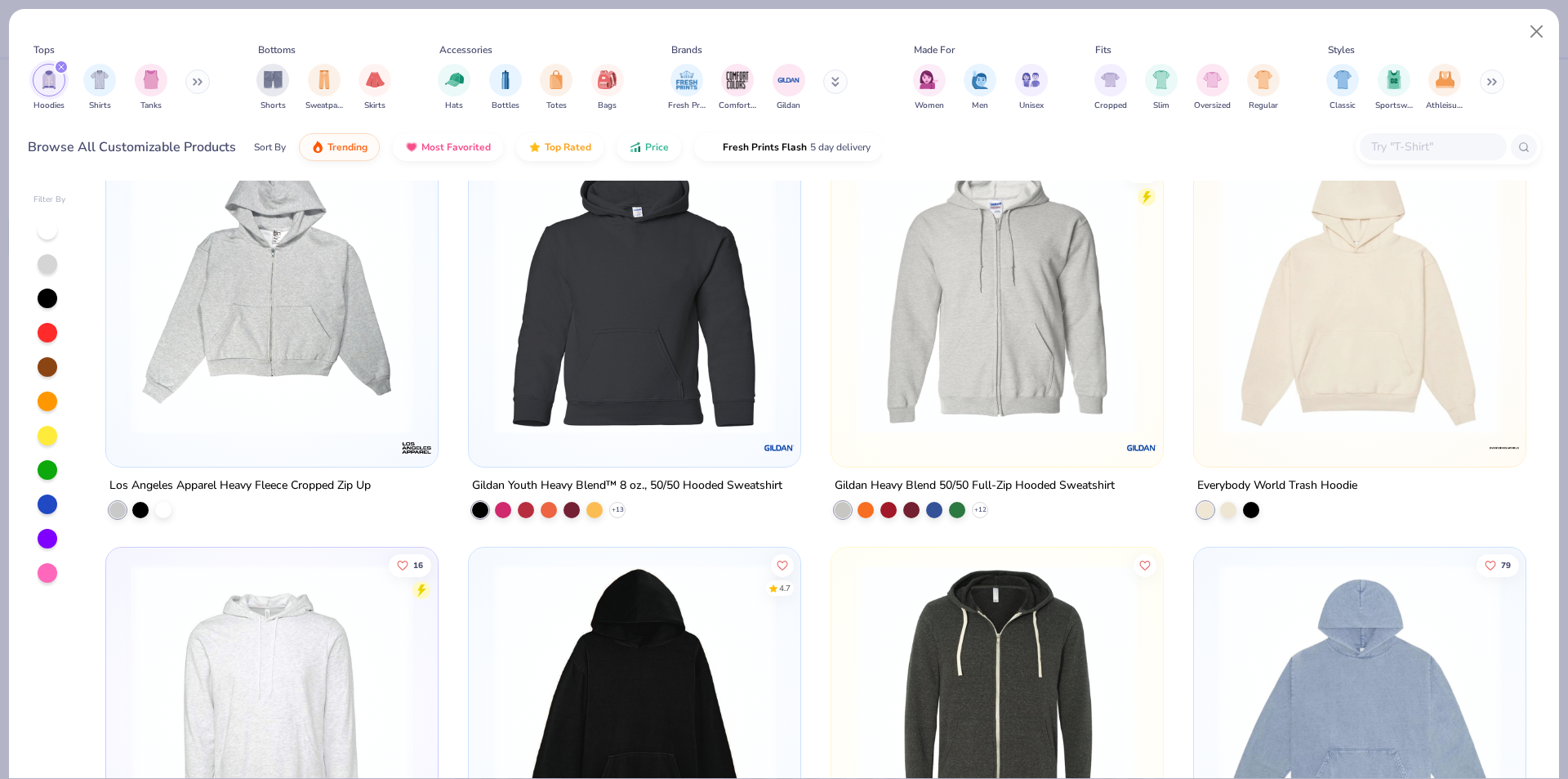
scroll to position [1226, 0]
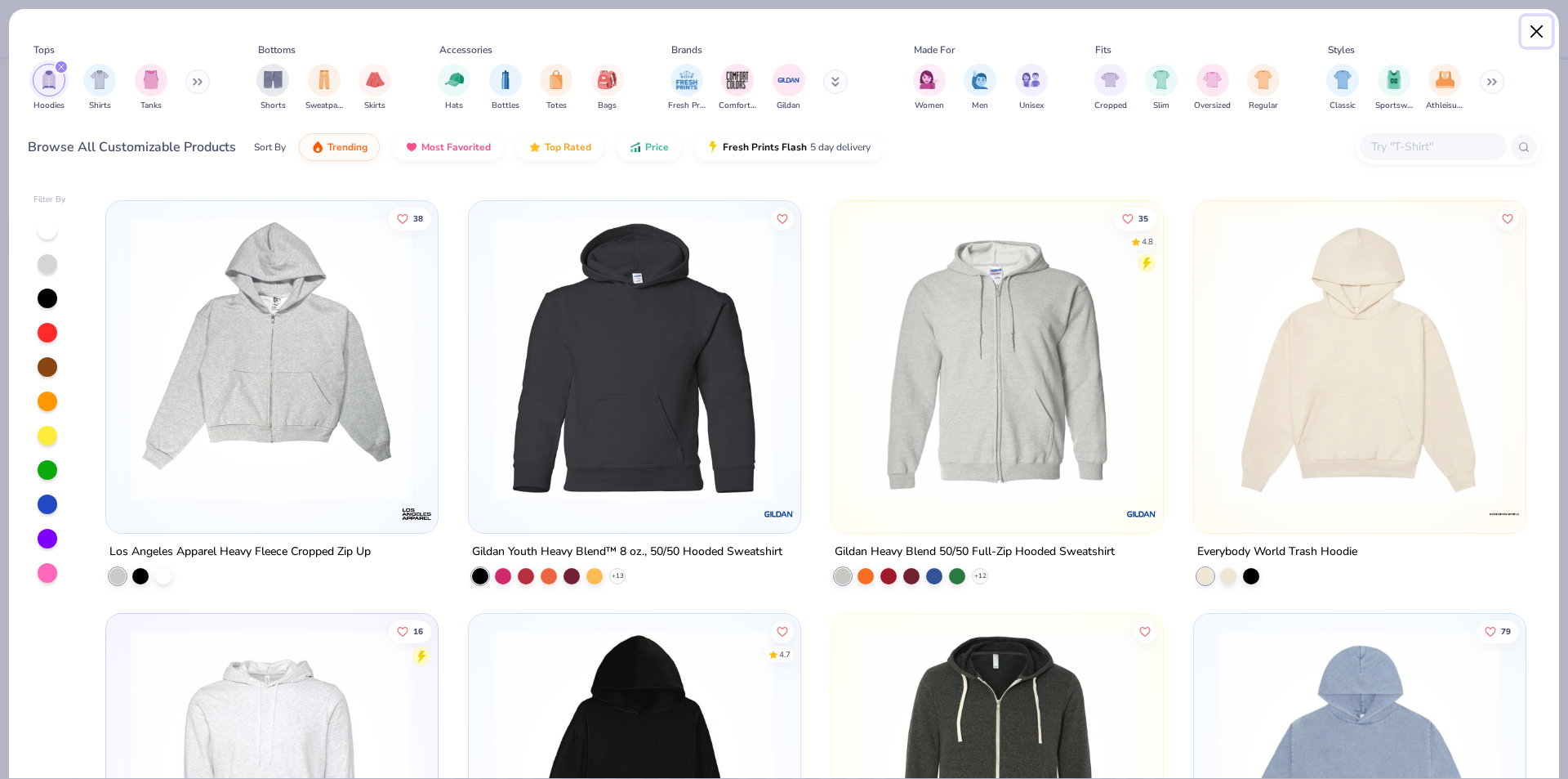
click at [1539, 38] on button "Close" at bounding box center [1537, 31] width 31 height 31
